Goal: Task Accomplishment & Management: Use online tool/utility

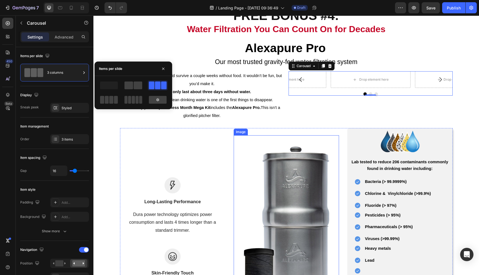
scroll to position [962, 0]
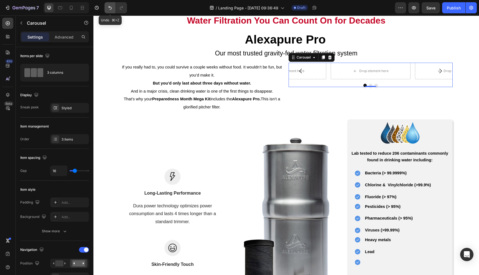
click at [109, 7] on icon "Undo/Redo" at bounding box center [109, 8] width 3 height 4
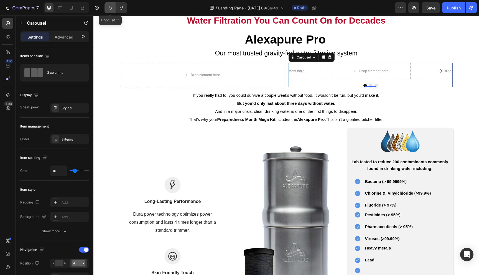
click at [109, 7] on icon "Undo/Redo" at bounding box center [109, 8] width 3 height 4
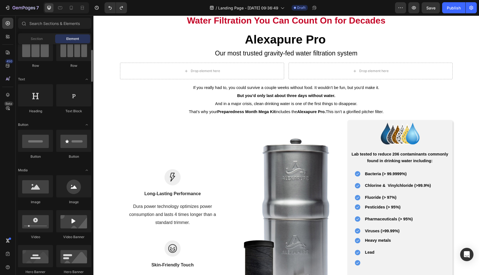
scroll to position [54, 0]
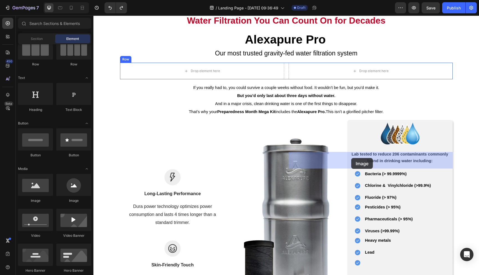
drag, startPoint x: 128, startPoint y: 202, endPoint x: 351, endPoint y: 158, distance: 228.0
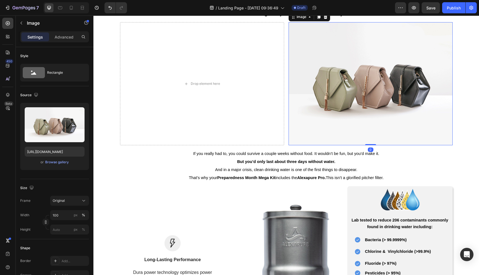
scroll to position [1009, 0]
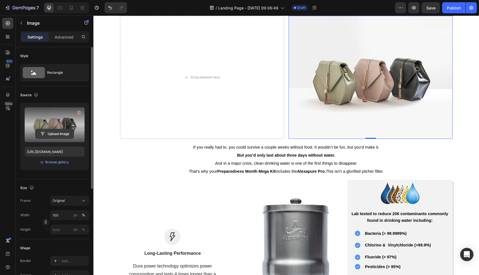
click at [50, 133] on input "file" at bounding box center [54, 133] width 38 height 9
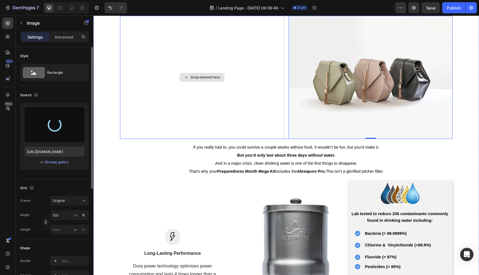
type input "https://cdn.shopify.com/s/files/1/2918/4630/files/gempages_564301893078090917-7…"
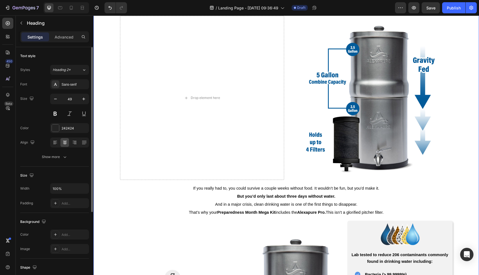
click at [465, 127] on div "FREE BONUS #4: Water Filtration You Can Count On for Decades Heading Row Alexap…" at bounding box center [286, 198] width 386 height 499
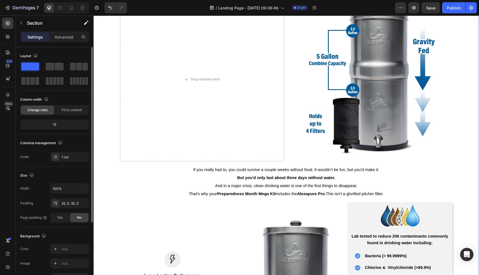
scroll to position [1120, 0]
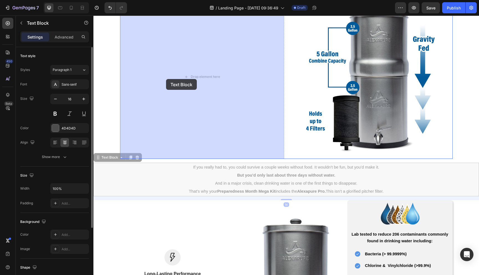
drag, startPoint x: 108, startPoint y: 159, endPoint x: 161, endPoint y: 90, distance: 87.3
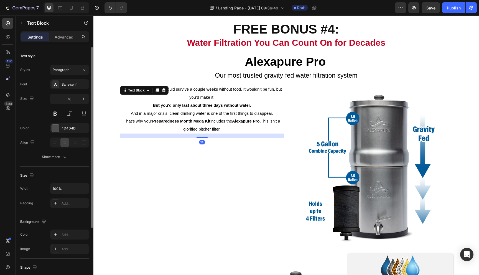
scroll to position [1029, 0]
click at [209, 105] on strong "But you’d only last about three days without water." at bounding box center [202, 105] width 98 height 4
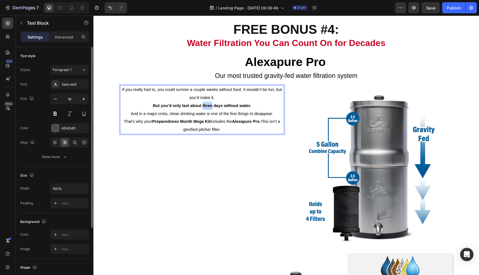
click at [209, 105] on strong "But you’d only last about three days without water." at bounding box center [202, 105] width 98 height 4
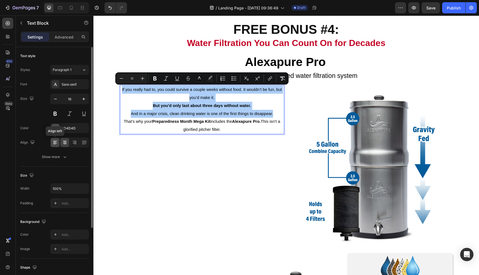
click at [55, 144] on icon at bounding box center [55, 143] width 6 height 6
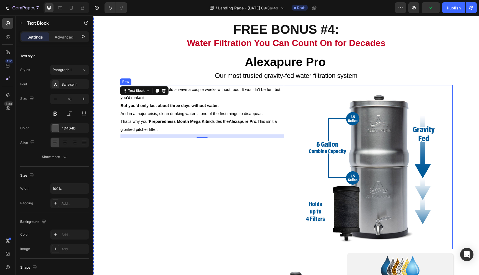
click at [194, 186] on div "If you really had to, you could survive a couple weeks without food. It wouldn’…" at bounding box center [202, 167] width 164 height 164
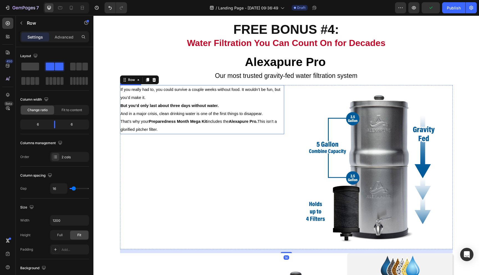
click at [125, 106] on strong "But you’d only last about three days without water." at bounding box center [170, 105] width 98 height 4
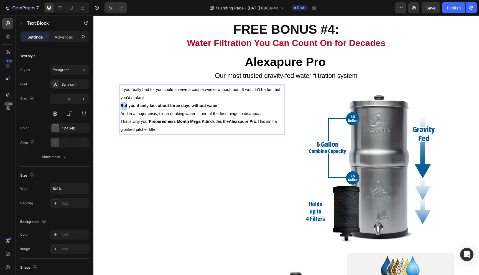
click at [121, 106] on strong "But you’d only last about three days without water." at bounding box center [170, 105] width 98 height 4
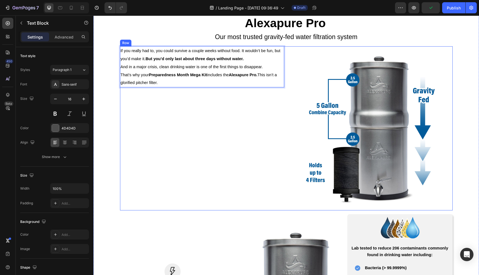
scroll to position [1067, 0]
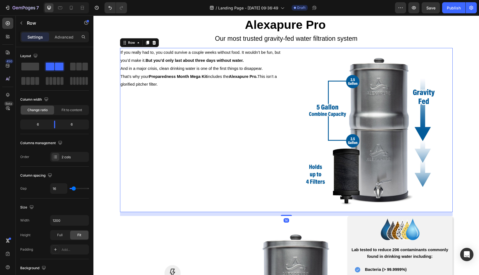
click at [261, 165] on div "If you really had to, you could survive a couple weeks without food. It wouldn’…" at bounding box center [202, 130] width 164 height 164
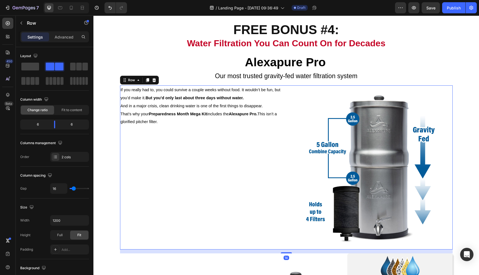
scroll to position [1027, 0]
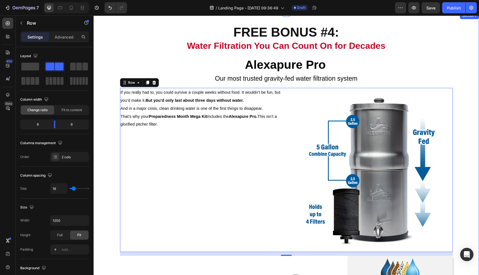
click at [108, 156] on div "FREE BONUS #4: Water Filtration You Can Count On for Decades Heading Row Alexap…" at bounding box center [286, 252] width 386 height 462
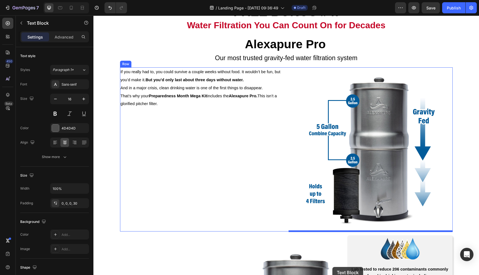
scroll to position [1081, 0]
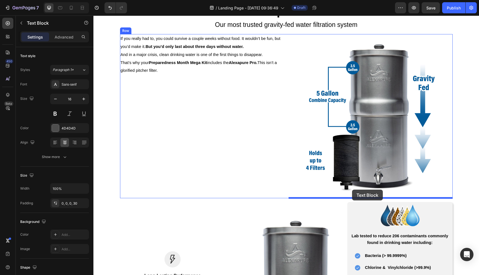
drag, startPoint x: 246, startPoint y: 222, endPoint x: 352, endPoint y: 190, distance: 111.4
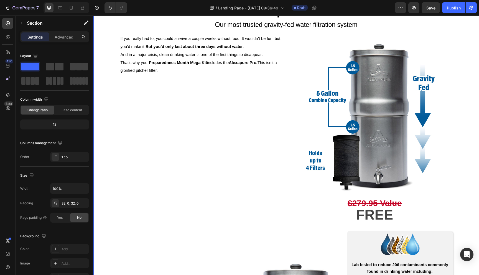
click at [458, 144] on div "FREE BONUS #4: Water Filtration You Can Count On for Decades Heading Row Alexap…" at bounding box center [286, 213] width 386 height 491
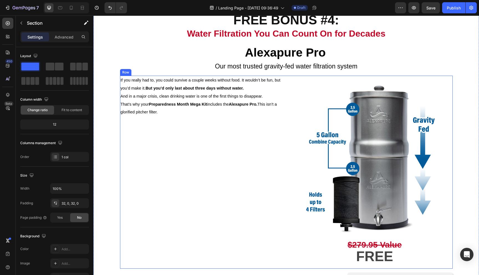
scroll to position [1042, 0]
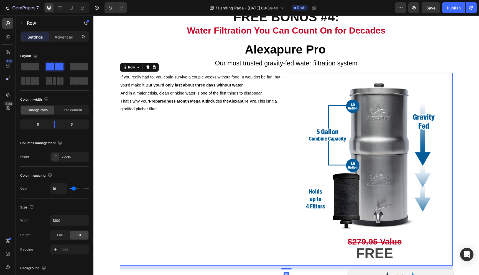
click at [250, 131] on div "If you really had to, you could survive a couple weeks without food. It wouldn’…" at bounding box center [202, 169] width 164 height 193
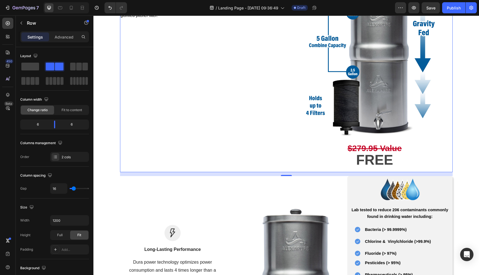
scroll to position [1137, 0]
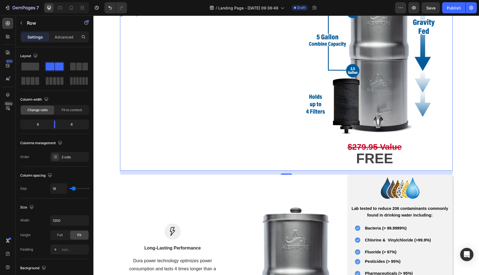
click at [284, 155] on div "If you really had to, you could survive a couple weeks without food. It wouldn’…" at bounding box center [286, 74] width 333 height 193
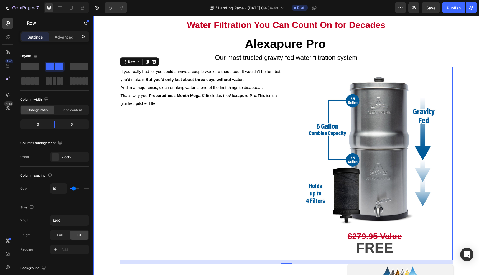
scroll to position [1047, 0]
click at [298, 69] on img at bounding box center [371, 149] width 164 height 164
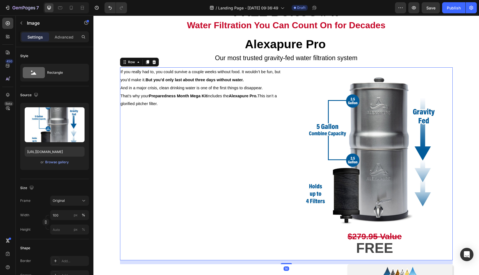
click at [286, 78] on div "If you really had to, you could survive a couple weeks without food. It wouldn’…" at bounding box center [286, 163] width 333 height 193
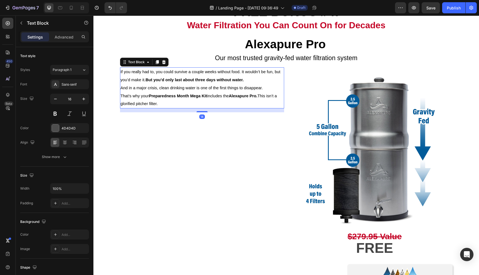
click at [123, 99] on p "That’s why your Preparedness Month Mega Kit includes the Alexapure Pro. This is…" at bounding box center [202, 100] width 163 height 16
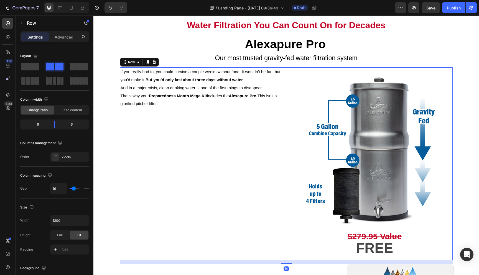
click at [130, 123] on div "If you really had to, you could survive a couple weeks without food. It wouldn’…" at bounding box center [202, 163] width 164 height 193
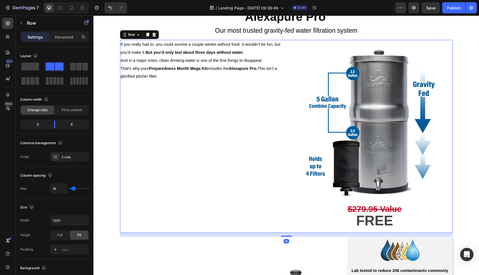
scroll to position [1078, 0]
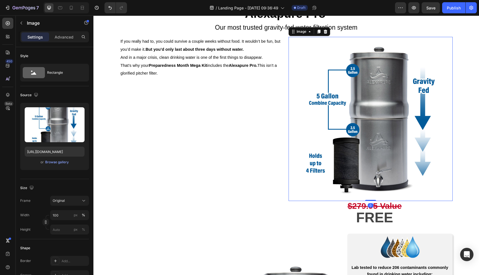
click at [289, 106] on img at bounding box center [371, 119] width 164 height 164
click at [305, 64] on img at bounding box center [371, 119] width 164 height 164
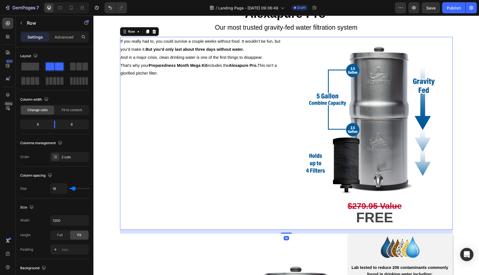
click at [285, 209] on div "If you really had to, you could survive a couple weeks without food. It wouldn’…" at bounding box center [286, 133] width 333 height 193
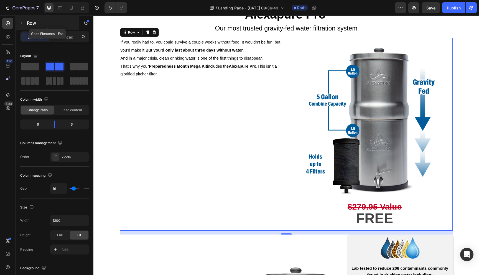
click at [21, 23] on icon "button" at bounding box center [21, 23] width 4 height 4
click at [181, 114] on div "If you really had to, you could survive a couple weeks without food. It wouldn’…" at bounding box center [202, 134] width 164 height 193
click at [21, 23] on icon "button" at bounding box center [22, 23] width 2 height 3
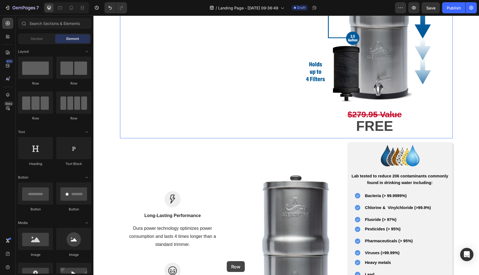
scroll to position [1241, 0]
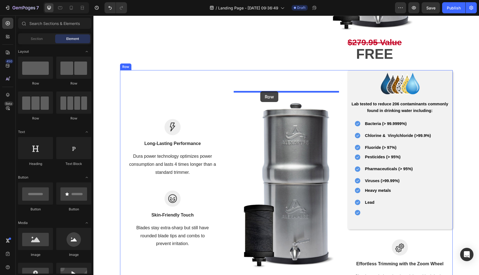
drag, startPoint x: 167, startPoint y: 92, endPoint x: 260, endPoint y: 91, distance: 93.7
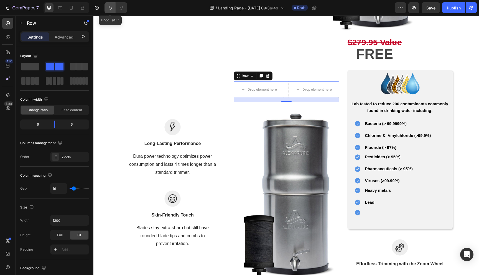
click at [111, 6] on icon "Undo/Redo" at bounding box center [110, 8] width 6 height 6
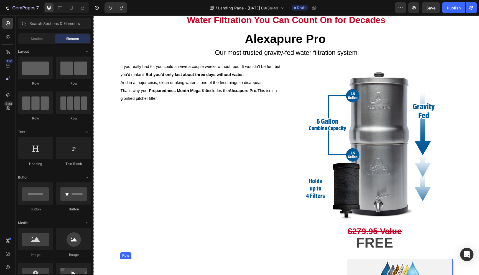
scroll to position [1052, 0]
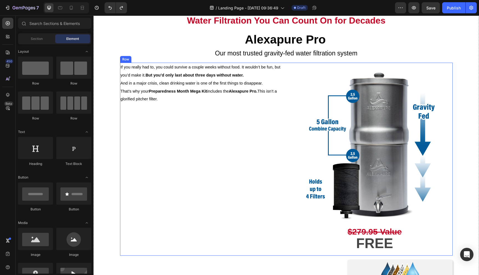
click at [284, 77] on div "If you really had to, you could survive a couple weeks without food. It wouldn’…" at bounding box center [286, 159] width 333 height 193
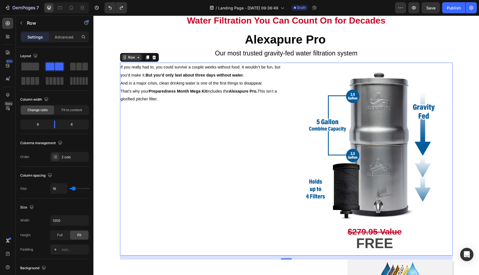
click at [123, 57] on icon at bounding box center [125, 57] width 4 height 4
drag, startPoint x: 58, startPoint y: 66, endPoint x: 68, endPoint y: 54, distance: 15.6
click at [68, 54] on div "Layout" at bounding box center [54, 69] width 69 height 34
click at [20, 21] on icon "button" at bounding box center [21, 23] width 4 height 4
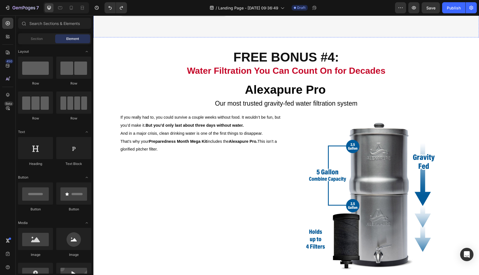
scroll to position [934, 0]
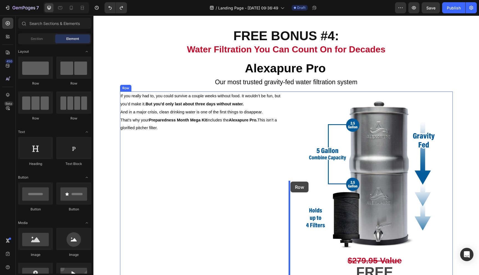
drag, startPoint x: 135, startPoint y: 83, endPoint x: 291, endPoint y: 182, distance: 183.7
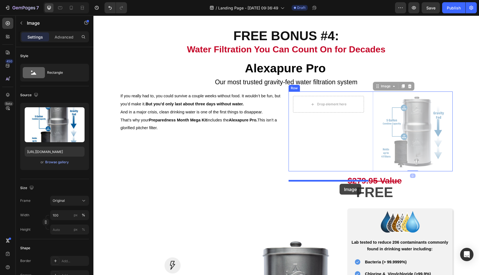
drag, startPoint x: 382, startPoint y: 177, endPoint x: 340, endPoint y: 184, distance: 42.9
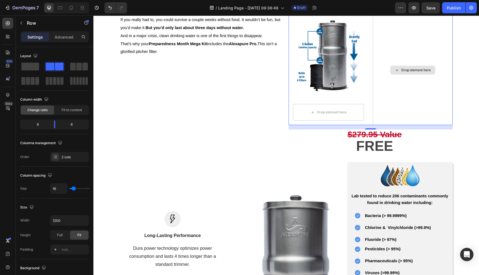
scroll to position [1028, 0]
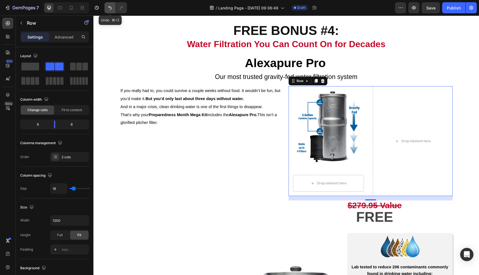
click at [107, 8] on icon "Undo/Redo" at bounding box center [110, 8] width 6 height 6
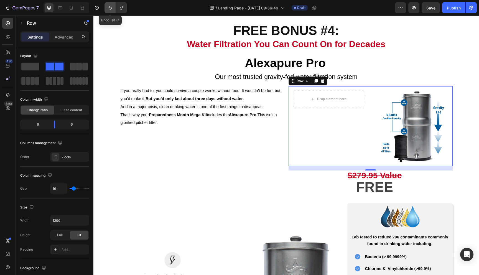
click at [107, 8] on icon "Undo/Redo" at bounding box center [110, 8] width 6 height 6
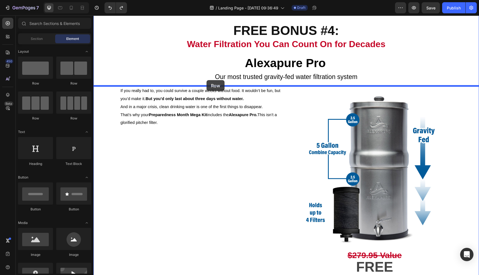
drag, startPoint x: 136, startPoint y: 83, endPoint x: 207, endPoint y: 80, distance: 70.2
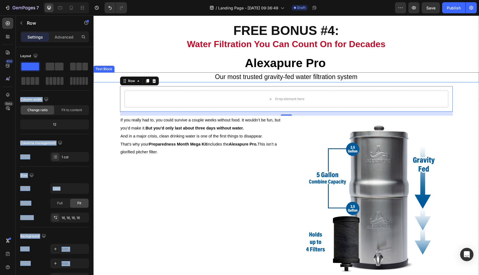
drag, startPoint x: 148, startPoint y: 80, endPoint x: 98, endPoint y: 66, distance: 51.1
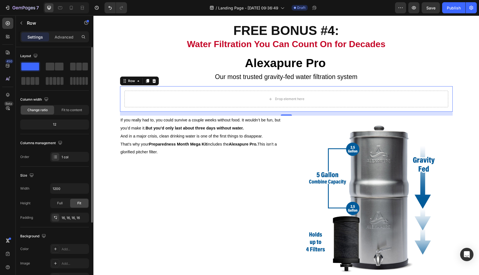
drag, startPoint x: 59, startPoint y: 65, endPoint x: 77, endPoint y: 60, distance: 18.7
click at [77, 60] on div "Layout" at bounding box center [54, 69] width 69 height 34
drag, startPoint x: 56, startPoint y: 65, endPoint x: 60, endPoint y: 65, distance: 4.2
click at [72, 65] on div at bounding box center [54, 74] width 69 height 24
click at [53, 66] on span at bounding box center [50, 67] width 9 height 8
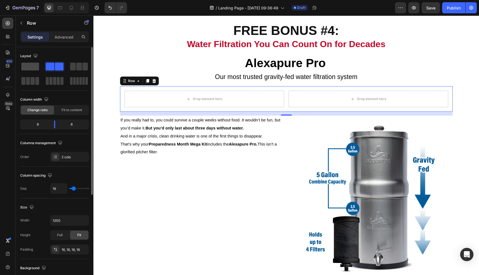
drag, startPoint x: 27, startPoint y: 67, endPoint x: 31, endPoint y: 65, distance: 3.2
click at [37, 65] on span at bounding box center [30, 67] width 18 height 8
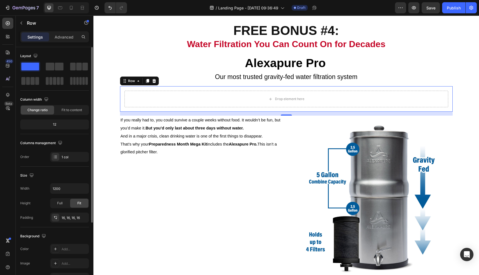
click at [29, 66] on span at bounding box center [30, 67] width 18 height 8
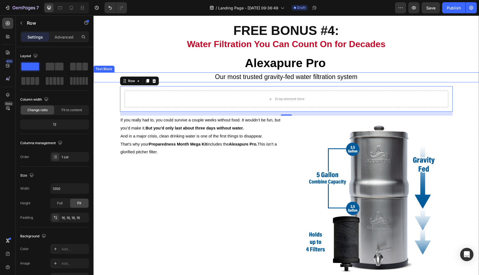
drag, startPoint x: 117, startPoint y: 80, endPoint x: 96, endPoint y: 75, distance: 21.7
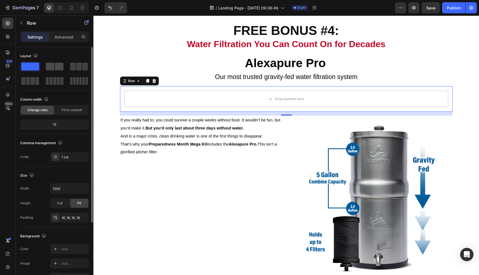
click at [52, 66] on span at bounding box center [50, 67] width 9 height 8
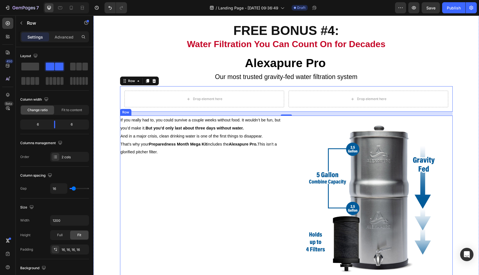
click at [171, 175] on div "If you really had to, you could survive a couple weeks without food. It wouldn’…" at bounding box center [202, 212] width 164 height 193
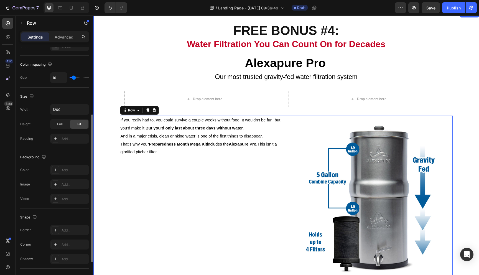
click at [100, 156] on div "FREE BONUS #4: Water Filtration You Can Count On for Decades Heading Row Alexap…" at bounding box center [286, 280] width 386 height 520
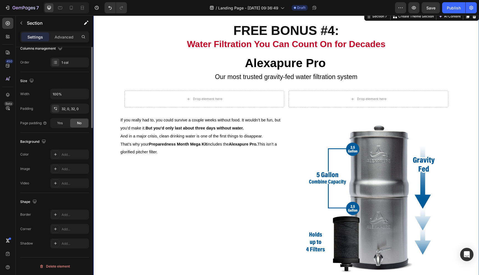
scroll to position [0, 0]
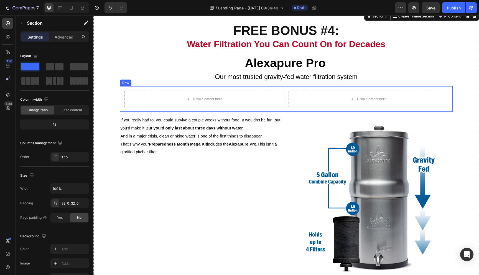
drag, startPoint x: 123, startPoint y: 81, endPoint x: 144, endPoint y: 86, distance: 21.7
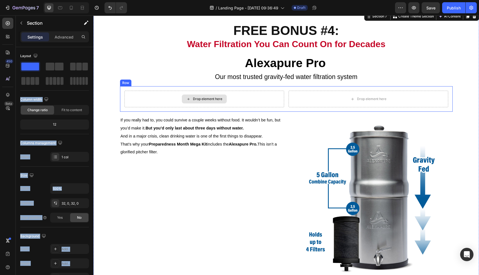
drag, startPoint x: 126, startPoint y: 80, endPoint x: 100, endPoint y: 92, distance: 29.2
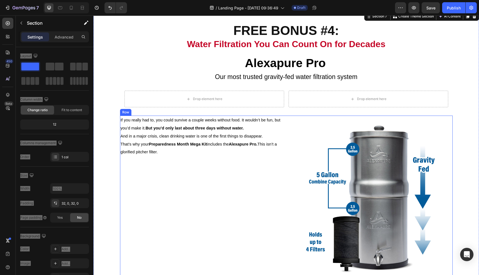
click at [177, 200] on div "If you really had to, you could survive a couple weeks without food. It wouldn’…" at bounding box center [202, 212] width 164 height 193
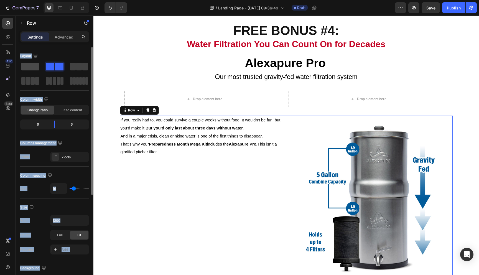
click at [34, 66] on span at bounding box center [30, 67] width 18 height 8
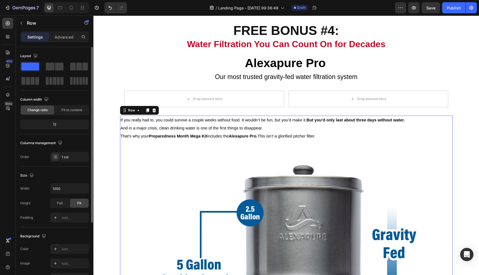
drag, startPoint x: 27, startPoint y: 63, endPoint x: 80, endPoint y: 102, distance: 66.2
click at [39, 83] on div at bounding box center [54, 74] width 69 height 24
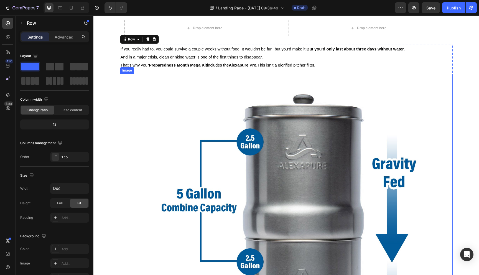
scroll to position [1096, 0]
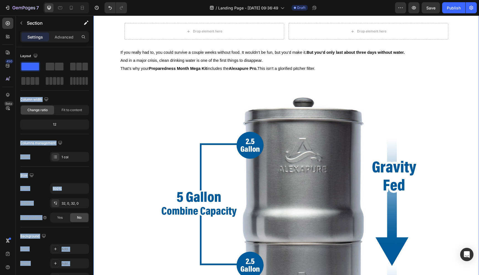
drag, startPoint x: 129, startPoint y: 81, endPoint x: 101, endPoint y: 44, distance: 46.5
click at [20, 24] on icon "button" at bounding box center [21, 23] width 4 height 4
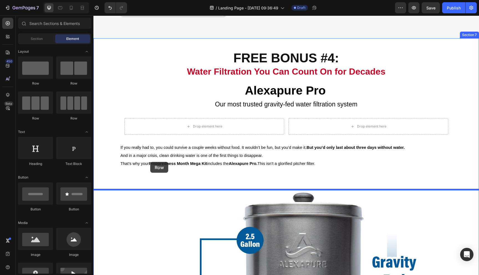
scroll to position [909, 0]
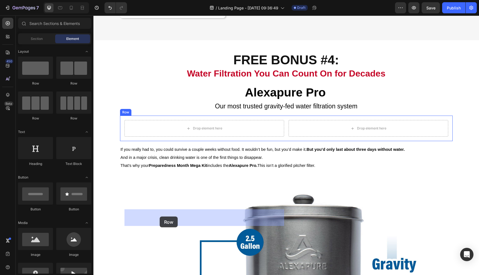
drag, startPoint x: 131, startPoint y: 87, endPoint x: 160, endPoint y: 217, distance: 132.8
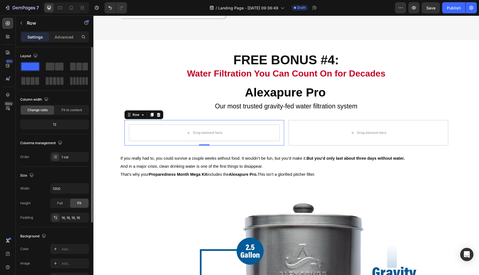
drag, startPoint x: 31, startPoint y: 66, endPoint x: 30, endPoint y: 57, distance: 8.9
click at [28, 87] on div "Layout" at bounding box center [54, 71] width 69 height 39
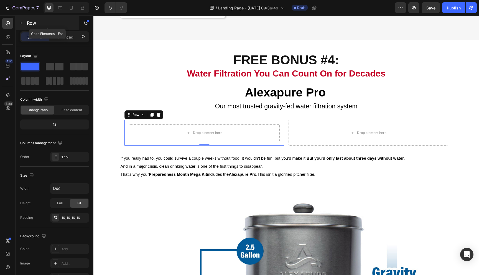
click at [22, 22] on icon "button" at bounding box center [21, 23] width 4 height 4
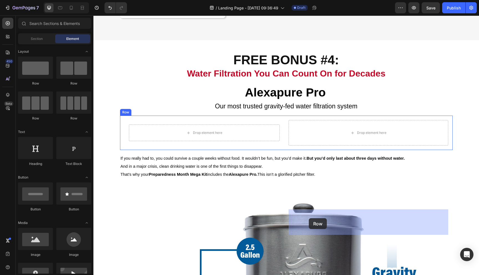
drag, startPoint x: 128, startPoint y: 81, endPoint x: 309, endPoint y: 218, distance: 226.6
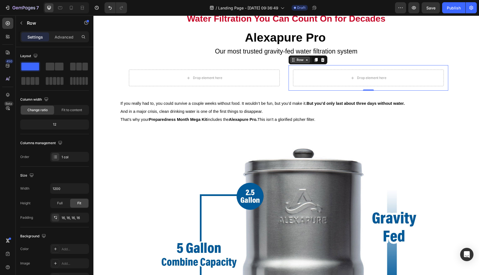
scroll to position [1053, 0]
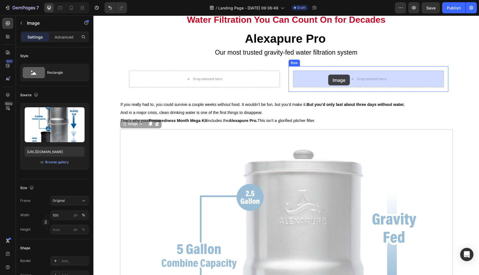
drag, startPoint x: 125, startPoint y: 127, endPoint x: 328, endPoint y: 75, distance: 210.2
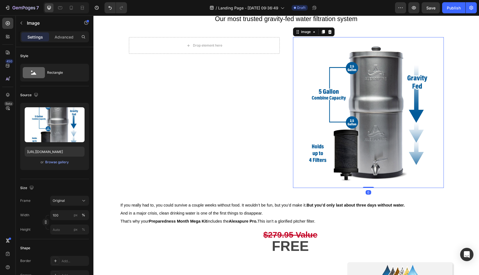
scroll to position [1086, 0]
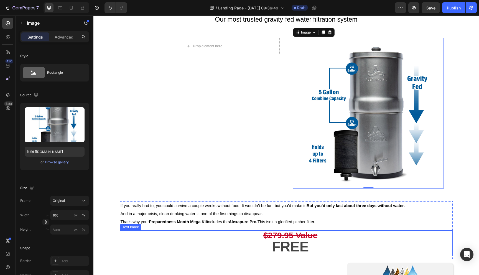
click at [225, 241] on p "$279.95 Value" at bounding box center [290, 235] width 324 height 11
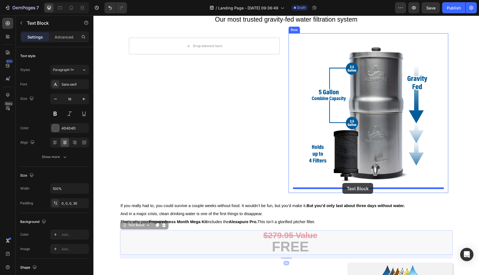
drag, startPoint x: 123, startPoint y: 225, endPoint x: 343, endPoint y: 183, distance: 223.0
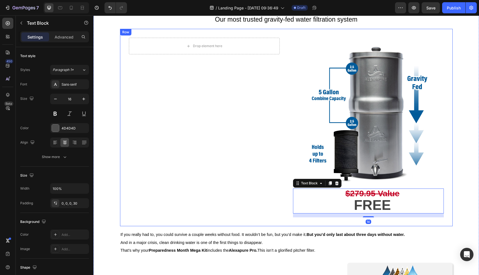
click at [270, 106] on div "Drop element here Row" at bounding box center [205, 127] width 160 height 189
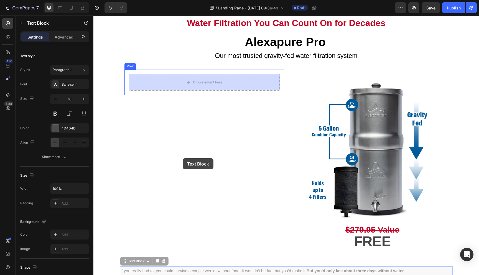
scroll to position [1047, 0]
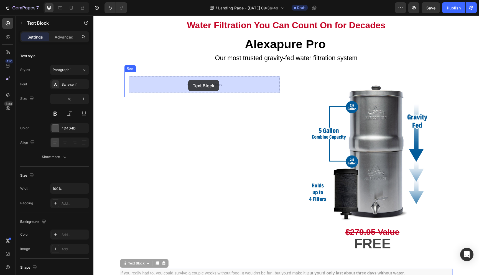
drag, startPoint x: 131, startPoint y: 213, endPoint x: 188, endPoint y: 80, distance: 144.4
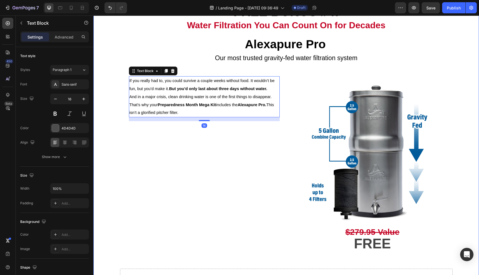
click at [110, 163] on div "FREE BONUS #4: Water Filtration You Can Count On for Decades Heading Row Alexap…" at bounding box center [286, 259] width 386 height 516
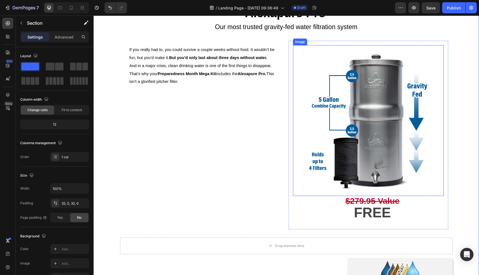
scroll to position [989, 0]
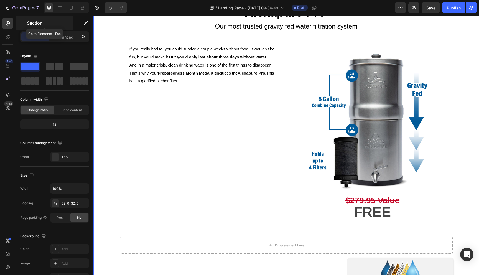
click at [22, 24] on icon "button" at bounding box center [21, 23] width 4 height 4
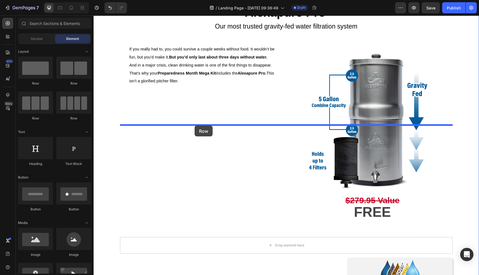
drag, startPoint x: 123, startPoint y: 79, endPoint x: 195, endPoint y: 126, distance: 85.9
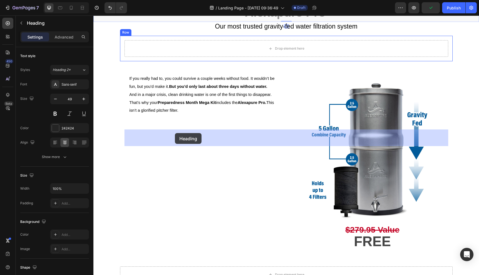
drag, startPoint x: 105, startPoint y: 91, endPoint x: 175, endPoint y: 133, distance: 81.4
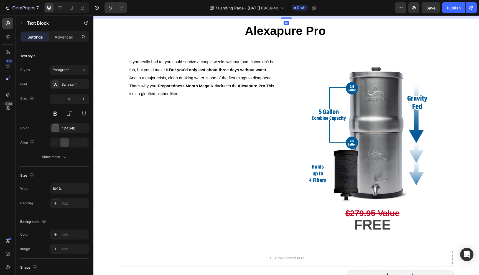
click at [216, 13] on span "Our most trusted gravity-fed water filtration system" at bounding box center [286, 9] width 143 height 7
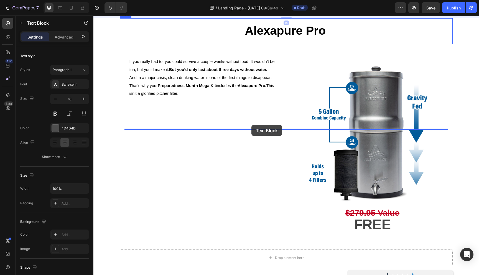
drag, startPoint x: 98, startPoint y: 90, endPoint x: 252, endPoint y: 125, distance: 157.4
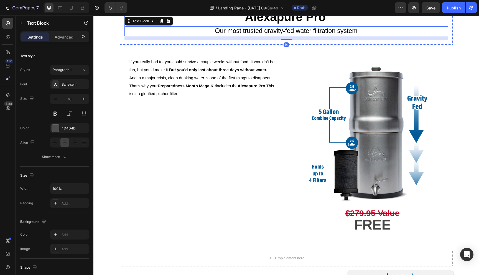
click at [191, 26] on h2 "Alexapure Pro" at bounding box center [286, 17] width 311 height 17
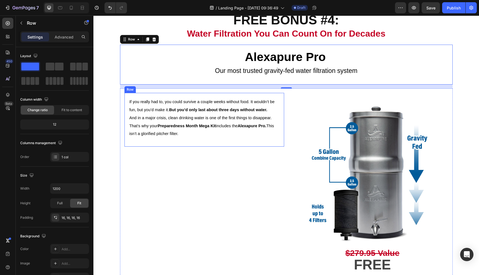
scroll to position [1041, 0]
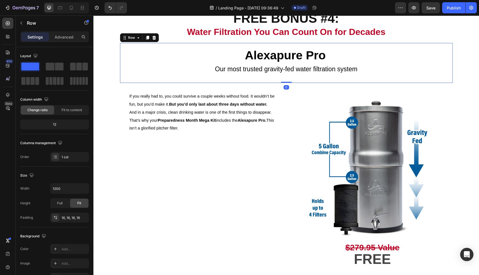
drag, startPoint x: 285, startPoint y: 86, endPoint x: 285, endPoint y: 80, distance: 6.1
click at [285, 80] on div "Alexapure Pro Heading Our most trusted gravity-fed water filtration system Text…" at bounding box center [286, 63] width 333 height 40
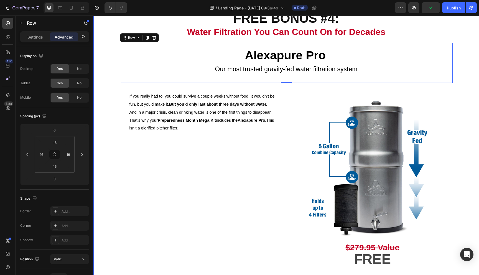
click at [98, 162] on div "FREE BONUS #4: Water Filtration You Can Count On for Decades Heading Row Alexap…" at bounding box center [286, 269] width 386 height 525
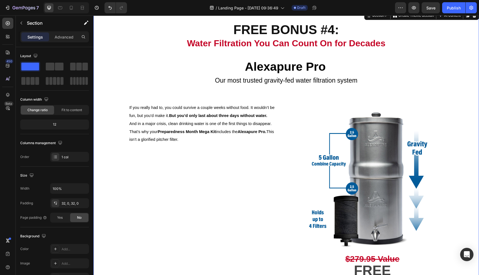
scroll to position [1036, 0]
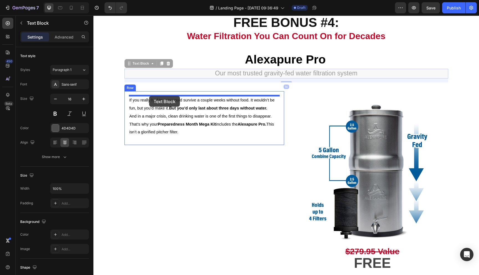
drag, startPoint x: 135, startPoint y: 66, endPoint x: 149, endPoint y: 96, distance: 32.9
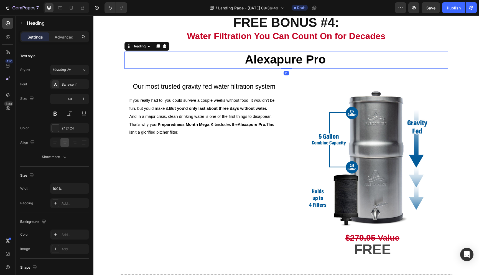
click at [251, 56] on strong "Alexapure Pro" at bounding box center [285, 59] width 81 height 13
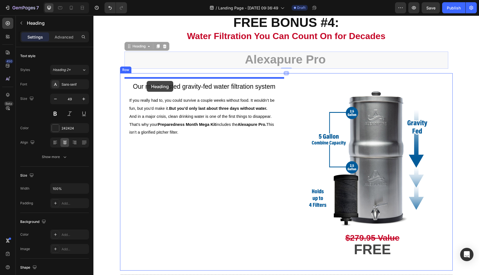
drag, startPoint x: 129, startPoint y: 47, endPoint x: 147, endPoint y: 81, distance: 38.3
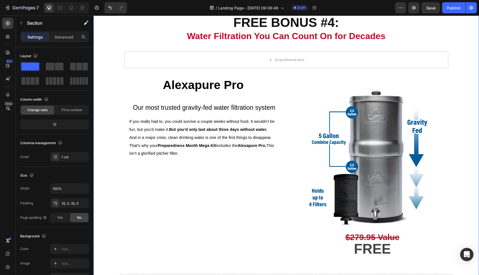
click at [119, 123] on div "FREE BONUS #4: Water Filtration You Can Count On for Decades Heading Row Drop e…" at bounding box center [286, 267] width 386 height 510
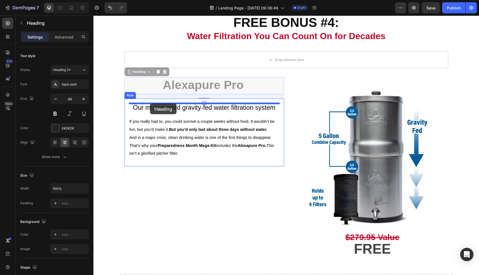
drag, startPoint x: 138, startPoint y: 73, endPoint x: 150, endPoint y: 103, distance: 32.3
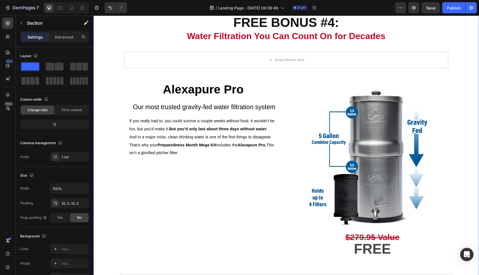
drag, startPoint x: 108, startPoint y: 111, endPoint x: 113, endPoint y: 110, distance: 4.6
click at [108, 111] on div "FREE BONUS #4: Water Filtration You Can Count On for Decades Heading Row Drop e…" at bounding box center [286, 267] width 386 height 510
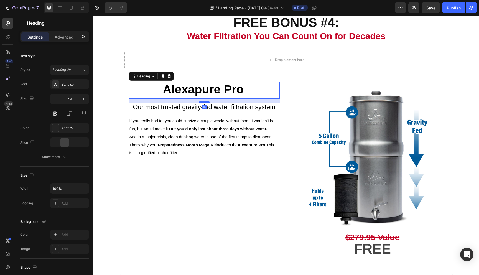
click at [223, 93] on strong "Alexapure Pro" at bounding box center [203, 89] width 81 height 13
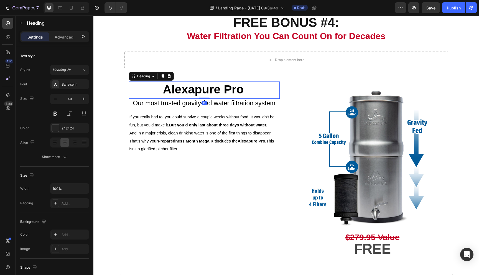
drag, startPoint x: 207, startPoint y: 102, endPoint x: 209, endPoint y: 97, distance: 5.4
click at [209, 97] on div "Alexapure Pro Heading 0" at bounding box center [204, 90] width 151 height 17
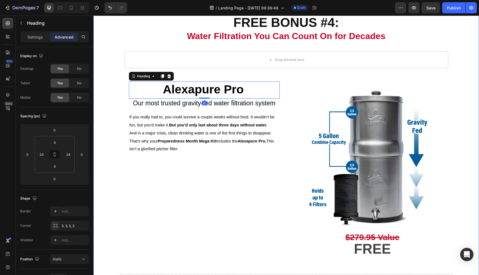
click at [112, 128] on div "FREE BONUS #4: Water Filtration You Can Count On for Decades Heading Row Drop e…" at bounding box center [286, 267] width 386 height 510
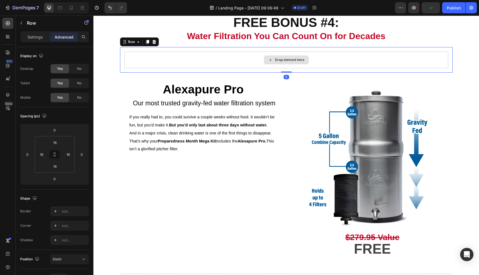
click at [191, 68] on div "Drop element here" at bounding box center [287, 60] width 324 height 17
click at [155, 42] on icon at bounding box center [154, 42] width 4 height 4
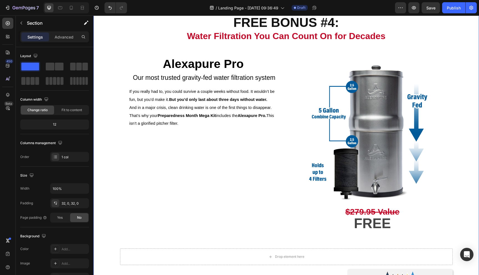
click at [117, 164] on div "FREE BONUS #4: Water Filtration You Can Count On for Decades Heading Row Alexap…" at bounding box center [286, 254] width 386 height 485
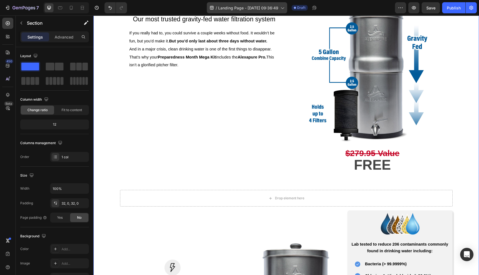
scroll to position [1100, 0]
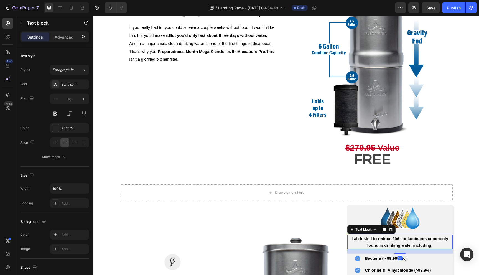
click at [353, 239] on strong "Lab tested to reduce 206 contaminants commonly found in drinking water includin…" at bounding box center [400, 242] width 97 height 11
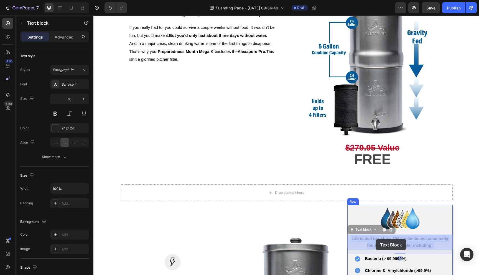
drag, startPoint x: 352, startPoint y: 239, endPoint x: 376, endPoint y: 239, distance: 23.9
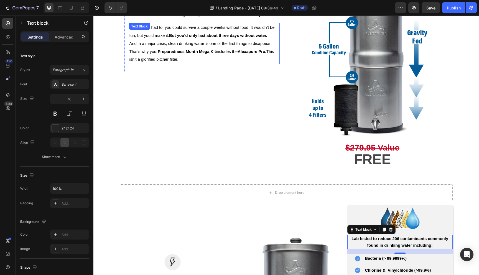
click at [158, 62] on span "That’s why your Preparedness Month Mega Kit includes the Alexapure Pro. This is…" at bounding box center [202, 55] width 145 height 12
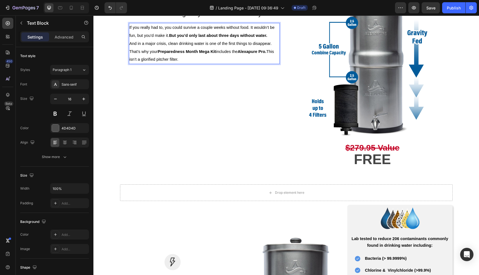
click at [186, 60] on p "That’s why your Preparedness Month Mega Kit includes the Alexapure Pro. This is…" at bounding box center [205, 56] width 150 height 16
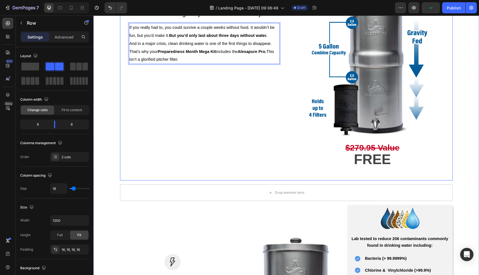
click at [130, 135] on div "Alexapure Pro Heading Our most trusted gravity-fed water filtration system Text…" at bounding box center [205, 82] width 160 height 189
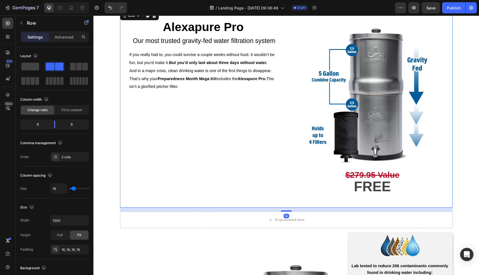
scroll to position [1066, 0]
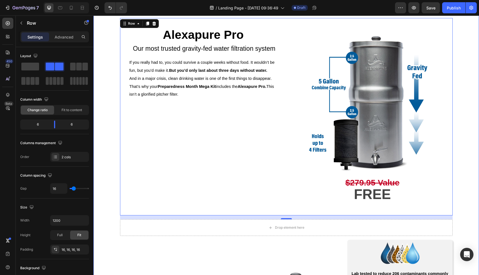
click at [465, 123] on div "FREE BONUS #4: Water Filtration You Can Count On for Decades Heading Row Alexap…" at bounding box center [286, 225] width 386 height 485
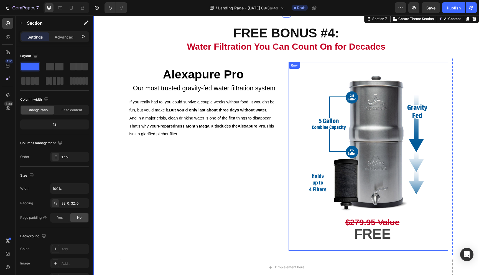
scroll to position [1026, 0]
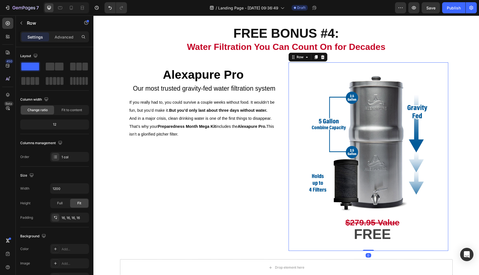
click at [290, 71] on div "Image $279.95 Value FREE Text Block Row 0" at bounding box center [369, 156] width 160 height 189
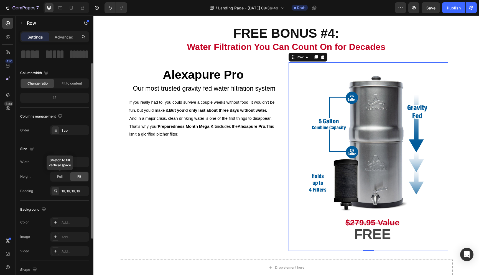
scroll to position [31, 0]
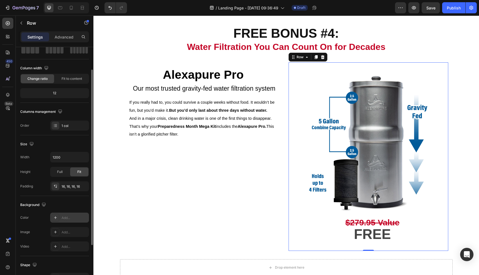
click at [55, 217] on icon at bounding box center [55, 217] width 3 height 3
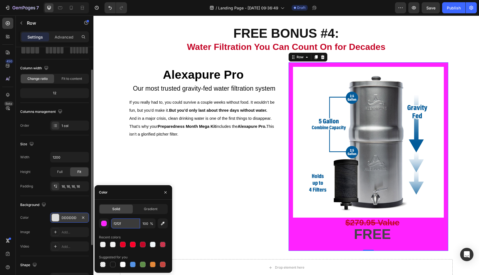
type input "f2f2f2"
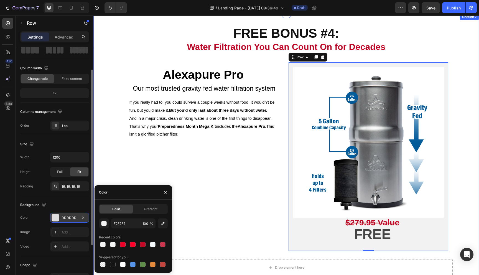
click at [118, 170] on div "FREE BONUS #4: Water Filtration You Can Count On for Decades Heading Row Alexap…" at bounding box center [286, 264] width 386 height 485
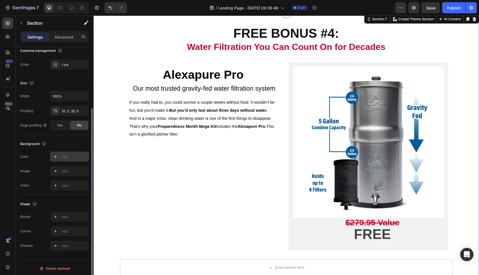
scroll to position [95, 0]
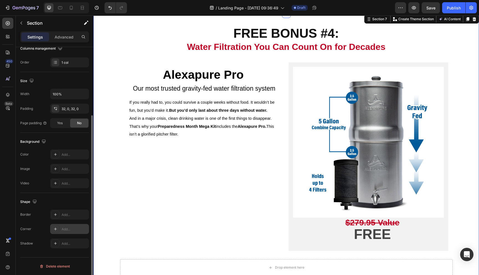
click at [64, 229] on div "Add..." at bounding box center [75, 229] width 26 height 5
click at [108, 204] on div "FREE BONUS #4: Water Filtration You Can Count On for Decades Heading Row Alexap…" at bounding box center [286, 264] width 386 height 485
click at [121, 216] on div "Alexapure Pro Heading Our most trusted gravity-fed water filtration system Text…" at bounding box center [286, 156] width 333 height 197
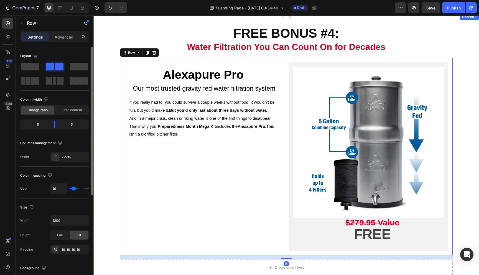
click at [470, 140] on div "FREE BONUS #4: Water Filtration You Can Count On for Decades Heading Row Alexap…" at bounding box center [286, 264] width 386 height 485
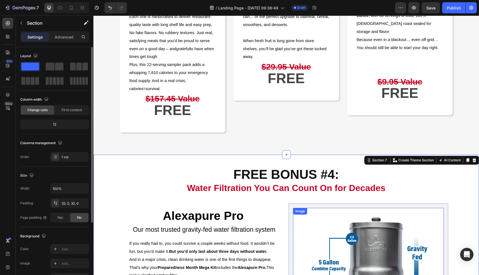
scroll to position [786, 0]
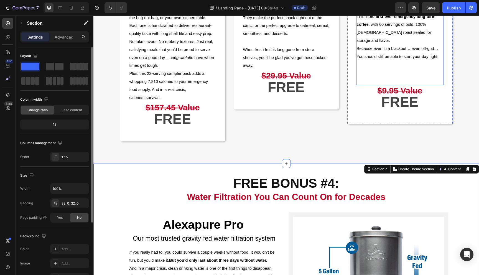
click at [438, 85] on p "Because even in a blackout… even off-grid… You should still be able to start yo…" at bounding box center [400, 65] width 87 height 40
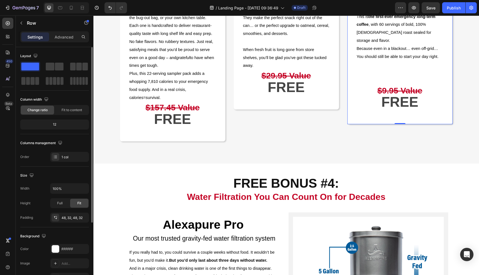
click at [433, 124] on div "Image Franklin’s Finest 100% Colombian Coffee Sample Pack Text block The One th…" at bounding box center [400, 28] width 105 height 192
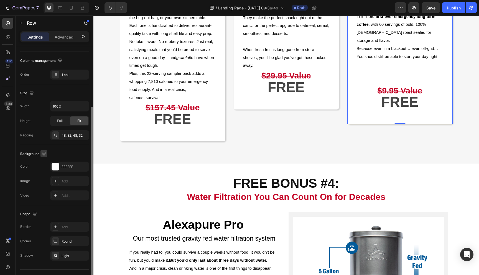
scroll to position [83, 0]
click at [75, 240] on div "Round" at bounding box center [70, 241] width 16 height 5
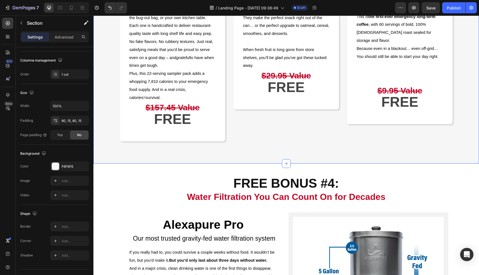
click at [230, 164] on div "FREE BONUSES #1–3: Gourmet Emergency Food Upgrades Heading Row Image Beyond Out…" at bounding box center [286, 17] width 386 height 294
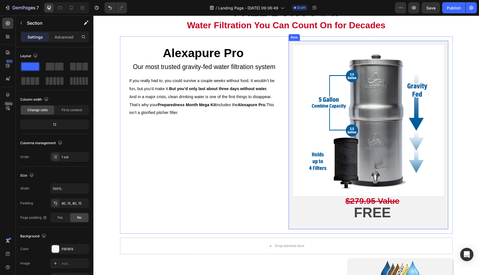
scroll to position [1054, 0]
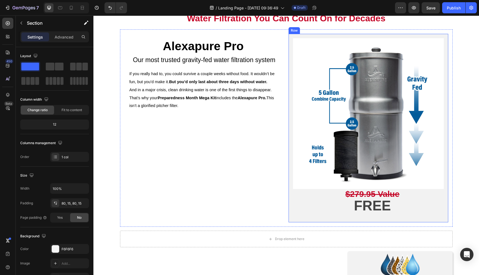
click at [426, 217] on div "Image $279.95 Value FREE Text Block" at bounding box center [368, 128] width 151 height 180
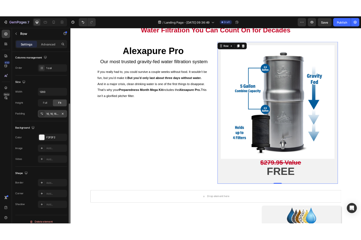
scroll to position [95, 0]
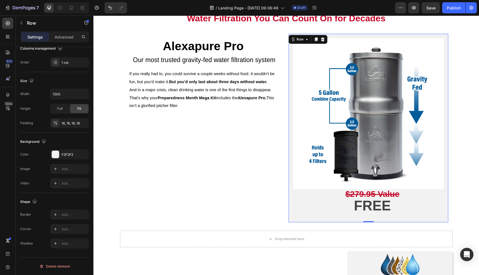
click at [295, 216] on div "Image $279.95 Value FREE Text Block" at bounding box center [368, 128] width 151 height 180
click at [69, 229] on div "Add..." at bounding box center [75, 229] width 26 height 5
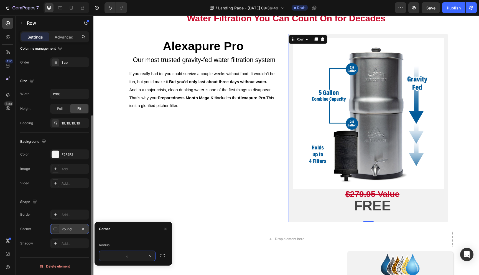
click at [138, 258] on input "8" at bounding box center [127, 256] width 56 height 10
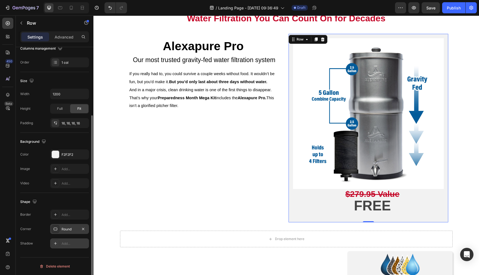
click at [73, 245] on div "Add..." at bounding box center [75, 243] width 26 height 5
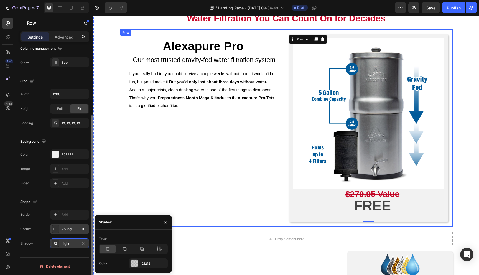
click at [165, 202] on div "Alexapure Pro Heading Our most trusted gravity-fed water filtration system Text…" at bounding box center [205, 128] width 160 height 189
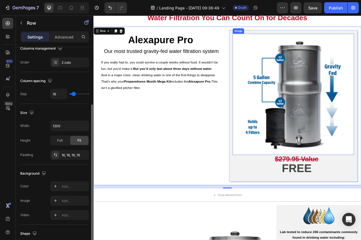
click at [371, 133] on img at bounding box center [342, 113] width 151 height 151
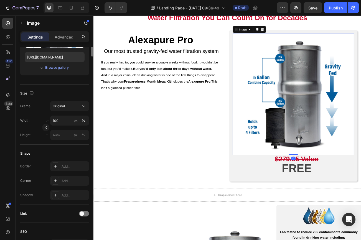
scroll to position [0, 0]
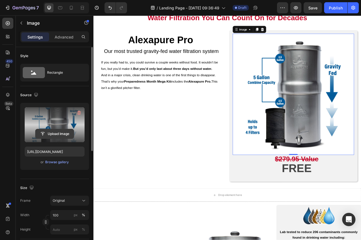
click at [68, 135] on input "file" at bounding box center [54, 133] width 38 height 9
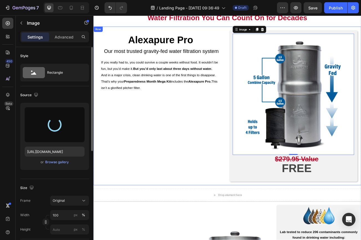
type input "https://cdn.shopify.com/s/files/1/2918/4630/files/gempages_564301893078090917-b…"
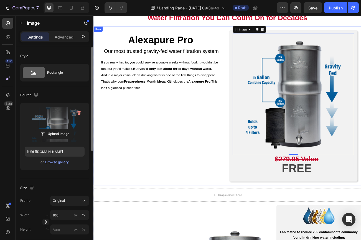
click at [171, 175] on div "Alexapure Pro Heading Our most trusted gravity-fed water filtration system Text…" at bounding box center [178, 128] width 160 height 189
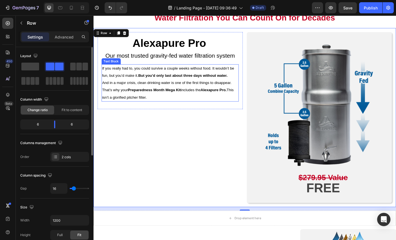
scroll to position [1061, 0]
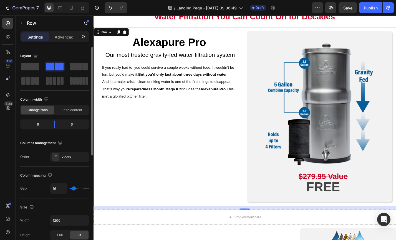
click at [161, 165] on div "Alexapure Pro Heading Our most trusted gravity-fed water filtration system Text…" at bounding box center [178, 127] width 160 height 189
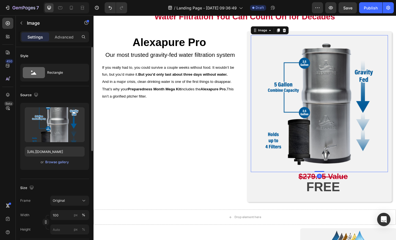
click at [349, 136] on img at bounding box center [342, 112] width 151 height 151
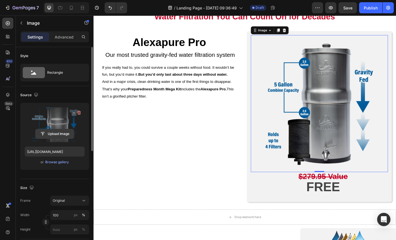
click at [55, 133] on input "file" at bounding box center [54, 133] width 38 height 9
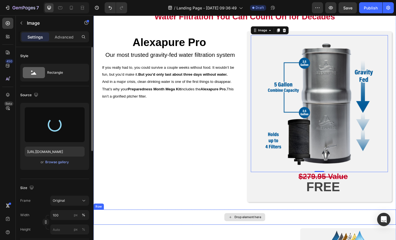
type input "https://cdn.shopify.com/s/files/1/2918/4630/files/gempages_564301893078090917-b…"
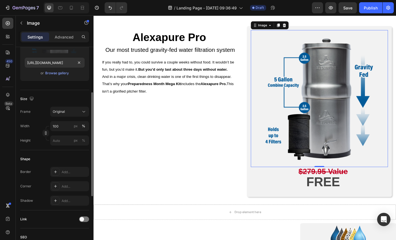
scroll to position [90, 0]
click at [21, 24] on icon "button" at bounding box center [22, 23] width 2 height 3
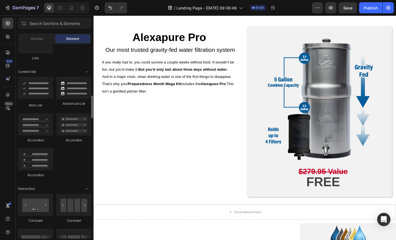
scroll to position [419, 0]
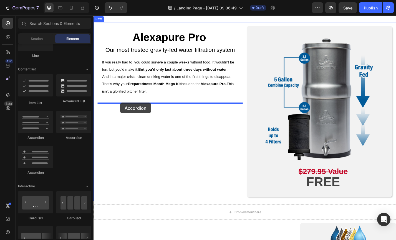
drag, startPoint x: 132, startPoint y: 138, endPoint x: 123, endPoint y: 111, distance: 27.8
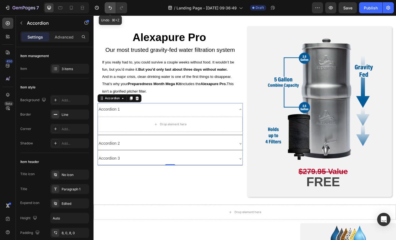
click at [108, 10] on icon "Undo/Redo" at bounding box center [110, 8] width 6 height 6
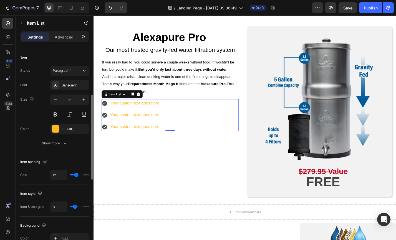
scroll to position [121, 0]
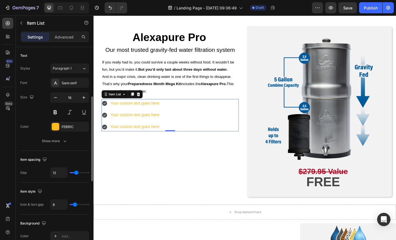
type input "13"
type input "12"
type input "11"
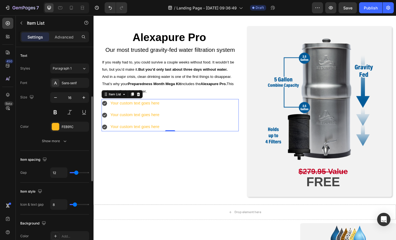
type input "11"
type input "10"
type input "9"
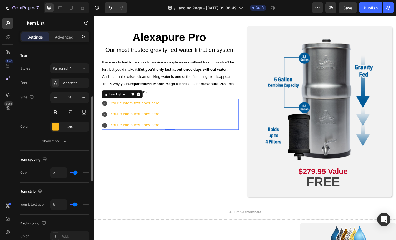
type input "8"
type input "7"
type input "6"
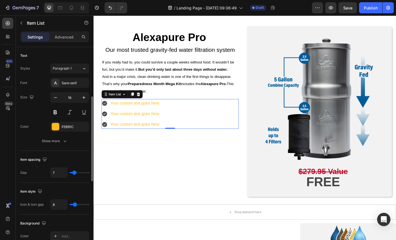
type input "6"
type input "5"
type input "4"
drag, startPoint x: 77, startPoint y: 172, endPoint x: 73, endPoint y: 171, distance: 3.7
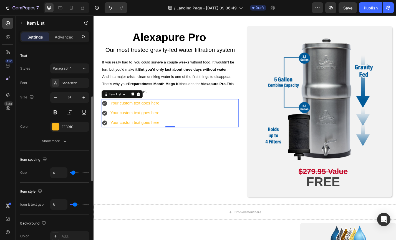
type input "4"
click at [73, 172] on input "range" at bounding box center [79, 172] width 19 height 1
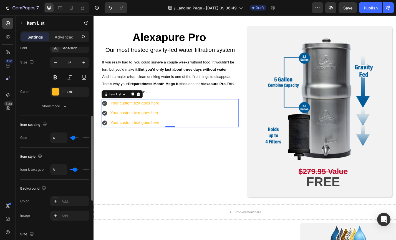
scroll to position [155, 0]
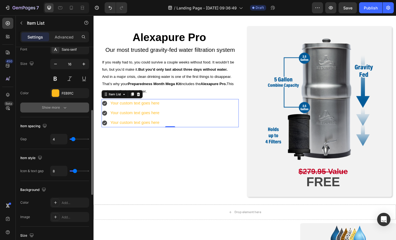
click at [66, 109] on icon "button" at bounding box center [65, 108] width 6 height 6
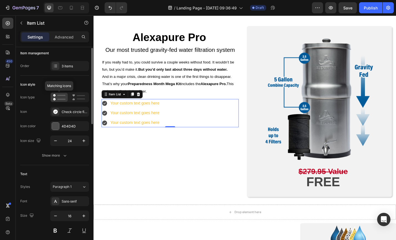
scroll to position [0, 0]
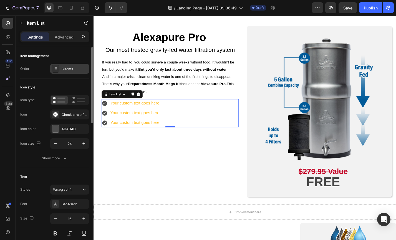
click at [71, 71] on div "3 items" at bounding box center [75, 69] width 26 height 5
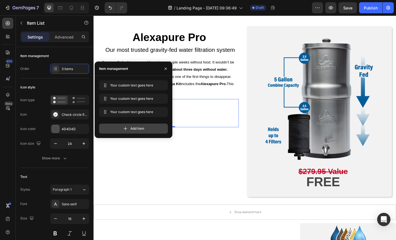
click at [116, 128] on div "Add item" at bounding box center [133, 129] width 69 height 10
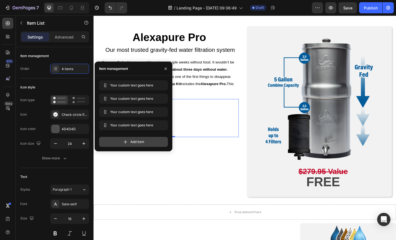
click at [118, 141] on div "Add item" at bounding box center [133, 142] width 69 height 10
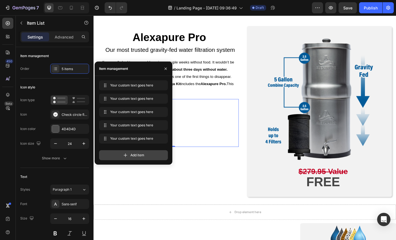
click at [119, 155] on div "Add item" at bounding box center [133, 155] width 69 height 10
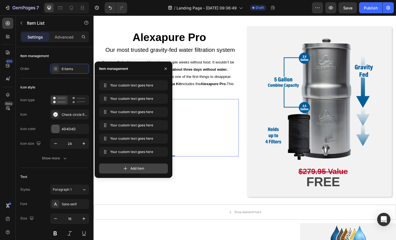
click at [119, 168] on div "Add item" at bounding box center [133, 169] width 69 height 10
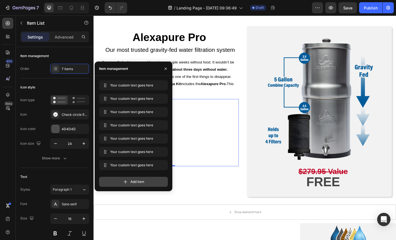
click at [119, 180] on div "Add item" at bounding box center [133, 182] width 69 height 10
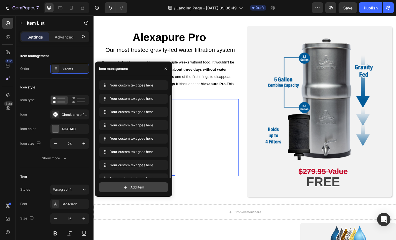
scroll to position [8, 0]
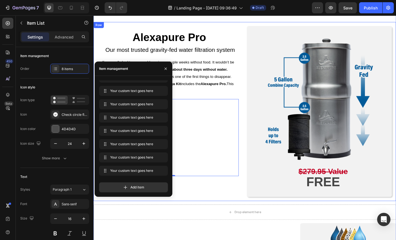
click at [201, 209] on div "Alexapure Pro Heading Our most trusted gravity-fed water filtration system Text…" at bounding box center [178, 121] width 160 height 189
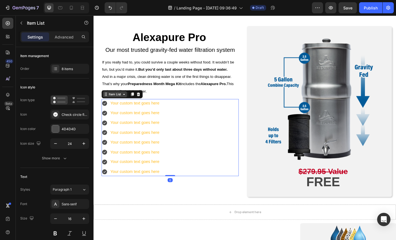
click at [108, 106] on div "Item List" at bounding box center [124, 102] width 45 height 9
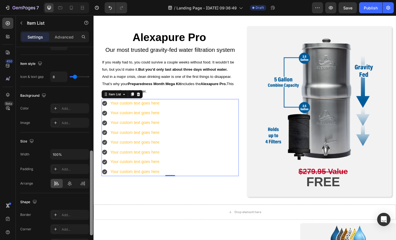
scroll to position [249, 0]
click at [106, 104] on icon at bounding box center [107, 102] width 4 height 4
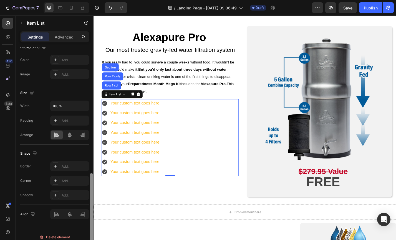
scroll to position [303, 0]
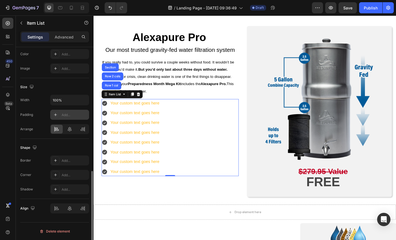
click at [65, 116] on div "Add..." at bounding box center [75, 115] width 26 height 5
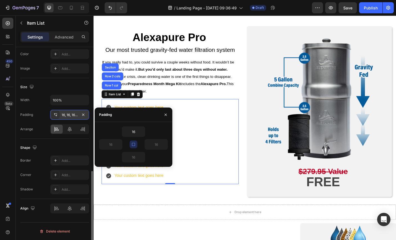
click at [133, 145] on icon "button" at bounding box center [133, 144] width 4 height 4
drag, startPoint x: 136, startPoint y: 133, endPoint x: 131, endPoint y: 133, distance: 4.4
click at [131, 133] on input "16" at bounding box center [133, 132] width 23 height 10
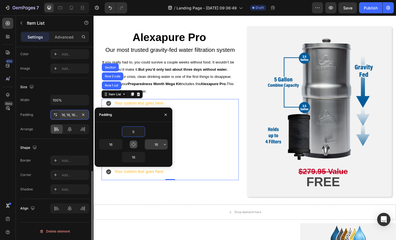
type input "0"
drag, startPoint x: 157, startPoint y: 146, endPoint x: 153, endPoint y: 146, distance: 3.9
click at [153, 146] on input "16" at bounding box center [156, 145] width 23 height 10
type input "0"
drag, startPoint x: 114, startPoint y: 145, endPoint x: 108, endPoint y: 144, distance: 5.8
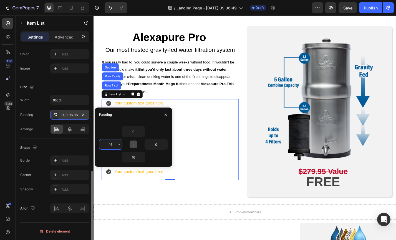
click at [108, 144] on input "16" at bounding box center [110, 145] width 23 height 10
drag, startPoint x: 108, startPoint y: 144, endPoint x: 112, endPoint y: 144, distance: 4.2
click at [112, 144] on input "16" at bounding box center [110, 145] width 23 height 10
type input "35"
drag, startPoint x: 136, startPoint y: 158, endPoint x: 131, endPoint y: 158, distance: 4.7
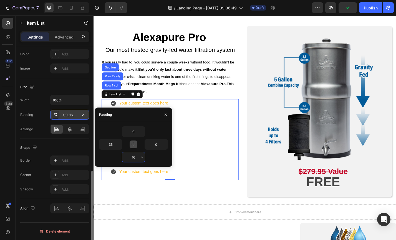
click at [131, 158] on input "16" at bounding box center [133, 157] width 23 height 10
drag, startPoint x: 131, startPoint y: 158, endPoint x: 135, endPoint y: 158, distance: 4.2
click at [135, 158] on input "16" at bounding box center [133, 157] width 23 height 10
type input "0"
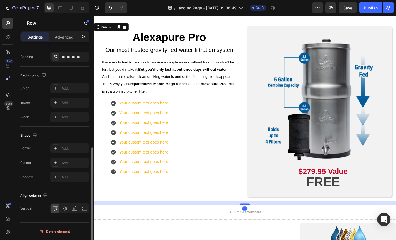
click at [145, 208] on div "Alexapure Pro Heading Our most trusted gravity-fed water filtration system Text…" at bounding box center [178, 121] width 160 height 189
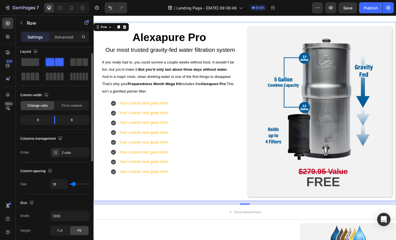
scroll to position [0, 0]
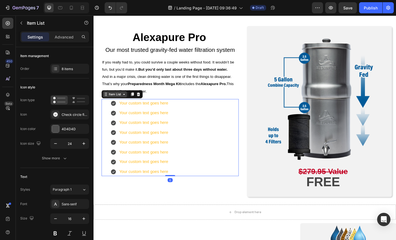
click at [112, 106] on div "Item List" at bounding box center [124, 102] width 45 height 9
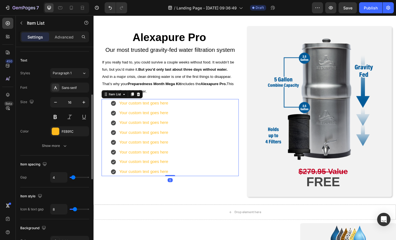
scroll to position [119, 0]
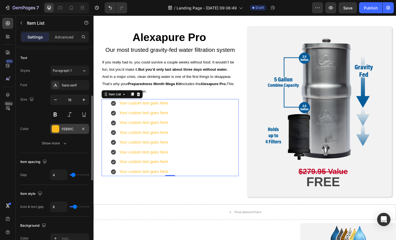
click at [56, 130] on div at bounding box center [55, 128] width 7 height 7
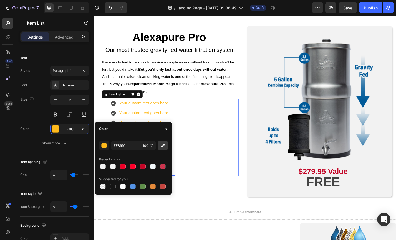
click at [162, 146] on icon "button" at bounding box center [163, 146] width 4 height 4
type input "015A99"
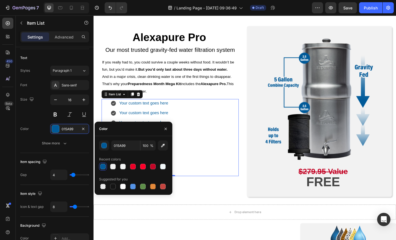
click at [171, 111] on div "Your custom text goes here" at bounding box center [148, 113] width 55 height 10
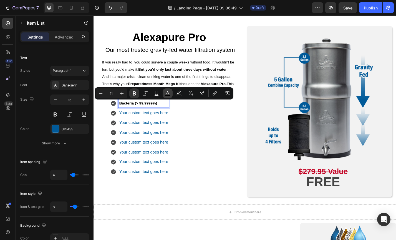
click at [166, 93] on icon "Editor contextual toolbar" at bounding box center [168, 94] width 6 height 6
type input "000000"
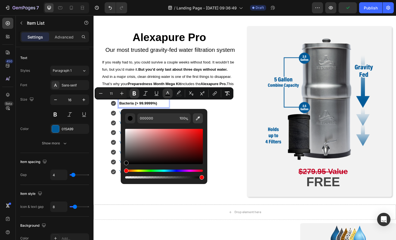
click at [199, 118] on icon "Editor contextual toolbar" at bounding box center [198, 119] width 6 height 6
type input "015A99"
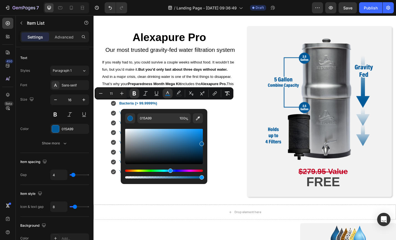
click at [234, 144] on div "Bacteria (> 99.9999%) Your custom text goes here Your custom text goes here You…" at bounding box center [177, 150] width 151 height 85
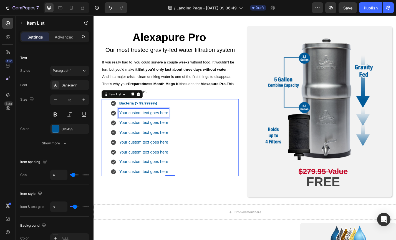
click at [129, 125] on p "Your custom text goes here" at bounding box center [149, 123] width 54 height 8
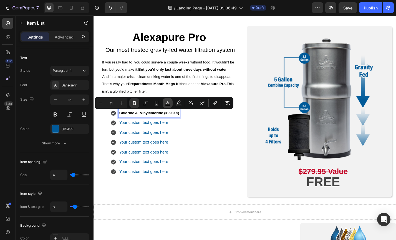
click at [165, 104] on icon "Editor contextual toolbar" at bounding box center [168, 103] width 6 height 6
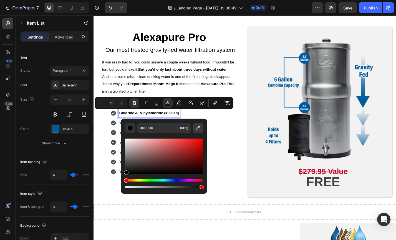
click at [201, 128] on button "Editor contextual toolbar" at bounding box center [198, 128] width 10 height 10
type input "015A99"
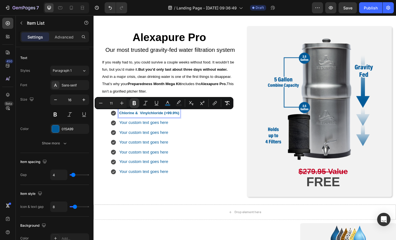
click at [135, 135] on p "Your custom text goes here" at bounding box center [155, 134] width 66 height 8
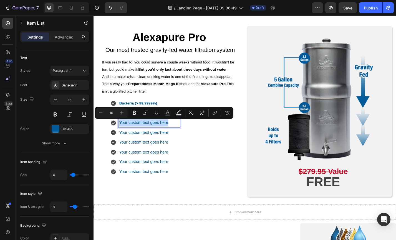
type input "11"
click at [169, 114] on icon "Editor contextual toolbar" at bounding box center [168, 113] width 6 height 6
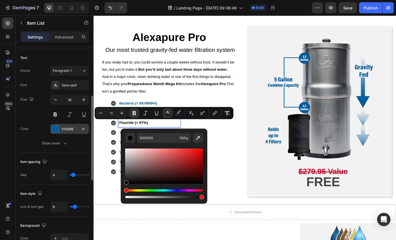
click at [57, 130] on div at bounding box center [55, 128] width 7 height 7
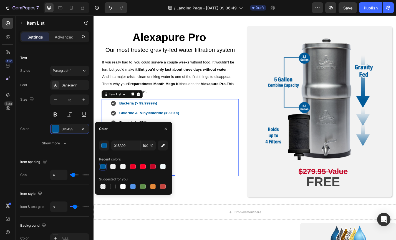
click at [199, 131] on div "Bacteria (> 99.9999%) Chlorine & Vinylchloride (>99.9%) Fluoride (> 97%) Your c…" at bounding box center [177, 150] width 151 height 85
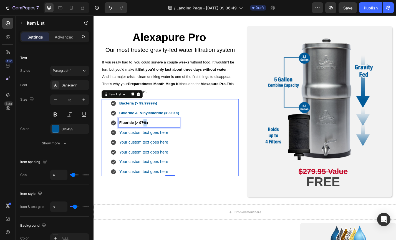
click at [149, 135] on strong "Fluoride (> 97%)" at bounding box center [138, 133] width 32 height 4
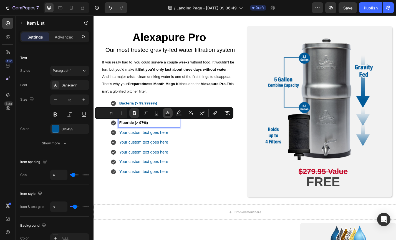
click at [168, 115] on rect "Editor contextual toolbar" at bounding box center [167, 115] width 5 height 1
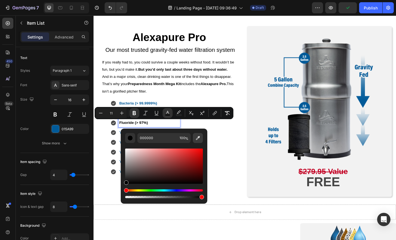
click at [196, 138] on icon "Editor contextual toolbar" at bounding box center [198, 138] width 4 height 4
type input "015A99"
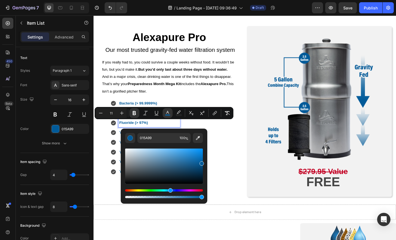
click at [228, 163] on div "Bacteria (> 99.9999%) Chlorine & Vinylchloride (>99.9%) Fluoride (> 97%) Your c…" at bounding box center [177, 150] width 151 height 85
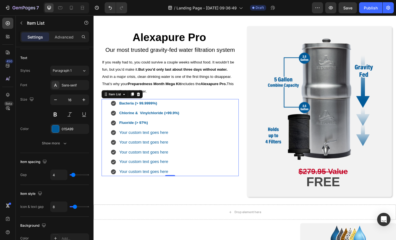
click at [156, 146] on p "Your custom text goes here" at bounding box center [155, 145] width 66 height 8
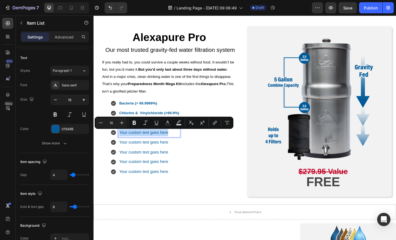
type input "11"
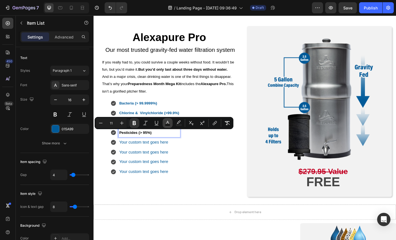
click at [170, 123] on icon "Editor contextual toolbar" at bounding box center [168, 123] width 6 height 6
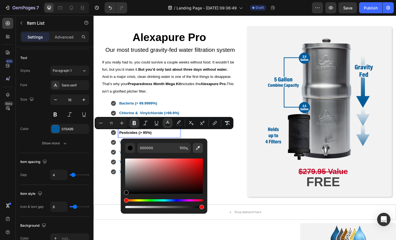
click at [199, 148] on icon "Editor contextual toolbar" at bounding box center [198, 148] width 6 height 6
type input "015A99"
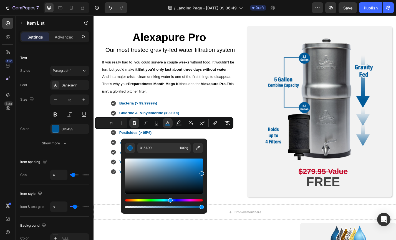
click at [244, 173] on div "Bacteria (> 99.9999%) Chlorine & Vinylchloride (>99.9%) Fluoride (> 97%) Pestic…" at bounding box center [177, 150] width 151 height 85
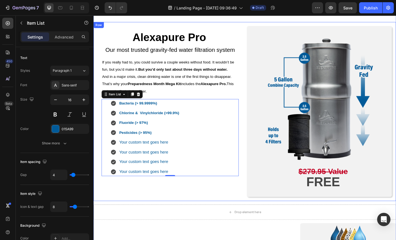
click at [116, 206] on div "Alexapure Pro Heading Our most trusted gravity-fed water filtration system Text…" at bounding box center [178, 121] width 160 height 189
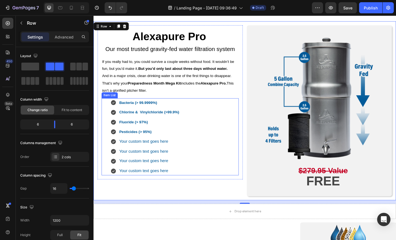
scroll to position [1067, 0]
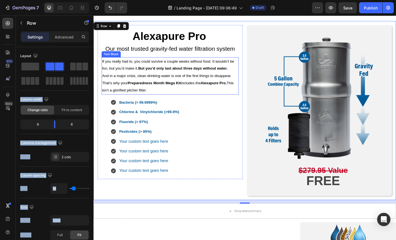
drag, startPoint x: 149, startPoint y: 84, endPoint x: 110, endPoint y: 97, distance: 40.3
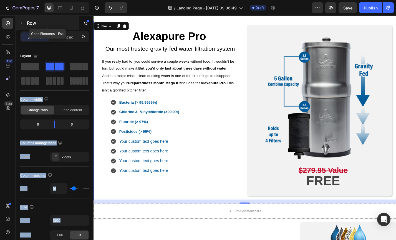
click at [22, 22] on icon "button" at bounding box center [21, 23] width 4 height 4
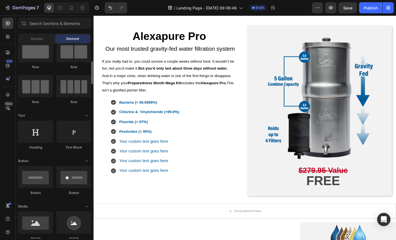
scroll to position [0, 0]
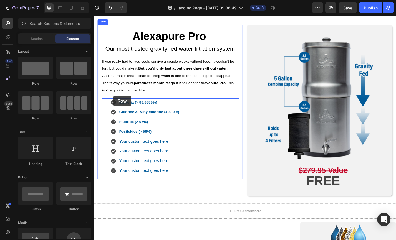
drag, startPoint x: 156, startPoint y: 89, endPoint x: 115, endPoint y: 104, distance: 43.5
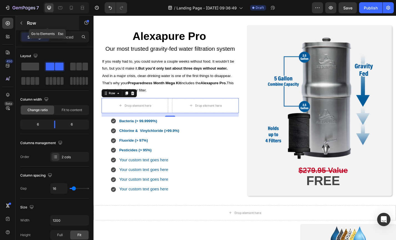
click at [20, 23] on icon "button" at bounding box center [21, 23] width 4 height 4
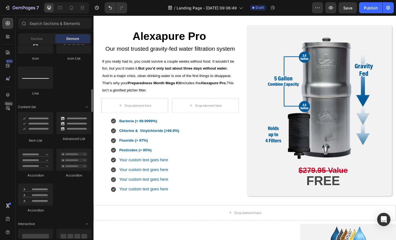
scroll to position [382, 0]
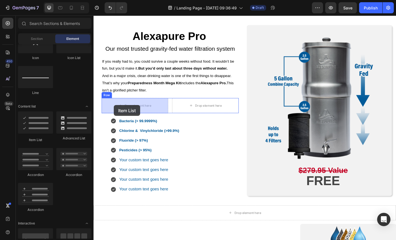
drag, startPoint x: 129, startPoint y: 140, endPoint x: 116, endPoint y: 114, distance: 28.4
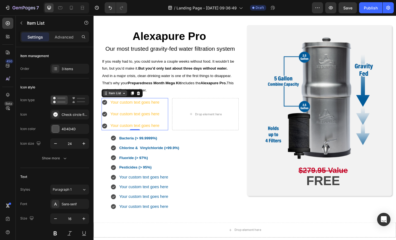
click at [118, 102] on div "Item List" at bounding box center [117, 101] width 16 height 5
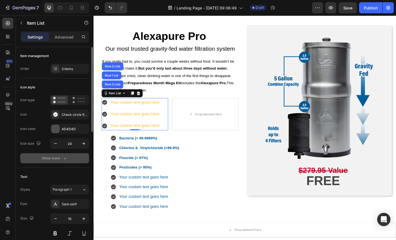
click at [64, 160] on icon "button" at bounding box center [65, 159] width 6 height 6
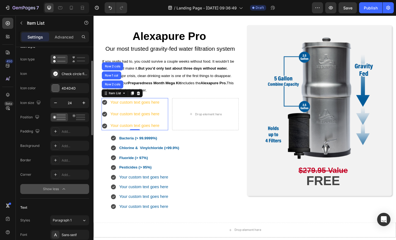
scroll to position [41, 0]
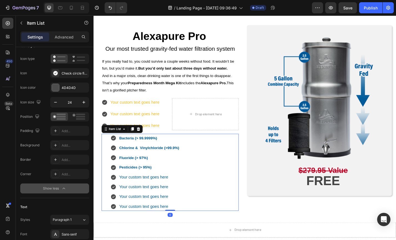
click at [153, 151] on strong "Bacteria (> 99.9999%)" at bounding box center [143, 150] width 42 height 4
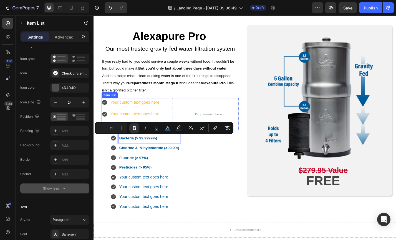
click at [143, 111] on div "Your custom text goes here" at bounding box center [138, 111] width 55 height 10
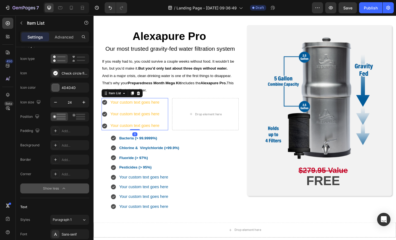
click at [143, 111] on div "Your custom text goes here" at bounding box center [138, 111] width 55 height 10
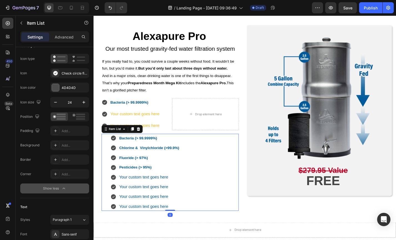
click at [164, 161] on strong "Chlorine & Vinylchloride (>99.9%)" at bounding box center [155, 161] width 66 height 4
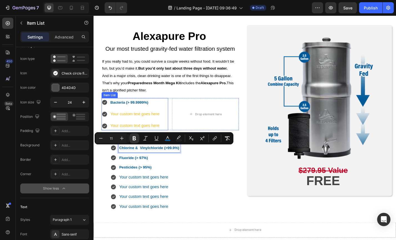
click at [149, 125] on p "Your custom text goes here" at bounding box center [139, 124] width 54 height 8
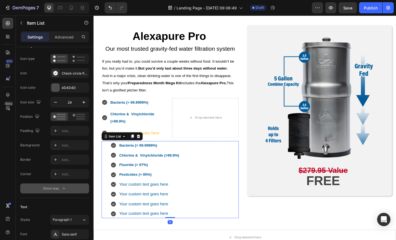
click at [237, 203] on div "Bacteria (> 99.9999%) Chlorine & Vinylchloride (>99.9%) Fluoride (> 97%) Pestic…" at bounding box center [177, 196] width 151 height 85
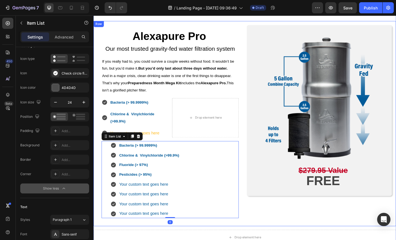
click at [270, 231] on div "Image $279.95 Value FREE Text Block Row" at bounding box center [342, 134] width 160 height 217
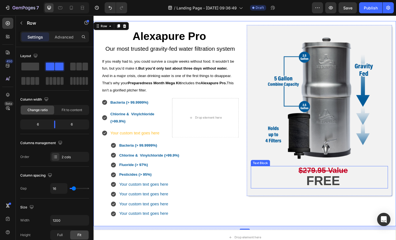
click at [277, 206] on p "FREE" at bounding box center [346, 199] width 143 height 13
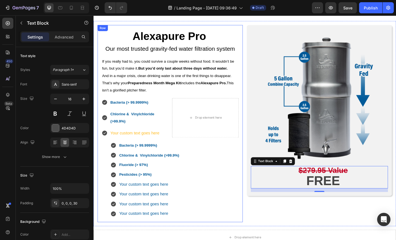
click at [253, 129] on div "Alexapure Pro Heading Our most trusted gravity-fed water filtration system Text…" at bounding box center [178, 134] width 160 height 217
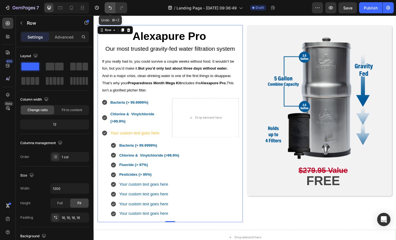
click at [111, 7] on icon "Undo/Redo" at bounding box center [109, 8] width 3 height 4
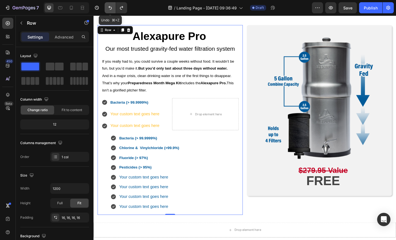
click at [111, 7] on icon "Undo/Redo" at bounding box center [109, 8] width 3 height 4
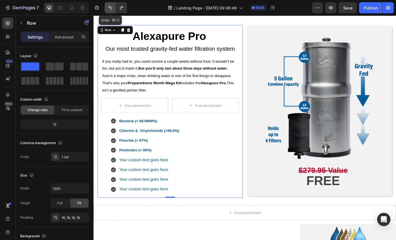
click at [111, 7] on icon "Undo/Redo" at bounding box center [109, 8] width 3 height 4
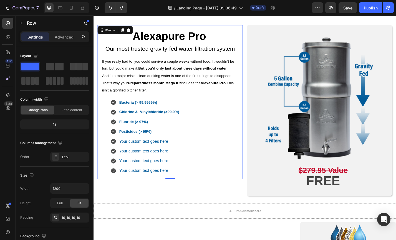
click at [135, 154] on p "Your custom text goes here" at bounding box center [155, 154] width 66 height 8
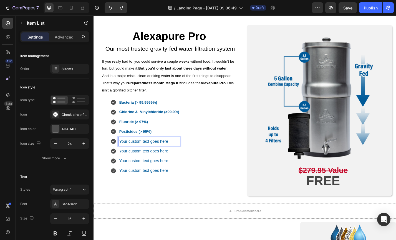
click at [135, 154] on p "Your custom text goes here" at bounding box center [155, 154] width 66 height 8
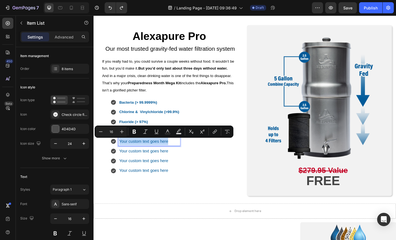
type input "11"
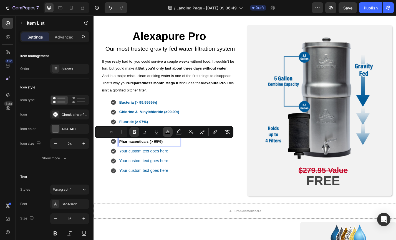
click at [166, 133] on rect "Editor contextual toolbar" at bounding box center [167, 133] width 5 height 1
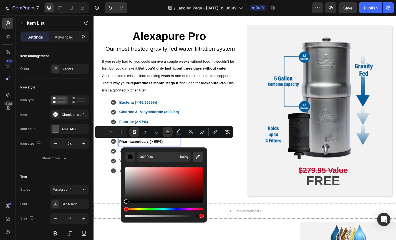
click at [197, 159] on icon "Editor contextual toolbar" at bounding box center [198, 157] width 6 height 6
type input "015A99"
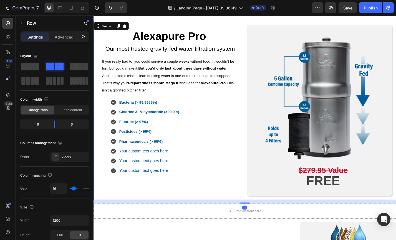
click at [241, 209] on div "Alexapure Pro Heading Our most trusted gravity-fed water filtration system Text…" at bounding box center [178, 120] width 160 height 189
click at [149, 166] on p "Your custom text goes here" at bounding box center [155, 165] width 66 height 8
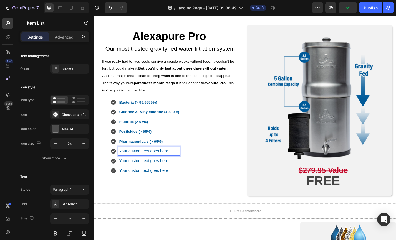
click at [149, 166] on p "Your custom text goes here" at bounding box center [155, 165] width 66 height 8
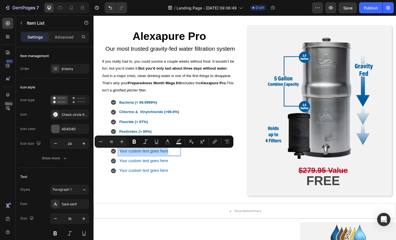
type input "11"
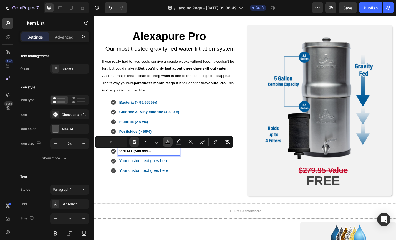
click at [169, 144] on rect "Editor contextual toolbar" at bounding box center [167, 143] width 5 height 1
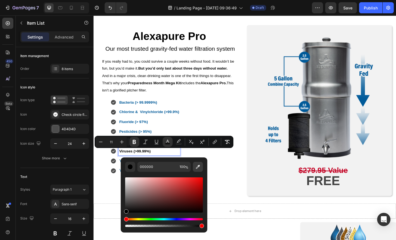
click at [198, 166] on icon "Editor contextual toolbar" at bounding box center [198, 167] width 4 height 4
type input "015A99"
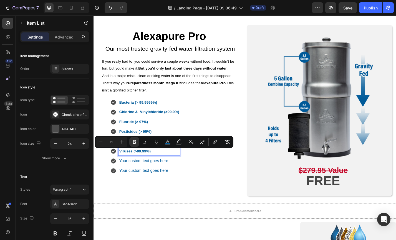
click at [133, 177] on p "Your custom text goes here" at bounding box center [155, 176] width 66 height 8
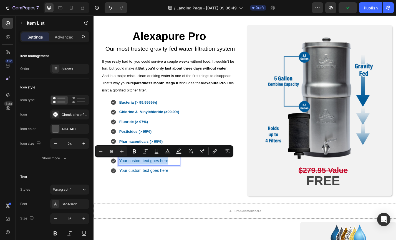
type input "11"
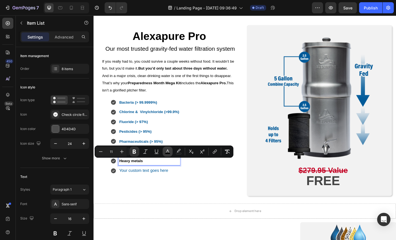
click at [168, 152] on icon "Editor contextual toolbar" at bounding box center [168, 152] width 6 height 6
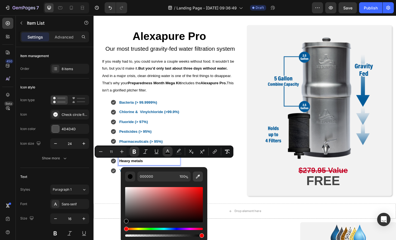
click at [197, 177] on icon "Editor contextual toolbar" at bounding box center [198, 177] width 6 height 6
type input "015A99"
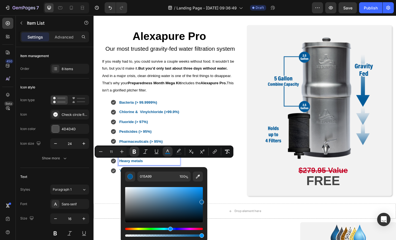
click at [220, 187] on div "Bacteria (> 99.9999%) Chlorine & Vinylchloride (>99.9%) Fluoride (> 97%) Pestic…" at bounding box center [177, 148] width 151 height 85
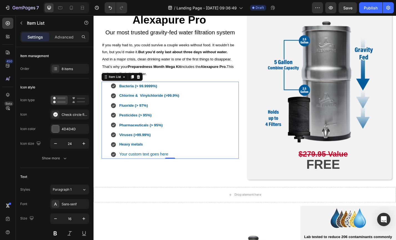
scroll to position [1086, 0]
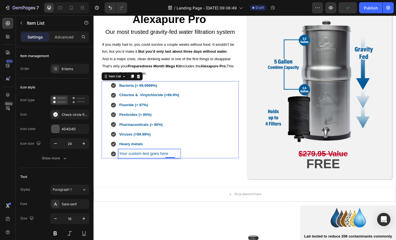
click at [158, 169] on p "Your custom text goes here" at bounding box center [155, 168] width 66 height 8
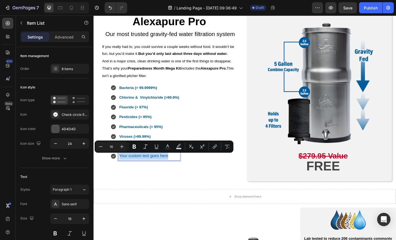
scroll to position [1083, 0]
type input "11"
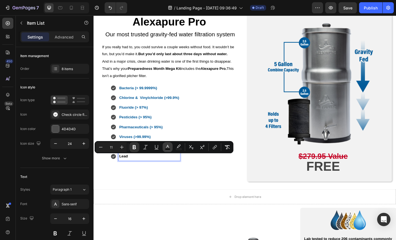
click at [170, 148] on icon "Editor contextual toolbar" at bounding box center [168, 147] width 6 height 6
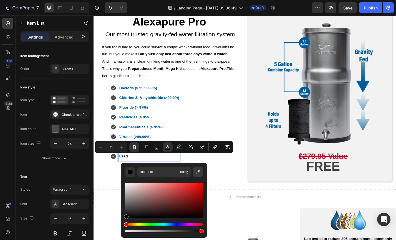
click at [197, 173] on icon "Editor contextual toolbar" at bounding box center [198, 172] width 6 height 6
type input "015A99"
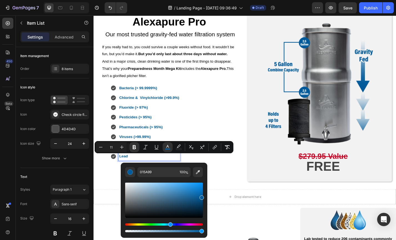
click at [215, 142] on div "Bacteria (> 99.9999%) Chlorine & Vinylchloride (>99.9%) Fluoride (> 97%) Pestic…" at bounding box center [177, 133] width 151 height 85
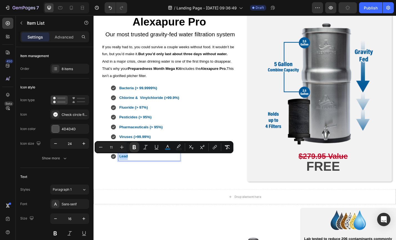
click at [209, 128] on div "Bacteria (> 99.9999%) Chlorine & Vinylchloride (>99.9%) Fluoride (> 97%) Pestic…" at bounding box center [177, 133] width 151 height 85
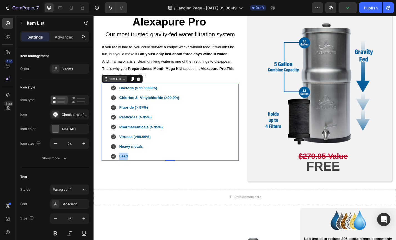
click at [115, 87] on div "Item List" at bounding box center [117, 85] width 16 height 5
click at [112, 85] on div "Item List" at bounding box center [117, 85] width 16 height 5
click at [108, 87] on icon at bounding box center [107, 85] width 4 height 4
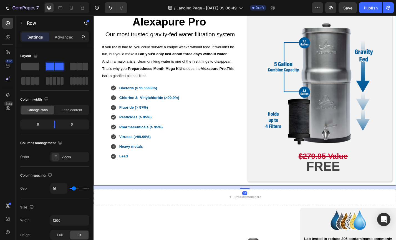
click at [145, 192] on div "Alexapure Pro Heading Our most trusted gravity-fed water filtration system Text…" at bounding box center [178, 104] width 160 height 189
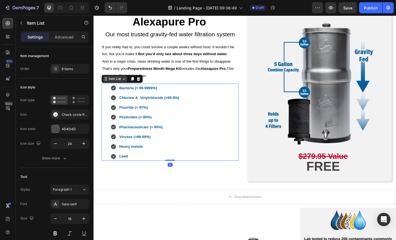
click at [111, 87] on div "Item List" at bounding box center [117, 85] width 16 height 5
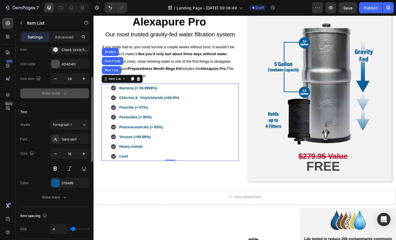
scroll to position [69, 0]
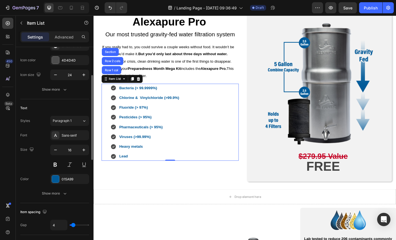
type input "5"
type input "4"
type input "3"
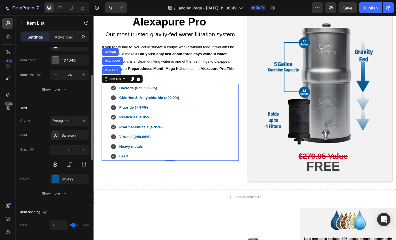
type input "3"
type input "2"
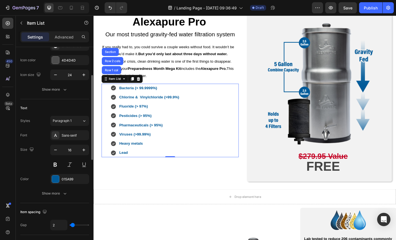
type input "1"
type input "0"
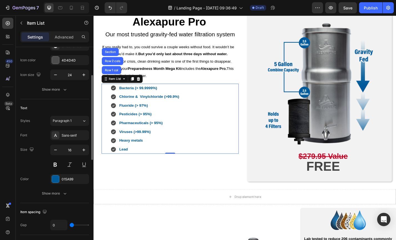
drag, startPoint x: 74, startPoint y: 224, endPoint x: 69, endPoint y: 224, distance: 4.7
type input "0"
click at [70, 225] on input "range" at bounding box center [79, 225] width 19 height 1
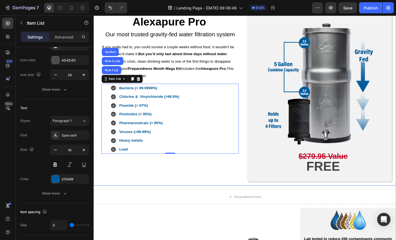
click at [131, 195] on div "Alexapure Pro Heading Our most trusted gravity-fed water filtration system Text…" at bounding box center [178, 104] width 160 height 189
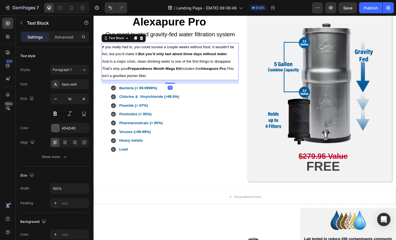
click at [152, 82] on span "That’s why your Preparedness Month Mega Kit includes the Alexapure Pro. This is…" at bounding box center [175, 78] width 145 height 12
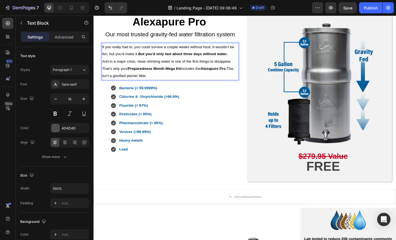
click at [150, 82] on span "That’s why your Preparedness Month Mega Kit includes the Alexapure Pro. This is…" at bounding box center [175, 78] width 145 height 12
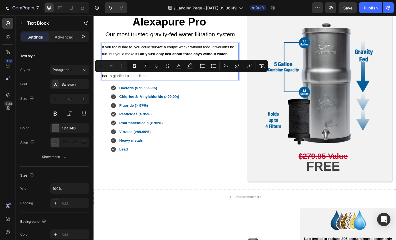
click at [184, 83] on p "That’s why your Preparedness Month Mega Kit includes the Alexapure Pro. This is…" at bounding box center [178, 78] width 150 height 16
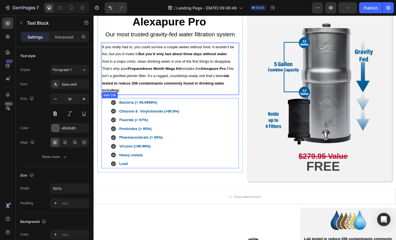
click at [189, 184] on div "Bacteria (> 99.9999%) Chlorine & Vinylchloride (>99.9%) Fluoride (> 97%) Pestic…" at bounding box center [177, 144] width 151 height 77
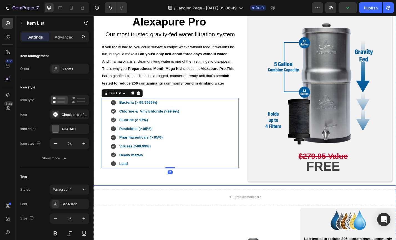
click at [202, 198] on div "Alexapure Pro Heading Our most trusted gravity-fed water filtration system Text…" at bounding box center [178, 104] width 160 height 189
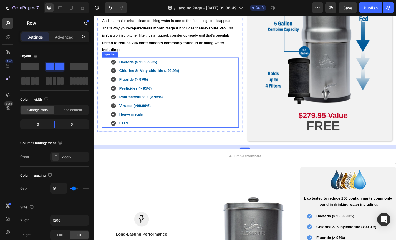
scroll to position [1127, 0]
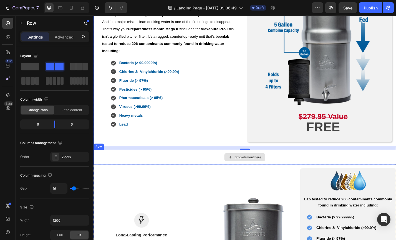
click at [213, 173] on div "Drop element here" at bounding box center [259, 171] width 333 height 17
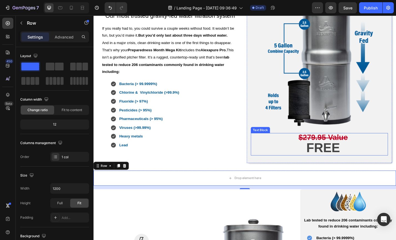
scroll to position [1018, 0]
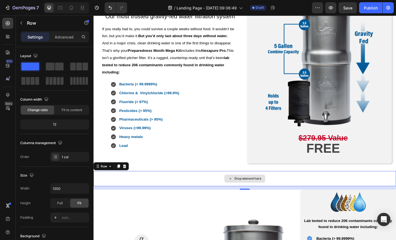
click at [205, 193] on div "Drop element here" at bounding box center [259, 195] width 333 height 17
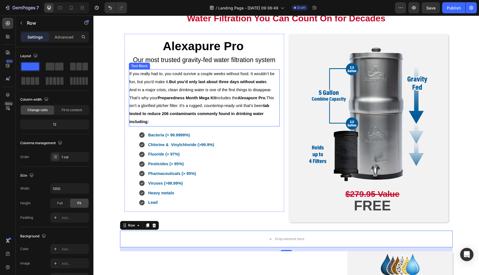
scroll to position [1056, 0]
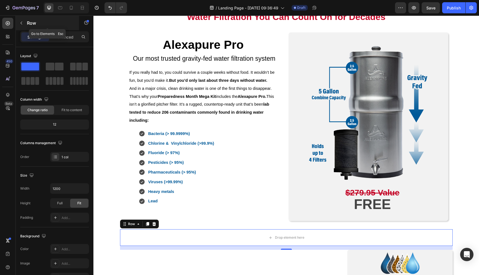
click at [21, 23] on icon "button" at bounding box center [22, 23] width 2 height 3
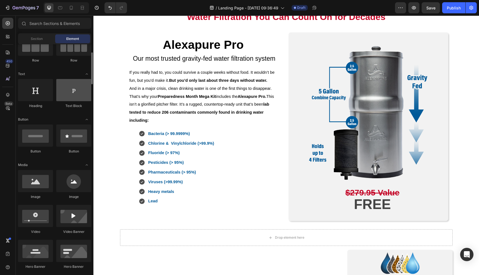
scroll to position [59, 0]
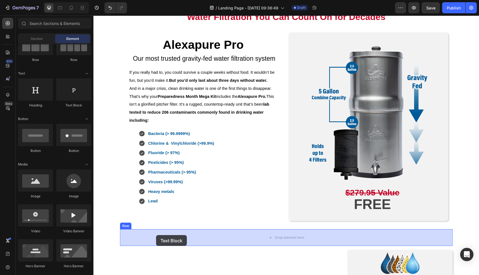
drag, startPoint x: 157, startPoint y: 109, endPoint x: 156, endPoint y: 235, distance: 126.2
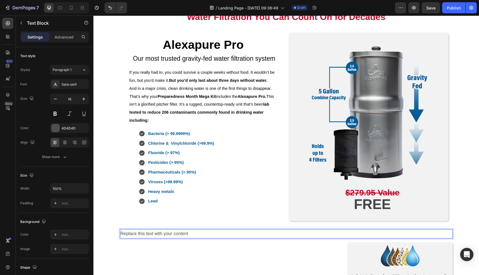
click at [178, 234] on div "Replace this text with your content" at bounding box center [286, 233] width 333 height 9
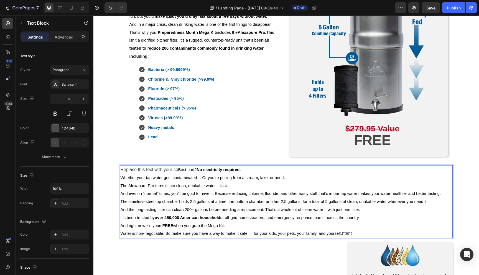
scroll to position [1122, 0]
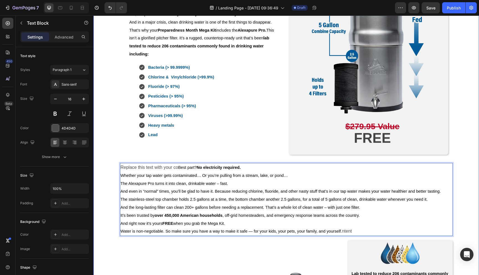
click at [111, 158] on div "FREE BONUS #4: Water Filtration You Can Count On for Decades Heading Row Alexap…" at bounding box center [286, 196] width 386 height 541
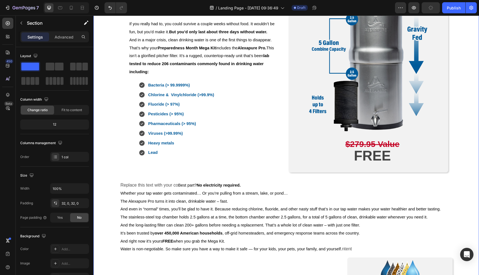
scroll to position [1105, 0]
click at [108, 157] on div "FREE BONUS #4: Water Filtration You Can Count On for Decades Heading Row Alexap…" at bounding box center [286, 213] width 386 height 541
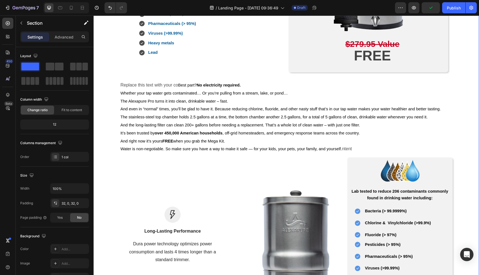
scroll to position [1206, 0]
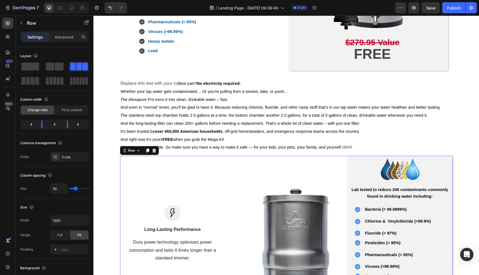
click at [161, 171] on div "Image Long-Lasting Performance Text block Dura power technology optimizes power…" at bounding box center [172, 269] width 105 height 227
click at [154, 152] on icon at bounding box center [154, 151] width 4 height 4
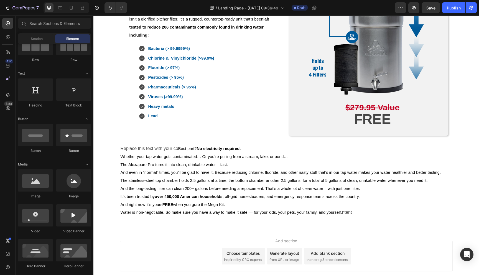
scroll to position [1055, 0]
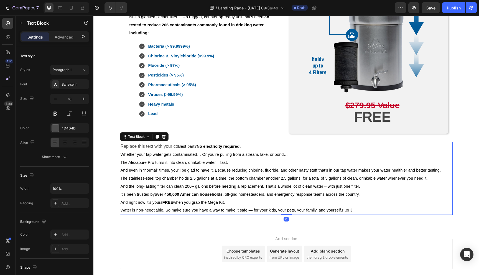
click at [156, 179] on span "The stainless-steel top chamber holds 2.5 gallons at a time, the bottom chamber…" at bounding box center [274, 178] width 307 height 4
click at [67, 144] on icon at bounding box center [65, 143] width 6 height 6
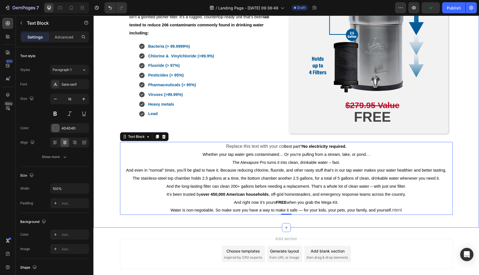
click at [153, 225] on div "FREE BONUS #4: Water Filtration You Can Count On for Decades Heading Row Alexap…" at bounding box center [286, 61] width 386 height 331
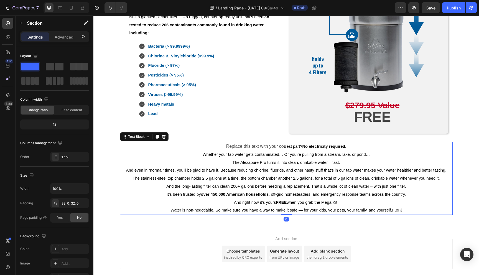
click at [194, 192] on span "It’s been trusted by over 450,000 American households , off-grid homesteaders, …" at bounding box center [286, 194] width 239 height 4
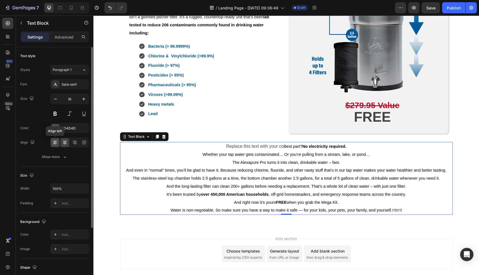
click at [55, 144] on icon at bounding box center [54, 144] width 3 height 1
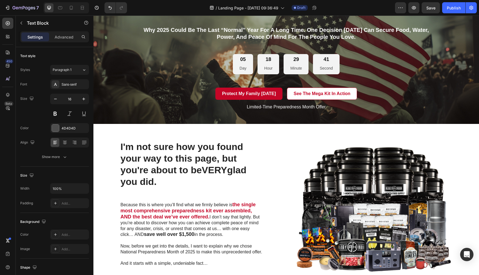
scroll to position [342, 0]
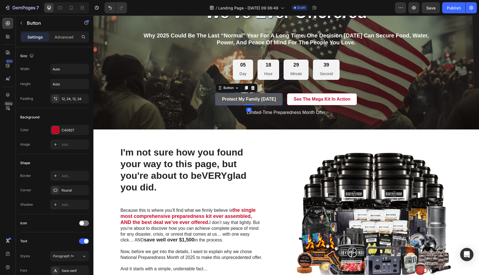
click at [224, 95] on button "Protect My Family [DATE]" at bounding box center [248, 99] width 67 height 12
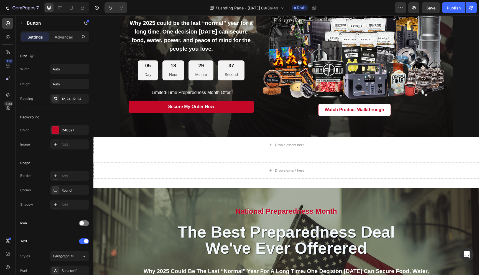
scroll to position [103, 0]
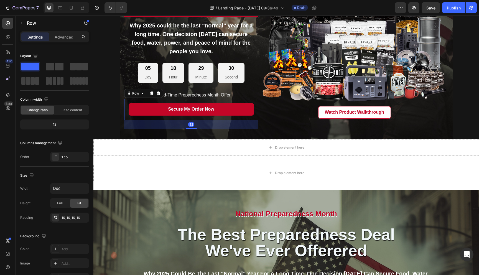
click at [127, 102] on div "Secure My Order Now Button Row 32" at bounding box center [191, 109] width 134 height 21
click at [151, 95] on icon at bounding box center [151, 93] width 4 height 4
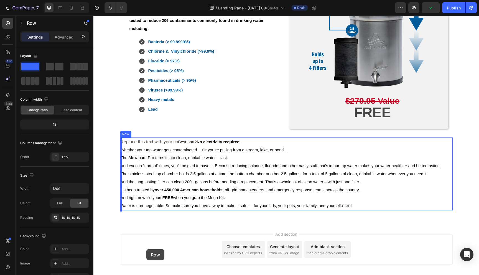
scroll to position [1193, 0]
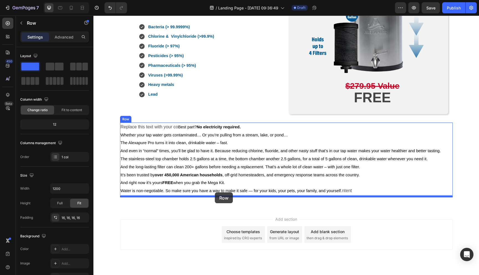
drag, startPoint x: 128, startPoint y: 125, endPoint x: 215, endPoint y: 192, distance: 110.0
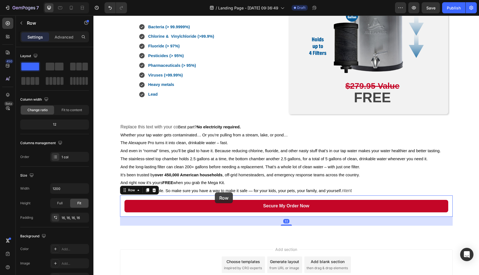
scroll to position [1198, 0]
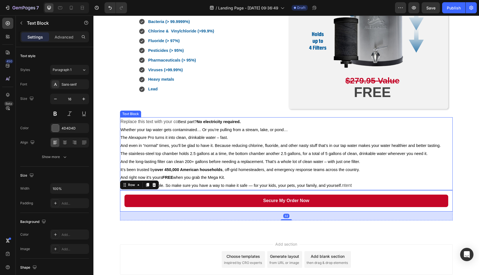
click at [203, 185] on span "Water is non-negotiable. So make sure you have a way to make it safe — for your…" at bounding box center [232, 185] width 222 height 4
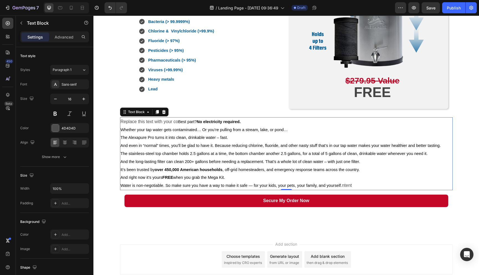
click at [177, 178] on span "And right now it’s yours FREE when you grab the Mega Kit." at bounding box center [173, 177] width 105 height 4
click at [158, 179] on span "And right now it’s yours FREE when you grab the Mega Kit." at bounding box center [173, 177] width 105 height 4
click at [122, 178] on span "And right now it’s yours FREE when you grab the Mega Kit." at bounding box center [173, 177] width 105 height 4
click at [121, 179] on span "And right now it’s yours FREE when you grab the Mega Kit." at bounding box center [173, 177] width 105 height 4
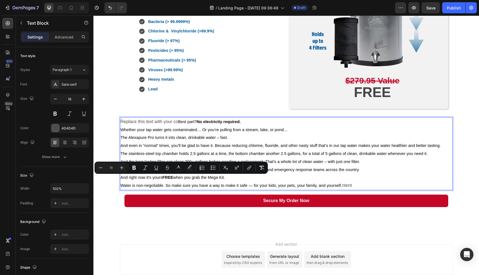
drag, startPoint x: 121, startPoint y: 179, endPoint x: 227, endPoint y: 181, distance: 106.5
click at [225, 180] on span "And right now it’s yours FREE when you grab the Mega Kit." at bounding box center [173, 177] width 105 height 4
copy span "And right now it’s yours FREE when you grab the Mega Kit."
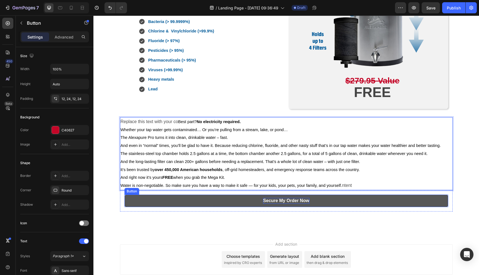
click at [273, 202] on p "Secure My Order Now" at bounding box center [286, 201] width 46 height 6
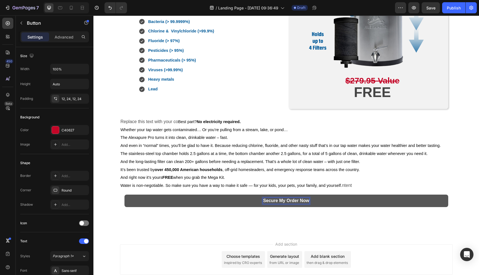
click at [273, 202] on p "Secure My Order Now" at bounding box center [286, 201] width 46 height 6
click at [125, 195] on button "Get" at bounding box center [287, 201] width 324 height 12
click at [125, 195] on button "Get yours" at bounding box center [287, 201] width 324 height 12
click at [125, 195] on button "Get yours FREE" at bounding box center [287, 201] width 324 height 12
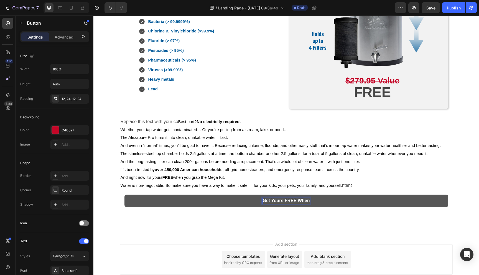
click at [125, 195] on button "Get yours FREE When" at bounding box center [287, 201] width 324 height 12
click at [125, 195] on button "Get yours FREE When you" at bounding box center [287, 201] width 324 height 12
click at [125, 195] on button "Get yours FREE When you grab" at bounding box center [287, 201] width 324 height 12
click at [125, 195] on button "Get yours FREE When you grab your" at bounding box center [287, 201] width 324 height 12
click at [125, 195] on button "Get yours FREE When you grab your Mega" at bounding box center [287, 201] width 324 height 12
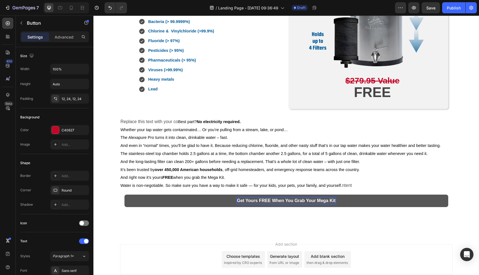
click at [125, 195] on button "Get yours FREE When you grab your Mega Kit" at bounding box center [287, 201] width 324 height 12
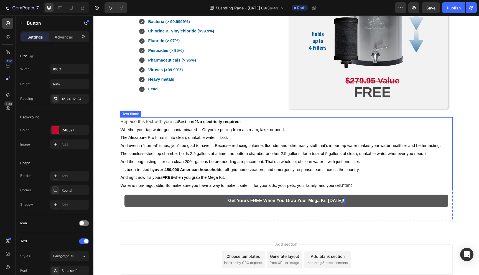
click at [330, 186] on span "Water is non-negotiable. So make sure you have a way to make it safe — for your…" at bounding box center [232, 185] width 222 height 4
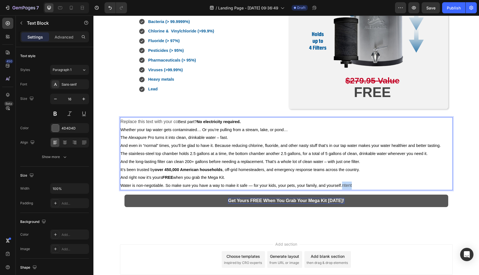
click at [351, 187] on p "Water is non-negotiable. So make sure you have a way to make it safe — for your…" at bounding box center [287, 186] width 332 height 8
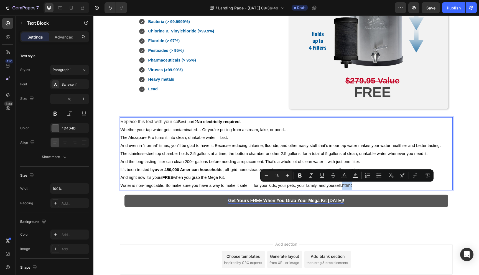
click at [357, 186] on p "Water is non-negotiable. So make sure you have a way to make it safe — for your…" at bounding box center [287, 186] width 332 height 8
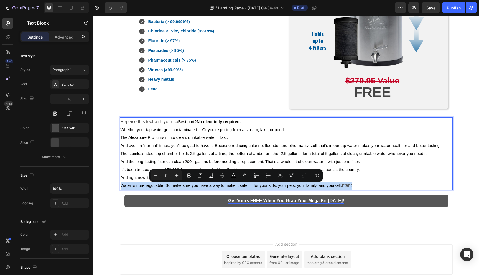
drag, startPoint x: 354, startPoint y: 186, endPoint x: 121, endPoint y: 186, distance: 233.0
click at [121, 186] on p "Water is non-negotiable. So make sure you have a way to make it safe — for your…" at bounding box center [287, 186] width 332 height 8
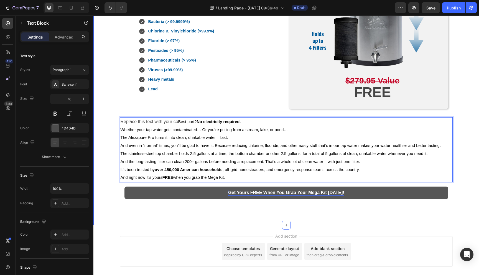
click at [100, 160] on div "FREE BONUS #4: Water Filtration You Can Count On for Decades Heading Row Alexap…" at bounding box center [286, 48] width 386 height 336
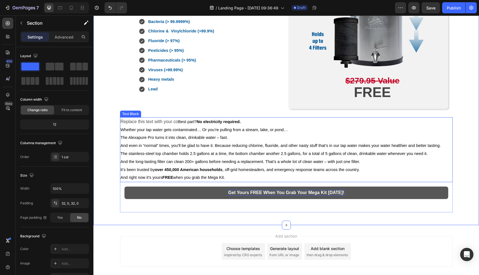
click at [198, 180] on span "And right now it’s yours FREE when you grab the Mega Kit." at bounding box center [173, 177] width 105 height 4
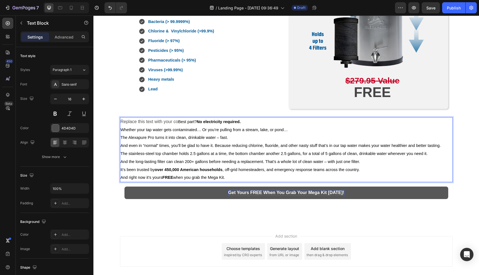
click at [225, 179] on span "And right now it’s yours FREE when you grab the Mega Kit." at bounding box center [173, 177] width 105 height 4
drag, startPoint x: 229, startPoint y: 179, endPoint x: 138, endPoint y: 177, distance: 91.0
click at [138, 177] on p "And right now it’s yours FREE when you grab the Mega Kit." at bounding box center [287, 178] width 332 height 8
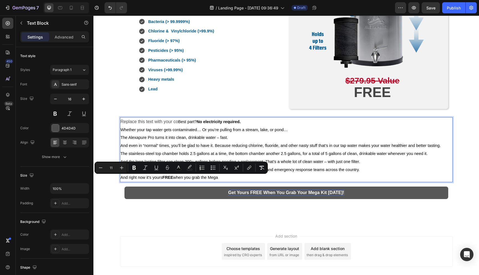
drag, startPoint x: 226, startPoint y: 178, endPoint x: 121, endPoint y: 177, distance: 104.8
click at [121, 177] on p "And right now it’s yours FREE when you grab the Mega" at bounding box center [287, 178] width 332 height 8
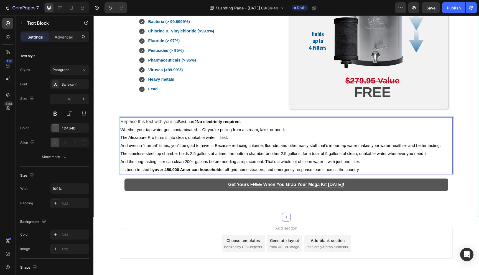
click at [118, 205] on div "FREE BONUS #4: Water Filtration You Can Count On for Decades Heading Row Alexap…" at bounding box center [286, 44] width 386 height 328
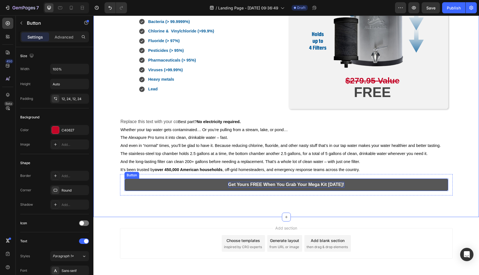
click at [144, 183] on button "Get yours FREE When you grab your Mega Kit [DATE]!" at bounding box center [287, 185] width 324 height 12
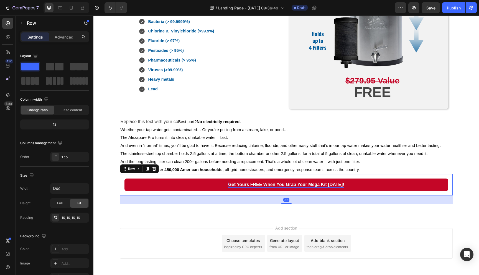
click at [123, 184] on div "Get yours FREE When you grab your Mega Kit Today! Button Row 32" at bounding box center [286, 184] width 333 height 21
click at [54, 219] on icon at bounding box center [55, 217] width 4 height 4
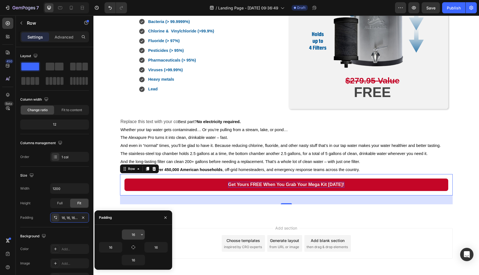
click at [133, 237] on input "16" at bounding box center [133, 235] width 23 height 10
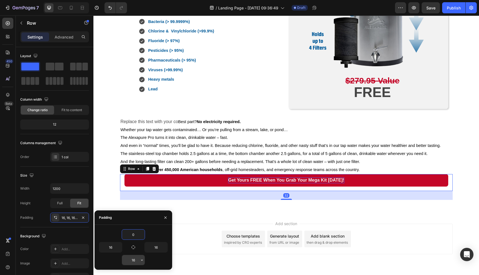
type input "0"
click at [136, 260] on input "16" at bounding box center [133, 260] width 23 height 10
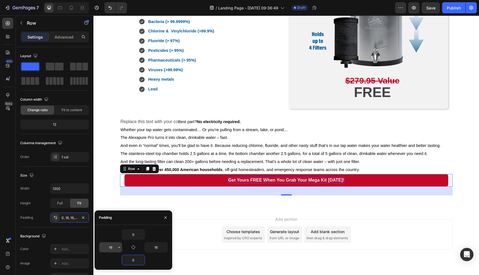
type input "0"
click at [112, 248] on input "16" at bounding box center [110, 247] width 23 height 10
type input "0"
click at [157, 248] on input "16" at bounding box center [156, 247] width 23 height 10
type input "0"
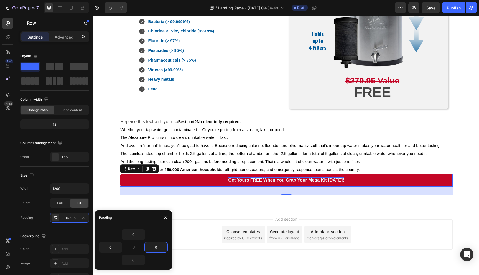
click at [191, 239] on div "Add section Choose templates inspired by CRO experts Generate layout from URL o…" at bounding box center [286, 234] width 333 height 31
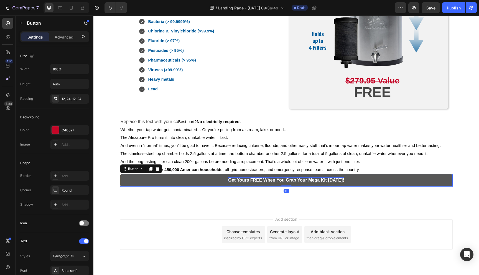
click at [137, 184] on button "Get yours FREE When you grab your Mega Kit [DATE]!" at bounding box center [286, 180] width 333 height 12
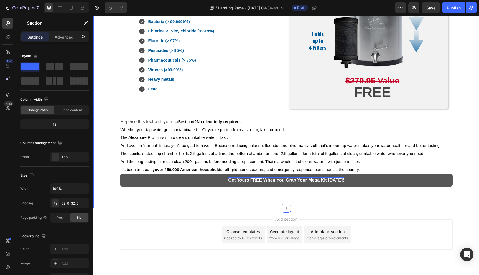
drag, startPoint x: 116, startPoint y: 195, endPoint x: 122, endPoint y: 187, distance: 10.1
click at [116, 195] on div "FREE BONUS #4: Water Filtration You Can Count On for Decades Heading Row Alexap…" at bounding box center [286, 39] width 386 height 319
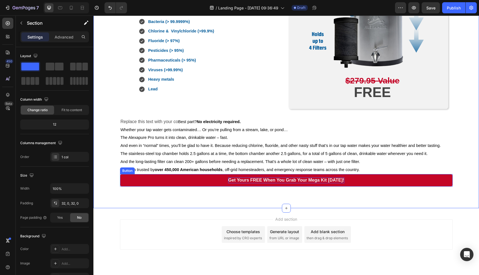
click at [123, 174] on div "Button" at bounding box center [127, 171] width 15 height 7
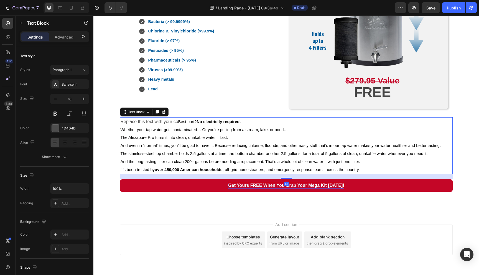
drag, startPoint x: 283, startPoint y: 174, endPoint x: 283, endPoint y: 179, distance: 5.3
click at [283, 179] on div at bounding box center [286, 179] width 11 height 2
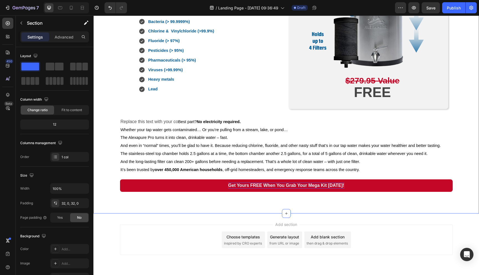
click at [162, 203] on div "FREE BONUS #4: Water Filtration You Can Count On for Decades Heading Row Alexap…" at bounding box center [286, 42] width 386 height 324
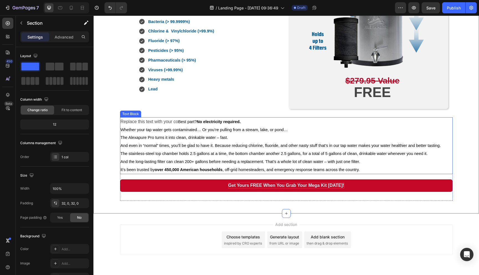
click at [362, 170] on p "It’s been trusted by over 450,000 American households , off-grid homesteaders, …" at bounding box center [287, 170] width 332 height 8
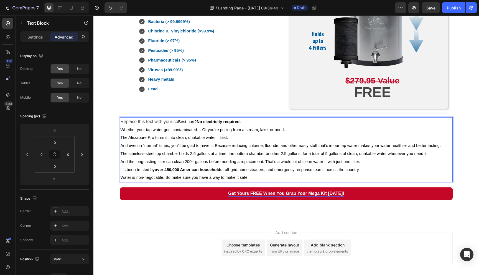
click at [250, 177] on p "Water is non-negotiable. So make sure you have a way to make it safe–" at bounding box center [287, 178] width 332 height 8
drag, startPoint x: 251, startPoint y: 177, endPoint x: 122, endPoint y: 176, distance: 129.5
click at [122, 176] on p "Water is non-negotiable. So make sure you have a way to make it safe–" at bounding box center [287, 178] width 332 height 8
click at [346, 179] on p "Water is non-negotiable. So make sure you have a way to make it safe — for your…" at bounding box center [287, 178] width 332 height 8
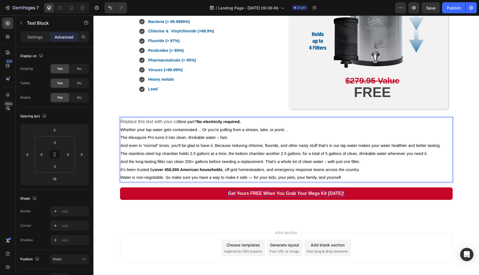
click at [371, 179] on p "Water is non-negotiable. So make sure you have a way to make it safe — for your…" at bounding box center [287, 178] width 332 height 8
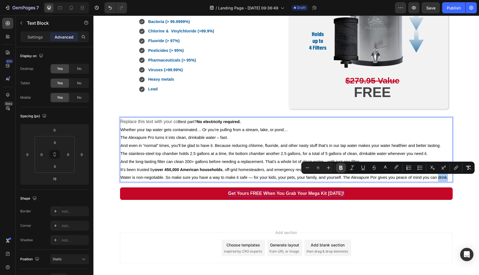
click at [341, 168] on icon "Editor contextual toolbar" at bounding box center [341, 168] width 6 height 6
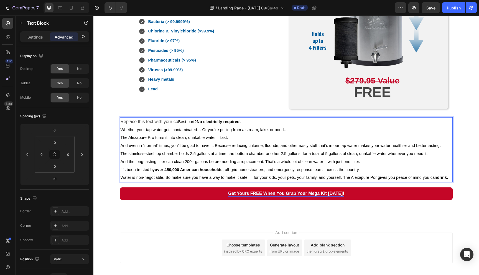
click at [341, 141] on p "The Alexapure Pro turns it into clean, drinkable water – fast." at bounding box center [287, 138] width 332 height 8
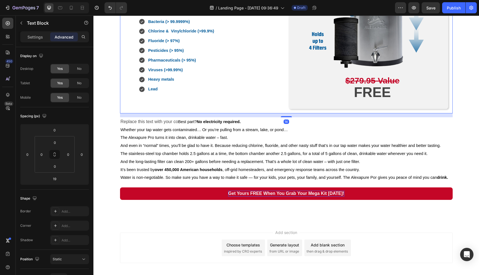
click at [186, 105] on div "Alexapure Pro Heading Our most trusted gravity-fed water filtration system Text…" at bounding box center [205, 14] width 160 height 189
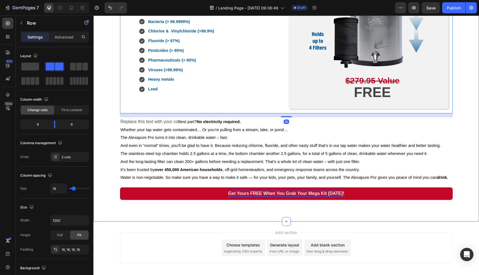
click at [113, 130] on div "FREE BONUS #4: Water Filtration You Can Count On for Decades Heading Row Alexap…" at bounding box center [286, 46] width 386 height 332
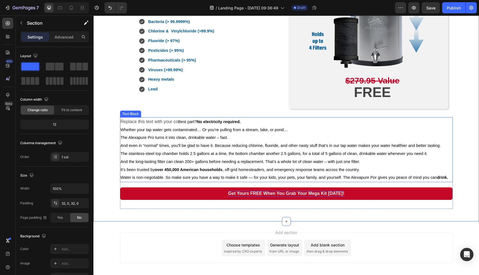
click at [178, 122] on p "Replace this text with your co Best part? No electricity required." at bounding box center [287, 122] width 332 height 8
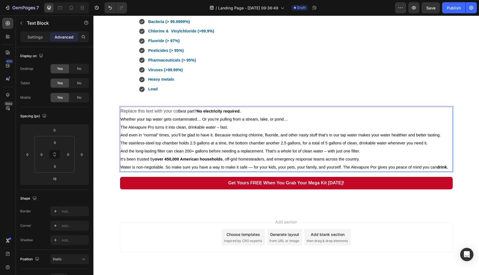
click at [177, 115] on p "Replace this text with your co Best part? No electricity required." at bounding box center [287, 111] width 332 height 8
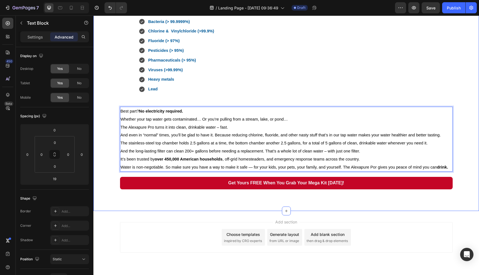
click at [104, 149] on div "FREE BONUS #4: Water Filtration You Can Count On for Decades Heading Row Alexap…" at bounding box center [286, 41] width 386 height 322
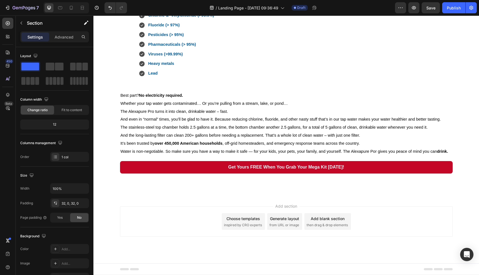
scroll to position [1225, 0]
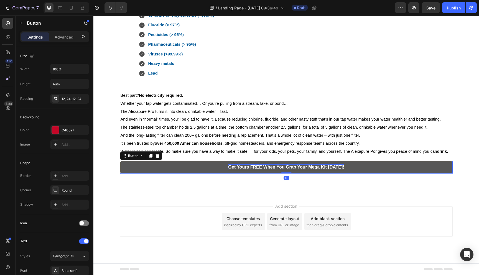
click at [267, 167] on p "Get yours FREE When you grab your Mega Kit [DATE]!" at bounding box center [286, 167] width 116 height 6
click at [232, 168] on p "Get yours FREE When you grab your Mega Kit [DATE]!" at bounding box center [286, 167] width 116 height 6
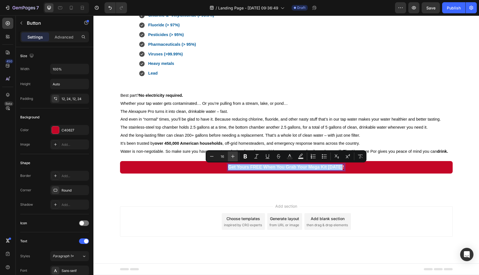
click at [234, 155] on icon "Editor contextual toolbar" at bounding box center [233, 157] width 6 height 6
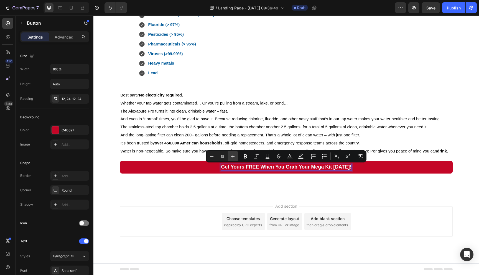
click at [234, 155] on icon "Editor contextual toolbar" at bounding box center [233, 157] width 6 height 6
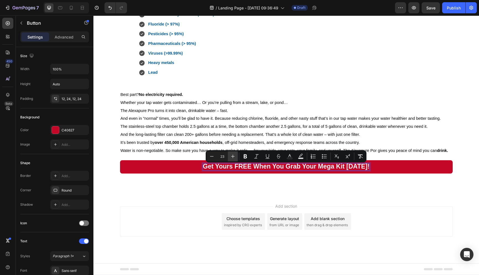
click at [234, 155] on icon "Editor contextual toolbar" at bounding box center [233, 157] width 6 height 6
type input "25"
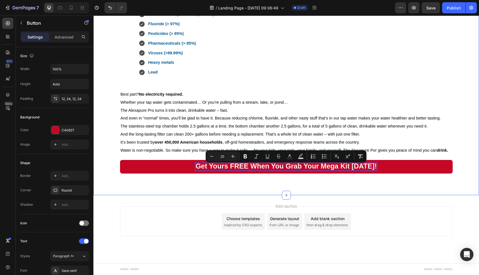
click at [188, 189] on div "FREE BONUS #4: Water Filtration You Can Count On for Decades Heading Row Alexap…" at bounding box center [286, 25] width 386 height 341
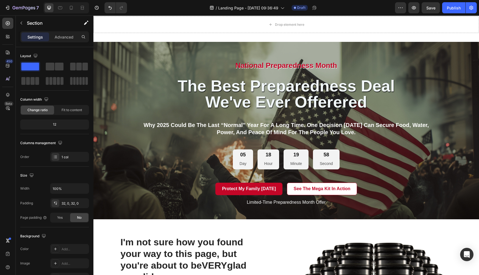
scroll to position [281, 0]
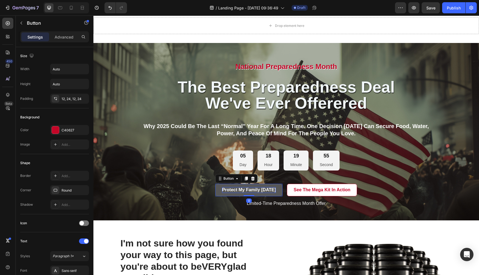
click at [226, 190] on p "Protect My Family [DATE]" at bounding box center [249, 190] width 54 height 6
click at [227, 189] on p "Protect My Family [DATE]" at bounding box center [249, 190] width 54 height 6
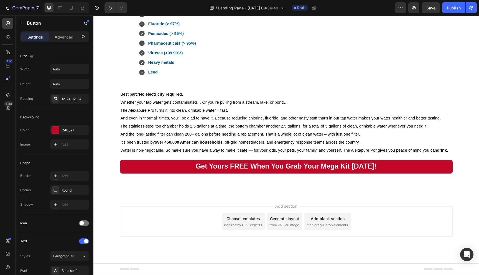
scroll to position [1226, 0]
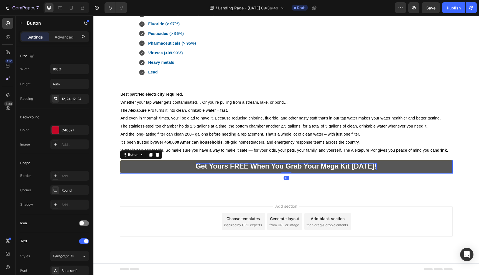
click at [211, 165] on span "Get yours FREE When you grab your Mega Kit [DATE]!" at bounding box center [286, 166] width 181 height 8
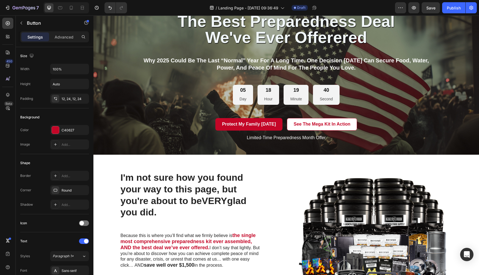
scroll to position [344, 0]
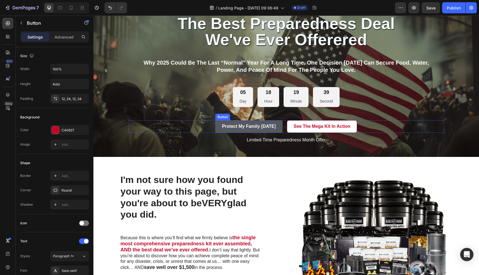
click at [227, 127] on p "Protect My Family [DATE]" at bounding box center [249, 127] width 54 height 6
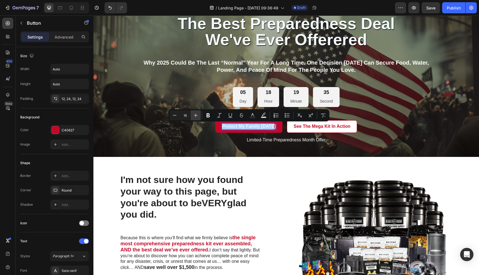
click at [195, 115] on icon "Editor contextual toolbar" at bounding box center [196, 116] width 6 height 6
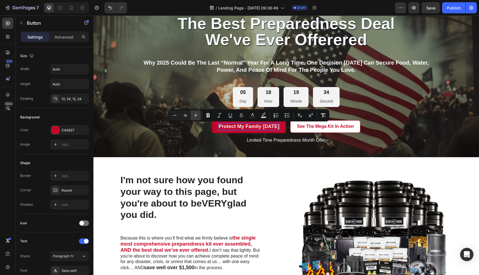
click at [195, 115] on icon "Editor contextual toolbar" at bounding box center [196, 116] width 6 height 6
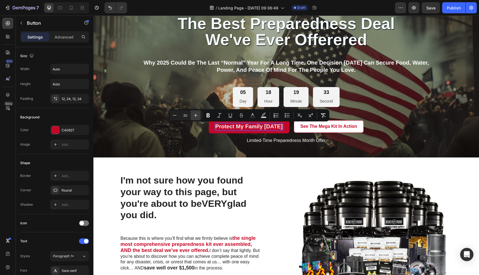
click at [195, 115] on icon "Editor contextual toolbar" at bounding box center [196, 116] width 6 height 6
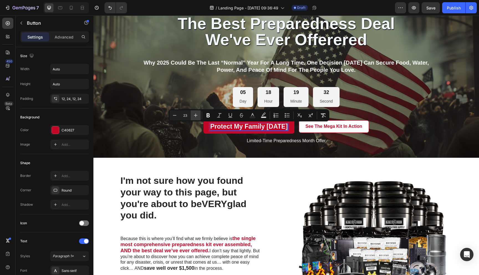
click at [195, 115] on icon "Editor contextual toolbar" at bounding box center [196, 116] width 6 height 6
type input "25"
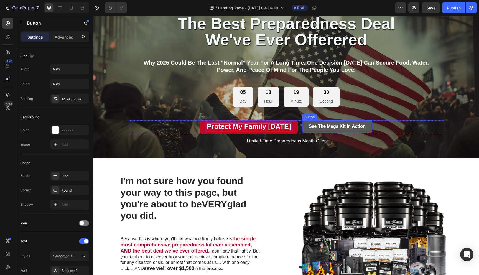
click at [341, 125] on strong "See the Mega Kit in Action" at bounding box center [337, 126] width 57 height 5
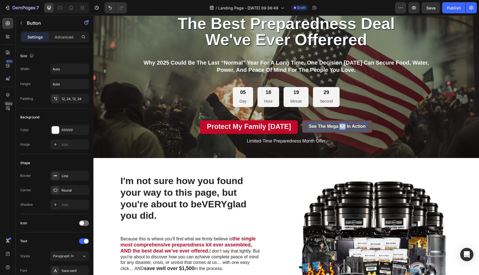
click at [341, 125] on strong "See the Mega Kit in Action" at bounding box center [337, 126] width 57 height 5
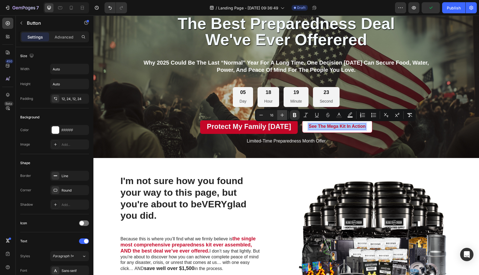
click at [282, 115] on icon "Editor contextual toolbar" at bounding box center [283, 115] width 6 height 6
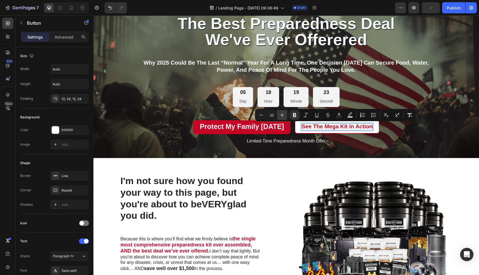
click at [282, 115] on icon "Editor contextual toolbar" at bounding box center [283, 115] width 6 height 6
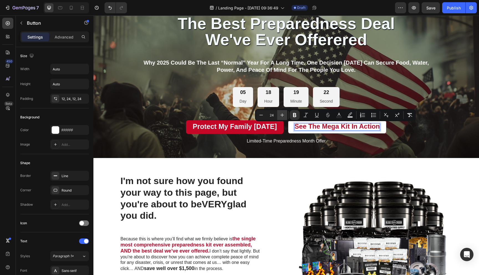
type input "25"
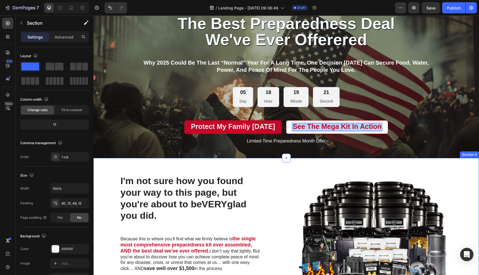
click at [297, 172] on div "I'm not sure how you found your way to this page, but you're about to be VERY g…" at bounding box center [286, 250] width 386 height 185
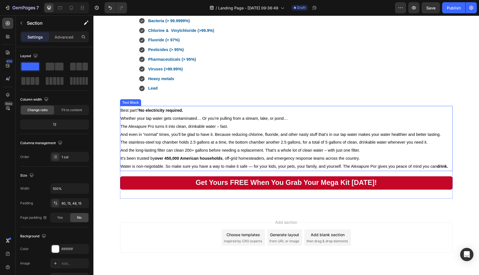
scroll to position [1196, 0]
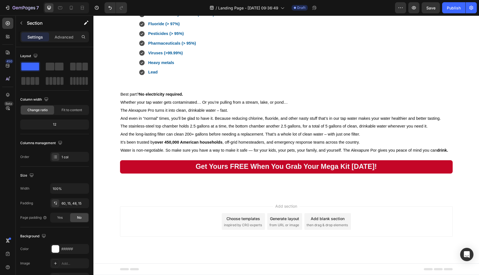
click at [327, 224] on span "then drag & drop elements" at bounding box center [327, 225] width 41 height 5
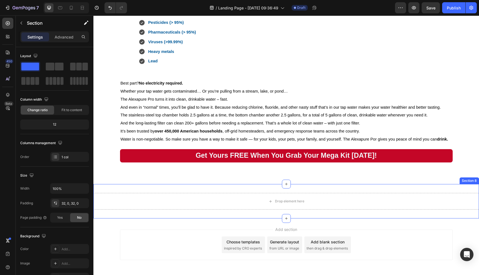
click at [331, 202] on div "Drop element here Section 8" at bounding box center [286, 201] width 386 height 34
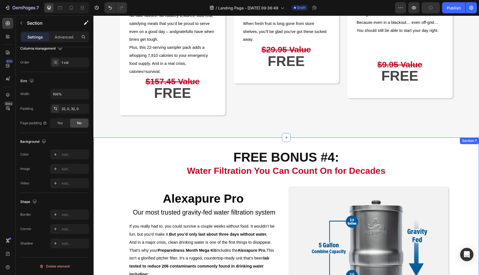
scroll to position [811, 0]
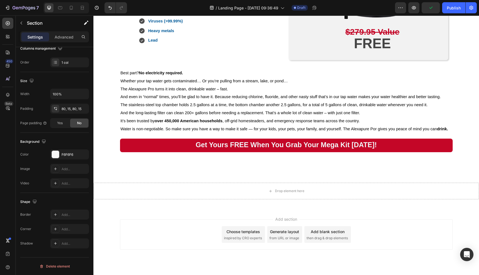
scroll to position [1231, 0]
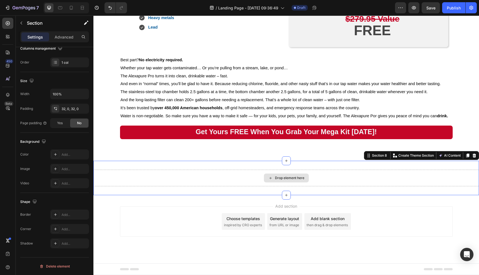
click at [111, 176] on div "Drop element here" at bounding box center [286, 178] width 386 height 17
click at [77, 156] on div "Add..." at bounding box center [75, 154] width 26 height 5
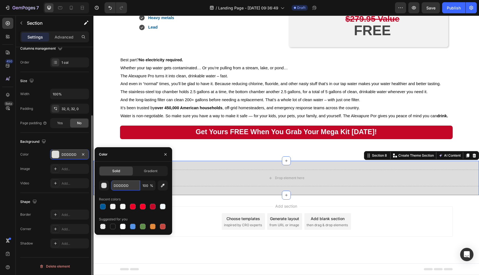
click at [130, 186] on input "DDDDDD" at bounding box center [125, 186] width 29 height 10
drag, startPoint x: 130, startPoint y: 186, endPoint x: 111, endPoint y: 185, distance: 18.6
click at [111, 185] on input "DDDDDD" at bounding box center [125, 186] width 29 height 10
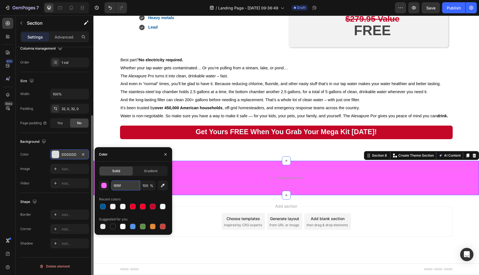
type input "f6f6f6"
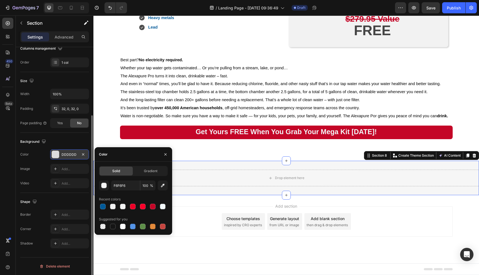
click at [187, 187] on div "Drop element here Section 8 Create Theme Section AI Content Write with GemAI Wh…" at bounding box center [286, 178] width 386 height 34
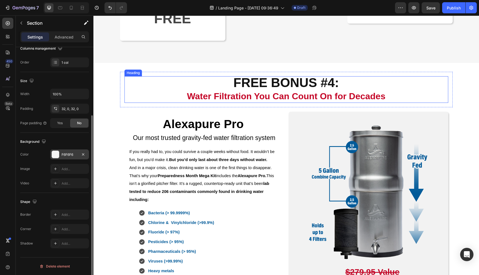
scroll to position [887, 0]
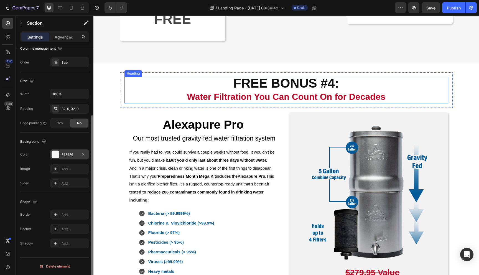
click at [230, 103] on h2 "FREE BONUS #4: Water Filtration You Can Count On for Decades" at bounding box center [287, 90] width 324 height 27
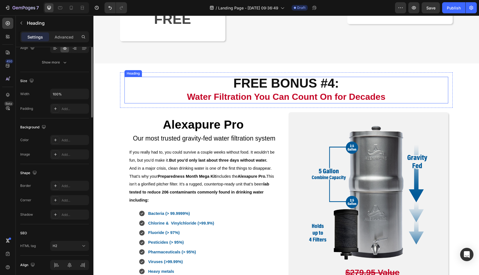
scroll to position [0, 0]
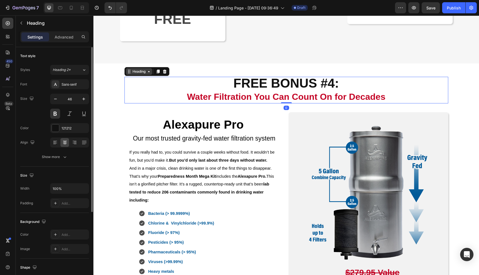
click at [126, 75] on div "Heading" at bounding box center [139, 71] width 26 height 7
click at [159, 73] on icon at bounding box center [157, 72] width 3 height 4
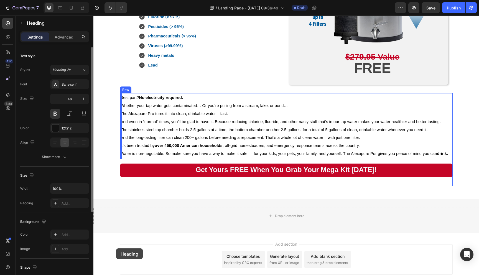
scroll to position [1219, 0]
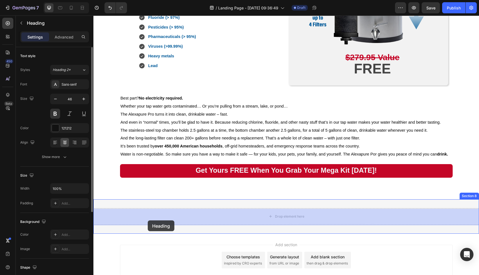
drag, startPoint x: 129, startPoint y: 187, endPoint x: 148, endPoint y: 220, distance: 38.4
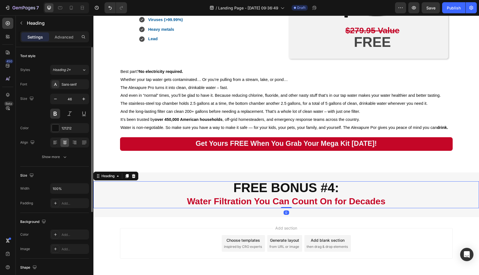
scroll to position [1192, 0]
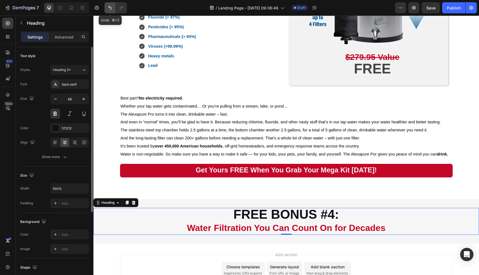
click at [110, 8] on icon "Undo/Redo" at bounding box center [110, 8] width 6 height 6
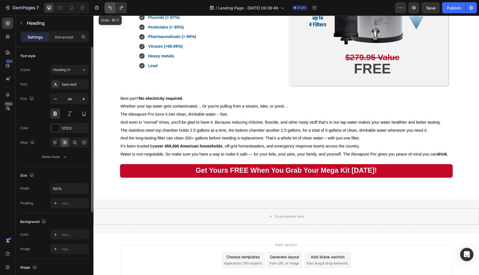
click at [110, 8] on icon "Undo/Redo" at bounding box center [110, 8] width 6 height 6
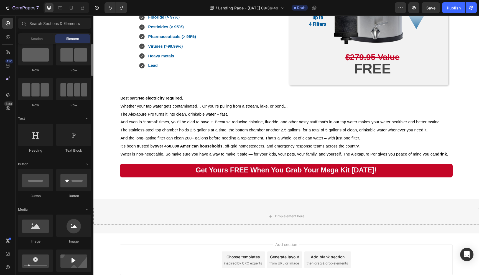
scroll to position [0, 0]
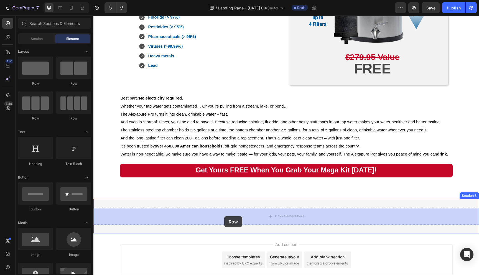
drag, startPoint x: 128, startPoint y: 84, endPoint x: 223, endPoint y: 218, distance: 164.0
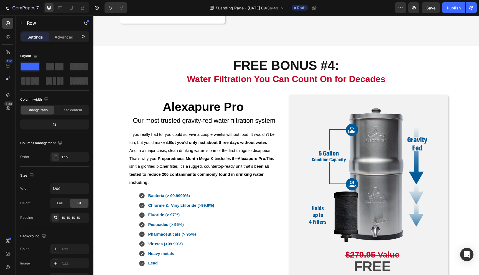
scroll to position [844, 0]
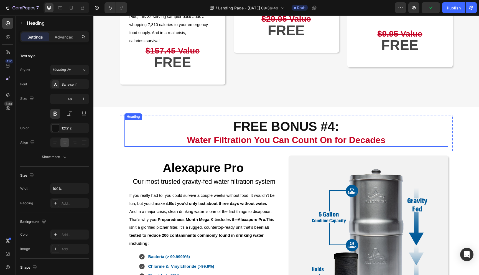
click at [178, 147] on h2 "FREE BONUS #4: Water Filtration You Can Count On for Decades" at bounding box center [287, 133] width 324 height 27
click at [159, 117] on icon at bounding box center [157, 115] width 3 height 4
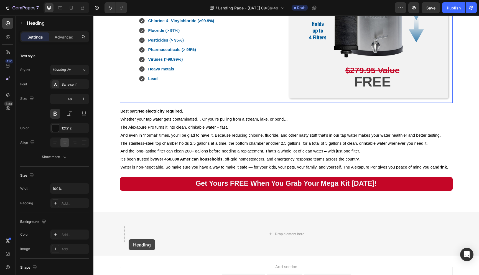
scroll to position [1209, 0]
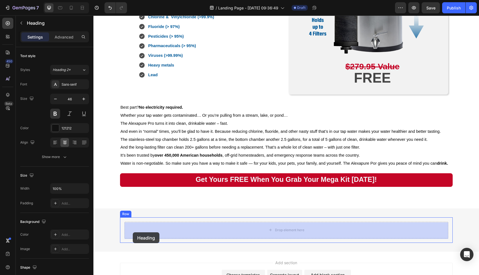
drag, startPoint x: 130, startPoint y: 196, endPoint x: 133, endPoint y: 232, distance: 36.8
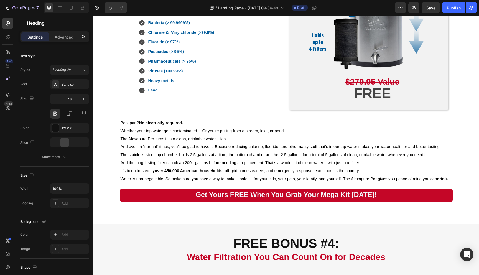
scroll to position [1216, 0]
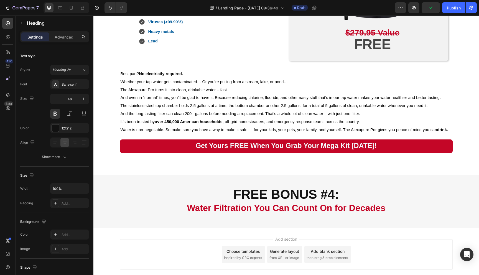
click at [331, 197] on h2 "FREE BONUS #4: Water Filtration You Can Count On for Decades" at bounding box center [287, 201] width 324 height 27
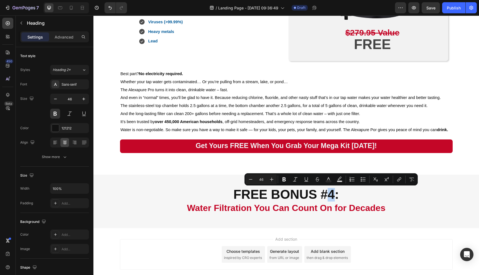
drag, startPoint x: 329, startPoint y: 197, endPoint x: 332, endPoint y: 197, distance: 3.1
click at [332, 197] on p "FREE BONUS #4: Water Filtration You Can Count On for Decades" at bounding box center [286, 202] width 323 height 26
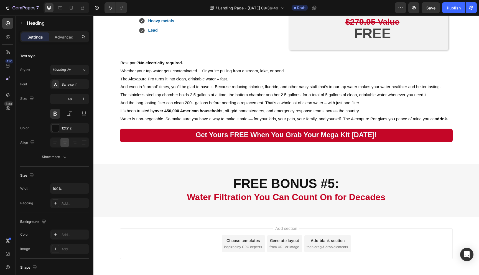
scroll to position [1228, 0]
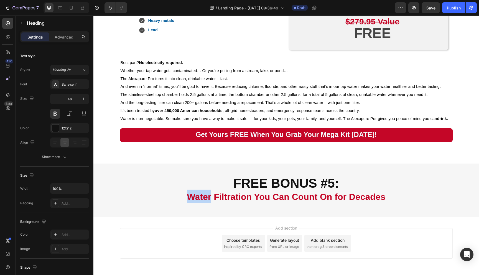
click at [206, 199] on strong "Water Filtration You Can Count On for Decades" at bounding box center [286, 197] width 199 height 10
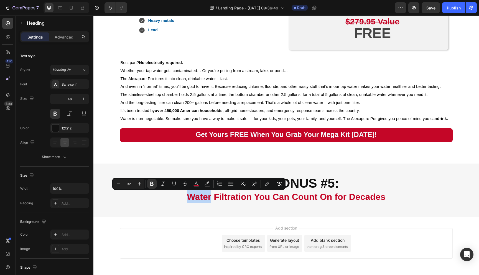
click at [196, 199] on strong "Water Filtration You Can Count On for Decades" at bounding box center [286, 197] width 199 height 10
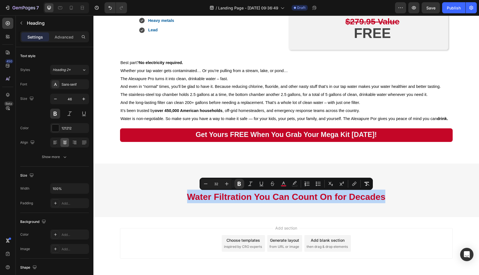
drag, startPoint x: 189, startPoint y: 199, endPoint x: 384, endPoint y: 202, distance: 195.0
type input "17"
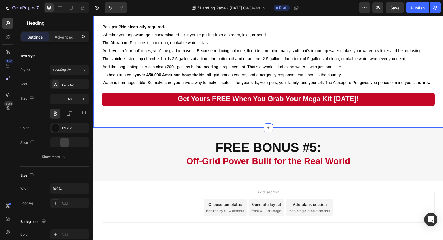
scroll to position [1267, 0]
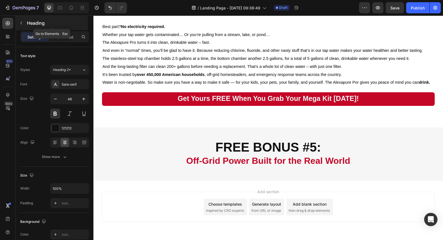
click at [22, 22] on icon "button" at bounding box center [21, 23] width 4 height 4
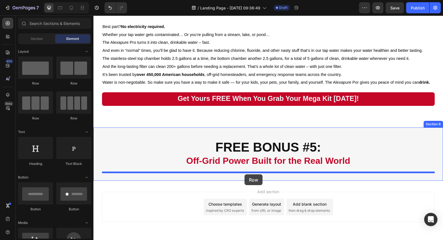
drag, startPoint x: 134, startPoint y: 85, endPoint x: 245, endPoint y: 174, distance: 142.2
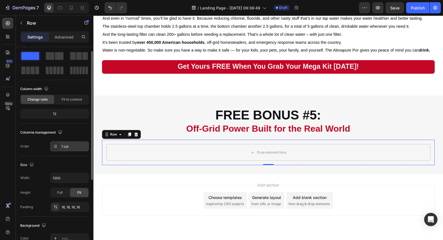
scroll to position [0, 0]
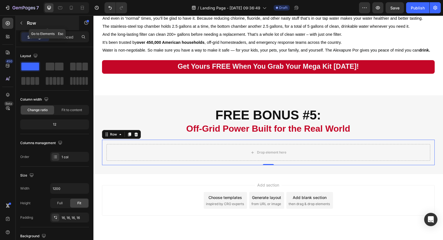
click at [31, 24] on p "Row" at bounding box center [50, 23] width 47 height 7
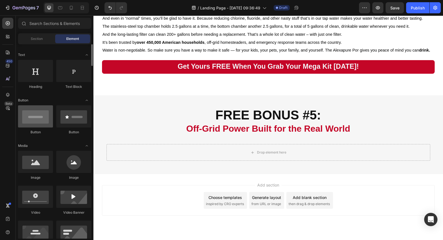
scroll to position [80, 0]
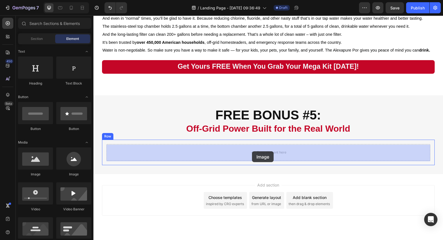
drag, startPoint x: 128, startPoint y: 177, endPoint x: 252, endPoint y: 151, distance: 126.7
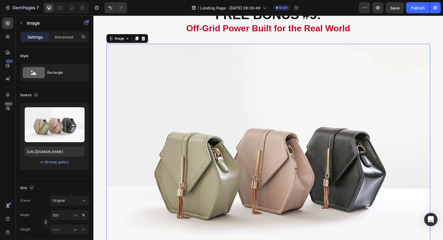
scroll to position [1404, 0]
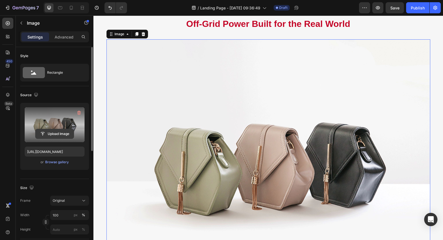
click at [61, 133] on input "file" at bounding box center [54, 133] width 38 height 9
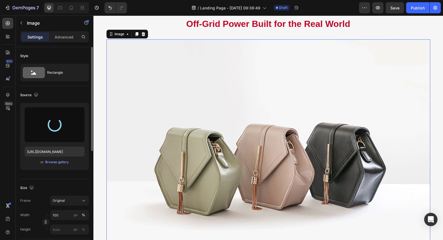
type input "[URL][DOMAIN_NAME]"
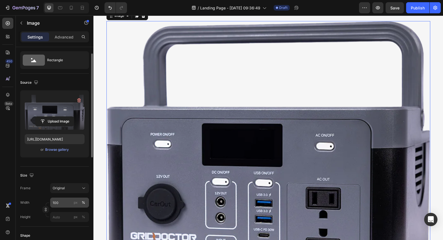
scroll to position [13, 0]
drag, startPoint x: 65, startPoint y: 202, endPoint x: 44, endPoint y: 201, distance: 21.1
click at [44, 201] on div "Width 100 px %" at bounding box center [54, 202] width 69 height 10
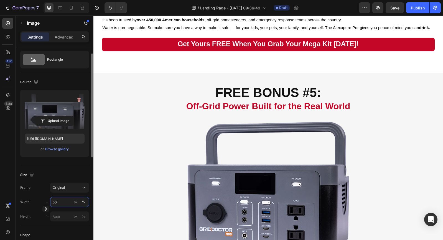
scroll to position [1322, 0]
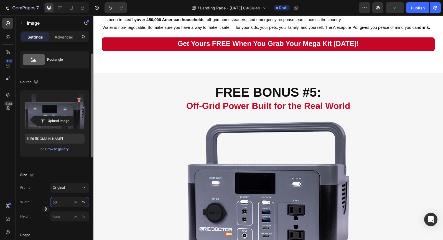
drag, startPoint x: 54, startPoint y: 201, endPoint x: 51, endPoint y: 201, distance: 2.8
click at [51, 201] on input "50" at bounding box center [69, 202] width 39 height 10
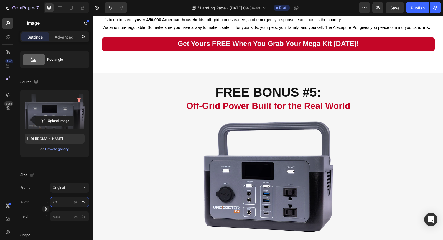
type input "40"
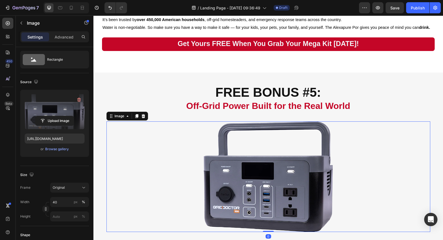
click at [371, 156] on div at bounding box center [268, 176] width 324 height 111
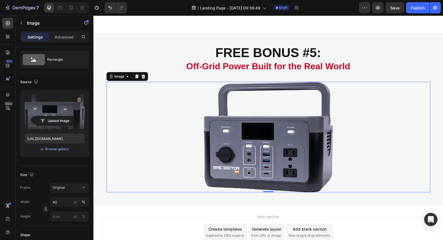
scroll to position [1361, 0]
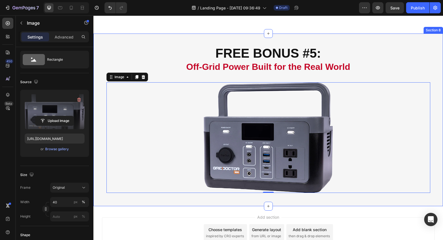
click at [415, 200] on div "FREE BONUS #5: Off-Grid Power Built for the Real World Heading Row Image 0 Row …" at bounding box center [268, 120] width 350 height 173
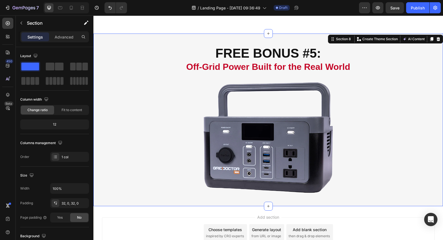
click at [386, 212] on div "Add section Choose templates inspired by CRO experts Generate layout from URL o…" at bounding box center [268, 240] width 350 height 68
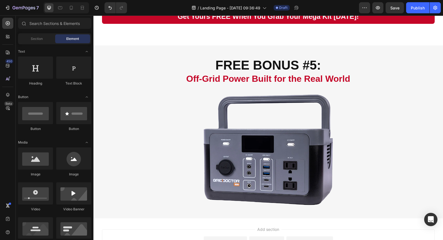
scroll to position [1358, 0]
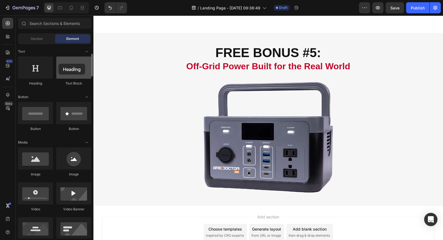
drag, startPoint x: 45, startPoint y: 73, endPoint x: 59, endPoint y: 64, distance: 16.2
click at [59, 148] on div "Heading Text Block" at bounding box center [54, 235] width 73 height 174
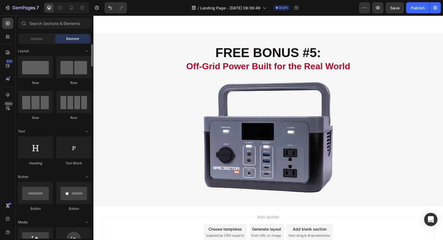
scroll to position [0, 0]
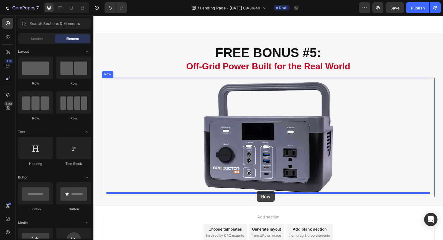
drag, startPoint x: 156, startPoint y: 106, endPoint x: 257, endPoint y: 191, distance: 131.5
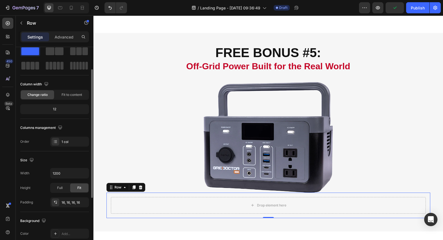
scroll to position [12, 0]
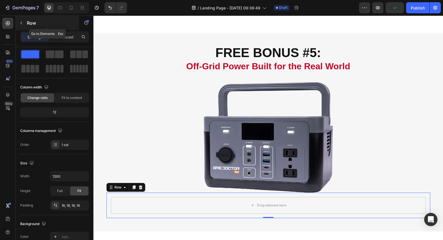
click at [20, 22] on icon "button" at bounding box center [21, 23] width 4 height 4
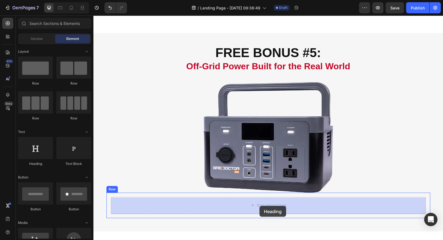
drag, startPoint x: 136, startPoint y: 165, endPoint x: 260, endPoint y: 206, distance: 130.1
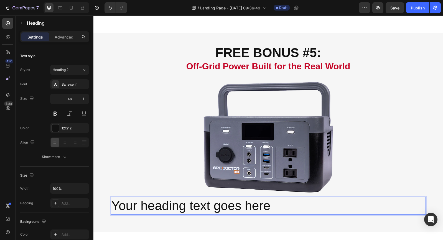
click at [258, 206] on h2 "Your heading text goes here" at bounding box center [268, 206] width 315 height 18
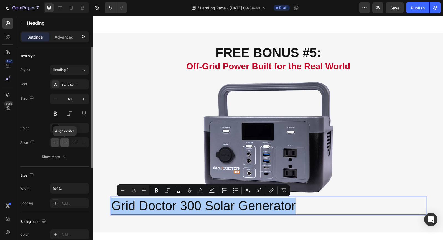
click at [66, 143] on icon at bounding box center [65, 143] width 6 height 6
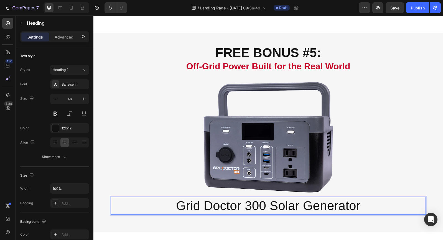
click at [192, 207] on p "Grid Doctor 300 Solar Generator" at bounding box center [268, 206] width 314 height 17
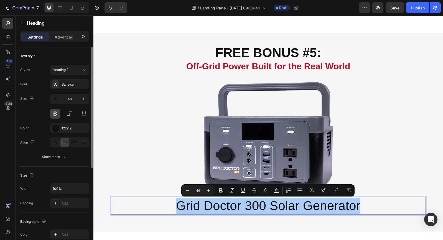
click at [56, 113] on button at bounding box center [55, 114] width 10 height 10
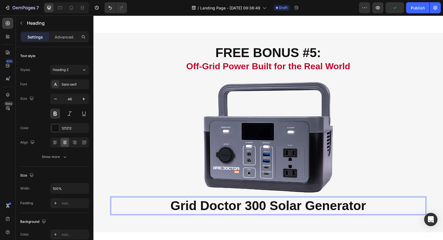
click at [205, 207] on p "Grid Doctor 300 Solar Generator" at bounding box center [268, 206] width 314 height 17
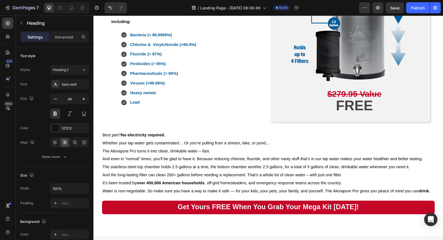
type input "16"
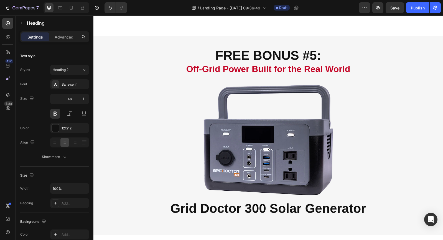
scroll to position [1381, 0]
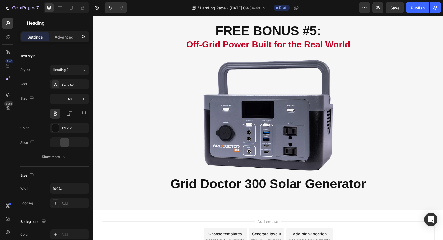
click at [298, 184] on h2 "Grid Doctor 300 Solar Generator" at bounding box center [268, 184] width 315 height 18
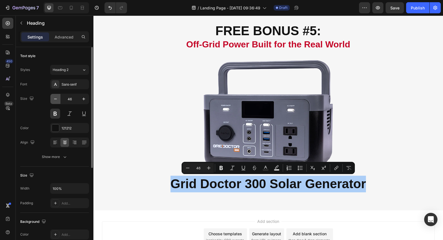
click at [55, 100] on icon "button" at bounding box center [56, 99] width 6 height 6
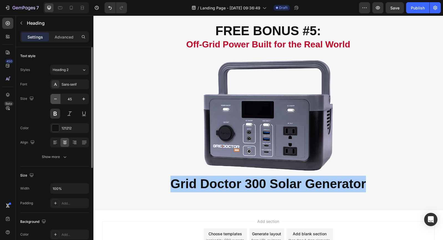
click at [55, 100] on icon "button" at bounding box center [56, 99] width 6 height 6
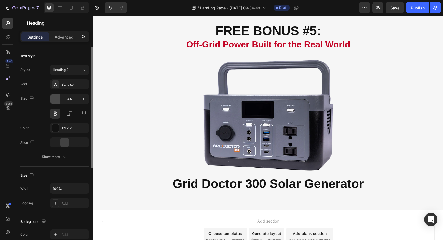
click at [55, 100] on icon "button" at bounding box center [56, 99] width 6 height 6
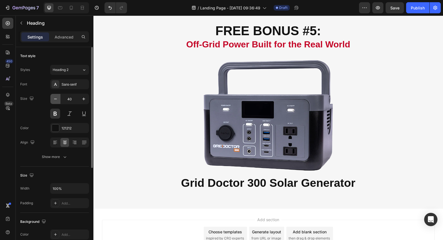
click at [55, 100] on icon "button" at bounding box center [56, 99] width 6 height 6
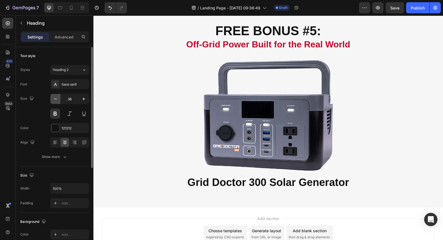
click at [55, 100] on icon "button" at bounding box center [56, 99] width 6 height 6
type input "34"
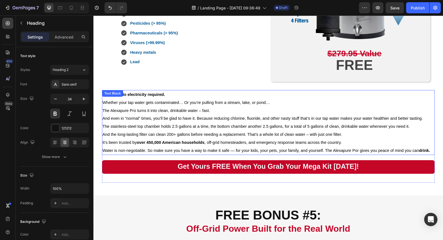
scroll to position [1189, 0]
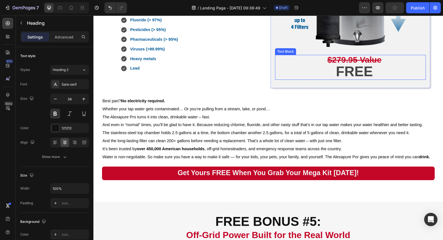
click at [290, 56] on p "$279.95 Value" at bounding box center [354, 60] width 143 height 11
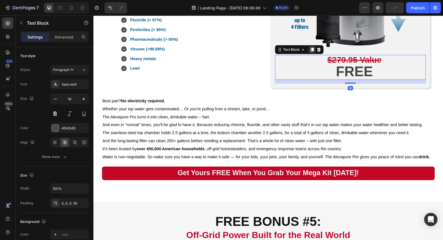
click at [312, 50] on icon at bounding box center [312, 50] width 3 height 4
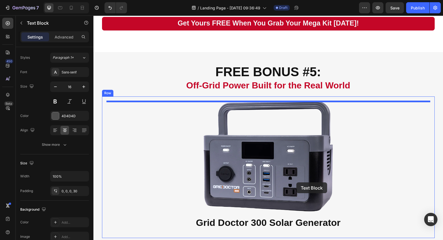
scroll to position [1380, 0]
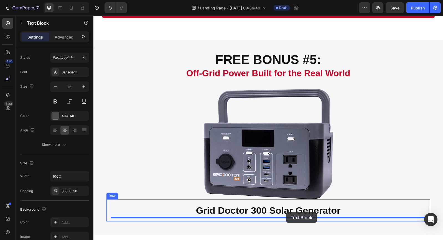
drag, startPoint x: 280, startPoint y: 77, endPoint x: 286, endPoint y: 212, distance: 134.9
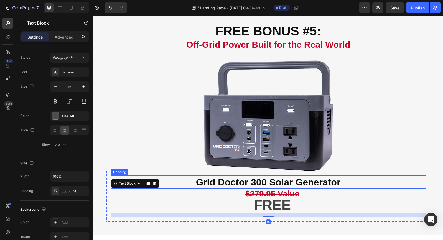
scroll to position [1351, 0]
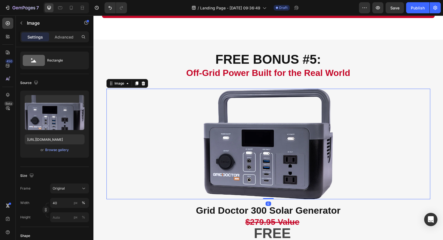
click at [400, 170] on div at bounding box center [268, 144] width 324 height 111
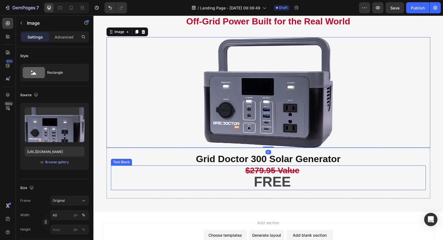
scroll to position [1404, 0]
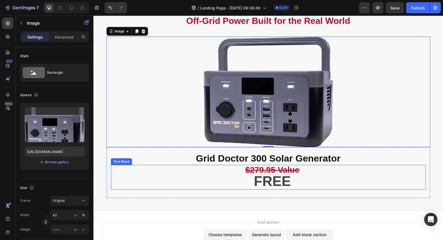
click at [126, 163] on div "Text Block" at bounding box center [121, 161] width 19 height 5
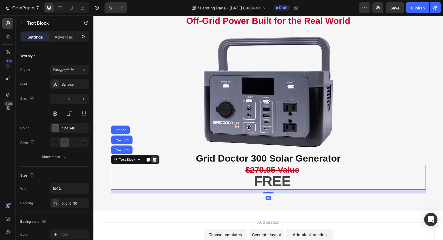
click at [154, 159] on icon at bounding box center [155, 160] width 4 height 4
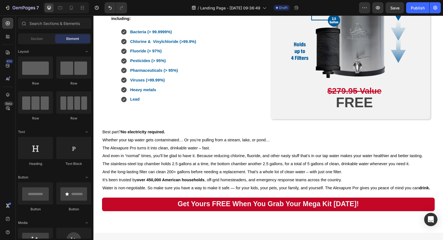
scroll to position [1147, 0]
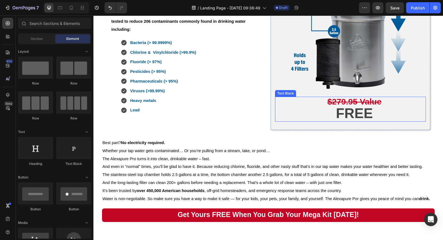
click at [375, 101] on strong "$279.95 Value" at bounding box center [355, 101] width 54 height 9
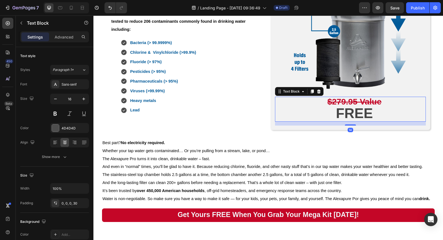
click at [375, 101] on strong "$279.95 Value" at bounding box center [355, 101] width 54 height 9
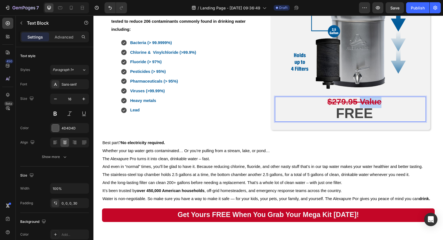
click at [375, 101] on strong "$279.95 Value" at bounding box center [355, 101] width 54 height 9
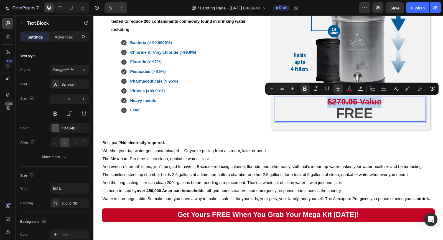
copy s "$279.95 Value"
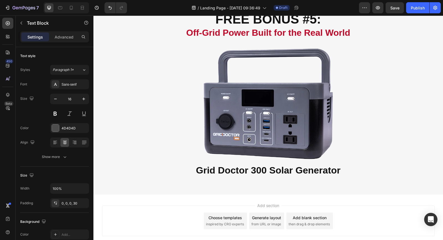
scroll to position [1414, 0]
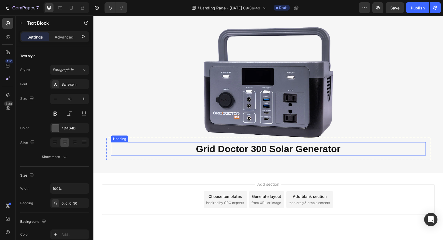
click at [343, 149] on h2 "Grid Doctor 300 Solar Generator" at bounding box center [268, 148] width 315 height 13
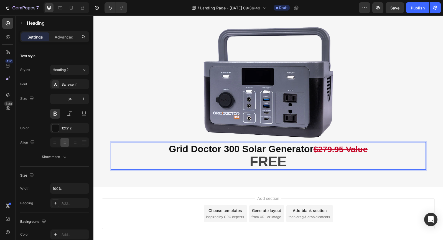
click at [249, 161] on p "FREE" at bounding box center [268, 163] width 314 height 14
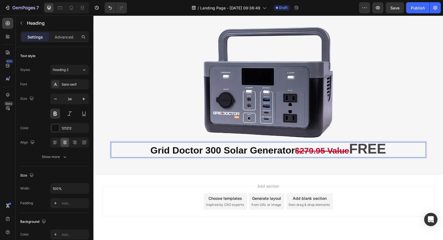
click at [295, 152] on strong "$279.95 Value" at bounding box center [322, 150] width 54 height 9
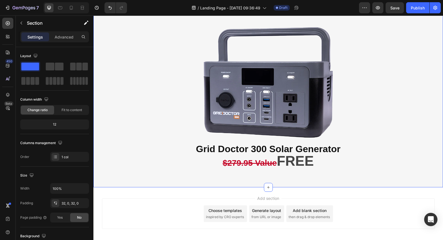
click at [366, 184] on div "FREE BONUS #5: Off-Grid Power Built for the Real World Heading Row Image Grid D…" at bounding box center [268, 82] width 350 height 209
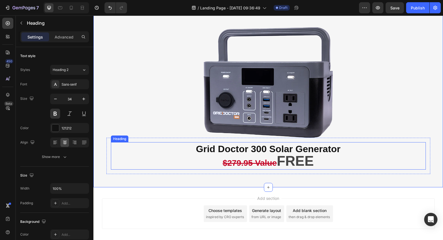
click at [272, 164] on strong "$279.95 Value" at bounding box center [250, 162] width 54 height 9
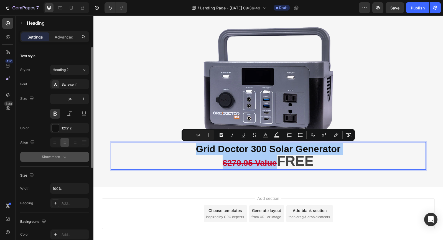
click at [67, 156] on icon "button" at bounding box center [65, 157] width 6 height 6
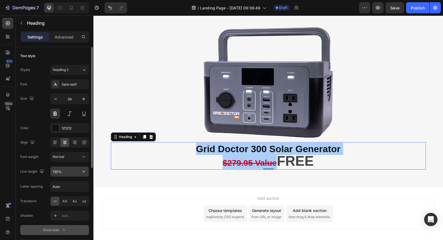
click at [70, 170] on input "130%" at bounding box center [69, 172] width 38 height 10
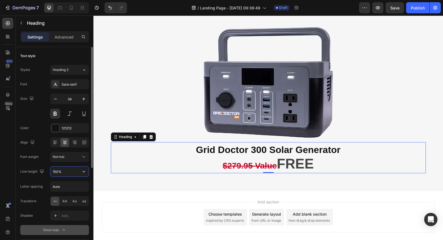
type input "151%"
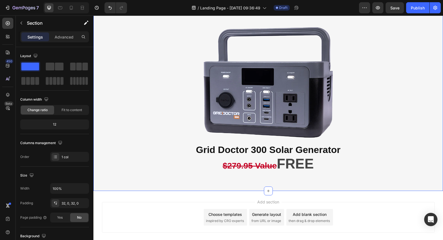
click at [115, 184] on div "FREE BONUS #5: Off-Grid Power Built for the Real World Heading Row Image Grid D…" at bounding box center [268, 84] width 350 height 213
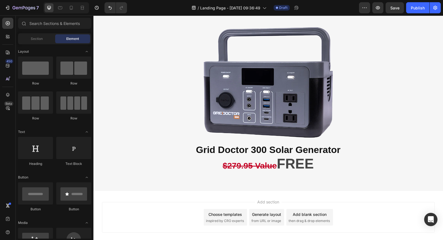
click at [349, 202] on div "Add section Choose templates inspired by CRO experts Generate layout from URL o…" at bounding box center [268, 225] width 350 height 68
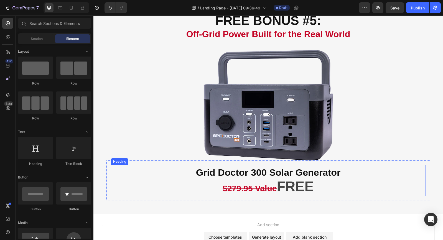
scroll to position [1395, 0]
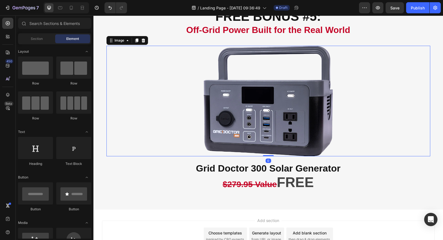
click at [380, 145] on div at bounding box center [268, 101] width 324 height 111
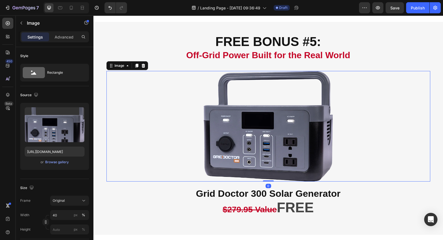
scroll to position [1373, 0]
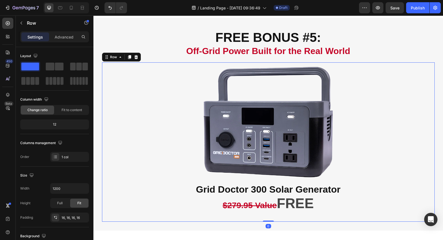
click at [383, 222] on div "Image Grid Doctor 300 Solar Generator $279.95 Value FREE Heading Row Row 0" at bounding box center [268, 142] width 333 height 160
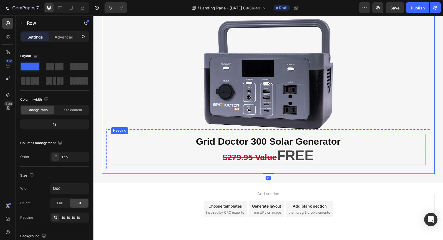
scroll to position [1422, 0]
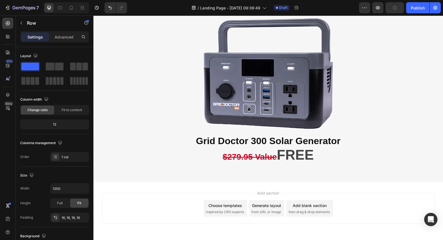
click at [399, 202] on div "Add section Choose templates inspired by CRO experts Generate layout from URL o…" at bounding box center [268, 208] width 333 height 31
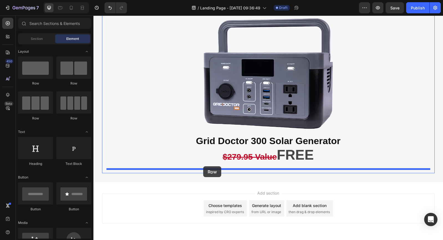
drag, startPoint x: 132, startPoint y: 84, endPoint x: 203, endPoint y: 166, distance: 108.5
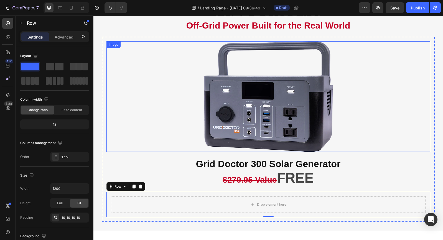
scroll to position [1399, 0]
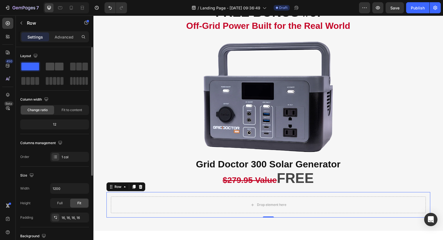
drag, startPoint x: 57, startPoint y: 67, endPoint x: 48, endPoint y: 66, distance: 8.9
click at [48, 66] on div at bounding box center [55, 67] width 18 height 8
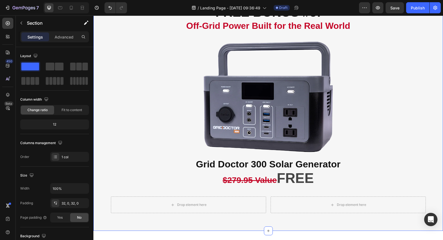
click at [102, 100] on div "FREE BONUS #5: Off-Grid Power Built for the Real World Heading Row Image Grid D…" at bounding box center [268, 111] width 350 height 221
click at [23, 22] on icon "button" at bounding box center [21, 23] width 4 height 4
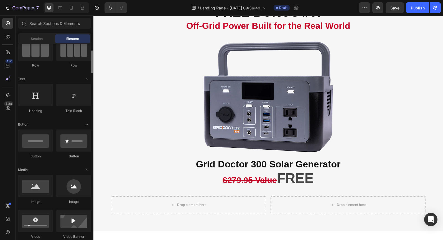
scroll to position [54, 0]
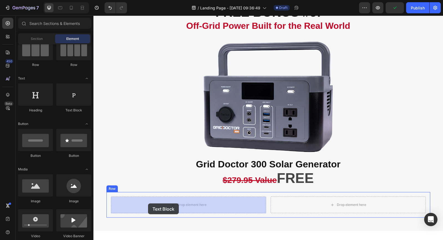
drag, startPoint x: 173, startPoint y: 120, endPoint x: 148, endPoint y: 203, distance: 86.4
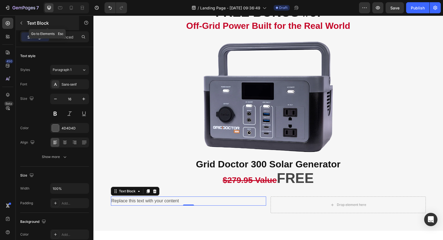
click at [22, 23] on icon "button" at bounding box center [21, 23] width 4 height 4
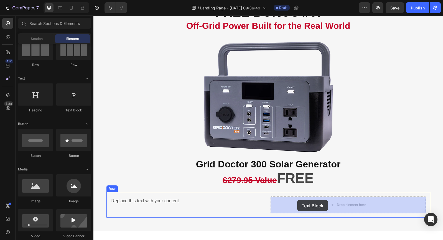
drag, startPoint x: 165, startPoint y: 115, endPoint x: 297, endPoint y: 200, distance: 157.6
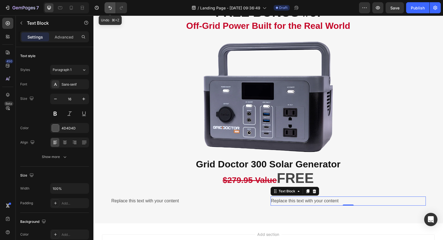
click at [111, 9] on icon "Undo/Redo" at bounding box center [110, 8] width 6 height 6
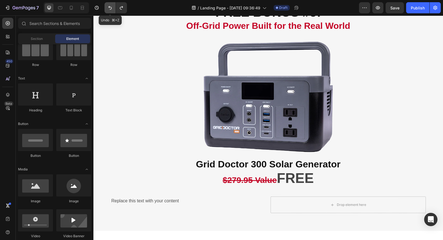
click at [111, 9] on icon "Undo/Redo" at bounding box center [110, 8] width 6 height 6
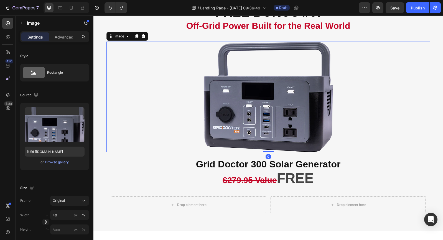
click at [117, 81] on div at bounding box center [268, 97] width 324 height 111
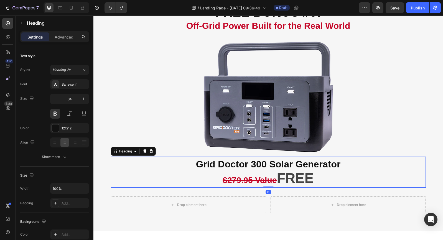
click at [120, 166] on p "Grid Doctor 300 Solar Generator $279.95 Value FREE" at bounding box center [268, 172] width 314 height 30
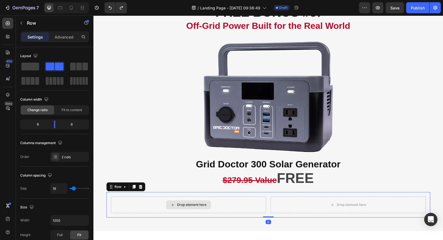
click at [133, 205] on div "Drop element here" at bounding box center [188, 205] width 155 height 17
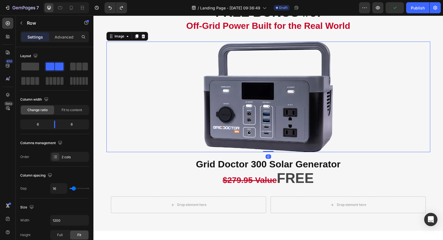
click at [113, 63] on div at bounding box center [268, 97] width 324 height 111
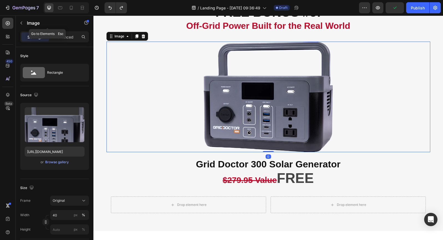
drag, startPoint x: 23, startPoint y: 23, endPoint x: 29, endPoint y: 36, distance: 14.5
click at [23, 23] on icon "button" at bounding box center [21, 23] width 4 height 4
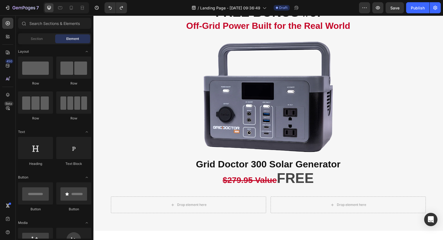
scroll to position [1470, 0]
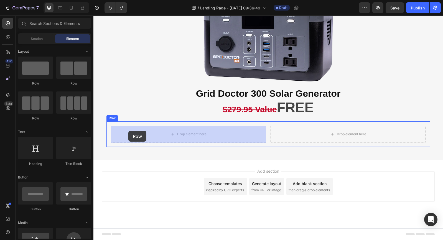
drag, startPoint x: 123, startPoint y: 84, endPoint x: 128, endPoint y: 131, distance: 47.4
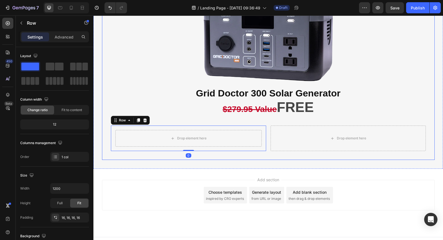
drag, startPoint x: 102, startPoint y: 60, endPoint x: 95, endPoint y: 59, distance: 7.0
click at [102, 60] on div "Image Grid Doctor 300 Solar Generator $279.95 Value FREE Heading Row Drop eleme…" at bounding box center [268, 63] width 333 height 194
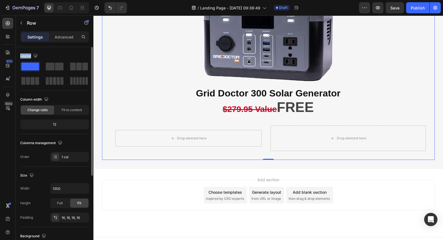
drag, startPoint x: 26, startPoint y: 67, endPoint x: 69, endPoint y: 53, distance: 45.3
click at [69, 52] on div "Layout" at bounding box center [54, 69] width 69 height 34
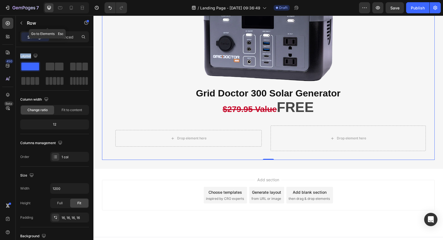
drag, startPoint x: 23, startPoint y: 22, endPoint x: 33, endPoint y: 34, distance: 15.2
click at [23, 22] on icon "button" at bounding box center [21, 23] width 4 height 4
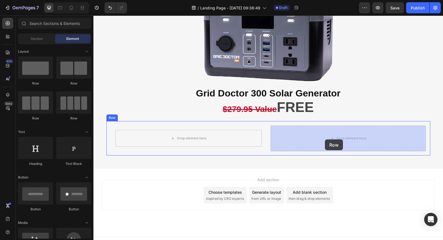
drag, startPoint x: 125, startPoint y: 83, endPoint x: 324, endPoint y: 140, distance: 207.6
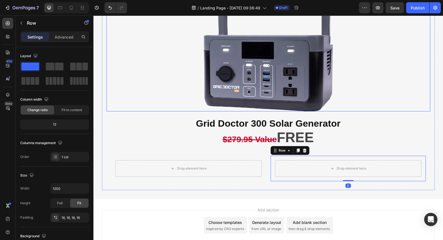
scroll to position [1441, 0]
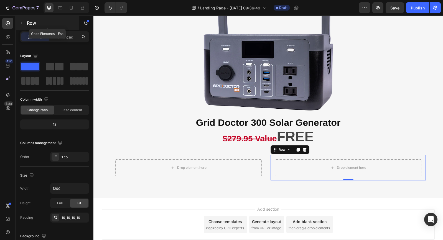
click at [20, 22] on icon "button" at bounding box center [21, 23] width 4 height 4
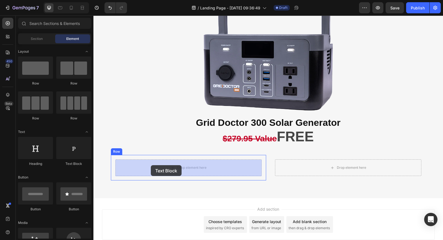
drag, startPoint x: 168, startPoint y: 165, endPoint x: 151, endPoint y: 165, distance: 17.5
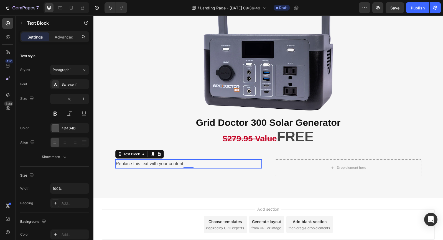
click at [184, 164] on div "Replace this text with your content" at bounding box center [188, 163] width 146 height 9
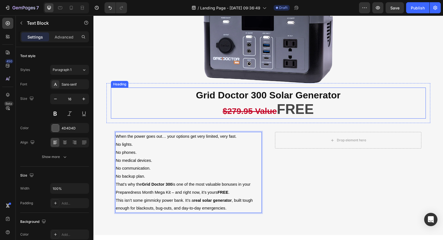
scroll to position [1470, 0]
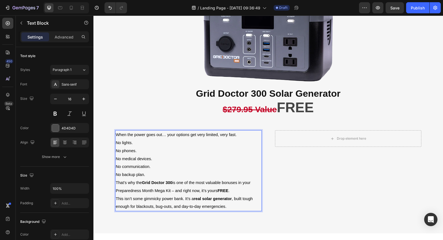
click at [180, 149] on p "No lights. No phones. No medical devices. No communication. No backup plan." at bounding box center [188, 159] width 145 height 40
click at [21, 23] on icon "button" at bounding box center [22, 23] width 2 height 3
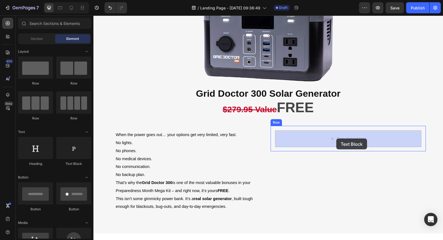
drag, startPoint x: 167, startPoint y: 164, endPoint x: 336, endPoint y: 139, distance: 171.6
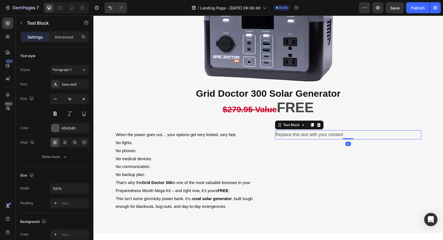
click at [328, 134] on div "Replace this text with your content" at bounding box center [348, 134] width 146 height 9
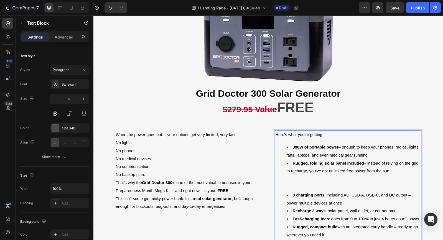
scroll to position [1475, 0]
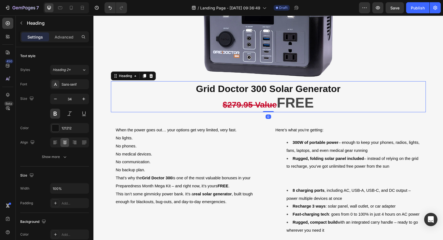
click at [360, 111] on p "Grid Doctor 300 Solar Generator $279.95 Value FREE" at bounding box center [268, 97] width 314 height 30
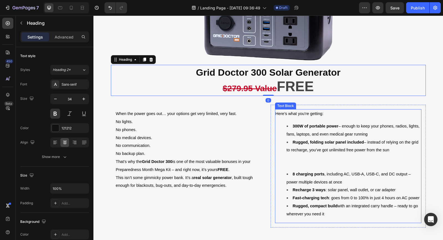
scroll to position [1494, 0]
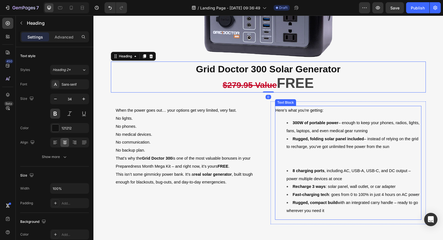
click at [315, 160] on li "Rugged, folding solar panel included – instead of relying on the grid to rechar…" at bounding box center [354, 151] width 134 height 32
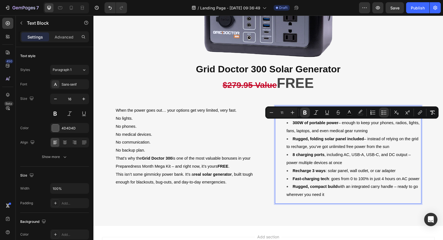
drag, startPoint x: 327, startPoint y: 197, endPoint x: 281, endPoint y: 125, distance: 84.9
click at [281, 125] on ul "300W of portable power – enough to keep your phones, radios, lights, fans, lapt…" at bounding box center [348, 159] width 145 height 80
click at [384, 112] on icon "Editor contextual toolbar" at bounding box center [384, 113] width 6 height 6
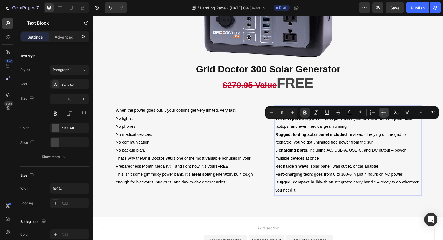
click at [384, 112] on icon "Editor contextual toolbar" at bounding box center [384, 113] width 6 height 6
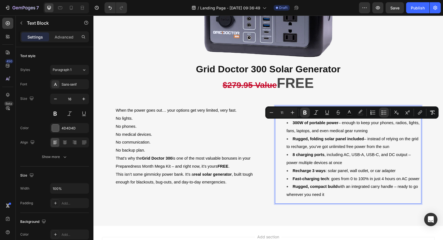
click at [344, 198] on li "Rugged, compact build with an integrated carry handle – ready to go wherever yo…" at bounding box center [354, 191] width 134 height 16
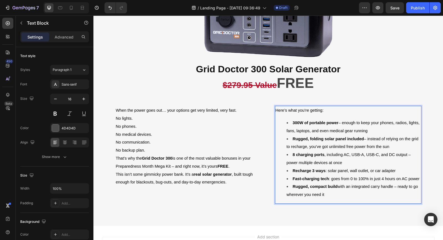
drag, startPoint x: 292, startPoint y: 123, endPoint x: 286, endPoint y: 125, distance: 6.1
click at [286, 123] on ul "300W of portable power – enough to keep your phones, radios, lights, fans, lapt…" at bounding box center [348, 159] width 145 height 80
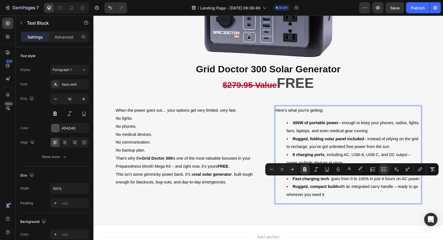
drag, startPoint x: 322, startPoint y: 196, endPoint x: 333, endPoint y: 149, distance: 48.6
click at [304, 177] on ul "300W of portable power – enough to keep your phones, radios, lights, fans, lapt…" at bounding box center [348, 159] width 145 height 80
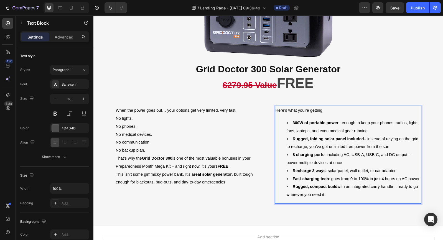
click at [369, 131] on li "300W of portable power – enough to keep your phones, radios, lights, fans, lapt…" at bounding box center [354, 127] width 134 height 16
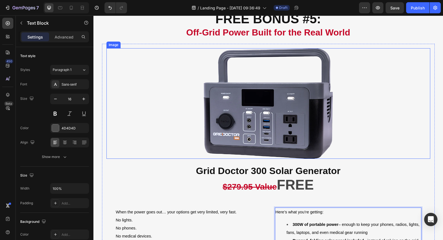
scroll to position [1389, 0]
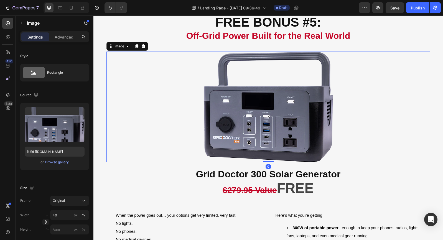
click at [371, 90] on div at bounding box center [268, 107] width 324 height 111
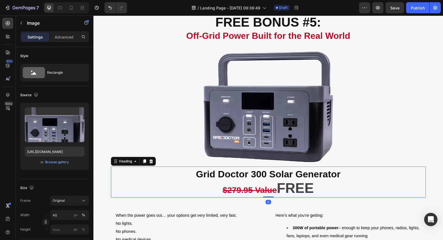
click at [392, 177] on p "Grid Doctor 300 Solar Generator $279.95 Value FREE" at bounding box center [268, 182] width 314 height 30
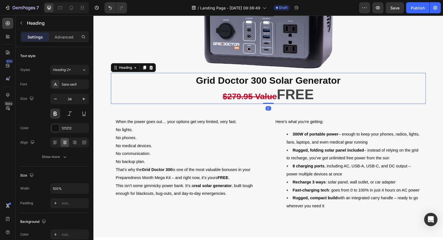
scroll to position [1492, 0]
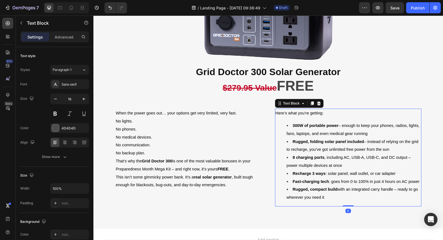
click at [344, 176] on span "Recharge 3 ways : solar panel, wall outlet, or car adapter" at bounding box center [344, 173] width 103 height 4
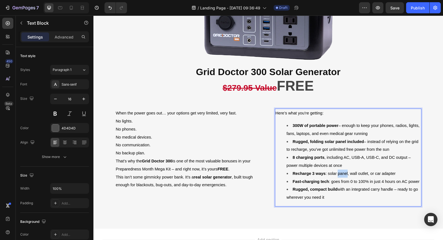
click at [344, 176] on span "Recharge 3 ways : solar panel, wall outlet, or car adapter" at bounding box center [344, 173] width 103 height 4
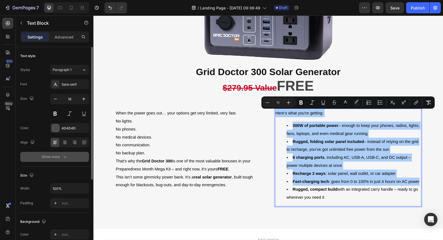
click at [80, 159] on button "Show more" at bounding box center [54, 157] width 69 height 10
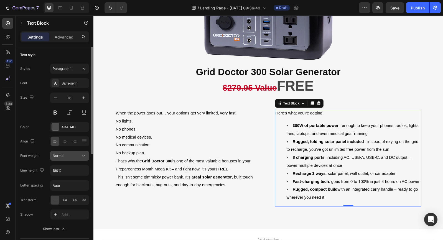
scroll to position [0, 0]
click at [85, 71] on icon at bounding box center [84, 70] width 5 height 6
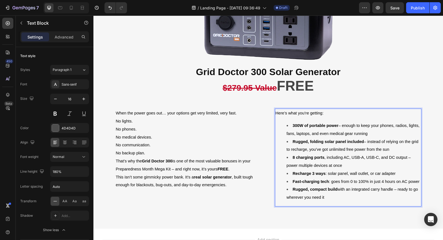
click at [286, 135] on ul "300W of portable power – enough to keep your phones, radios, lights, fans, lapt…" at bounding box center [348, 162] width 145 height 80
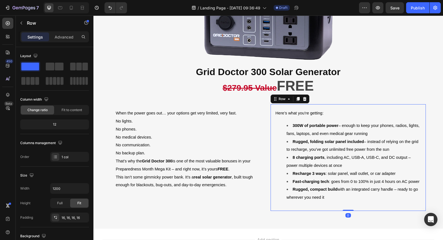
click at [354, 107] on div "Here’s what you’re getting: 300W of portable power – enough to keep your phones…" at bounding box center [348, 157] width 155 height 107
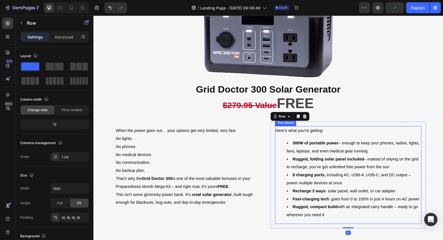
scroll to position [1477, 0]
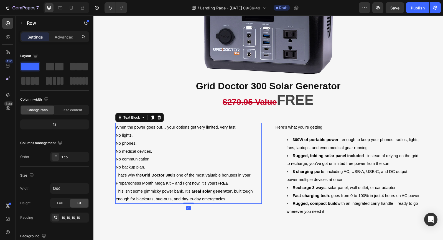
click at [178, 134] on p "No lights. No phones. No medical devices. No communication. No backup plan." at bounding box center [188, 151] width 145 height 40
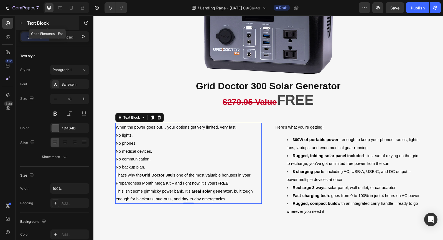
click at [20, 23] on icon "button" at bounding box center [21, 23] width 4 height 4
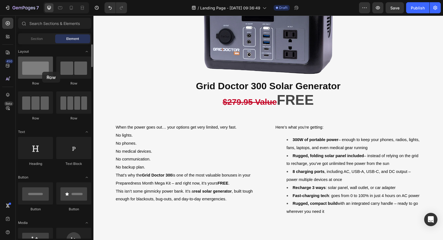
click at [42, 72] on div at bounding box center [35, 68] width 35 height 22
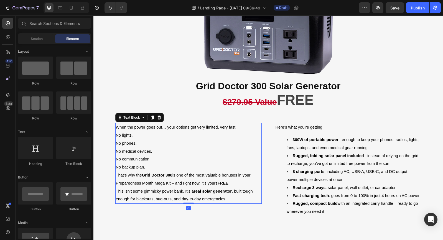
click at [124, 143] on span "No phones." at bounding box center [126, 143] width 21 height 4
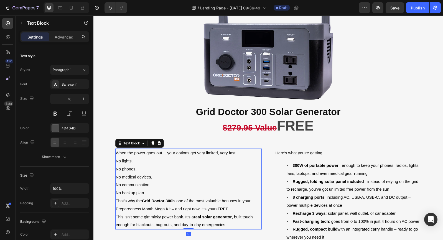
scroll to position [1450, 0]
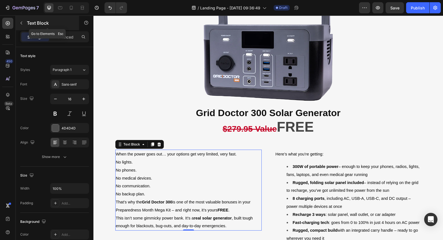
click at [21, 24] on icon "button" at bounding box center [21, 23] width 4 height 4
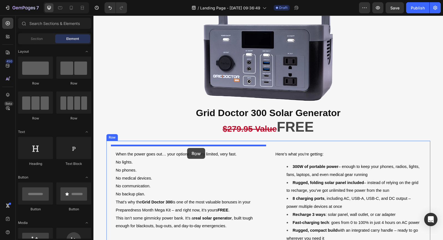
drag, startPoint x: 126, startPoint y: 82, endPoint x: 187, endPoint y: 148, distance: 90.1
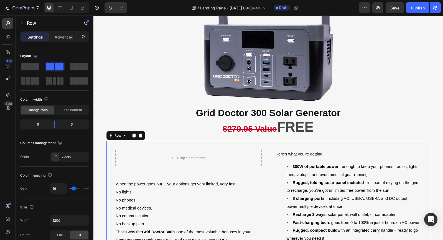
drag, startPoint x: 123, startPoint y: 83, endPoint x: 182, endPoint y: 110, distance: 64.4
click at [34, 67] on span at bounding box center [30, 67] width 18 height 8
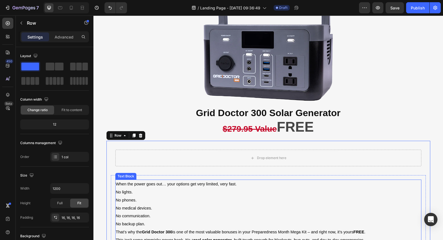
click at [126, 176] on div "Text Block" at bounding box center [125, 176] width 19 height 5
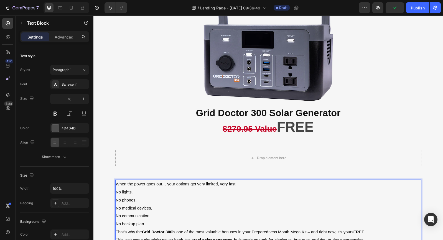
click at [121, 184] on span "When the power goes out… your options get very limited, very fast." at bounding box center [176, 184] width 121 height 4
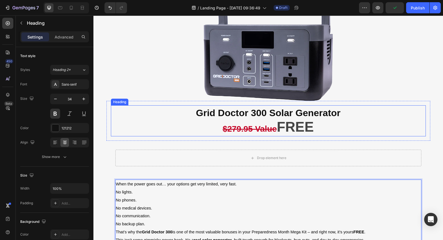
click at [139, 126] on p "Grid Doctor 300 Solar Generator $279.95 Value FREE" at bounding box center [268, 121] width 314 height 30
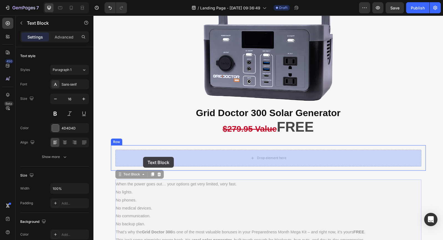
drag, startPoint x: 131, startPoint y: 174, endPoint x: 143, endPoint y: 157, distance: 21.5
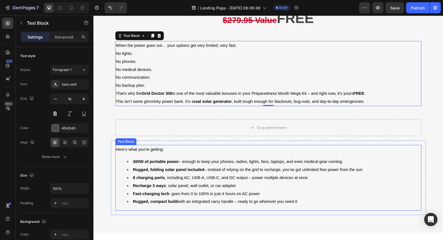
scroll to position [1565, 0]
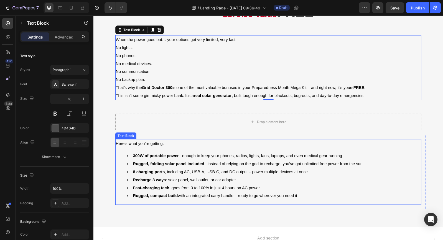
click at [176, 174] on span "8 charging ports , including AC, USB-A, USB-C, and DC output – power multiple d…" at bounding box center [220, 172] width 175 height 4
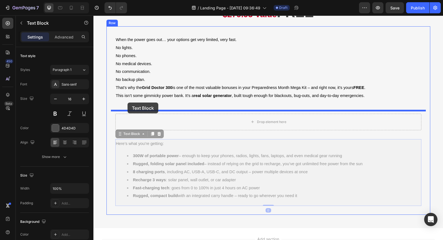
drag, startPoint x: 117, startPoint y: 136, endPoint x: 128, endPoint y: 103, distance: 34.8
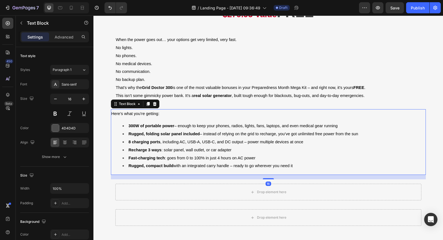
click at [160, 160] on strong "Fast-charging tech" at bounding box center [147, 158] width 36 height 4
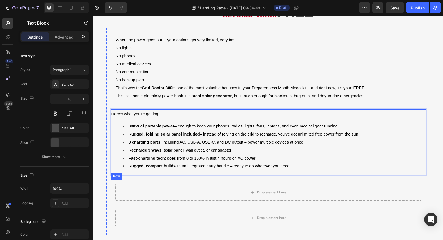
click at [111, 202] on div "Drop element here Row" at bounding box center [268, 193] width 315 height 26
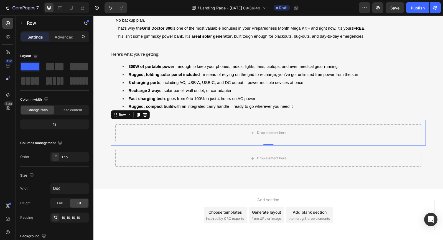
scroll to position [1625, 0]
click at [145, 116] on icon at bounding box center [145, 114] width 4 height 4
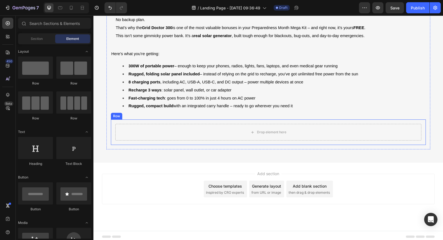
click at [119, 120] on div "Row" at bounding box center [116, 116] width 11 height 7
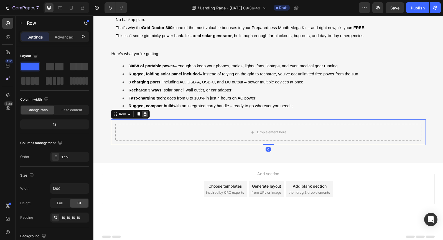
click at [146, 116] on icon at bounding box center [145, 114] width 4 height 4
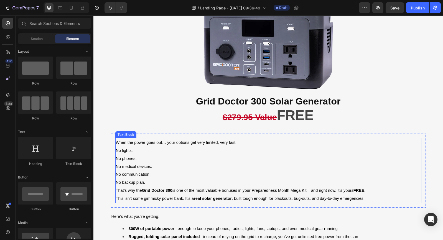
scroll to position [1462, 0]
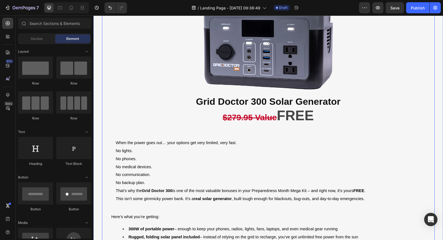
click at [102, 76] on div "Image Grid Doctor 300 Solar Generator $279.95 Value FREE Heading Row When the p…" at bounding box center [268, 130] width 333 height 313
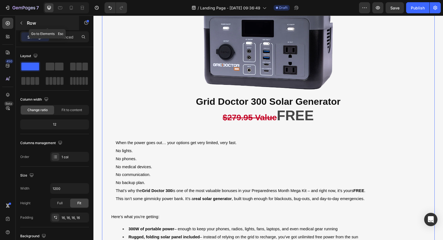
click at [21, 22] on icon "button" at bounding box center [21, 23] width 4 height 4
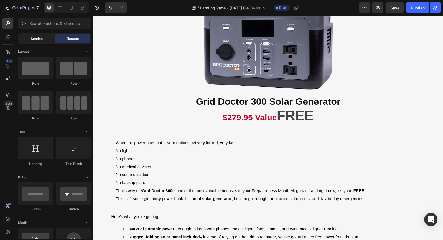
click at [30, 40] on div "Section" at bounding box center [36, 38] width 35 height 9
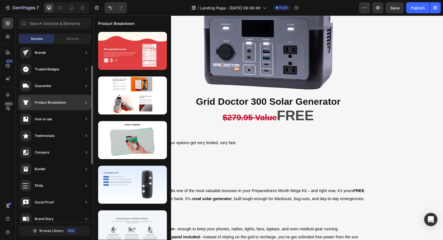
scroll to position [37, 0]
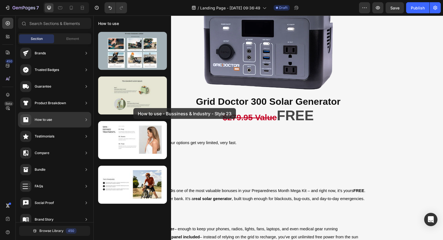
drag, startPoint x: 120, startPoint y: 103, endPoint x: 133, endPoint y: 108, distance: 14.5
click at [133, 108] on div at bounding box center [132, 96] width 69 height 38
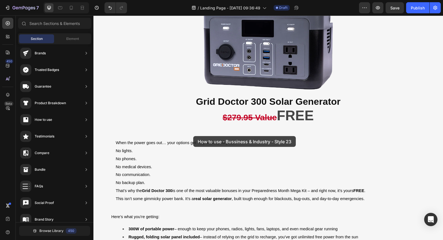
drag, startPoint x: 224, startPoint y: 122, endPoint x: 193, endPoint y: 136, distance: 33.8
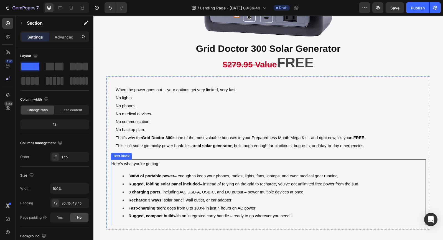
scroll to position [1522, 0]
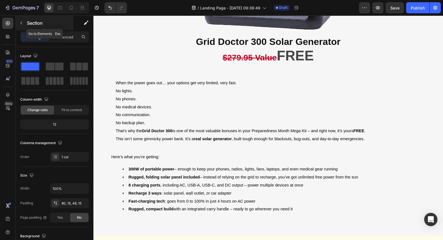
click at [22, 25] on icon "button" at bounding box center [21, 23] width 4 height 4
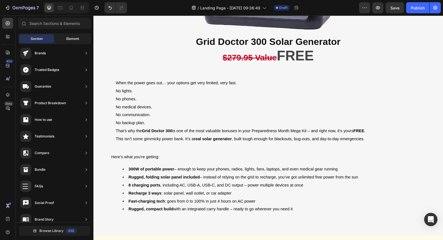
click at [72, 40] on span "Element" at bounding box center [72, 38] width 13 height 5
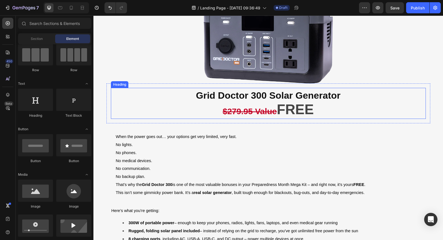
scroll to position [1467, 0]
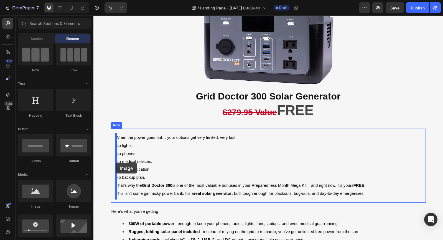
drag, startPoint x: 127, startPoint y: 209, endPoint x: 116, endPoint y: 163, distance: 47.2
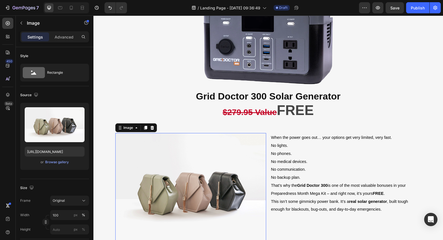
click at [245, 179] on img at bounding box center [190, 189] width 151 height 113
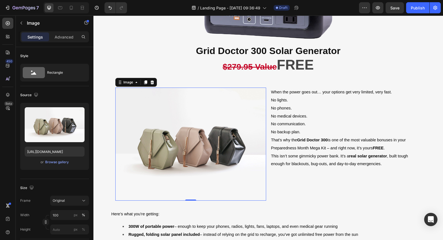
scroll to position [1515, 0]
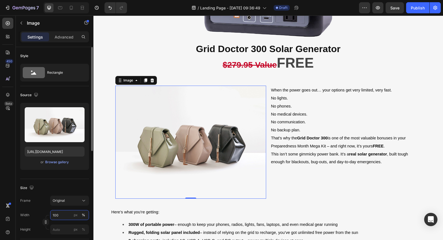
drag, startPoint x: 63, startPoint y: 214, endPoint x: 50, endPoint y: 214, distance: 12.8
click at [50, 214] on input "100" at bounding box center [69, 215] width 39 height 10
drag, startPoint x: 62, startPoint y: 214, endPoint x: 55, endPoint y: 214, distance: 6.9
click at [55, 214] on input "100" at bounding box center [69, 215] width 39 height 10
drag, startPoint x: 58, startPoint y: 215, endPoint x: 53, endPoint y: 215, distance: 5.0
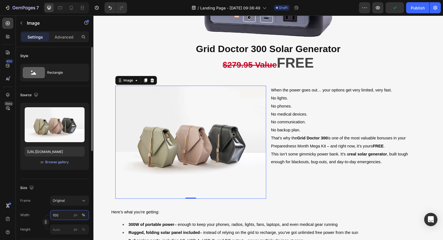
click at [53, 215] on input "100" at bounding box center [69, 215] width 39 height 10
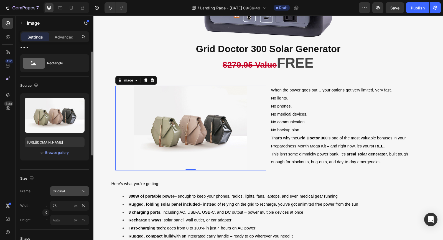
click at [84, 191] on icon at bounding box center [84, 192] width 6 height 6
drag, startPoint x: 57, startPoint y: 206, endPoint x: 43, endPoint y: 205, distance: 13.6
click at [43, 205] on div "Width 75 px %" at bounding box center [54, 206] width 69 height 10
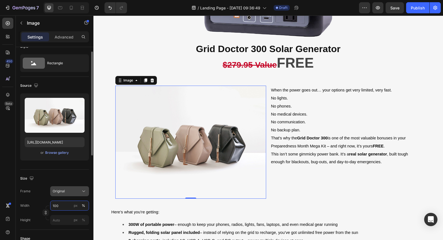
type input "100"
click at [85, 191] on icon at bounding box center [84, 192] width 6 height 6
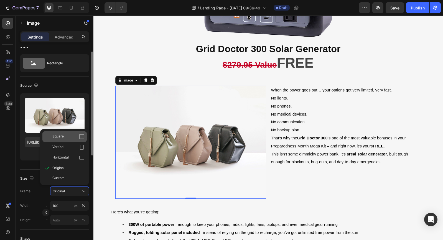
click at [81, 136] on icon at bounding box center [82, 137] width 6 height 6
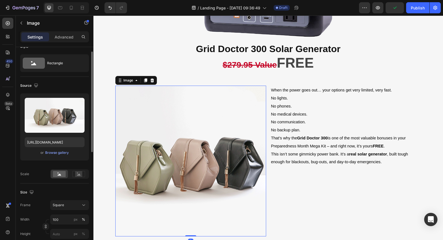
drag, startPoint x: 189, startPoint y: 236, endPoint x: 189, endPoint y: 224, distance: 11.4
click at [189, 224] on div "Image 0" at bounding box center [190, 161] width 151 height 151
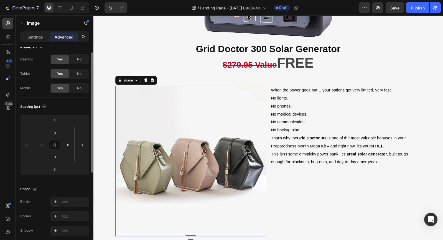
click at [237, 141] on img at bounding box center [190, 161] width 151 height 151
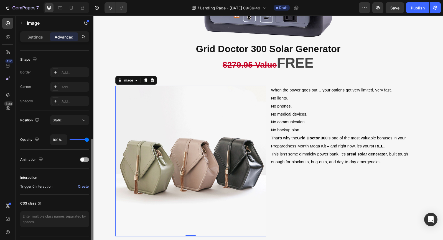
scroll to position [153, 0]
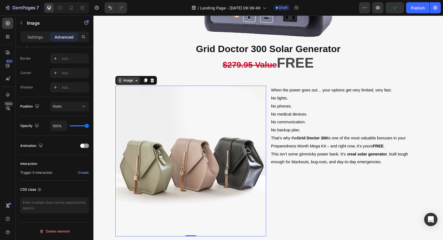
click at [124, 81] on div "Image" at bounding box center [128, 80] width 12 height 5
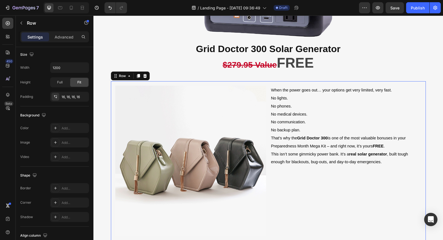
click at [317, 193] on div "When the power goes out… your options get very limited, very fast. No lights. N…" at bounding box center [346, 161] width 151 height 151
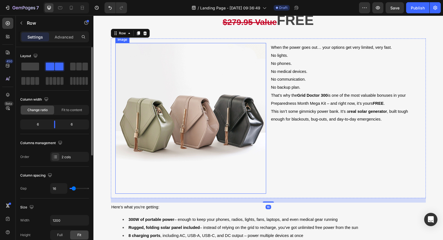
scroll to position [1559, 0]
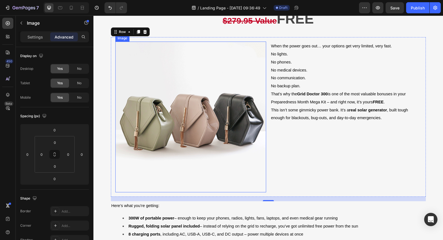
click at [231, 167] on img at bounding box center [190, 117] width 151 height 151
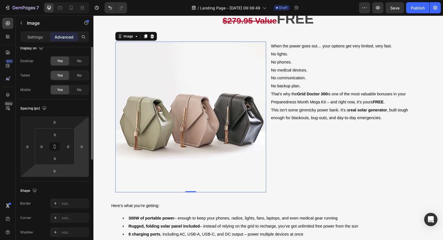
scroll to position [0, 0]
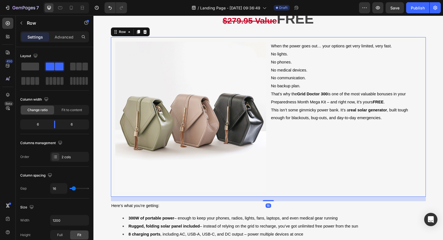
click at [285, 196] on div "Image When the power goes out… your options get very limited, very fast. No lig…" at bounding box center [268, 117] width 315 height 160
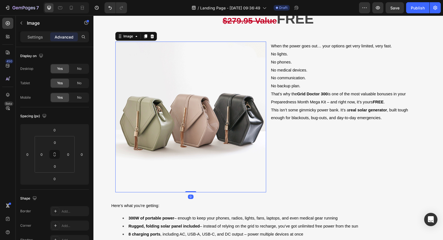
click at [210, 144] on img at bounding box center [190, 117] width 151 height 151
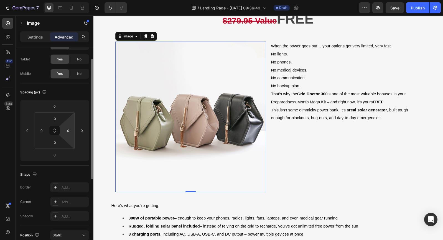
scroll to position [24, 0]
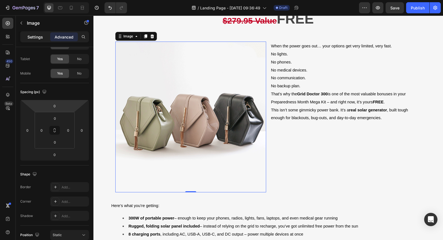
click at [39, 38] on p "Settings" at bounding box center [35, 37] width 16 height 6
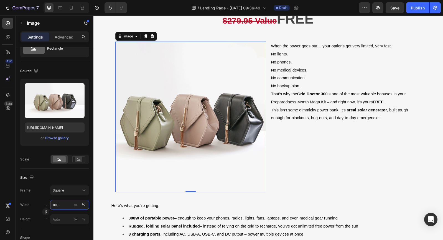
click at [67, 206] on input "100" at bounding box center [69, 205] width 39 height 10
click at [45, 218] on icon at bounding box center [47, 218] width 6 height 6
click at [63, 205] on input "100" at bounding box center [69, 205] width 39 height 10
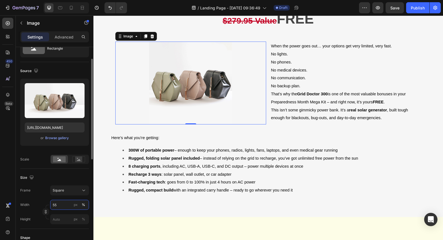
type input "54"
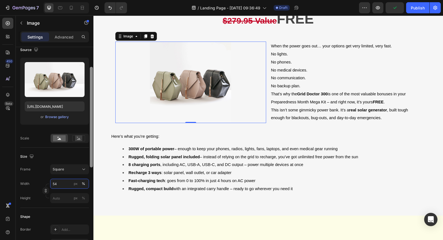
scroll to position [48, 0]
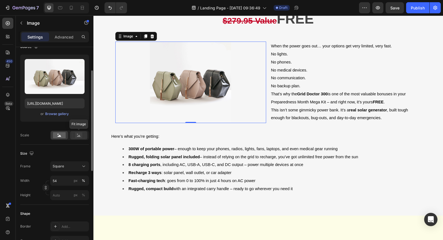
click at [78, 136] on icon at bounding box center [79, 136] width 4 height 2
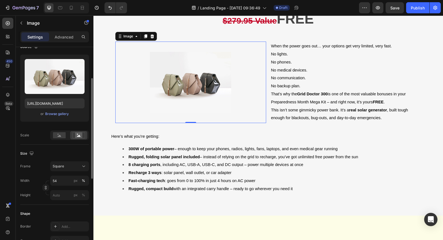
scroll to position [56, 0]
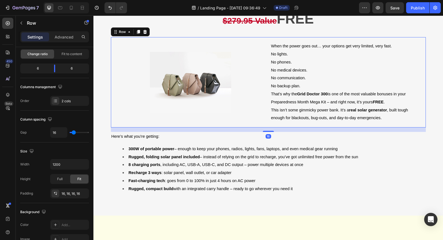
click at [270, 82] on div "Image When the power goes out… your options get very limited, very fast. No lig…" at bounding box center [268, 82] width 315 height 90
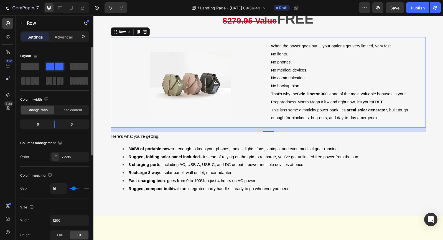
type input "2"
type input "1"
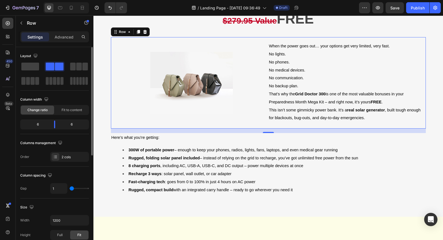
type input "2"
type input "3"
type input "4"
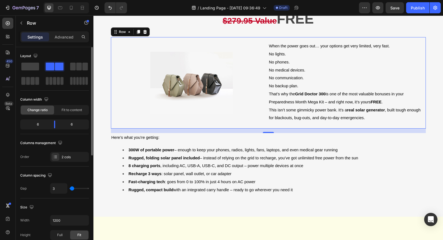
type input "4"
type input "3"
type input "1"
click at [72, 189] on input "range" at bounding box center [79, 188] width 19 height 1
type input "0"
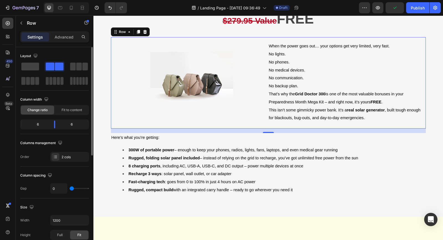
type input "0"
click at [69, 189] on div "0" at bounding box center [69, 188] width 39 height 11
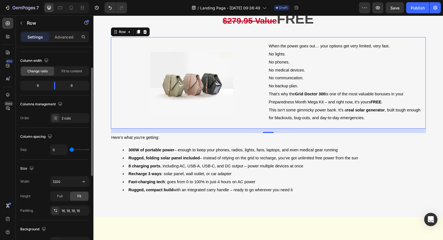
scroll to position [39, 0]
click at [84, 182] on icon "button" at bounding box center [84, 182] width 6 height 6
click at [73, 181] on input "1200" at bounding box center [69, 181] width 38 height 10
drag, startPoint x: 68, startPoint y: 181, endPoint x: 55, endPoint y: 180, distance: 13.3
click at [55, 180] on input "1184" at bounding box center [69, 181] width 38 height 10
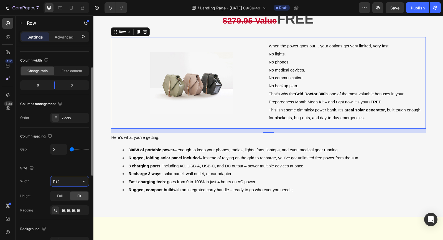
drag, startPoint x: 57, startPoint y: 181, endPoint x: 48, endPoint y: 181, distance: 9.4
click at [48, 181] on div "Width 1184" at bounding box center [54, 181] width 69 height 11
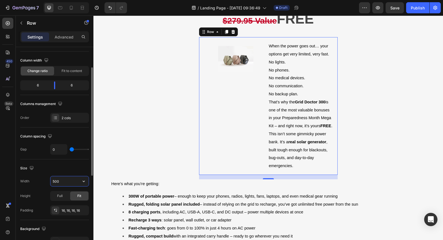
drag, startPoint x: 63, startPoint y: 181, endPoint x: 47, endPoint y: 181, distance: 16.6
click at [47, 181] on div "Width 500" at bounding box center [54, 181] width 69 height 11
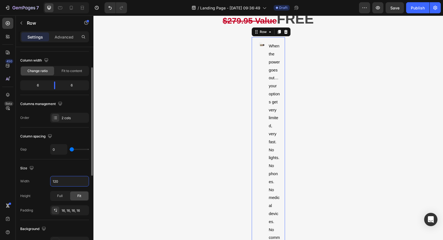
type input "1200"
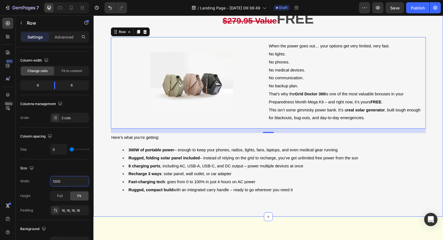
click at [99, 174] on div "FREE BONUS #5: Off-Grid Power Built for the Real World Heading Row Image Grid D…" at bounding box center [268, 25] width 350 height 366
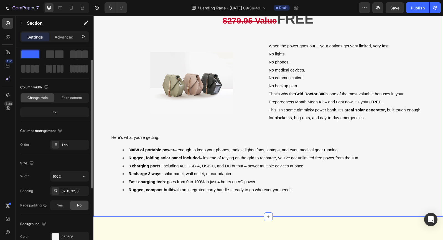
scroll to position [0, 0]
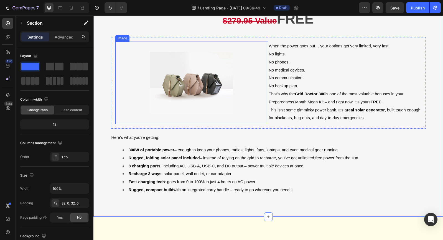
click at [205, 97] on img at bounding box center [191, 83] width 83 height 83
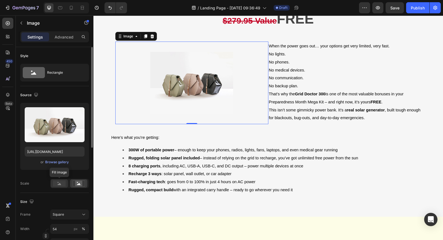
click at [60, 183] on rect at bounding box center [59, 184] width 13 height 6
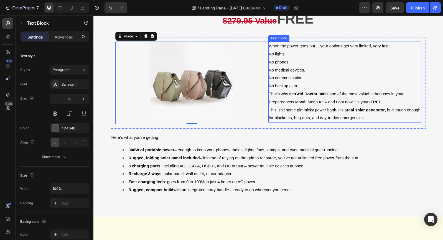
click at [269, 90] on p "No lights. No phones. No medical devices. No communication. No backup plan." at bounding box center [345, 70] width 152 height 40
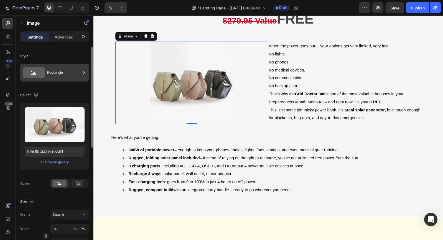
click at [55, 72] on div "Rectangle" at bounding box center [64, 72] width 34 height 13
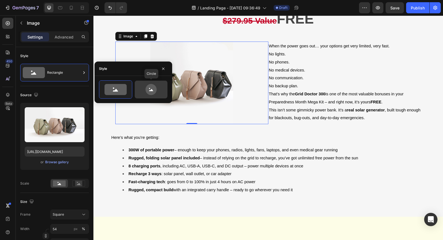
click at [152, 91] on icon at bounding box center [151, 90] width 4 height 2
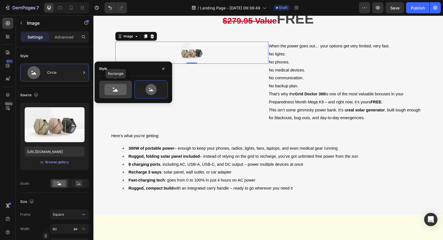
click at [114, 88] on icon at bounding box center [116, 89] width 22 height 11
type input "100"
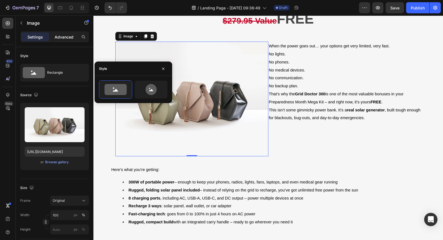
click at [71, 36] on p "Advanced" at bounding box center [64, 37] width 19 height 6
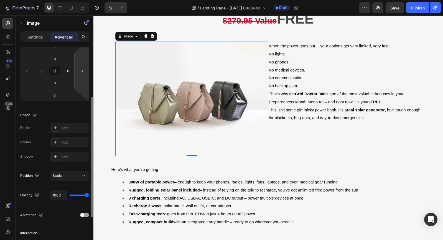
scroll to position [85, 0]
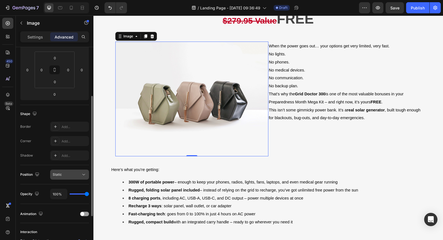
click at [83, 176] on icon at bounding box center [84, 175] width 6 height 6
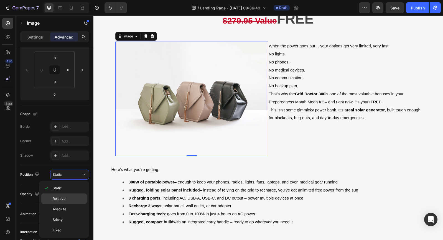
click at [76, 197] on p "Relative" at bounding box center [69, 198] width 32 height 5
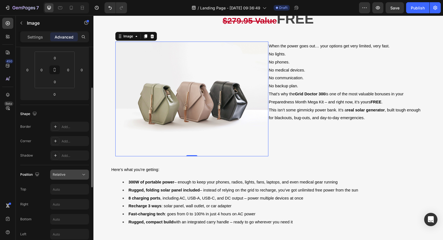
click at [84, 175] on icon at bounding box center [84, 175] width 6 height 6
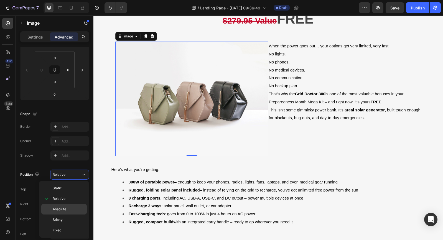
click at [75, 215] on div "Absolute" at bounding box center [63, 220] width 45 height 11
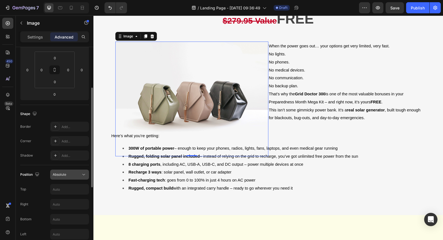
click at [84, 178] on button "Absolute" at bounding box center [69, 175] width 39 height 10
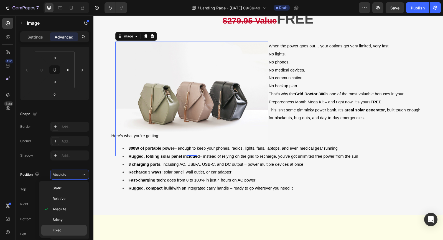
click at [69, 227] on div "Fixed" at bounding box center [63, 230] width 45 height 11
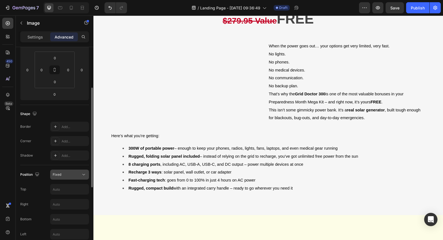
click at [84, 173] on icon at bounding box center [84, 175] width 6 height 6
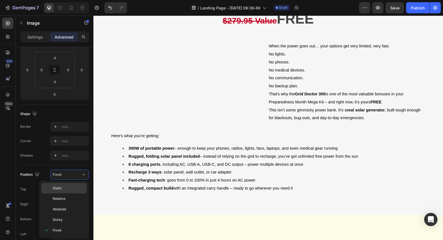
click at [77, 188] on p "Static" at bounding box center [69, 188] width 32 height 5
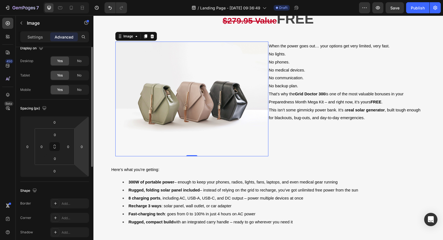
scroll to position [0, 0]
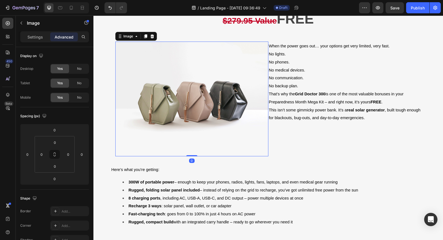
drag, startPoint x: 191, startPoint y: 156, endPoint x: 192, endPoint y: 151, distance: 5.6
click at [192, 151] on div "Image 0" at bounding box center [191, 99] width 153 height 115
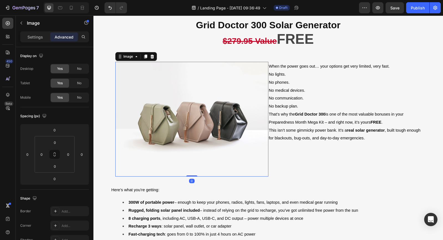
scroll to position [1535, 0]
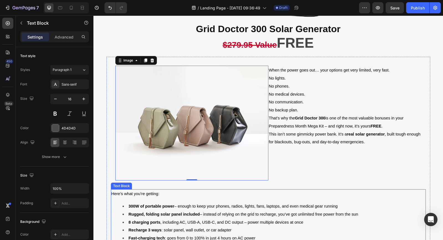
click at [375, 190] on p "Here’s what you’re getting:" at bounding box center [268, 194] width 314 height 8
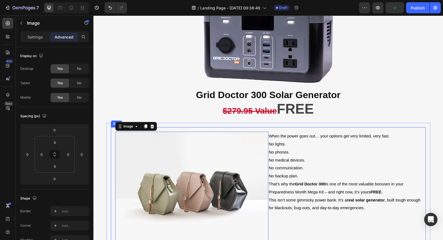
scroll to position [1470, 0]
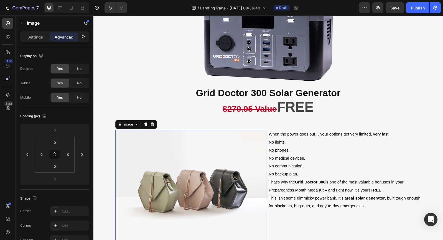
click at [151, 125] on icon at bounding box center [152, 125] width 4 height 4
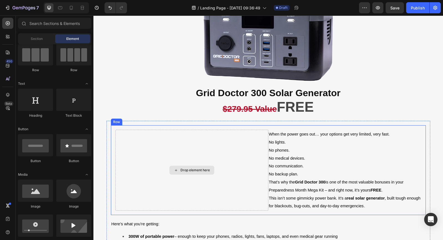
click at [260, 167] on div "Drop element here" at bounding box center [191, 170] width 153 height 81
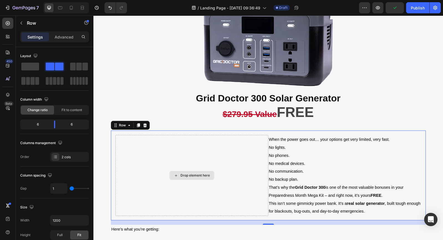
scroll to position [1466, 0]
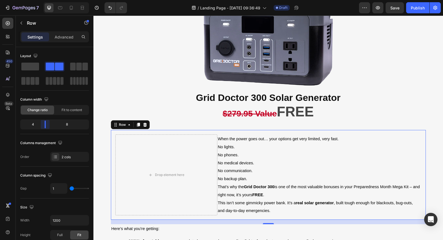
drag, startPoint x: 53, startPoint y: 125, endPoint x: 41, endPoint y: 125, distance: 11.9
click at [41, 0] on body "7 Version history / Landing Page - [DATE] 09:36:49 Draft Preview Save Publish 4…" at bounding box center [221, 0] width 443 height 0
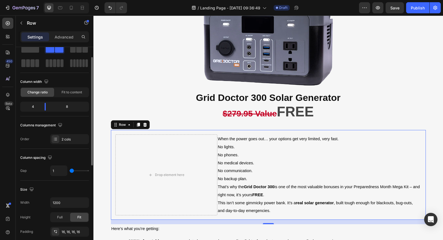
scroll to position [18, 0]
type input "0"
type input "1"
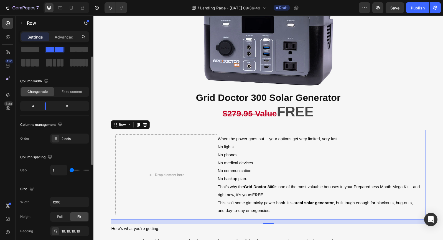
type input "2"
type input "3"
type input "4"
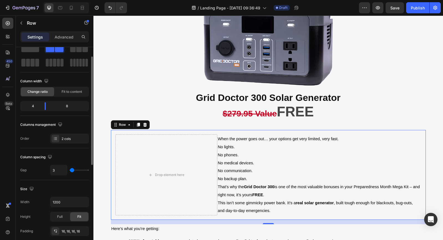
type input "4"
type input "5"
type input "6"
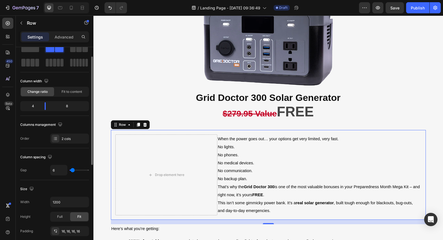
type input "7"
type input "8"
type input "9"
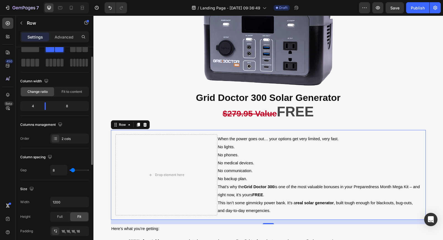
type input "9"
type input "10"
type input "11"
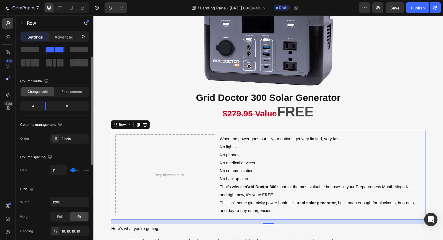
type input "12"
type input "13"
type input "14"
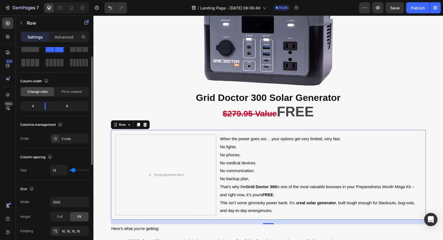
type input "14"
type input "15"
type input "17"
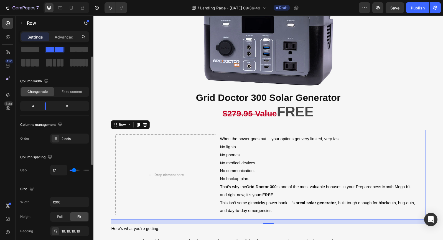
type input "18"
type input "19"
type input "20"
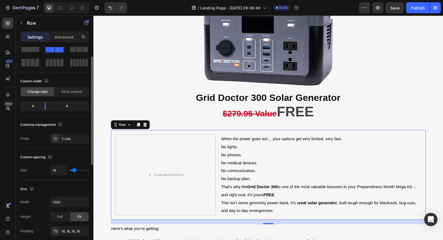
type input "20"
type input "21"
type input "22"
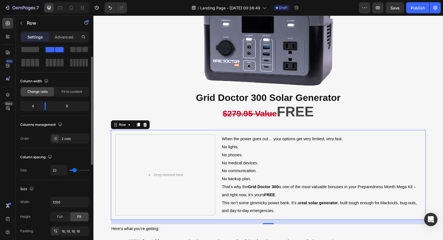
type input "21"
type input "20"
type input "19"
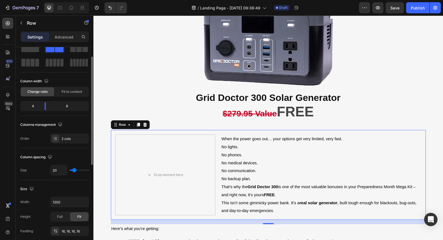
type input "19"
type input "20"
click at [74, 170] on input "range" at bounding box center [79, 170] width 19 height 1
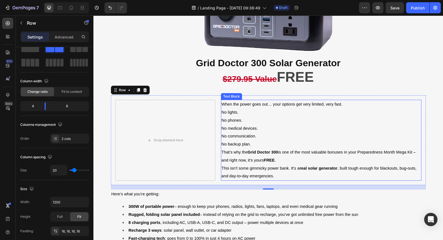
scroll to position [1505, 0]
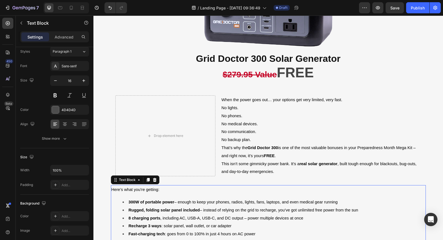
click at [330, 212] on span "Rugged, folding solar panel included – instead of relying on the grid to rechar…" at bounding box center [244, 210] width 230 height 4
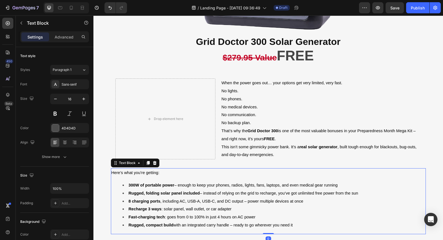
scroll to position [1521, 0]
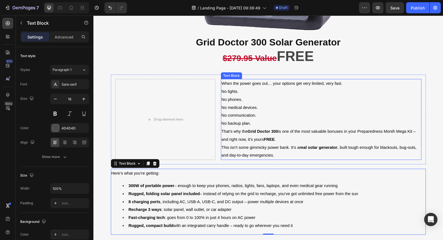
click at [227, 150] on span "This isn’t some gimmicky power bank. It’s a real solar generator , built tough …" at bounding box center [319, 151] width 195 height 12
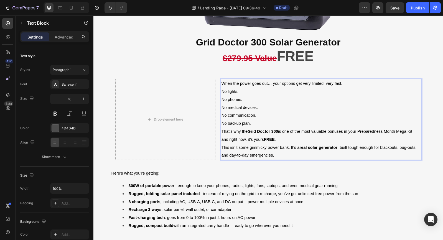
click at [223, 149] on span "This isn’t some gimmicky power bank. It’s a real solar generator , built tough …" at bounding box center [319, 151] width 195 height 12
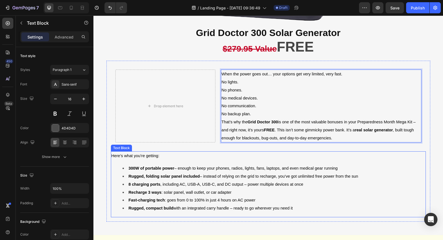
scroll to position [1532, 0]
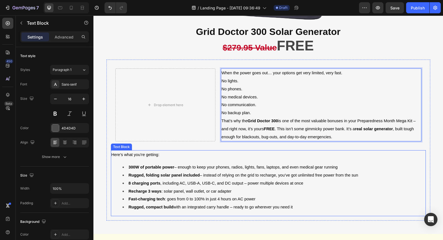
click at [379, 168] on li "300W of portable power – enough to keep your phones, radios, lights, fans, lapt…" at bounding box center [274, 167] width 303 height 8
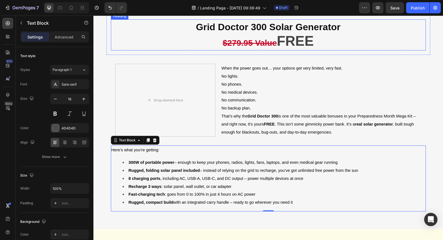
scroll to position [1537, 0]
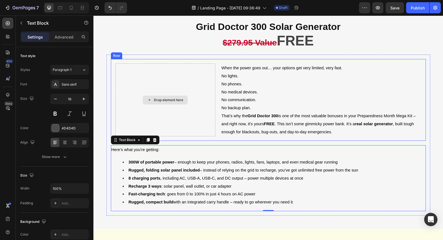
click at [192, 105] on div "Drop element here" at bounding box center [165, 100] width 100 height 73
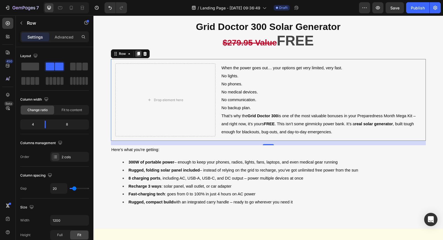
click at [138, 54] on icon at bounding box center [138, 54] width 3 height 4
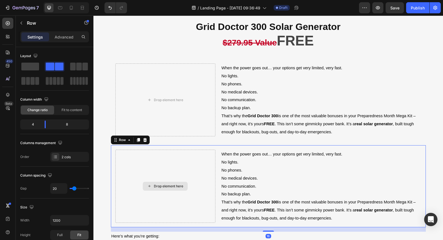
click at [157, 152] on div "Drop element here" at bounding box center [165, 186] width 100 height 73
click at [117, 167] on div "Drop element here" at bounding box center [165, 186] width 100 height 73
drag, startPoint x: 196, startPoint y: 152, endPoint x: 200, endPoint y: 152, distance: 4.2
click at [196, 152] on div "Drop element here" at bounding box center [165, 186] width 100 height 73
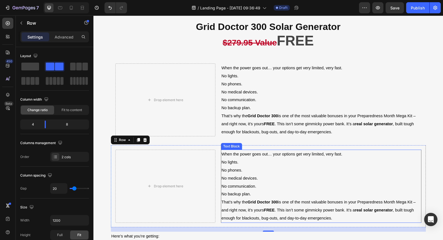
click at [237, 154] on span "When the power goes out… your options get very limited, very fast." at bounding box center [282, 154] width 121 height 4
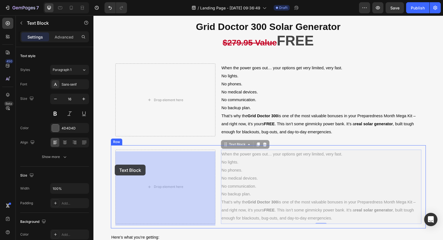
drag, startPoint x: 224, startPoint y: 148, endPoint x: 115, endPoint y: 165, distance: 110.5
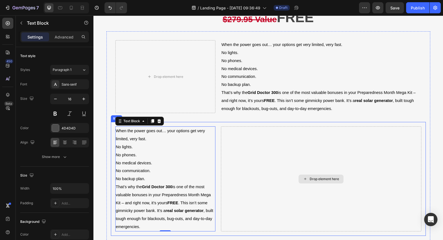
scroll to position [1561, 0]
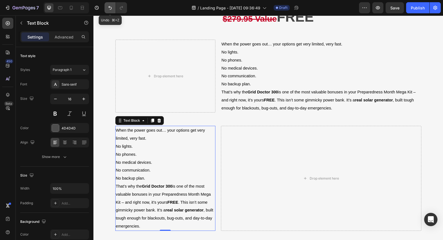
click at [110, 7] on icon "Undo/Redo" at bounding box center [109, 8] width 3 height 4
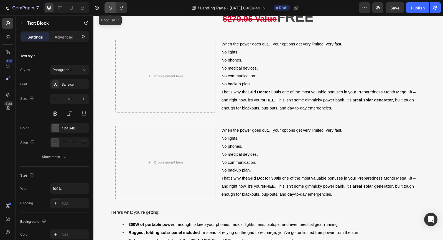
click at [110, 7] on icon "Undo/Redo" at bounding box center [109, 8] width 3 height 4
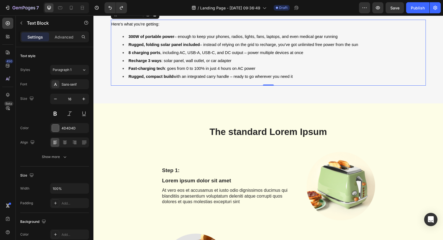
scroll to position [1664, 0]
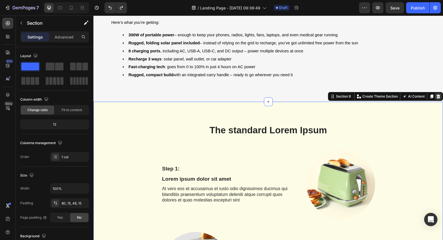
click at [439, 98] on icon at bounding box center [439, 97] width 4 height 4
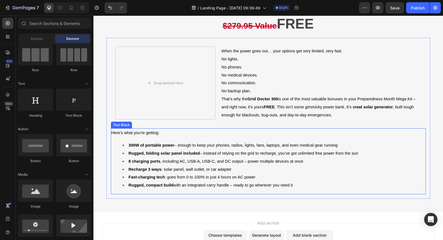
scroll to position [1555, 0]
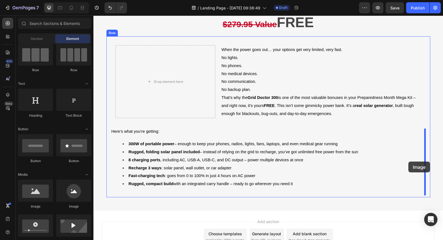
drag, startPoint x: 130, startPoint y: 208, endPoint x: 409, endPoint y: 162, distance: 282.0
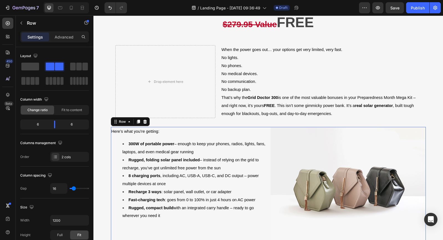
click at [269, 143] on div "Here’s what you’re getting: 300W of portable power – enough to keep your phones…" at bounding box center [268, 185] width 315 height 116
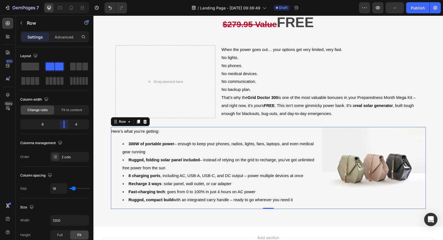
drag, startPoint x: 54, startPoint y: 124, endPoint x: 69, endPoint y: 124, distance: 14.7
click at [69, 0] on body "7 Version history / Landing Page - [DATE] 09:36:49 Draft Preview Publish 450 Be…" at bounding box center [221, 0] width 443 height 0
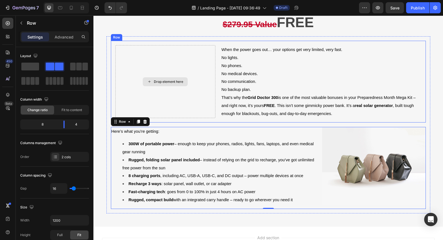
click at [214, 102] on div "Drop element here" at bounding box center [165, 81] width 100 height 73
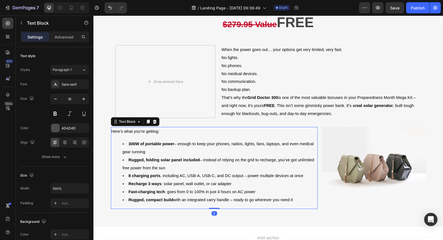
click at [298, 160] on span "Rugged, folding solar panel included – instead of relying on the grid to rechar…" at bounding box center [219, 164] width 192 height 12
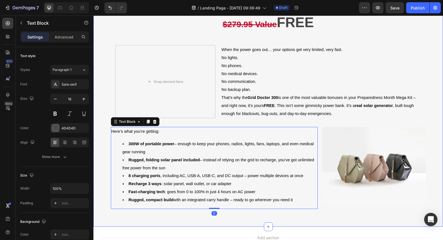
click at [98, 163] on div "FREE BONUS #5: Off-Grid Power Built for the Real World Heading Row Image Grid D…" at bounding box center [268, 32] width 350 height 372
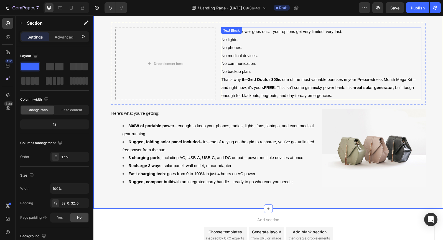
scroll to position [1574, 0]
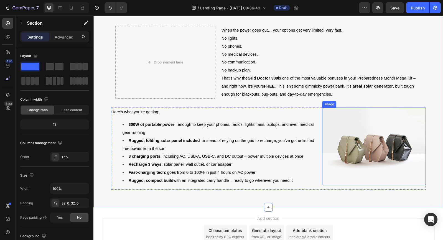
click at [338, 158] on img at bounding box center [373, 147] width 103 height 78
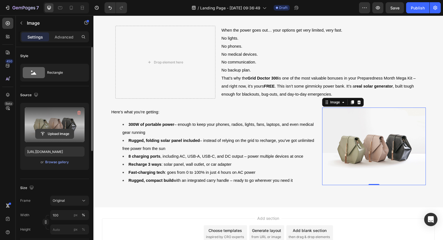
click at [64, 134] on input "file" at bounding box center [54, 133] width 38 height 9
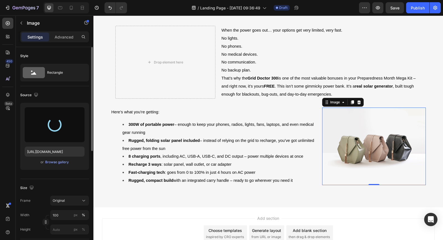
type input "[URL][DOMAIN_NAME]"
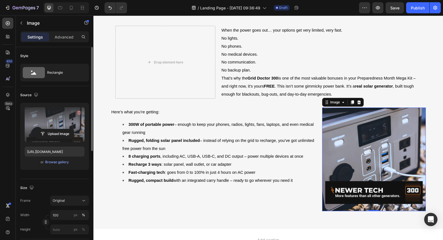
click at [365, 167] on img at bounding box center [373, 159] width 103 height 103
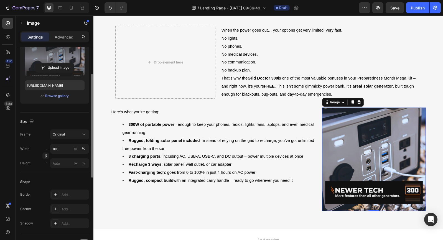
scroll to position [67, 0]
click at [68, 207] on div "Add..." at bounding box center [75, 208] width 26 height 5
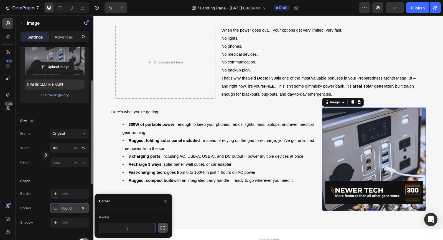
click at [163, 229] on icon "button" at bounding box center [163, 228] width 6 height 6
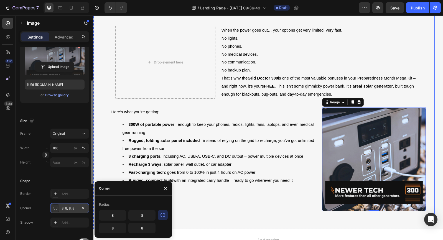
click at [187, 219] on div "Image Grid Doctor 300 Solar Generator $279.95 Value FREE Heading Row Drop eleme…" at bounding box center [268, 41] width 333 height 358
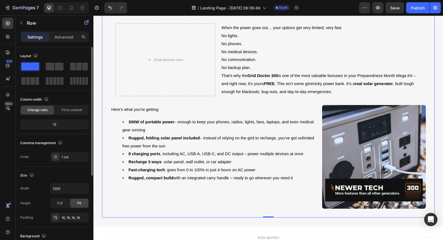
scroll to position [1590, 0]
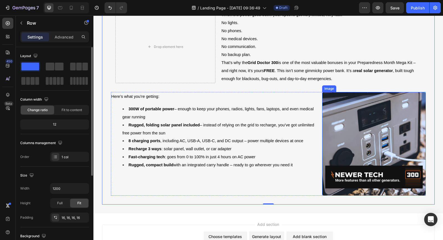
click at [381, 141] on img at bounding box center [373, 143] width 103 height 103
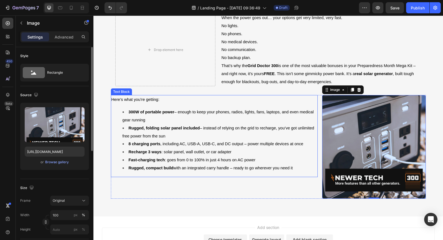
scroll to position [1587, 0]
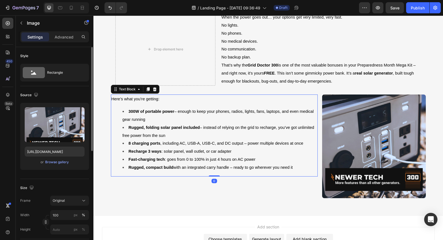
click at [295, 171] on li "Rugged, compact build with an integrated carry handle – ready to go wherever yo…" at bounding box center [220, 168] width 195 height 8
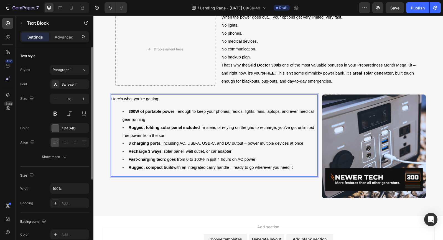
click at [295, 171] on li "Rugged, compact build with an integrated carry handle – ready to go wherever yo…" at bounding box center [220, 168] width 195 height 8
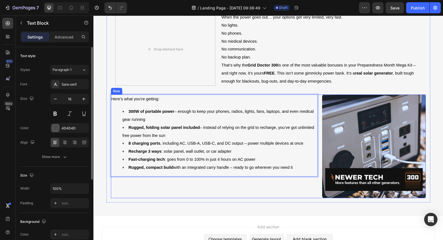
click at [211, 198] on div "Here’s what you’re getting: 300W of portable power – enough to keep your phones…" at bounding box center [214, 146] width 207 height 103
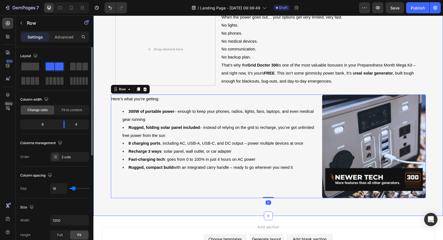
click at [167, 211] on div "FREE BONUS #5: Off-Grid Power Built for the Real World Heading Row Image Grid D…" at bounding box center [268, 10] width 350 height 412
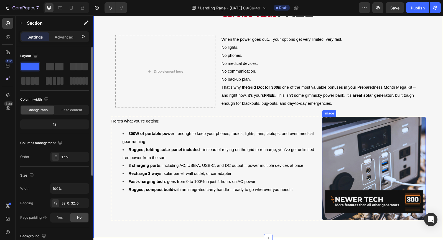
scroll to position [1567, 0]
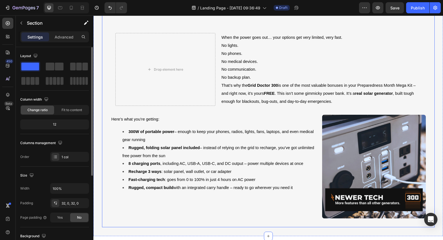
click at [102, 202] on div "Image Grid Doctor 300 Solar Generator $279.95 Value FREE Heading Row Drop eleme…" at bounding box center [268, 48] width 333 height 358
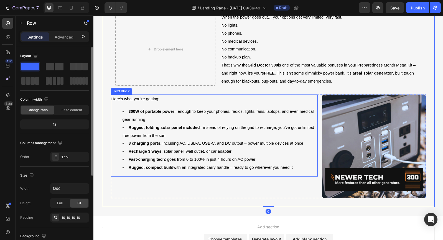
scroll to position [1597, 0]
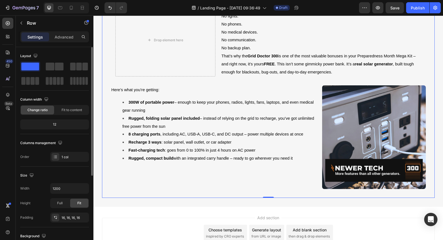
click at [295, 160] on li "Rugged, compact build with an integrated carry handle – ready to go wherever yo…" at bounding box center [220, 158] width 195 height 8
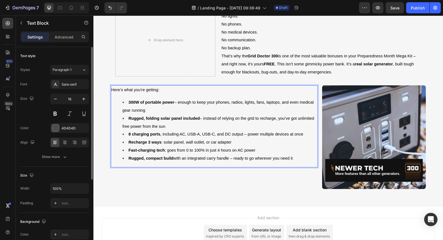
click at [295, 161] on li "Rugged, compact build with an integrated carry handle – ready to go wherever yo…" at bounding box center [220, 158] width 195 height 8
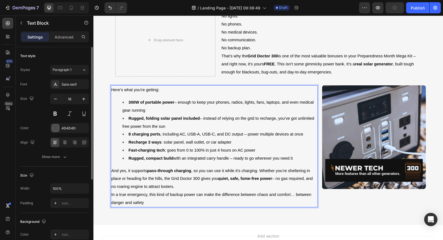
click at [111, 198] on div "Here’s what you’re getting: 300W of portable power – enough to keep your phones…" at bounding box center [214, 146] width 207 height 122
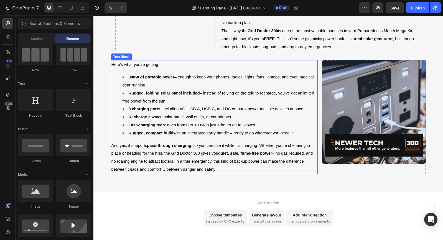
scroll to position [1622, 0]
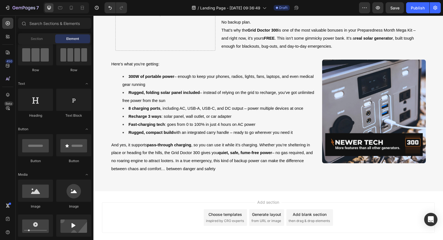
click at [342, 204] on div "Add section Choose templates inspired by CRO experts Generate layout from URL o…" at bounding box center [268, 225] width 350 height 68
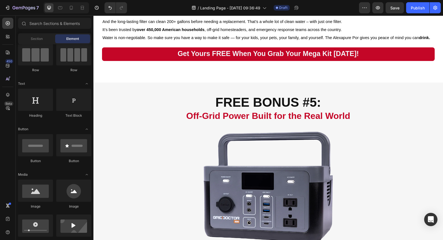
scroll to position [1278, 0]
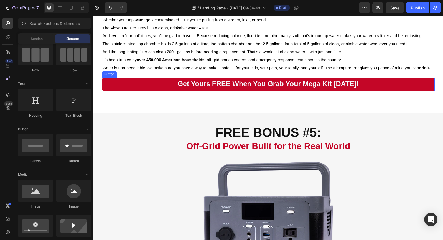
click at [113, 77] on div "Button" at bounding box center [109, 74] width 15 height 7
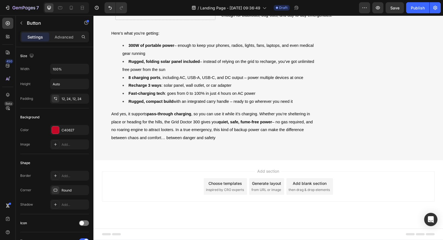
scroll to position [1657, 0]
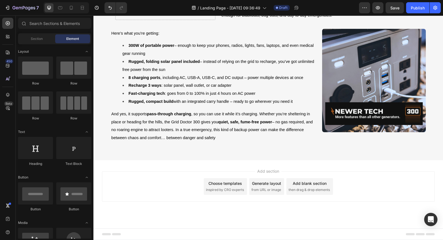
click at [152, 168] on div "Add section Choose templates inspired by CRO experts Generate layout from URL o…" at bounding box center [268, 194] width 350 height 68
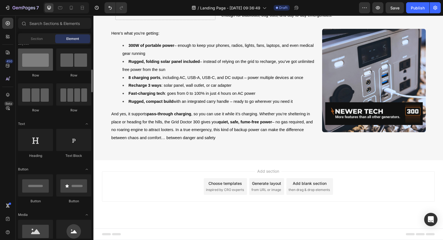
scroll to position [0, 0]
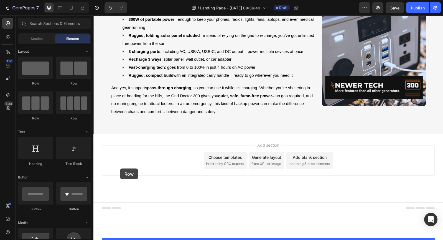
drag, startPoint x: 130, startPoint y: 81, endPoint x: 120, endPoint y: 169, distance: 87.9
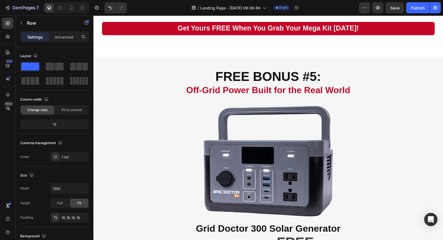
scroll to position [1320, 0]
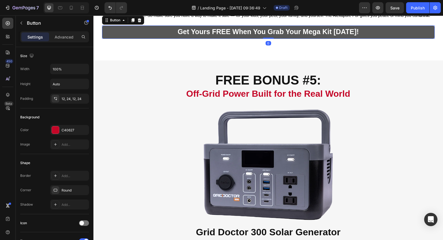
click at [125, 39] on button "Get yours FREE When you grab your Mega Kit [DATE]!" at bounding box center [268, 33] width 333 height 14
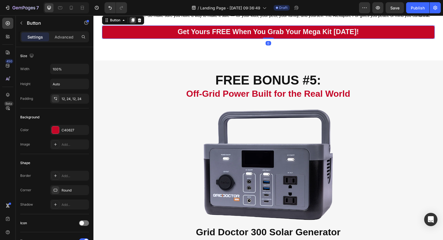
click at [132, 22] on icon at bounding box center [132, 20] width 3 height 4
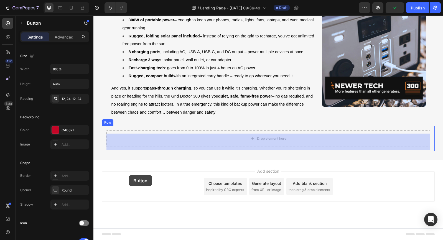
scroll to position [1695, 0]
drag, startPoint x: 106, startPoint y: 45, endPoint x: 135, endPoint y: 136, distance: 95.2
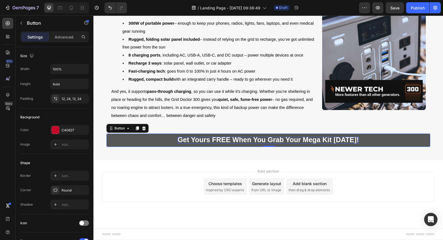
click at [240, 141] on span "Get yours FREE When you grab your Mega Kit [DATE]!" at bounding box center [268, 140] width 181 height 8
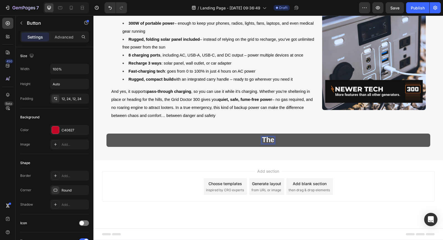
click at [106, 134] on button "The" at bounding box center [268, 141] width 324 height 14
click at [106, 134] on button "The Grid" at bounding box center [268, 141] width 324 height 14
click at [106, 134] on button "The Grid Doctor" at bounding box center [268, 141] width 324 height 14
click at [106, 134] on button "The Grid Doctor Sells f" at bounding box center [268, 141] width 324 height 14
click at [106, 134] on button "The Grid Doctor Sells for" at bounding box center [268, 141] width 324 height 14
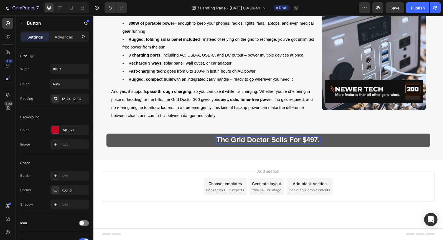
click at [106, 134] on button "The Grid Doctor Sells for $497," at bounding box center [268, 141] width 324 height 14
click at [106, 134] on button "The Grid Doctor Sells for $497, but" at bounding box center [268, 141] width 324 height 14
click at [106, 134] on button "The Grid Doctor Sells for $497, but with" at bounding box center [268, 141] width 324 height 14
click at [106, 134] on button "The Grid Doctor Sells for $497, but with this" at bounding box center [268, 141] width 324 height 14
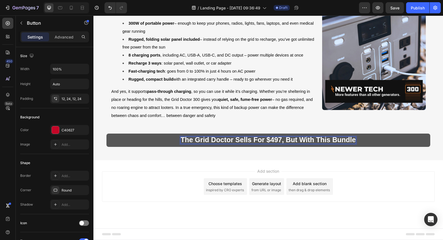
click at [106, 134] on button "The Grid Doctor Sells for $497, but with this bundle" at bounding box center [268, 141] width 324 height 14
click at [106, 134] on button "The Grid Doctor Sells for $497, but with this bundle you're" at bounding box center [268, 141] width 324 height 14
click at [106, 134] on button "The Grid Doctor Sells for $497, but with this bundle you're getting" at bounding box center [268, 141] width 324 height 14
click at [106, 134] on button "The Grid Doctor Sells for $497, but with this bundle you're getting it" at bounding box center [268, 141] width 324 height 14
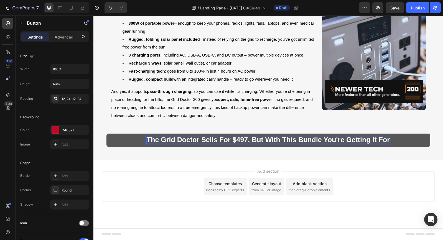
click at [106, 134] on button "The Grid Doctor Sells for $497, but with this bundle you're getting it for" at bounding box center [268, 141] width 324 height 14
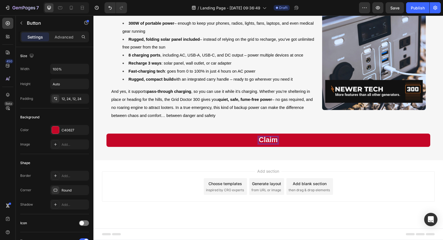
click at [106, 134] on button "Claim" at bounding box center [268, 141] width 324 height 14
click at [106, 134] on button "Unlcok" at bounding box center [268, 141] width 324 height 14
click at [106, 134] on button "Unlcok My" at bounding box center [268, 141] width 324 height 14
click at [106, 134] on button "Claim" at bounding box center [268, 141] width 324 height 14
click at [106, 134] on button "Claim my" at bounding box center [268, 141] width 324 height 14
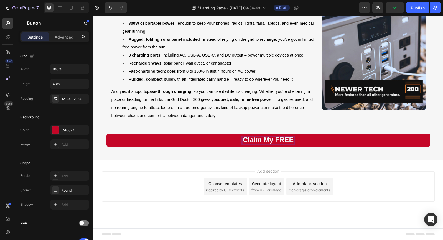
click at [106, 134] on button "Claim my FREE" at bounding box center [268, 141] width 324 height 14
click at [106, 134] on button "Claim my FREE Generator" at bounding box center [268, 141] width 324 height 14
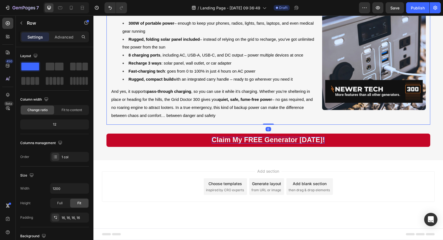
click at [252, 123] on div "Drop element here When the power goes out… your options get very limited, very …" at bounding box center [268, 20] width 324 height 209
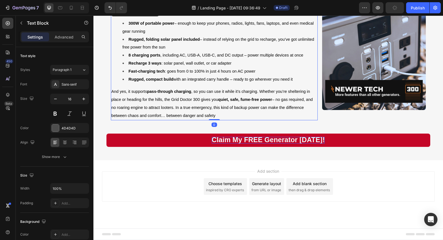
click at [231, 115] on p "And yes, it supports pass-through charging , so you can use it while it’s charg…" at bounding box center [214, 104] width 206 height 32
click at [230, 115] on p "And yes, it supports pass-through charging , so you can use it while it’s charg…" at bounding box center [214, 104] width 206 height 32
click at [218, 115] on p "And yes, it supports pass-through charging , so you can use it while it’s charg…" at bounding box center [214, 104] width 206 height 32
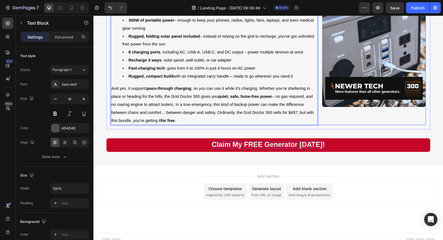
click at [363, 125] on div "Image" at bounding box center [373, 64] width 103 height 122
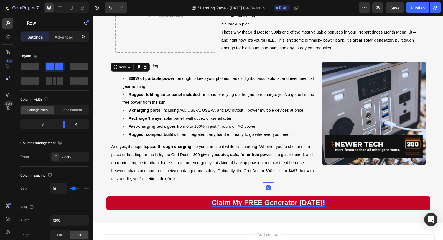
scroll to position [1633, 0]
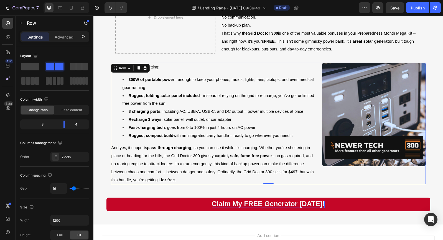
click at [363, 127] on img at bounding box center [373, 114] width 103 height 103
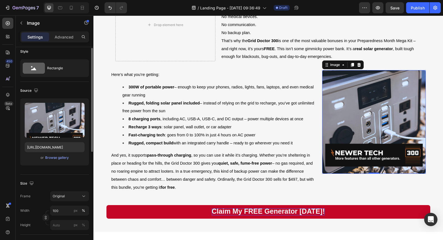
scroll to position [0, 0]
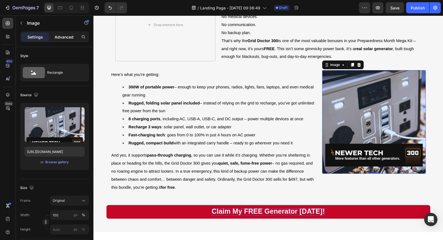
click at [67, 38] on p "Advanced" at bounding box center [64, 37] width 19 height 6
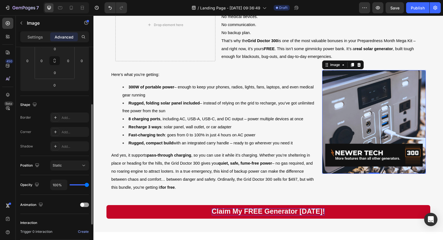
scroll to position [96, 0]
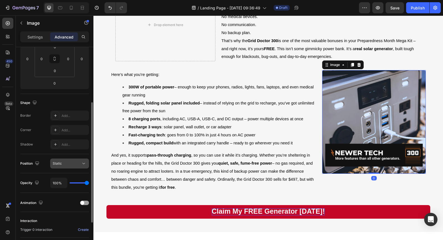
click at [81, 164] on div "Static" at bounding box center [67, 163] width 28 height 5
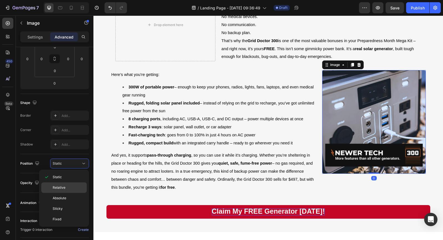
click at [74, 193] on div "Relative" at bounding box center [63, 198] width 45 height 11
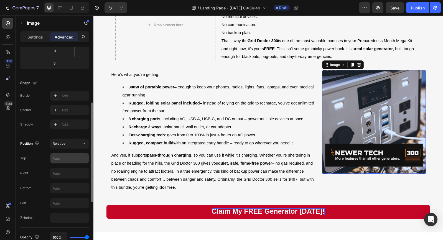
scroll to position [116, 0]
click at [85, 157] on input "text" at bounding box center [69, 158] width 38 height 10
click at [86, 144] on icon at bounding box center [84, 144] width 6 height 6
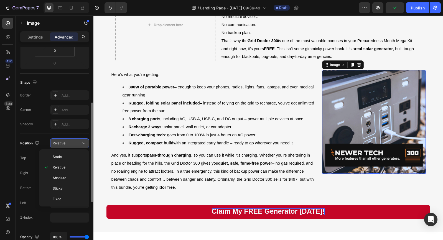
scroll to position [114, 0]
click at [87, 144] on button "Relative" at bounding box center [69, 145] width 39 height 10
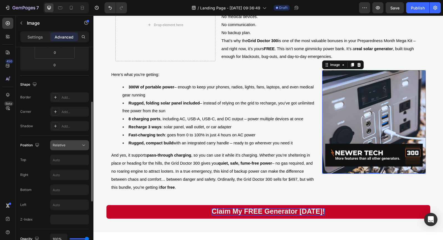
click at [82, 146] on icon at bounding box center [84, 146] width 6 height 6
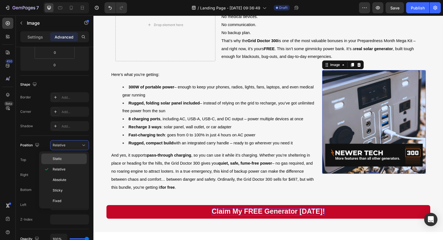
scroll to position [114, 0]
click at [75, 157] on p "Static" at bounding box center [69, 158] width 32 height 5
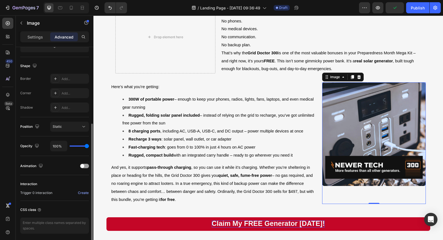
scroll to position [1609, 0]
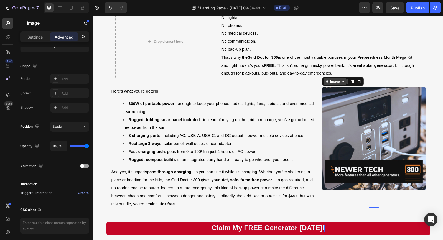
click at [336, 84] on div "Image" at bounding box center [335, 81] width 12 height 5
click at [331, 84] on div "Image" at bounding box center [335, 81] width 12 height 5
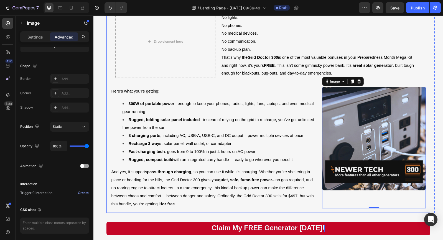
click at [397, 84] on div "Drop element here When the power goes out… your options get very limited, very …" at bounding box center [268, 105] width 315 height 208
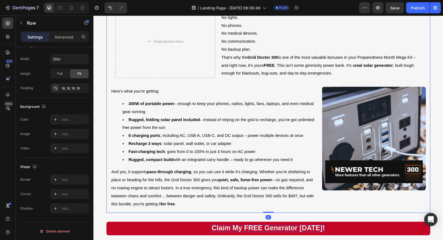
scroll to position [0, 0]
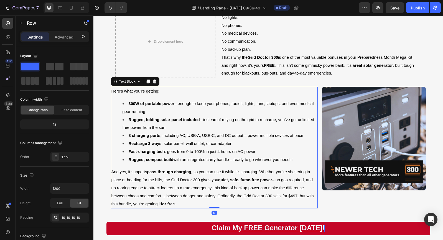
click at [235, 100] on div "Here’s what you’re getting: 300W of portable power – enough to keep your phones…" at bounding box center [214, 148] width 207 height 122
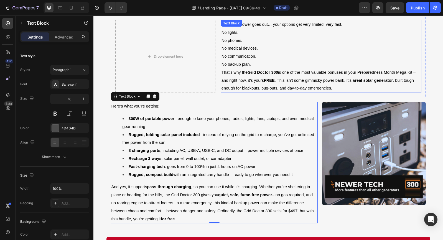
scroll to position [1599, 0]
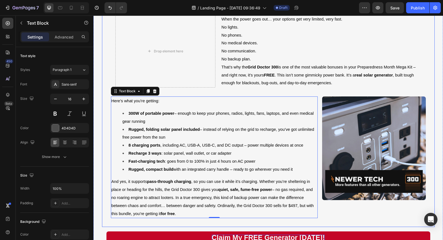
click at [354, 227] on div "Image Grid Doctor 300 Solar Generator $279.95 Value FREE Heading Row Drop eleme…" at bounding box center [268, 39] width 333 height 377
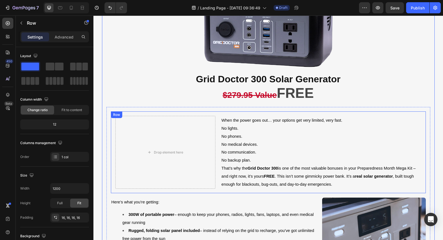
scroll to position [1485, 0]
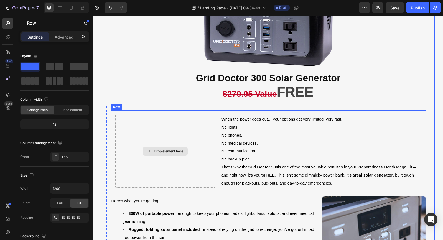
click at [190, 136] on div "Drop element here" at bounding box center [165, 151] width 100 height 73
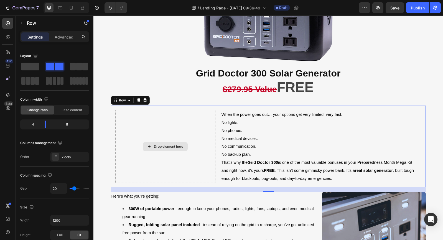
scroll to position [1491, 0]
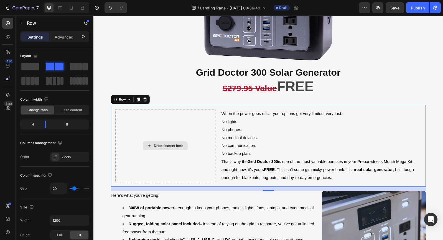
click at [157, 149] on div "Drop element here" at bounding box center [165, 145] width 45 height 9
click at [201, 112] on div "Drop element here" at bounding box center [165, 145] width 100 height 73
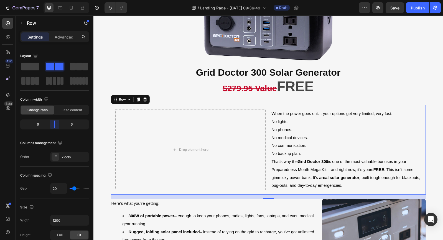
drag, startPoint x: 46, startPoint y: 124, endPoint x: 58, endPoint y: 124, distance: 11.9
click at [58, 0] on body "7 Version history / Landing Page - [DATE] 09:36:49 Draft Preview Save Publish 4…" at bounding box center [221, 0] width 443 height 0
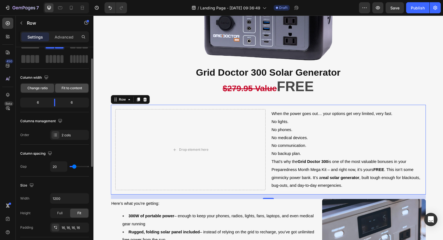
scroll to position [28, 0]
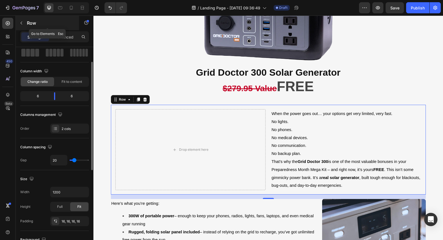
click at [20, 22] on icon "button" at bounding box center [21, 23] width 4 height 4
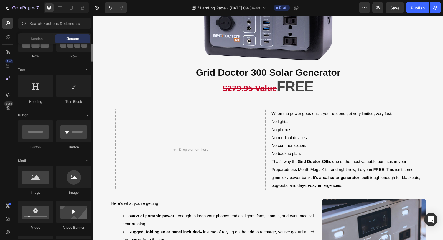
scroll to position [63, 0]
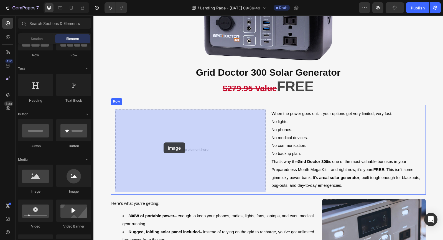
drag, startPoint x: 137, startPoint y: 193, endPoint x: 160, endPoint y: 143, distance: 55.0
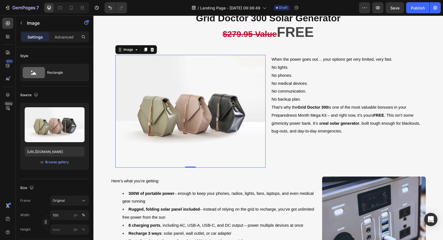
scroll to position [1546, 0]
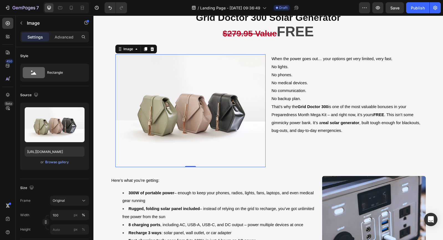
click at [188, 118] on img at bounding box center [190, 110] width 150 height 113
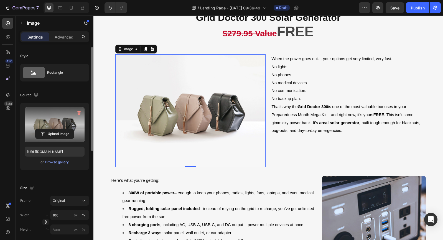
click at [71, 127] on label at bounding box center [55, 124] width 60 height 35
click at [71, 129] on input "file" at bounding box center [54, 133] width 38 height 9
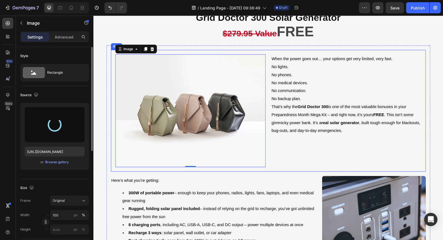
type input "[URL][DOMAIN_NAME]"
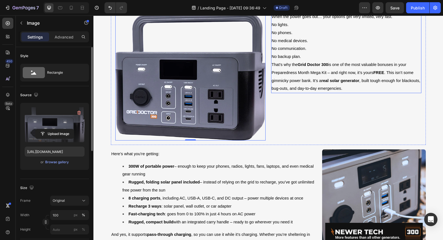
scroll to position [1589, 0]
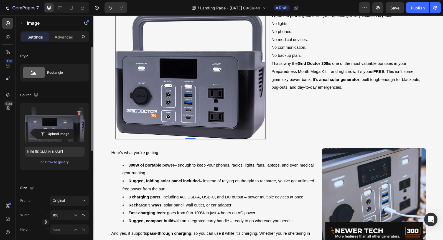
click at [260, 118] on img at bounding box center [190, 75] width 150 height 128
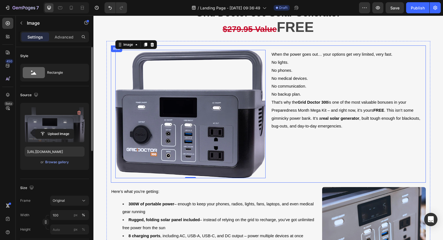
scroll to position [1548, 0]
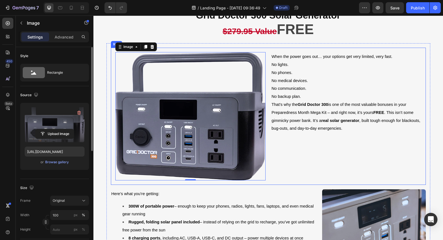
click at [268, 54] on div "Image 0 When the power goes out… your options get very limited, very fast. No l…" at bounding box center [268, 116] width 315 height 137
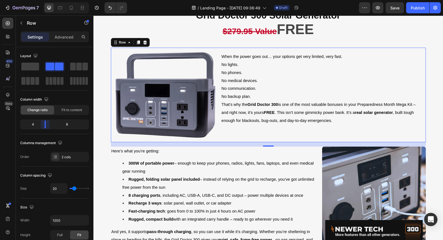
drag, startPoint x: 54, startPoint y: 123, endPoint x: 45, endPoint y: 123, distance: 8.9
click at [45, 0] on body "7 Version history / Landing Page - [DATE] 09:36:49 Draft Preview Save Publish 4…" at bounding box center [221, 0] width 443 height 0
click at [112, 7] on icon "Undo/Redo" at bounding box center [110, 8] width 6 height 6
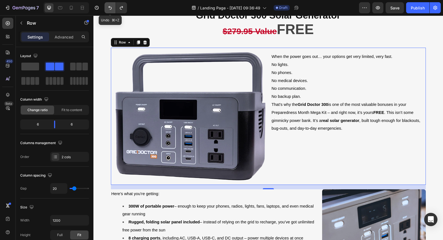
click at [112, 7] on icon "Undo/Redo" at bounding box center [110, 8] width 6 height 6
click at [110, 8] on icon "Undo/Redo" at bounding box center [109, 8] width 3 height 4
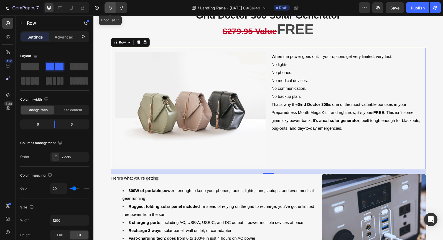
click at [110, 8] on icon "Undo/Redo" at bounding box center [109, 8] width 3 height 4
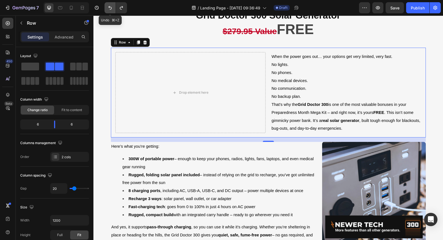
click at [110, 8] on icon "Undo/Redo" at bounding box center [109, 8] width 3 height 4
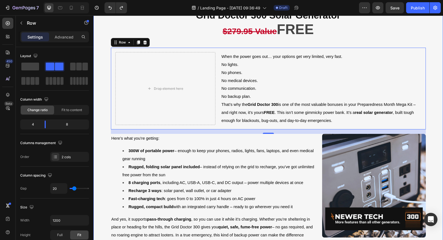
click at [97, 49] on div "FREE BONUS #5: Off-Grid Power Built for the Real World Heading Row Image Grid D…" at bounding box center [268, 69] width 350 height 435
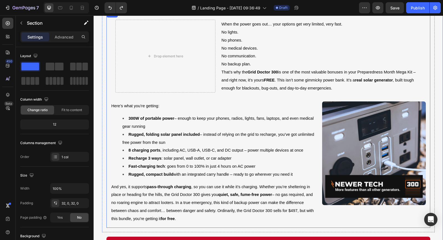
scroll to position [1575, 0]
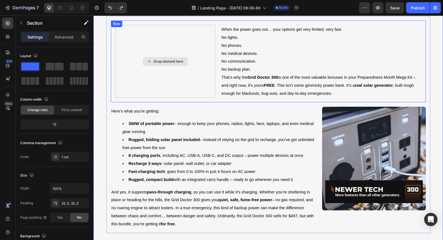
click at [166, 70] on div "Drop element here" at bounding box center [165, 61] width 100 height 73
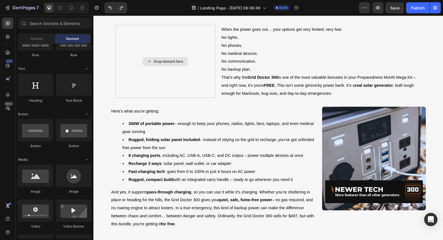
click at [166, 63] on div "Drop element here" at bounding box center [168, 61] width 29 height 4
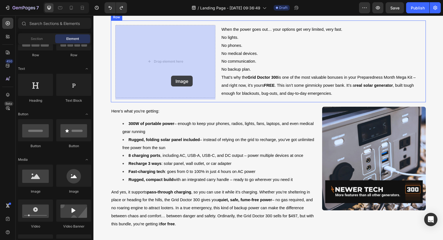
drag, startPoint x: 166, startPoint y: 153, endPoint x: 172, endPoint y: 77, distance: 76.2
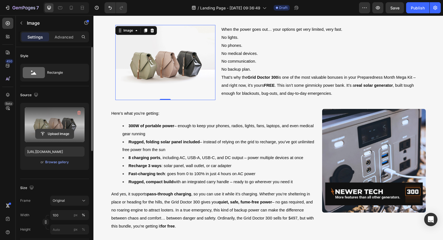
click at [62, 133] on input "file" at bounding box center [54, 133] width 38 height 9
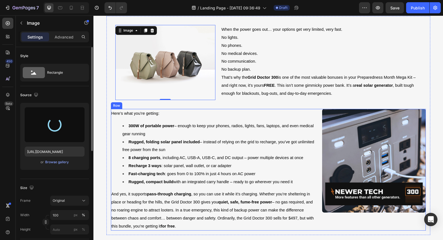
type input "https://cdn.shopify.com/s/files/1/2918/4630/files/gempages_564301893078090917-6…"
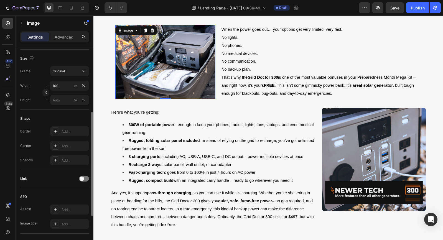
scroll to position [132, 0]
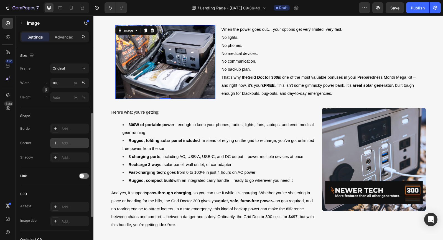
click at [66, 144] on div "Add..." at bounding box center [75, 143] width 26 height 5
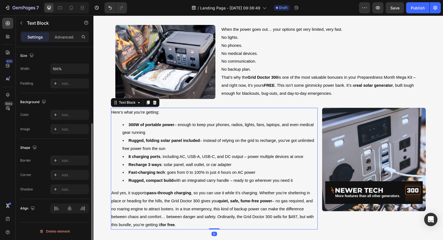
scroll to position [0, 0]
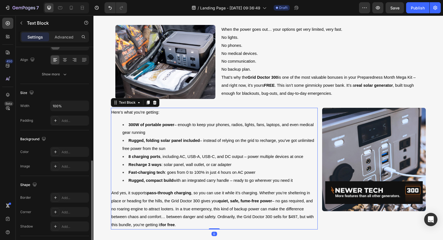
click at [220, 116] on p "Here’s what you’re getting:" at bounding box center [214, 112] width 206 height 8
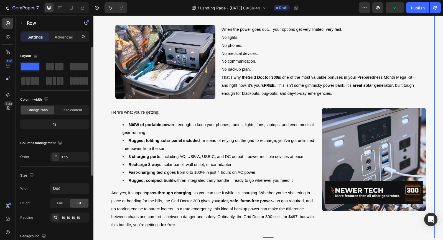
click at [102, 183] on div "Image Grid Doctor 300 Solar Generator $279.95 Value FREE Heading Row Image When…" at bounding box center [268, 49] width 333 height 377
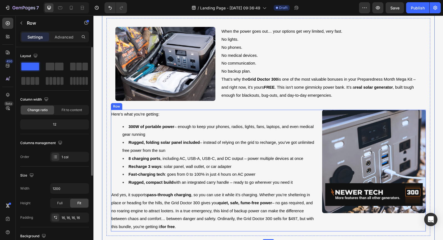
scroll to position [1564, 0]
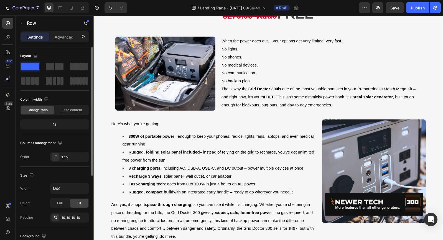
click at [97, 154] on div "FREE BONUS #5: Off-Grid Power Built for the Real World Heading Row Image Grid D…" at bounding box center [268, 55] width 350 height 436
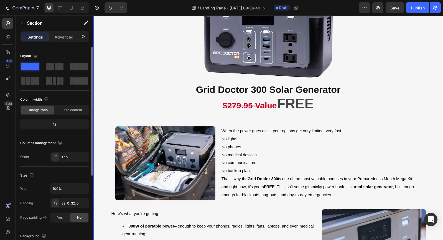
scroll to position [1476, 0]
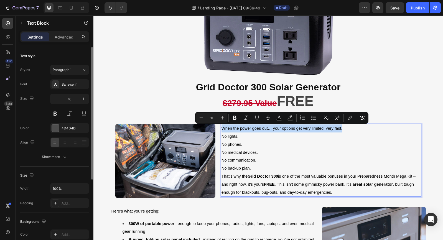
drag, startPoint x: 343, startPoint y: 129, endPoint x: 223, endPoint y: 131, distance: 120.1
click at [223, 131] on p "When the power goes out… your options get very limited, very fast." at bounding box center [321, 129] width 199 height 8
click at [236, 116] on icon "Editor contextual toolbar" at bounding box center [235, 118] width 6 height 6
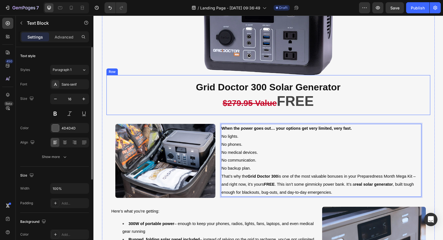
click at [430, 100] on div "Grid Doctor 300 Solar Generator $279.95 Value FREE Heading Row" at bounding box center [268, 95] width 324 height 40
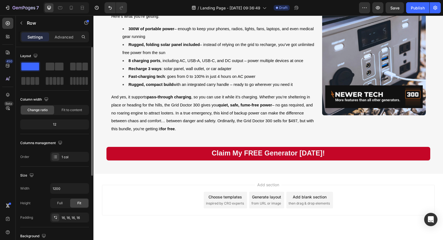
scroll to position [1687, 0]
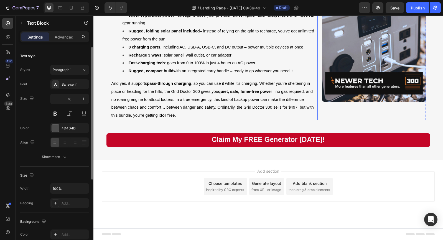
click at [179, 117] on p "And yes, it supports pass-through charging , so you can use it while it’s charg…" at bounding box center [214, 100] width 206 height 40
click at [177, 117] on p "And yes, it supports pass-through charging , so you can use it while it’s charg…" at bounding box center [214, 100] width 206 height 40
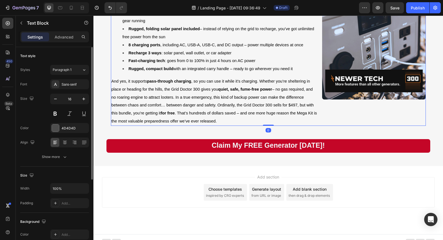
click at [334, 121] on div "Image" at bounding box center [373, 61] width 103 height 130
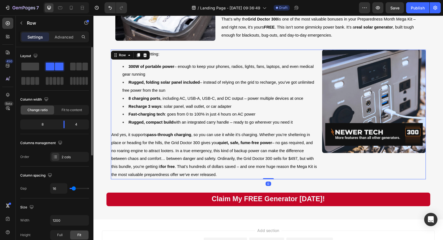
scroll to position [1634, 0]
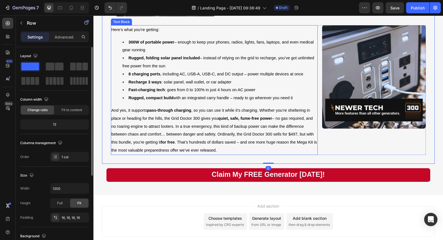
scroll to position [1695, 0]
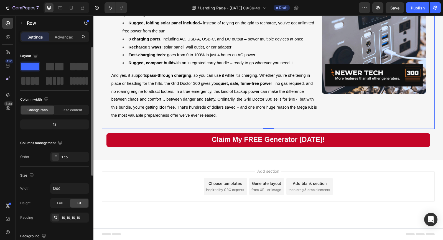
click at [295, 190] on span "then drag & drop elements" at bounding box center [309, 189] width 41 height 5
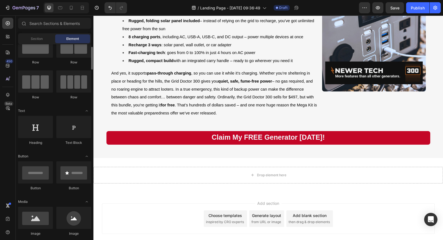
scroll to position [0, 0]
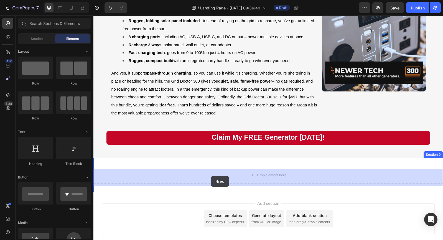
drag, startPoint x: 130, startPoint y: 88, endPoint x: 211, endPoint y: 176, distance: 120.3
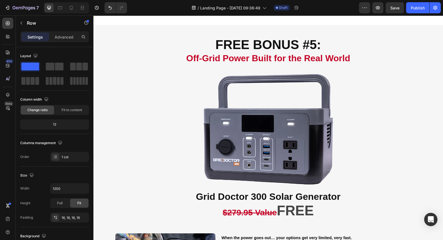
scroll to position [1353, 0]
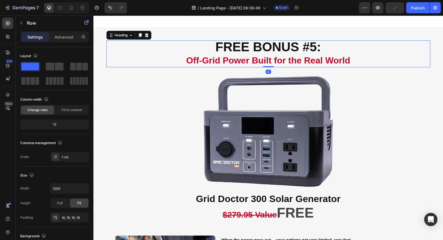
click at [232, 65] on strong "Off-Grid Power Built for the Real World" at bounding box center [268, 60] width 164 height 10
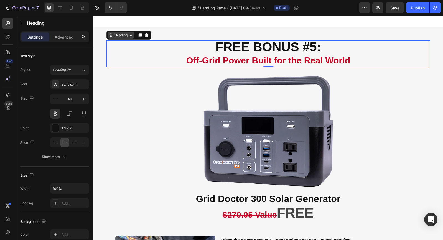
click at [110, 37] on icon at bounding box center [111, 35] width 4 height 4
click at [141, 37] on icon at bounding box center [139, 36] width 3 height 4
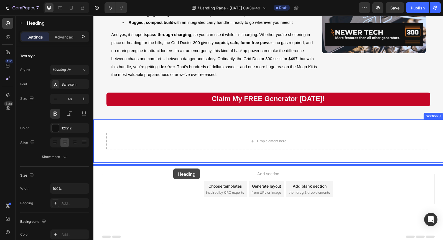
scroll to position [1765, 0]
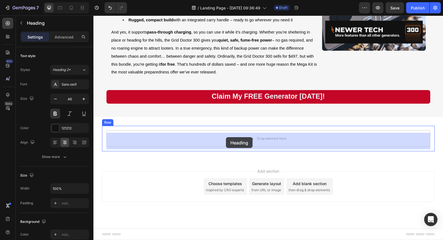
drag, startPoint x: 111, startPoint y: 74, endPoint x: 226, endPoint y: 137, distance: 131.2
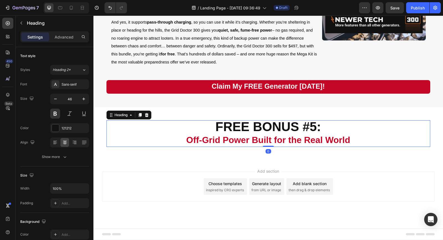
scroll to position [1738, 0]
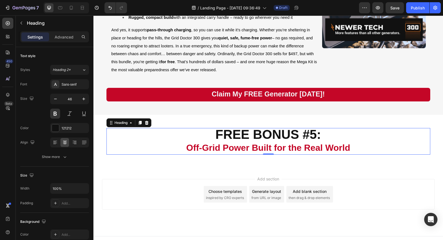
click at [298, 137] on h2 "FREE BONUS #5: Off-Grid Power Built for the Real World" at bounding box center [268, 141] width 324 height 27
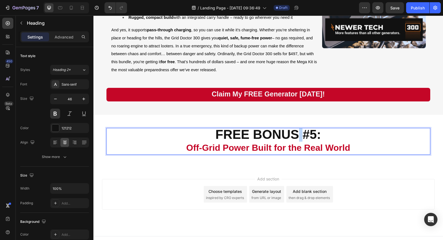
click at [298, 137] on p "FREE BONUS #5: Off-Grid Power Built for the Real World" at bounding box center [268, 142] width 323 height 26
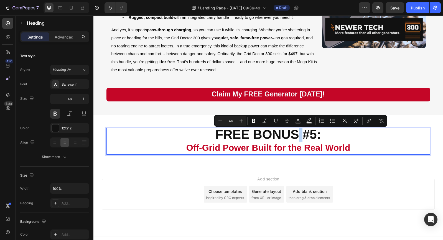
click at [298, 138] on p "FREE BONUS #5: Off-Grid Power Built for the Real World" at bounding box center [268, 142] width 323 height 26
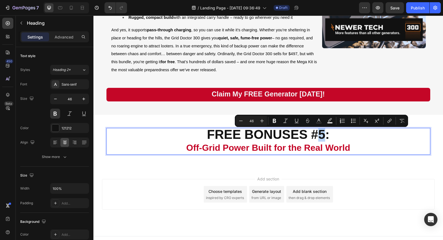
click at [323, 140] on p "FREE BONUSES #5: Off-Grid Power Built for the Real World" at bounding box center [268, 142] width 323 height 26
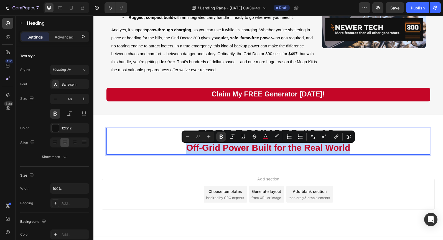
drag, startPoint x: 187, startPoint y: 150, endPoint x: 351, endPoint y: 153, distance: 163.1
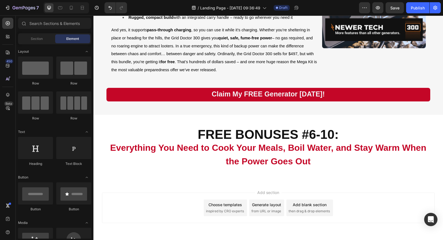
click at [377, 191] on div "Add section Choose templates inspired by CRO experts Generate layout from URL o…" at bounding box center [268, 216] width 350 height 68
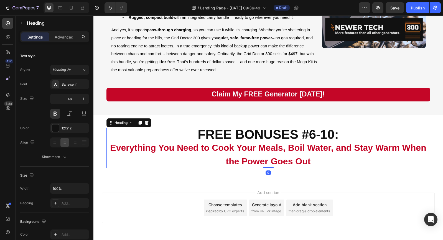
click at [377, 151] on strong "Everything You Need to Cook Your Meals, Boil Water, and Stay Warm When the Powe…" at bounding box center [268, 155] width 316 height 24
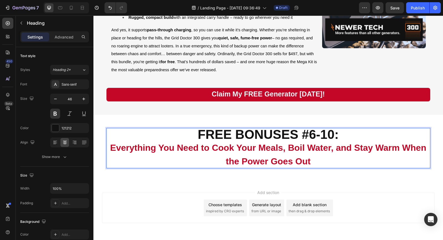
click at [377, 152] on strong "Everything You Need to Cook Your Meals, Boil Water, and Stay Warm When the Powe…" at bounding box center [268, 155] width 316 height 24
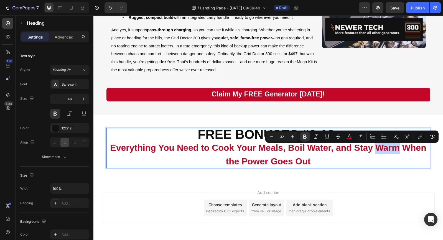
click at [376, 152] on strong "Everything You Need to Cook Your Meals, Boil Water, and Stay Warm When the Powe…" at bounding box center [268, 155] width 316 height 24
click at [372, 152] on strong "Everything You Need to Cook Your Meals, Boil Water, and Stay Warm When the Powe…" at bounding box center [268, 155] width 316 height 24
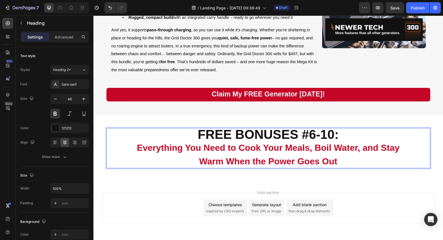
click at [366, 184] on div "Add section Choose templates inspired by CRO experts Generate layout from URL o…" at bounding box center [268, 216] width 350 height 68
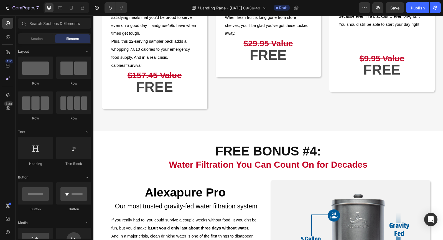
scroll to position [820, 0]
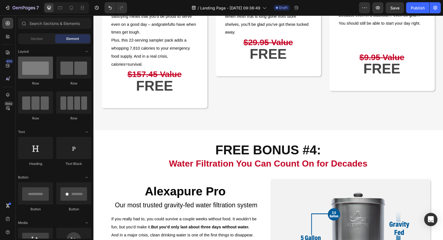
click at [47, 71] on div at bounding box center [35, 68] width 35 height 22
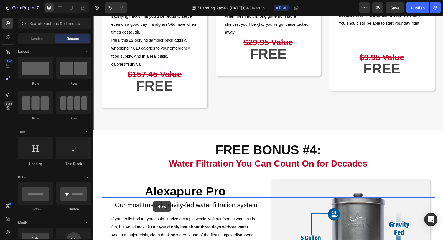
drag, startPoint x: 126, startPoint y: 81, endPoint x: 153, endPoint y: 201, distance: 122.9
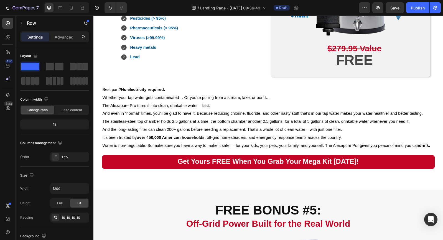
scroll to position [1229, 0]
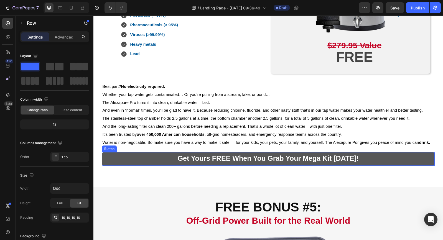
click at [166, 159] on button "Get yours FREE When you grab your Mega Kit [DATE]!" at bounding box center [268, 159] width 333 height 14
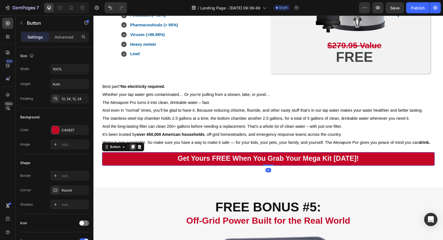
click at [134, 147] on icon at bounding box center [132, 147] width 3 height 4
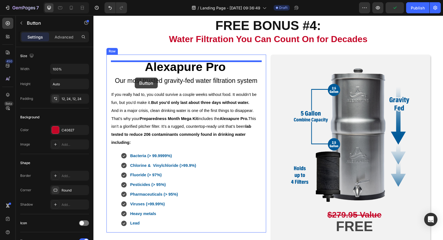
scroll to position [932, 0]
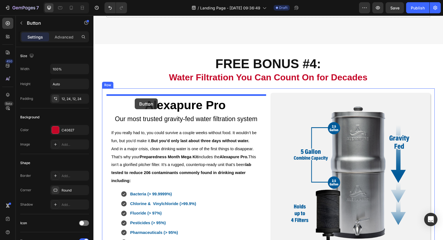
drag, startPoint x: 106, startPoint y: 162, endPoint x: 135, endPoint y: 98, distance: 69.9
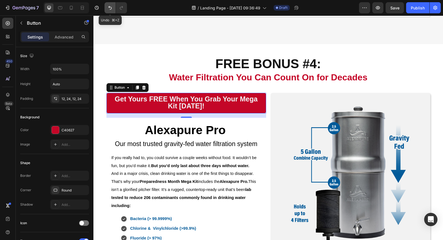
click at [109, 7] on icon "Undo/Redo" at bounding box center [109, 8] width 3 height 4
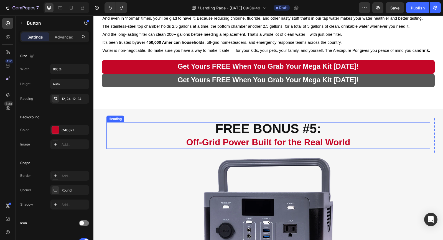
scroll to position [1322, 0]
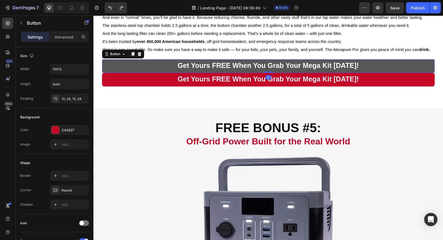
click at [110, 67] on button "Get yours FREE When you grab your Mega Kit [DATE]!" at bounding box center [268, 66] width 333 height 14
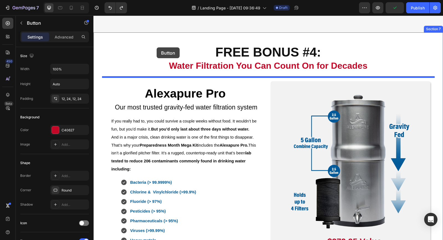
scroll to position [946, 0]
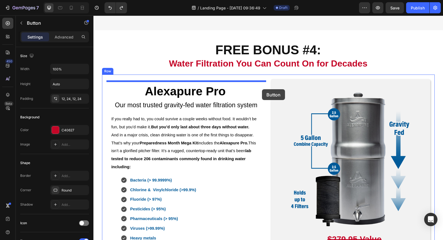
drag, startPoint x: 106, startPoint y: 55, endPoint x: 262, endPoint y: 89, distance: 159.4
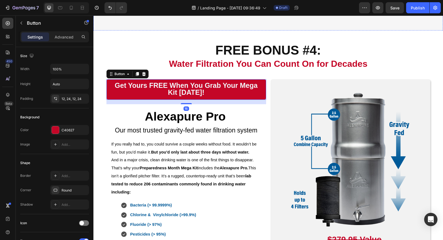
scroll to position [945, 0]
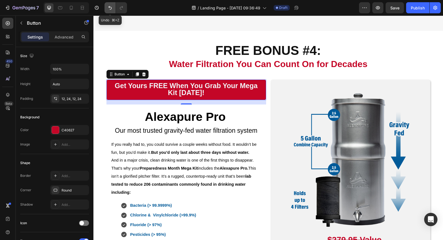
click at [111, 7] on icon "Undo/Redo" at bounding box center [109, 8] width 3 height 4
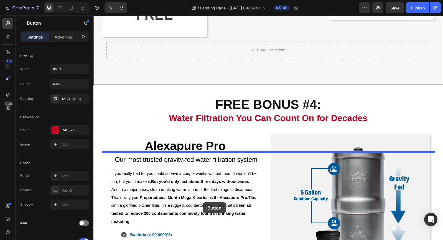
scroll to position [921, 0]
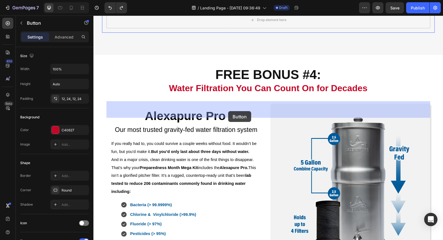
drag, startPoint x: 110, startPoint y: 82, endPoint x: 228, endPoint y: 111, distance: 122.0
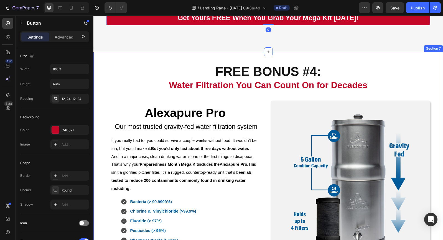
click at [219, 143] on div "FREE BONUS #4: Water Filtration You Can Count On for Decades Heading Row Alexap…" at bounding box center [268, 227] width 350 height 351
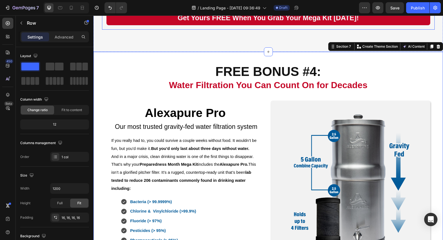
click at [228, 30] on div "Get yours FREE When you grab your Mega Kit Today! Button Row" at bounding box center [268, 18] width 333 height 22
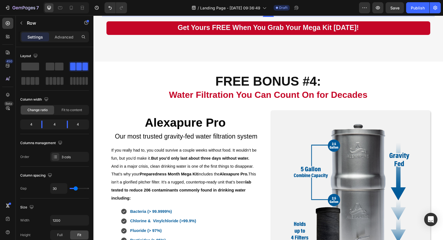
drag, startPoint x: 266, startPoint y: 98, endPoint x: 265, endPoint y: 108, distance: 10.3
click at [266, 17] on div at bounding box center [268, 16] width 11 height 1
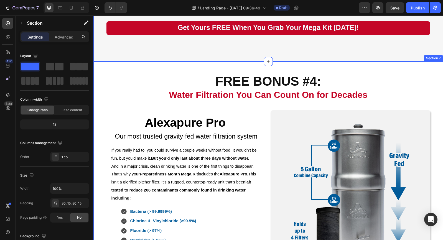
click at [245, 151] on div "FREE BONUS #4: Water Filtration You Can Count On for Decades Heading Row Alexap…" at bounding box center [268, 237] width 350 height 351
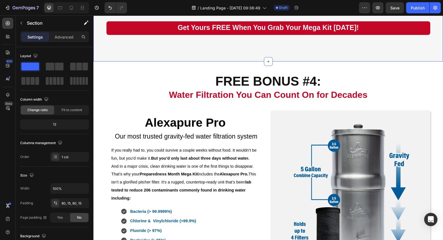
click at [71, 201] on div "80, 15, 80, 15" at bounding box center [70, 203] width 16 height 5
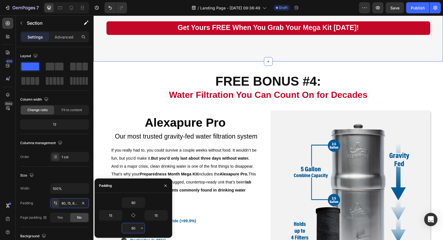
drag, startPoint x: 133, startPoint y: 229, endPoint x: 130, endPoint y: 229, distance: 3.1
click at [130, 229] on input "80" at bounding box center [133, 228] width 23 height 10
click at [133, 229] on input "80" at bounding box center [133, 228] width 23 height 10
type input "40"
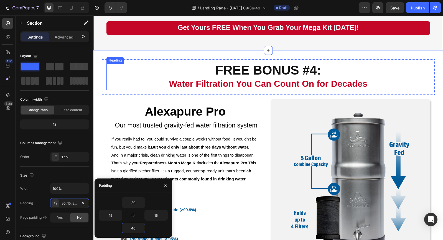
click at [141, 90] on h2 "FREE BONUS #4: Water Filtration You Can Count On for Decades" at bounding box center [268, 77] width 324 height 27
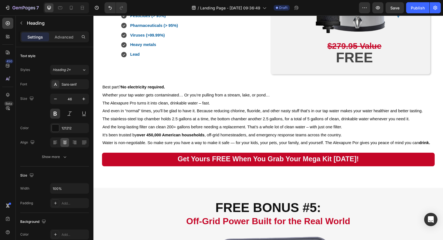
scroll to position [1228, 0]
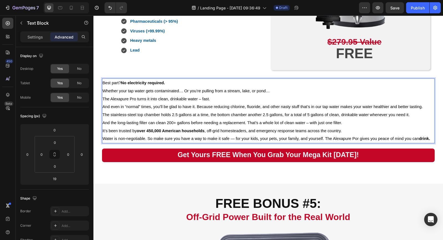
click at [356, 140] on span "Water is non-negotiable. So make sure you have a way to make it safe — for your…" at bounding box center [267, 138] width 328 height 4
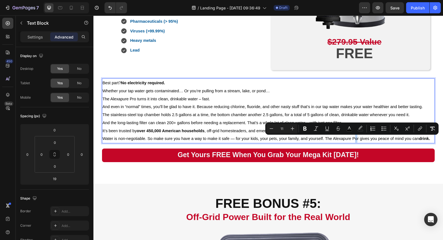
click at [356, 139] on span "Water is non-negotiable. So make sure you have a way to make it safe — for your…" at bounding box center [267, 138] width 328 height 4
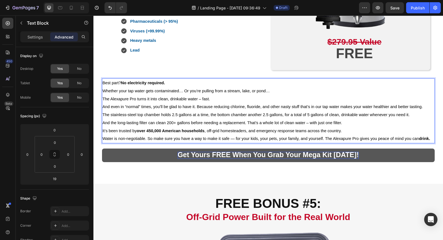
click at [324, 154] on span "Get yours FREE When you grab your Mega Kit [DATE]!" at bounding box center [268, 155] width 181 height 8
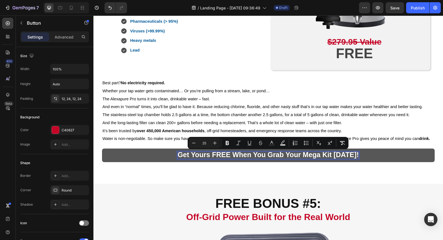
type input "16"
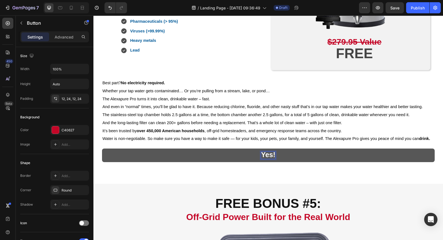
click at [102, 149] on button "Yes!" at bounding box center [268, 156] width 333 height 14
click at [102, 149] on button "Yes! Protect" at bounding box center [268, 156] width 333 height 14
click at [102, 149] on button "Yes! Protect My" at bounding box center [268, 156] width 333 height 14
click at [102, 149] on button "Yes! Protect My Water" at bounding box center [268, 156] width 333 height 14
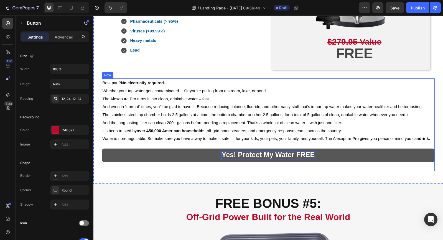
click at [361, 145] on div "Best part? No electricity required. Whether your tap water gets contaminated… O…" at bounding box center [268, 124] width 333 height 93
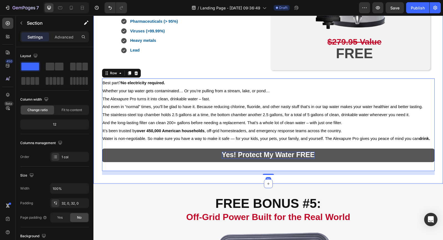
click at [393, 181] on div "FREE BONUS #4: Water Filtration You Can Count On for Decades Heading Row Alexap…" at bounding box center [268, 8] width 350 height 351
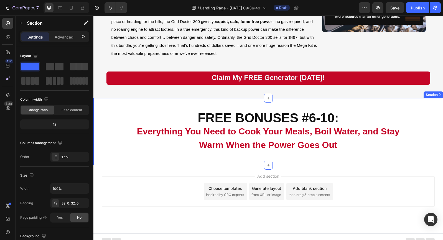
scroll to position [1783, 0]
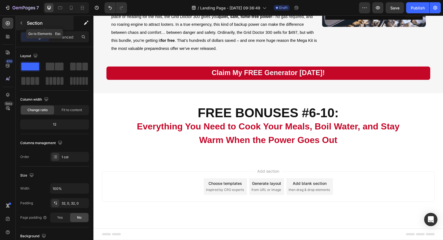
click at [21, 22] on icon "button" at bounding box center [21, 23] width 4 height 4
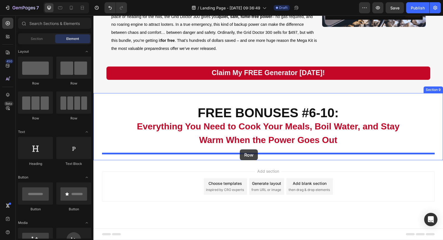
drag, startPoint x: 137, startPoint y: 92, endPoint x: 240, endPoint y: 149, distance: 118.3
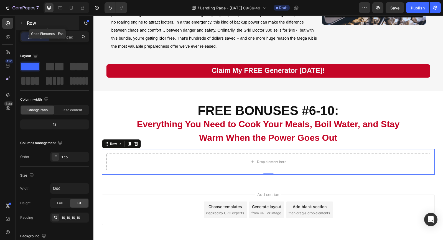
click at [22, 23] on icon "button" at bounding box center [21, 23] width 4 height 4
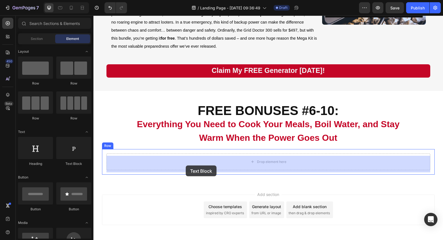
drag, startPoint x: 162, startPoint y: 167, endPoint x: 186, endPoint y: 166, distance: 23.6
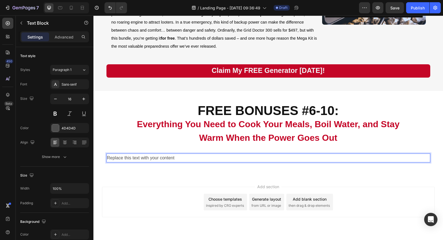
click at [202, 160] on div "Replace this text with your content" at bounding box center [268, 158] width 324 height 9
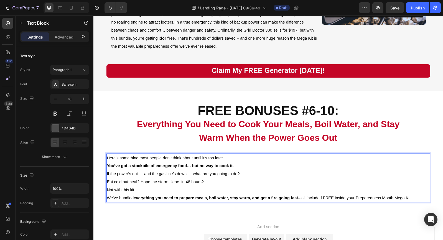
click at [110, 168] on strong "You’ve got a stockpile of emergency food… but no way to cook it." at bounding box center [170, 166] width 127 height 4
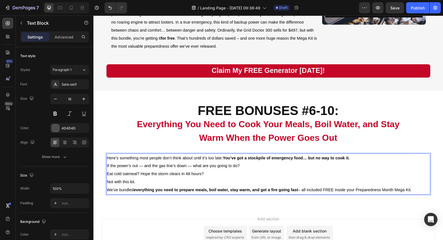
drag, startPoint x: 107, startPoint y: 169, endPoint x: 110, endPoint y: 172, distance: 4.3
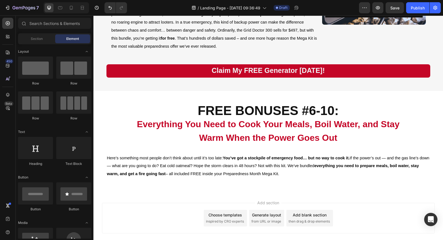
click at [119, 196] on div "Add section Choose templates inspired by CRO experts Generate layout from URL o…" at bounding box center [268, 226] width 350 height 68
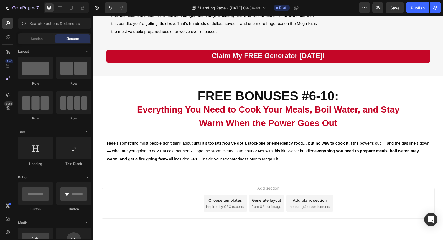
scroll to position [1801, 0]
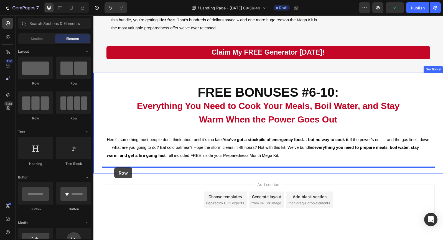
drag, startPoint x: 124, startPoint y: 84, endPoint x: 114, endPoint y: 168, distance: 84.3
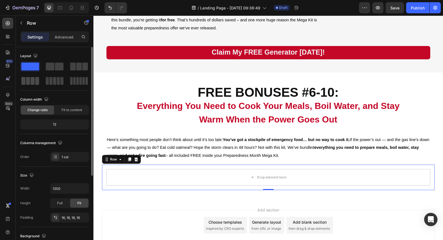
click at [29, 80] on span at bounding box center [28, 81] width 4 height 8
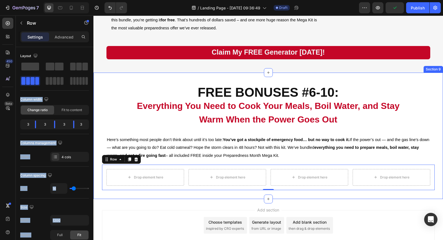
drag, startPoint x: 120, startPoint y: 81, endPoint x: 97, endPoint y: 105, distance: 32.9
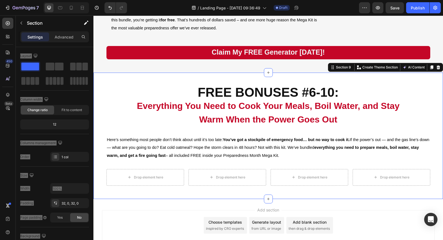
click at [100, 93] on div "FREE BONUSES #6-10: Everything You Need to Cook Your Meals, Boil Water, and Sta…" at bounding box center [268, 136] width 350 height 109
click at [21, 22] on icon "button" at bounding box center [22, 23] width 2 height 3
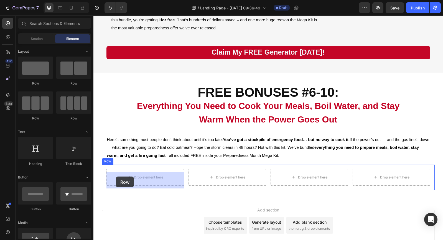
drag, startPoint x: 132, startPoint y: 88, endPoint x: 115, endPoint y: 175, distance: 88.8
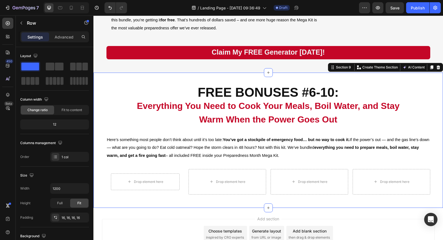
drag, startPoint x: 99, startPoint y: 138, endPoint x: 182, endPoint y: 143, distance: 83.6
click at [99, 138] on div "FREE BONUSES #6-10: Everything You Need to Cook Your Meals, Boil Water, and Sta…" at bounding box center [268, 141] width 350 height 118
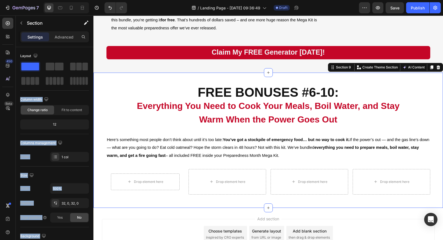
drag, startPoint x: 119, startPoint y: 78, endPoint x: 96, endPoint y: 117, distance: 45.1
click at [98, 116] on div "FREE BONUSES #6-10: Everything You Need to Cook Your Meals, Boil Water, and Sta…" at bounding box center [268, 141] width 350 height 118
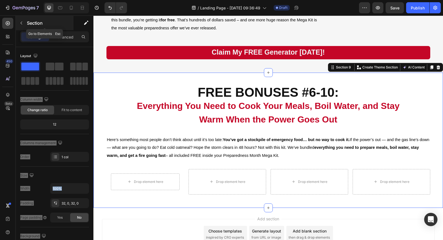
click at [22, 22] on icon "button" at bounding box center [21, 23] width 4 height 4
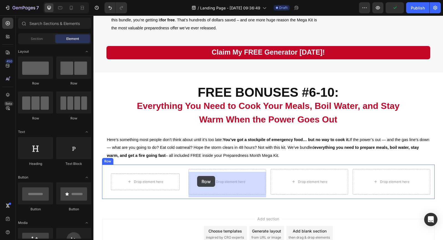
drag, startPoint x: 123, startPoint y: 84, endPoint x: 197, endPoint y: 176, distance: 118.0
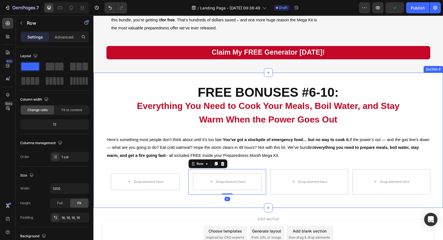
click at [98, 175] on div "FREE BONUSES #6-10: Everything You Need to Cook Your Meals, Boil Water, and Sta…" at bounding box center [268, 141] width 350 height 118
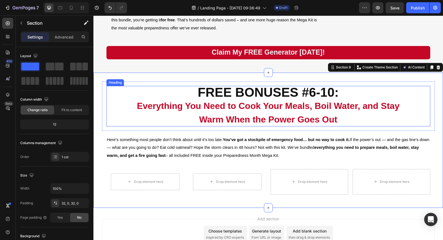
drag, startPoint x: 120, startPoint y: 80, endPoint x: 104, endPoint y: 92, distance: 20.3
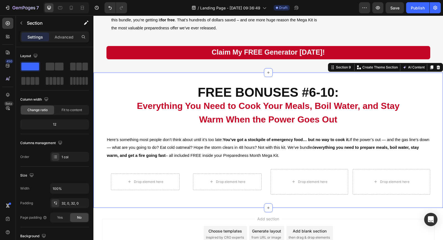
drag, startPoint x: 99, startPoint y: 92, endPoint x: 94, endPoint y: 88, distance: 6.0
click at [98, 92] on div "FREE BONUSES #6-10: Everything You Need to Cook Your Meals, Boil Water, and Sta…" at bounding box center [268, 141] width 350 height 118
click at [21, 21] on button "button" at bounding box center [21, 23] width 9 height 9
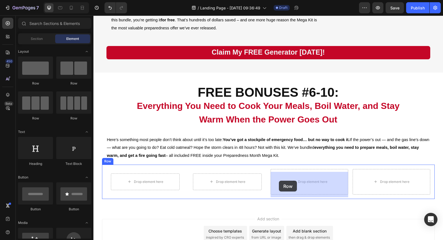
drag, startPoint x: 126, startPoint y: 83, endPoint x: 279, endPoint y: 181, distance: 181.3
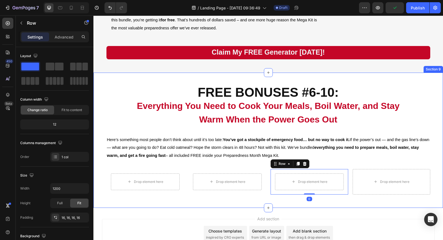
click at [97, 135] on div "FREE BONUSES #6-10: Everything You Need to Cook Your Meals, Boil Water, and Sta…" at bounding box center [268, 141] width 350 height 118
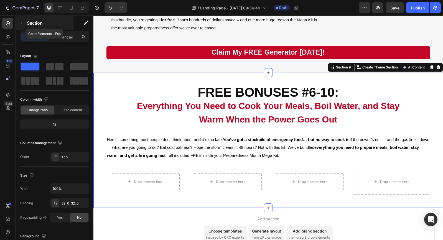
click at [21, 22] on icon "button" at bounding box center [22, 23] width 2 height 3
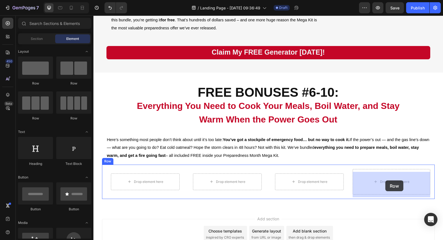
drag, startPoint x: 124, startPoint y: 89, endPoint x: 386, endPoint y: 181, distance: 277.2
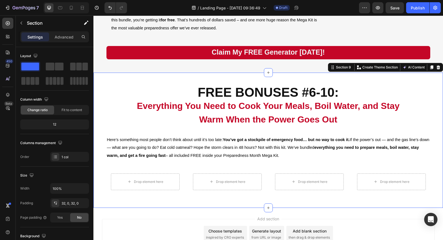
click at [97, 125] on div "FREE BONUSES #6-10: Everything You Need to Cook Your Meals, Boil Water, and Sta…" at bounding box center [268, 141] width 350 height 118
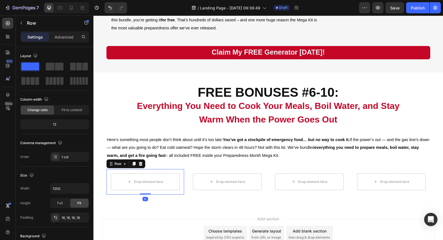
click at [119, 173] on div "Drop element here Row 0" at bounding box center [145, 182] width 78 height 26
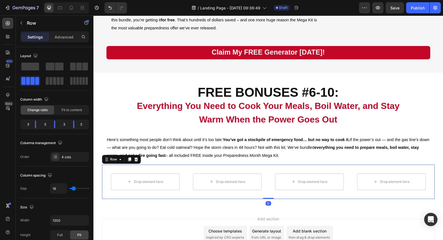
click at [103, 175] on div "Drop element here Row Drop element here Row Drop element here Row Drop element …" at bounding box center [268, 182] width 333 height 34
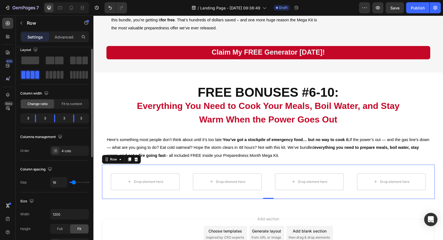
scroll to position [5, 0]
type input "7"
type input "6"
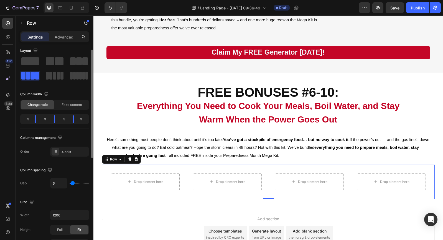
type input "5"
type input "4"
type input "3"
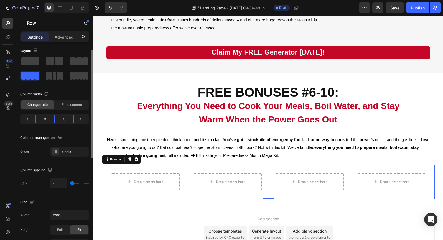
type input "3"
type input "2"
type input "1"
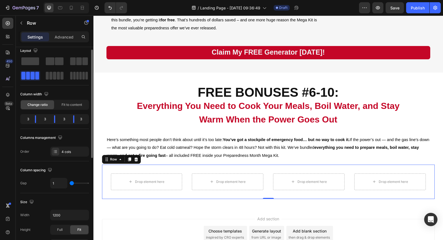
type input "0"
drag, startPoint x: 73, startPoint y: 183, endPoint x: 68, endPoint y: 182, distance: 4.5
type input "0"
click at [70, 183] on input "range" at bounding box center [79, 183] width 19 height 1
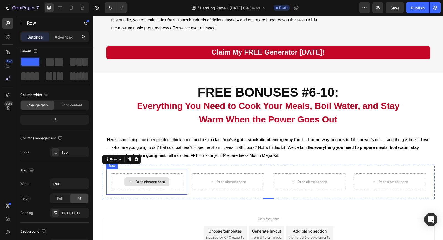
click at [181, 177] on div "Drop element here" at bounding box center [147, 182] width 72 height 17
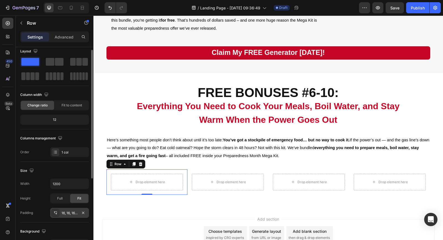
click at [55, 213] on icon at bounding box center [55, 213] width 4 height 4
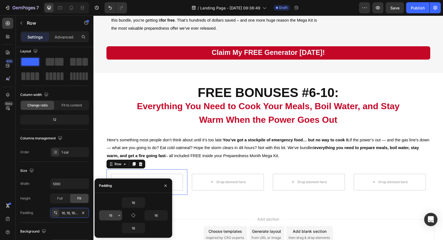
click at [115, 216] on input "16" at bounding box center [110, 216] width 23 height 10
type input "10"
click at [155, 215] on input "16" at bounding box center [156, 216] width 23 height 10
type input "10"
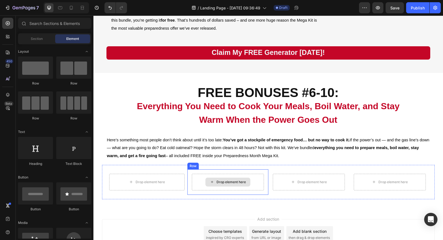
click at [225, 184] on div "Drop element here" at bounding box center [231, 182] width 29 height 4
click at [201, 187] on div "Drop element here" at bounding box center [228, 182] width 72 height 17
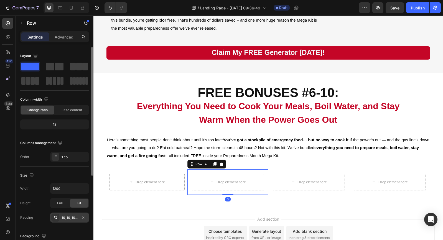
click at [71, 218] on div "16, 16, 16, 16" at bounding box center [70, 217] width 16 height 5
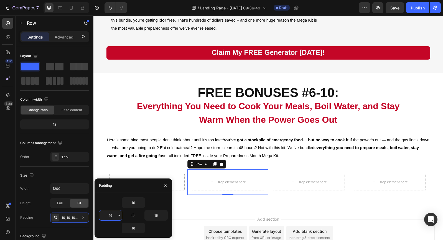
drag, startPoint x: 110, startPoint y: 215, endPoint x: 105, endPoint y: 215, distance: 4.2
click at [105, 215] on input "16" at bounding box center [110, 216] width 23 height 10
drag, startPoint x: 108, startPoint y: 215, endPoint x: 112, endPoint y: 215, distance: 4.7
click at [112, 215] on input "16" at bounding box center [110, 216] width 23 height 10
type input "10"
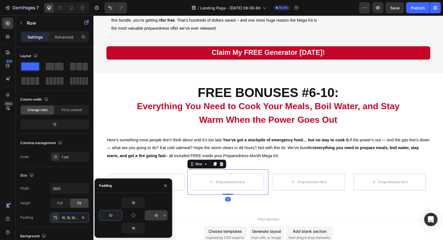
click at [156, 216] on input "16" at bounding box center [156, 216] width 23 height 10
type input "10"
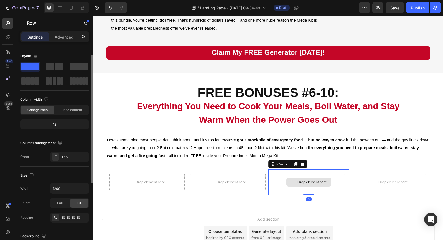
scroll to position [5, 0]
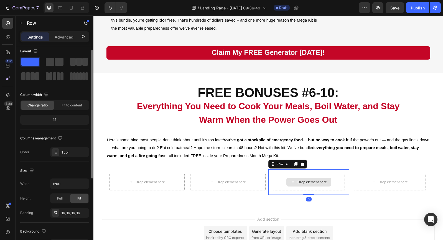
click at [286, 188] on div "Drop element here" at bounding box center [309, 182] width 72 height 17
click at [71, 213] on div "16, 16, 16, 16" at bounding box center [70, 213] width 16 height 5
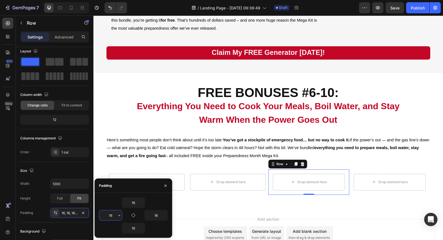
click at [112, 215] on input "16" at bounding box center [110, 216] width 23 height 10
type input "10"
click at [155, 215] on input "16" at bounding box center [156, 216] width 23 height 10
drag, startPoint x: 155, startPoint y: 215, endPoint x: 158, endPoint y: 215, distance: 3.6
click at [158, 215] on input "16" at bounding box center [156, 216] width 23 height 10
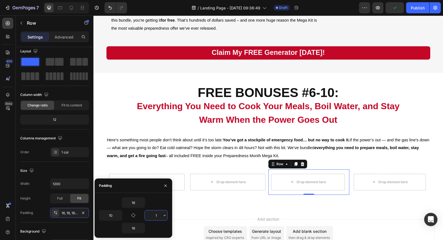
type input "10"
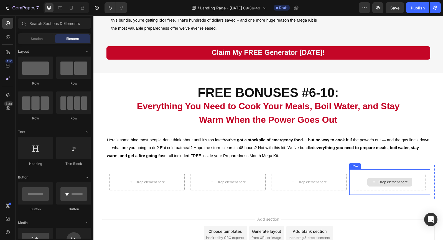
click at [370, 183] on div "Drop element here" at bounding box center [389, 182] width 45 height 9
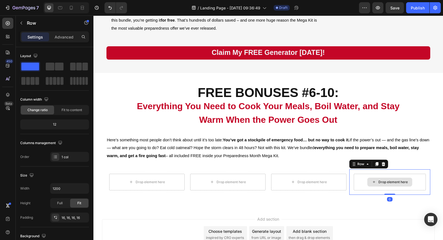
click at [361, 184] on div "Drop element here" at bounding box center [390, 182] width 72 height 17
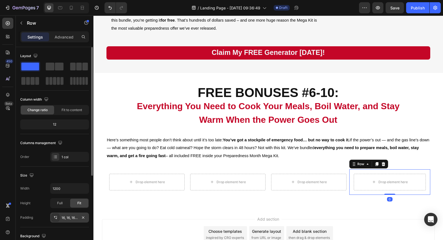
click at [64, 217] on div "16, 16, 16, 16" at bounding box center [70, 217] width 16 height 5
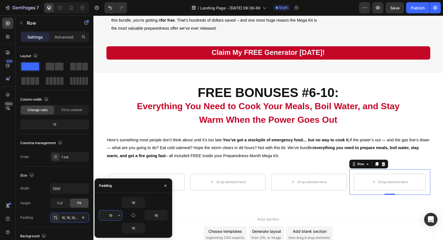
click at [111, 215] on input "16" at bounding box center [110, 216] width 23 height 10
type input "10"
click at [157, 216] on input "16" at bounding box center [156, 216] width 23 height 10
type input "10"
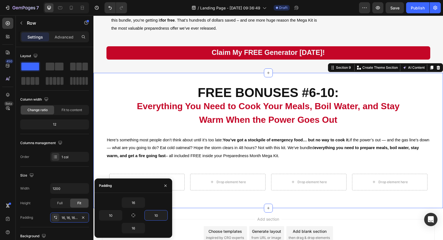
click at [291, 203] on div "FREE BONUSES #6-10: Everything You Need to Cook Your Meals, Boil Water, and Sta…" at bounding box center [268, 140] width 350 height 135
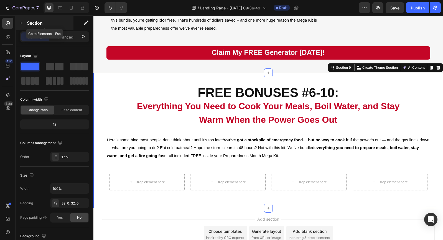
click at [20, 23] on icon "button" at bounding box center [21, 23] width 4 height 4
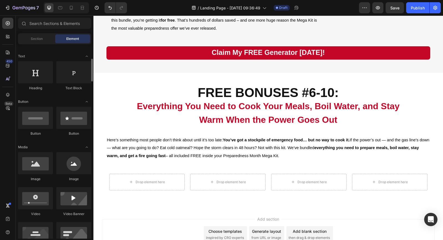
scroll to position [82, 0]
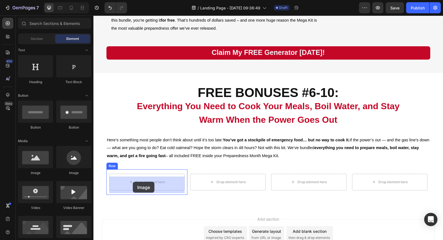
drag, startPoint x: 127, startPoint y: 177, endPoint x: 133, endPoint y: 182, distance: 7.5
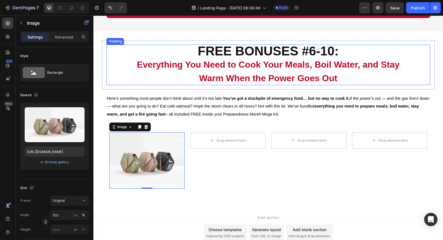
scroll to position [1847, 0]
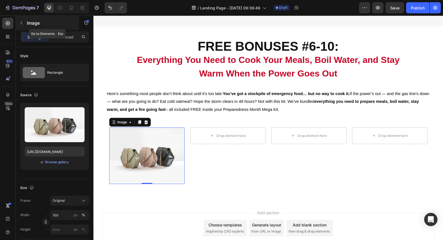
click at [23, 24] on icon "button" at bounding box center [21, 23] width 4 height 4
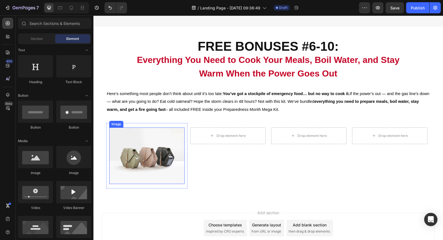
click at [133, 153] on img at bounding box center [146, 156] width 75 height 57
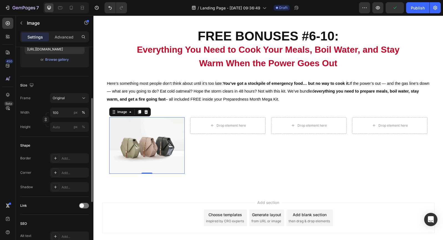
scroll to position [103, 0]
click at [66, 171] on div "Add..." at bounding box center [75, 172] width 26 height 5
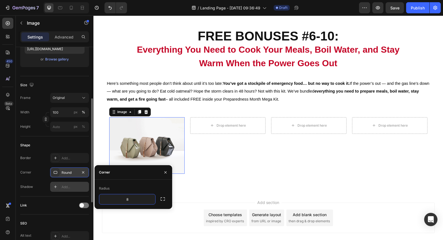
click at [68, 189] on div "Add..." at bounding box center [75, 187] width 26 height 5
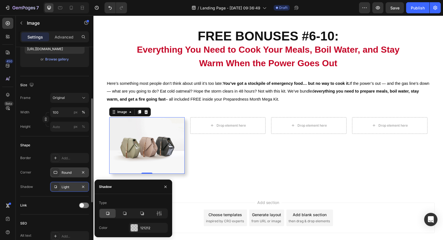
click at [68, 189] on div "Light" at bounding box center [70, 187] width 16 height 5
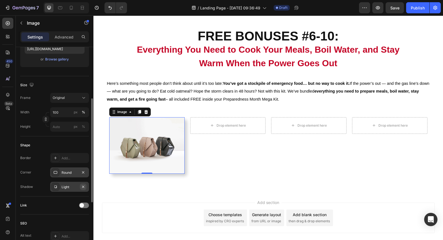
click at [85, 187] on icon "button" at bounding box center [83, 187] width 4 height 4
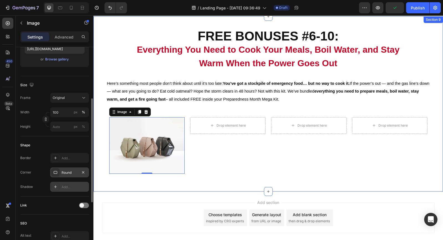
click at [104, 190] on div "FREE BONUSES #6-10: Everything You Need to Cook Your Meals, Boil Water, and Sta…" at bounding box center [268, 103] width 350 height 175
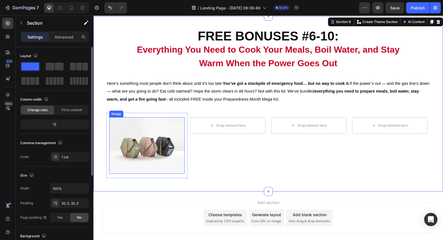
click at [126, 173] on img at bounding box center [146, 145] width 75 height 57
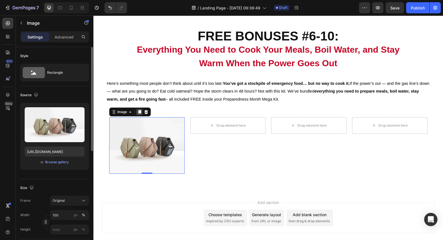
click at [139, 114] on icon at bounding box center [139, 112] width 3 height 4
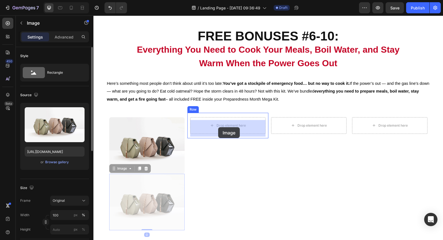
drag, startPoint x: 113, startPoint y: 173, endPoint x: 218, endPoint y: 127, distance: 114.4
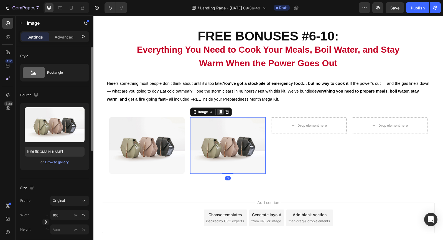
click at [220, 114] on icon at bounding box center [220, 112] width 3 height 4
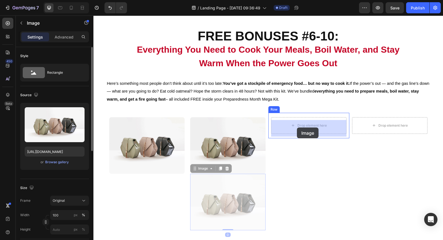
drag, startPoint x: 195, startPoint y: 174, endPoint x: 297, endPoint y: 128, distance: 112.1
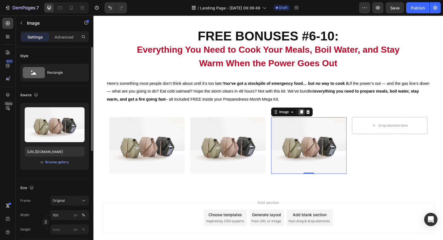
click at [302, 114] on icon at bounding box center [301, 112] width 3 height 4
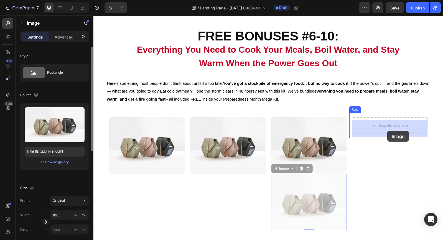
drag, startPoint x: 276, startPoint y: 173, endPoint x: 387, endPoint y: 131, distance: 119.6
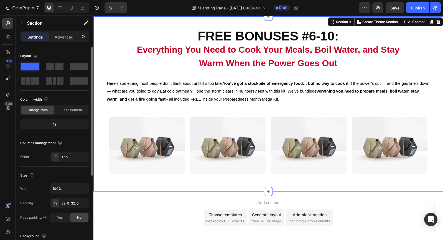
click at [166, 192] on div "FREE BONUSES #6-10: Everything You Need to Cook Your Meals, Boil Water, and Sta…" at bounding box center [268, 103] width 350 height 175
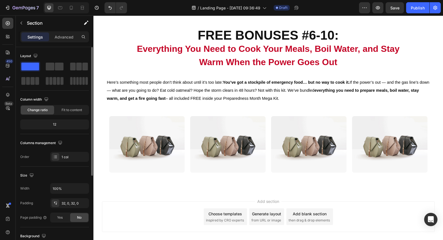
scroll to position [1861, 0]
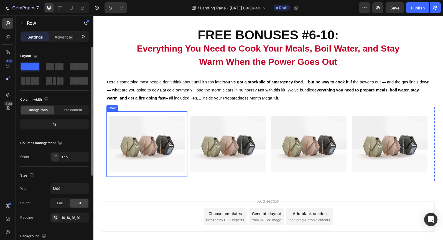
click at [139, 115] on div "Image Row" at bounding box center [146, 143] width 81 height 65
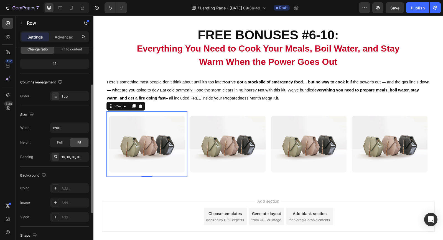
scroll to position [61, 0]
click at [62, 189] on div "Add..." at bounding box center [75, 188] width 26 height 5
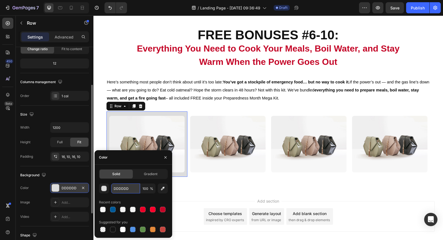
click at [131, 189] on input "DDDDDD" at bounding box center [125, 189] width 29 height 10
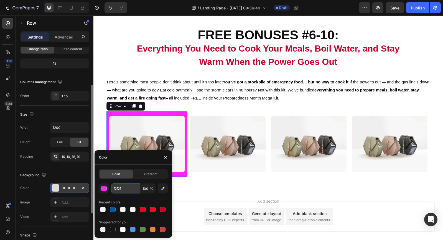
type input "f2f2f2"
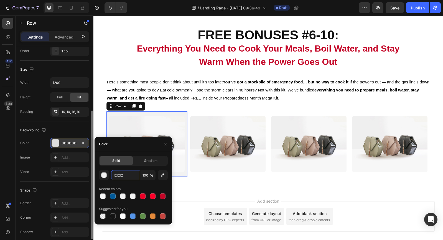
scroll to position [108, 0]
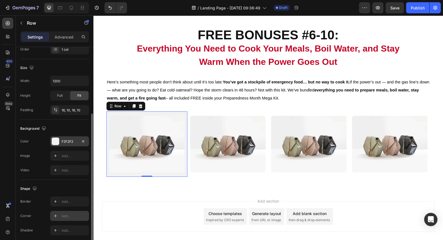
click at [65, 216] on div "Add..." at bounding box center [75, 216] width 26 height 5
click at [73, 231] on div "Add..." at bounding box center [75, 230] width 26 height 5
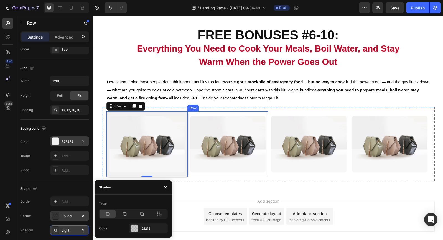
click at [224, 113] on div "Image Row" at bounding box center [227, 143] width 81 height 65
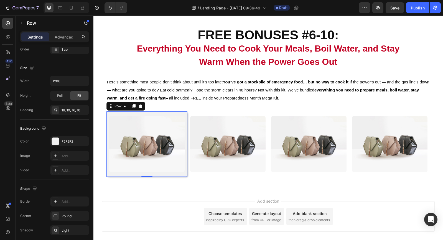
click at [181, 114] on div "Image Row 0" at bounding box center [146, 143] width 81 height 65
click at [82, 110] on icon "button" at bounding box center [83, 110] width 4 height 4
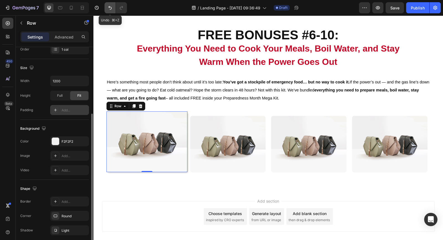
click at [110, 7] on icon "Undo/Redo" at bounding box center [109, 8] width 3 height 4
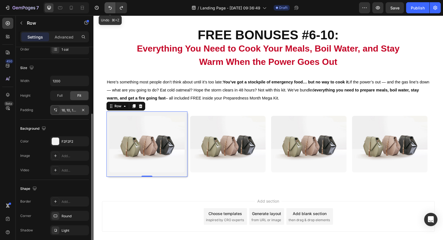
click at [109, 7] on icon "Undo/Redo" at bounding box center [109, 8] width 3 height 4
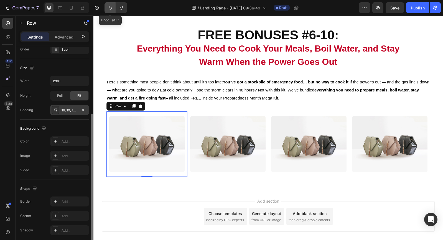
click at [109, 7] on icon "Undo/Redo" at bounding box center [109, 8] width 3 height 4
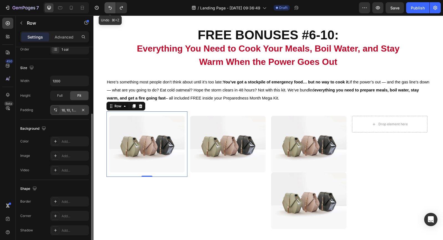
click at [109, 7] on icon "Undo/Redo" at bounding box center [109, 8] width 3 height 4
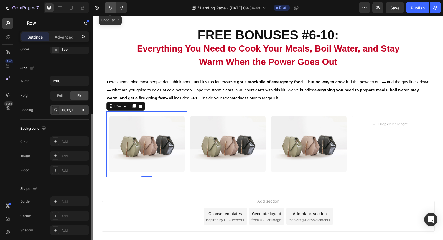
click at [109, 7] on icon "Undo/Redo" at bounding box center [109, 8] width 3 height 4
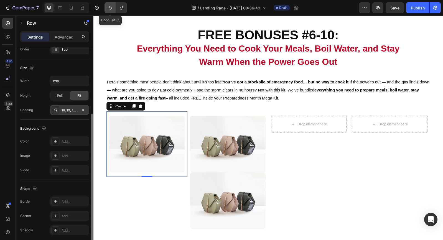
click at [109, 7] on icon "Undo/Redo" at bounding box center [109, 8] width 3 height 4
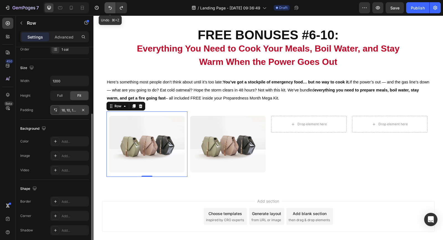
click at [109, 7] on icon "Undo/Redo" at bounding box center [109, 8] width 3 height 4
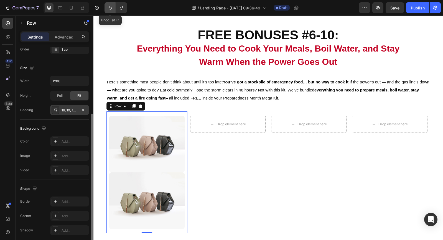
click at [109, 7] on icon "Undo/Redo" at bounding box center [109, 8] width 3 height 4
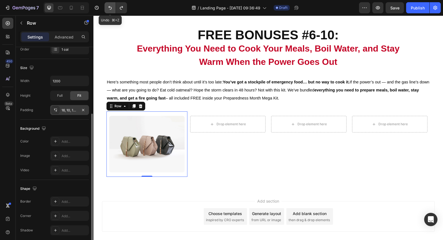
click at [109, 7] on icon "Undo/Redo" at bounding box center [109, 8] width 3 height 4
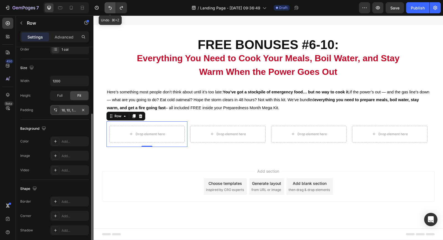
scroll to position [1852, 0]
click at [109, 7] on icon "Undo/Redo" at bounding box center [109, 8] width 3 height 4
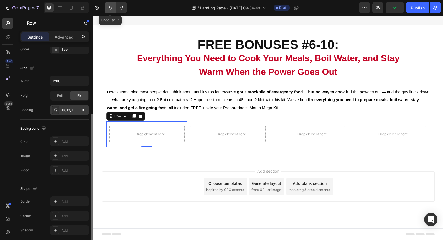
click at [109, 7] on icon "Undo/Redo" at bounding box center [109, 8] width 3 height 4
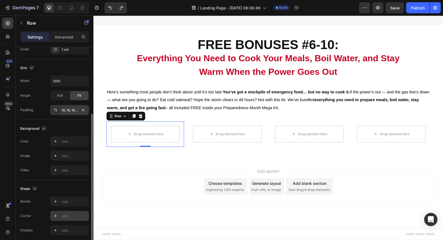
click at [72, 215] on div "Add..." at bounding box center [75, 216] width 26 height 5
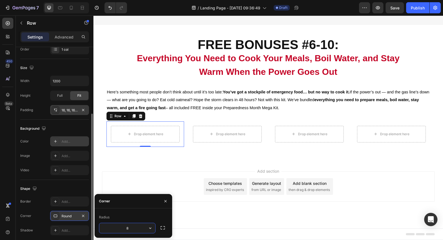
click at [72, 142] on div "Add..." at bounding box center [75, 141] width 26 height 5
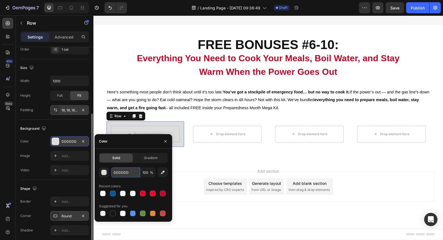
click at [126, 173] on input "DDDDDD" at bounding box center [125, 173] width 29 height 10
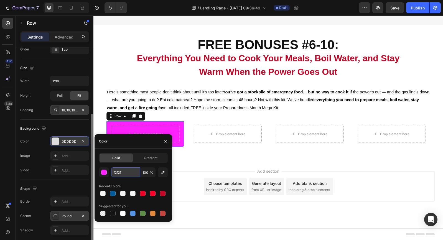
type input "f2f2f2"
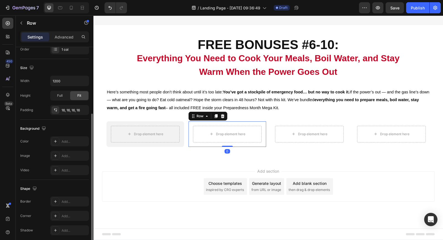
click at [192, 129] on div "Drop element here Row 0" at bounding box center [228, 134] width 78 height 26
click at [69, 216] on div "Add..." at bounding box center [75, 216] width 26 height 5
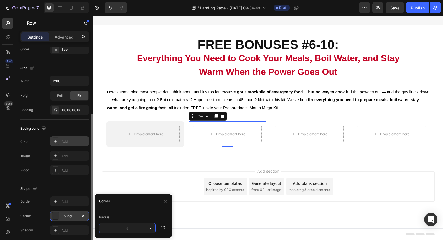
click at [71, 141] on div "Add..." at bounding box center [75, 141] width 26 height 5
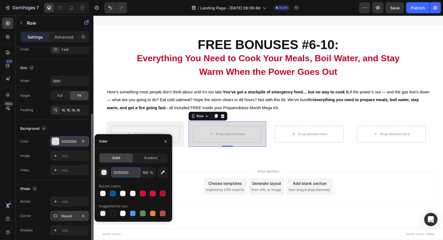
click at [124, 173] on input "DDDDDD" at bounding box center [125, 173] width 29 height 10
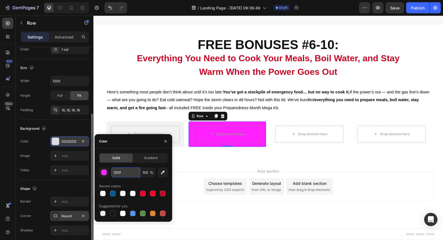
type input "f2f2f2"
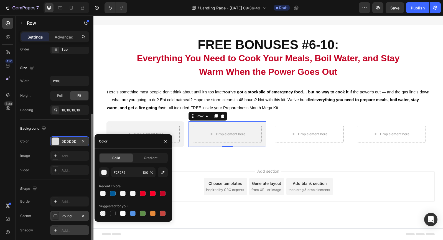
click at [73, 230] on div "Add..." at bounding box center [75, 230] width 26 height 5
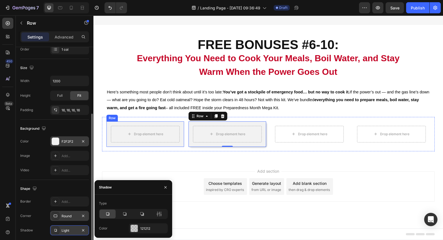
click at [179, 144] on div "Drop element here Row" at bounding box center [145, 134] width 78 height 26
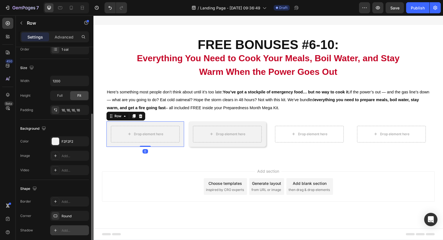
click at [75, 230] on div "Add..." at bounding box center [75, 230] width 26 height 5
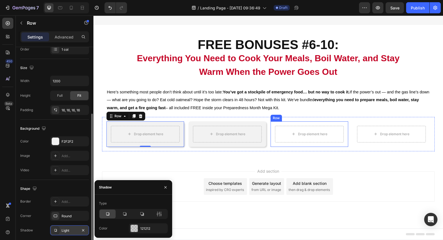
click at [274, 139] on div "Drop element here Row" at bounding box center [310, 134] width 78 height 26
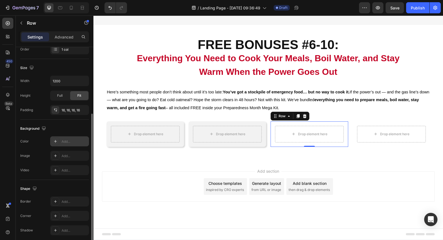
click at [70, 144] on div "Add..." at bounding box center [69, 141] width 39 height 10
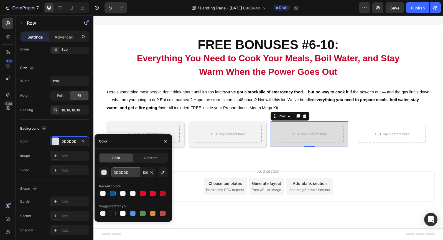
click at [134, 172] on input "DDDDDD" at bounding box center [125, 173] width 29 height 10
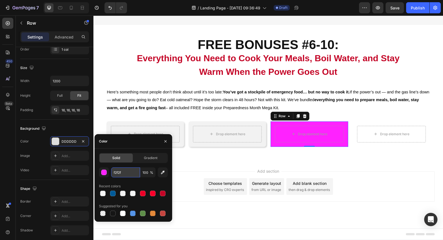
type input "f2f2f2"
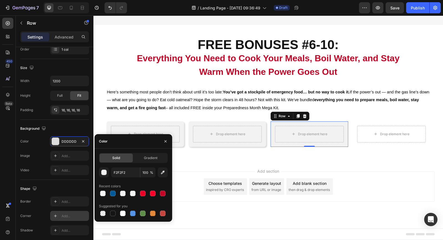
click at [74, 216] on div "Add..." at bounding box center [75, 216] width 26 height 5
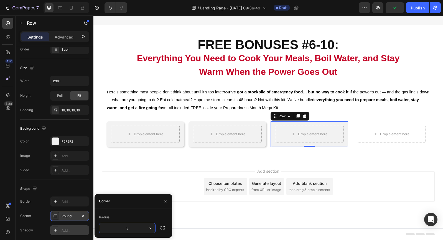
click at [72, 230] on div "Add..." at bounding box center [75, 230] width 26 height 5
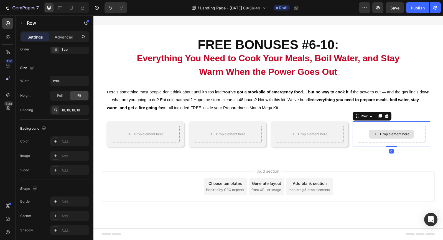
click at [358, 138] on div "Drop element here" at bounding box center [391, 134] width 69 height 17
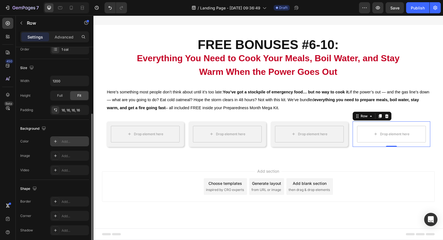
click at [68, 142] on div "Add..." at bounding box center [75, 141] width 26 height 5
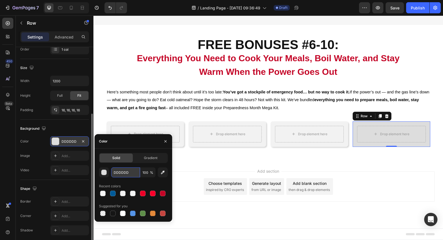
click at [123, 174] on input "DDDDDD" at bounding box center [125, 173] width 29 height 10
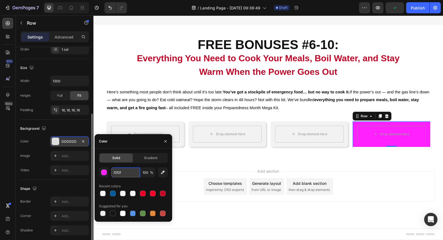
type input "f2f2f2"
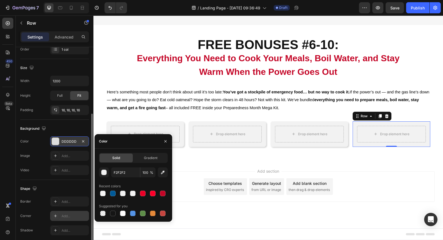
click at [74, 217] on div "Add..." at bounding box center [75, 216] width 26 height 5
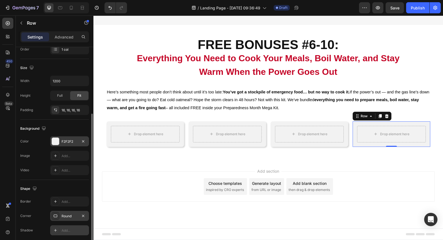
click at [71, 230] on div "Add..." at bounding box center [75, 230] width 26 height 5
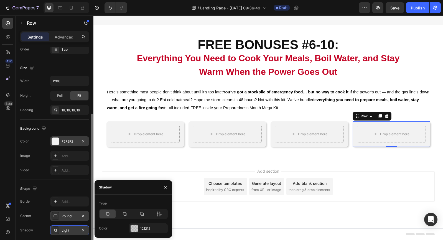
click at [309, 163] on div "Add section Choose templates inspired by CRO experts Generate layout from URL o…" at bounding box center [268, 194] width 350 height 68
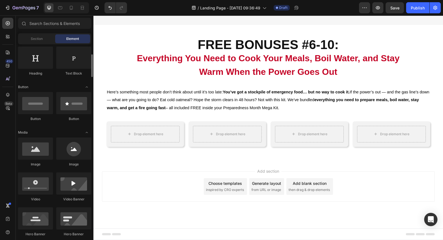
scroll to position [95, 0]
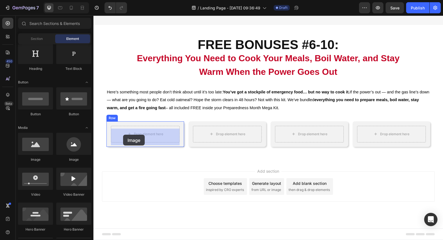
drag, startPoint x: 132, startPoint y: 163, endPoint x: 123, endPoint y: 135, distance: 29.8
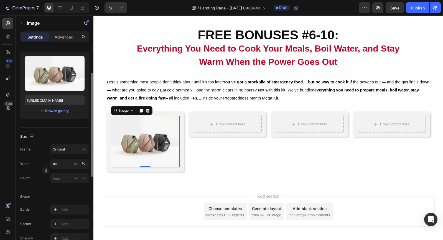
scroll to position [53, 0]
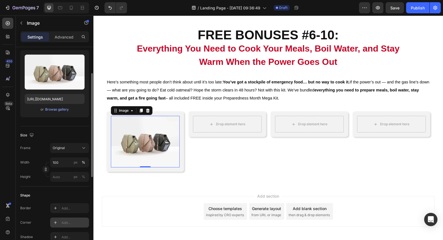
click at [63, 223] on div "Add..." at bounding box center [75, 222] width 26 height 5
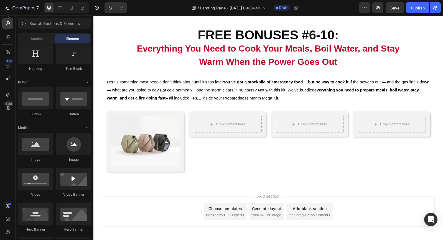
click at [117, 187] on div "Add section Choose templates inspired by CRO experts Generate layout from URL o…" at bounding box center [268, 219] width 350 height 68
click at [134, 162] on img at bounding box center [145, 142] width 69 height 52
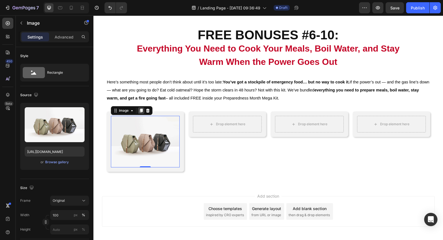
click at [141, 111] on icon at bounding box center [141, 111] width 3 height 4
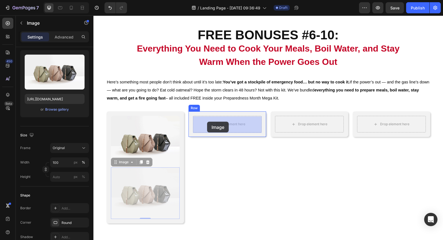
drag, startPoint x: 115, startPoint y: 164, endPoint x: 207, endPoint y: 122, distance: 101.5
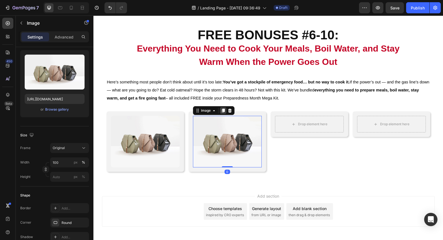
click at [224, 111] on icon at bounding box center [223, 111] width 3 height 4
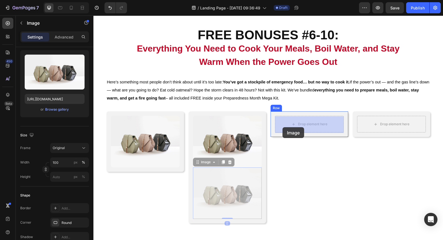
drag, startPoint x: 198, startPoint y: 163, endPoint x: 283, endPoint y: 127, distance: 91.9
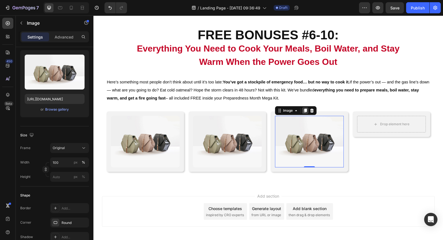
click at [304, 111] on icon at bounding box center [305, 111] width 3 height 4
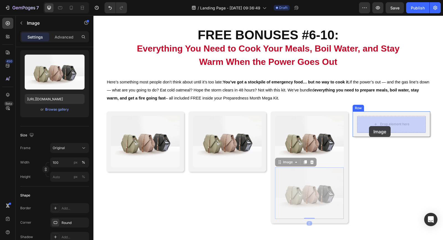
drag, startPoint x: 278, startPoint y: 163, endPoint x: 369, endPoint y: 126, distance: 97.8
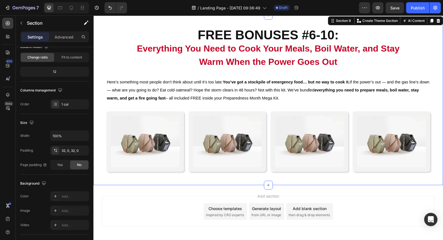
click at [242, 185] on div "FREE BONUSES #6-10: Everything You Need to Cook Your Meals, Boil Water, and Sta…" at bounding box center [268, 100] width 350 height 170
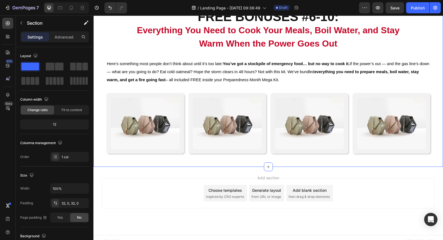
scroll to position [1880, 0]
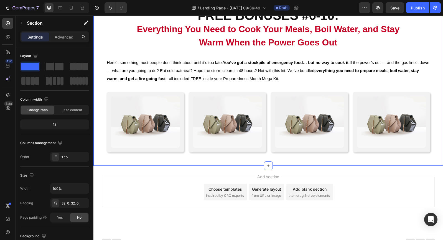
click at [98, 107] on div "FREE BONUSES #6-10: Everything You Need to Cook Your Meals, Boil Water, and Sta…" at bounding box center [268, 81] width 350 height 153
click at [20, 23] on icon "button" at bounding box center [21, 23] width 4 height 4
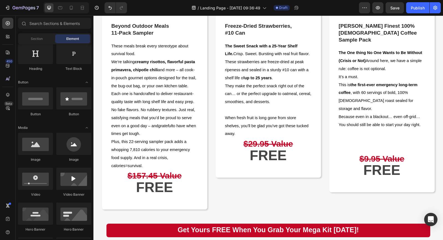
scroll to position [723, 0]
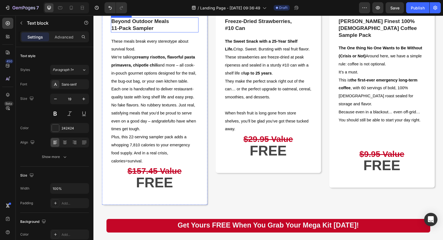
click at [132, 32] on p "11‑Pack Sampler" at bounding box center [154, 28] width 87 height 7
click at [148, 14] on icon at bounding box center [148, 12] width 4 height 4
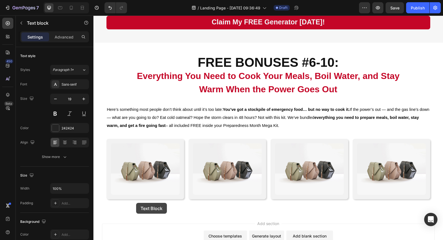
scroll to position [1858, 0]
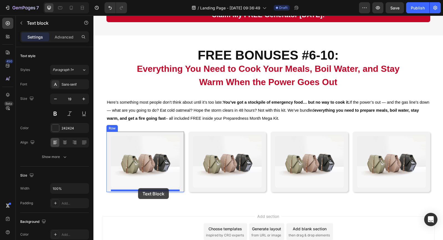
drag, startPoint x: 115, startPoint y: 120, endPoint x: 138, endPoint y: 188, distance: 71.7
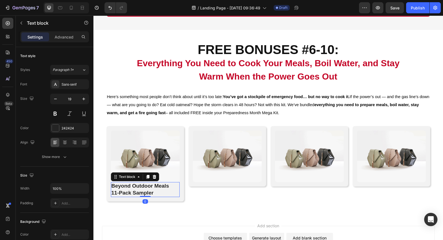
scroll to position [1864, 0]
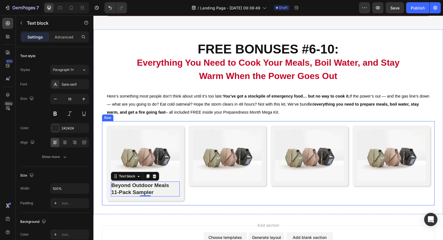
click at [194, 201] on div "Image Row" at bounding box center [228, 163] width 78 height 75
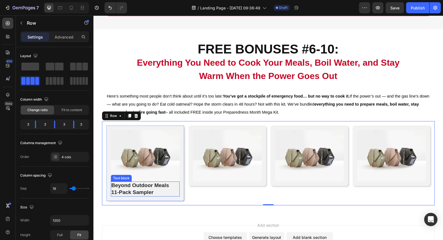
click at [150, 194] on p "11‑Pack Sampler" at bounding box center [145, 192] width 68 height 7
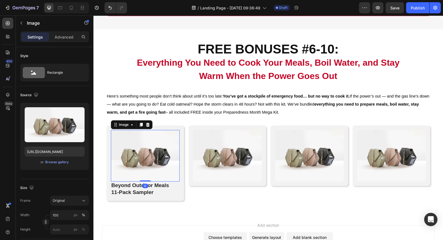
click at [162, 175] on img at bounding box center [145, 156] width 69 height 52
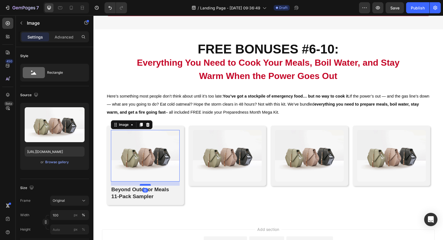
drag, startPoint x: 144, startPoint y: 184, endPoint x: 143, endPoint y: 188, distance: 4.2
click at [143, 186] on div at bounding box center [145, 185] width 11 height 2
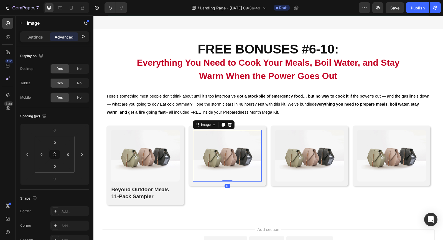
click at [213, 168] on img at bounding box center [227, 156] width 69 height 52
drag, startPoint x: 227, startPoint y: 184, endPoint x: 225, endPoint y: 188, distance: 4.4
click at [225, 186] on div at bounding box center [227, 185] width 11 height 2
type input "15"
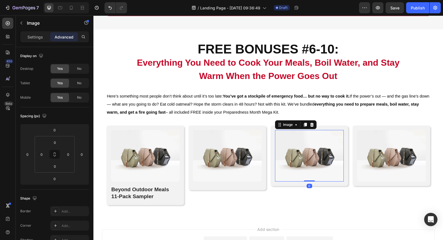
click at [279, 170] on img at bounding box center [309, 156] width 69 height 52
drag, startPoint x: 309, startPoint y: 184, endPoint x: 308, endPoint y: 188, distance: 4.3
click at [308, 186] on div at bounding box center [309, 185] width 11 height 2
type input "15"
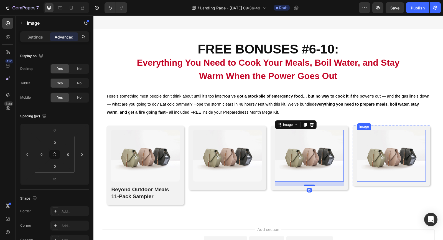
click at [371, 167] on img at bounding box center [391, 156] width 69 height 52
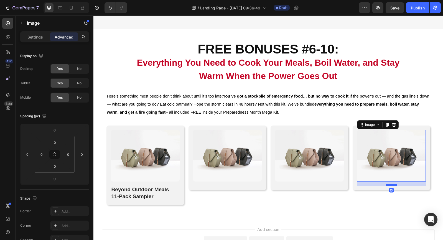
drag, startPoint x: 393, startPoint y: 184, endPoint x: 394, endPoint y: 188, distance: 4.2
click at [394, 186] on div at bounding box center [391, 185] width 11 height 2
type input "15"
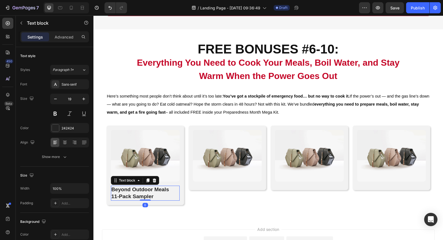
click at [140, 191] on p "Beyond Outdoor Meals" at bounding box center [145, 189] width 68 height 7
click at [148, 183] on icon at bounding box center [147, 181] width 3 height 4
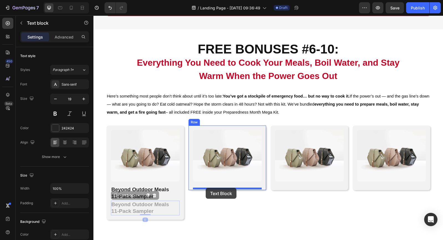
drag, startPoint x: 114, startPoint y: 199, endPoint x: 206, endPoint y: 188, distance: 92.4
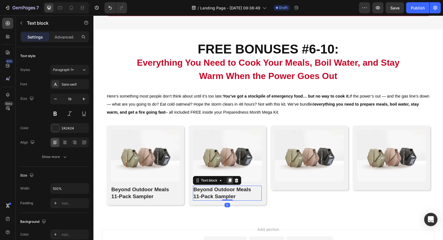
click at [229, 183] on icon at bounding box center [229, 181] width 3 height 4
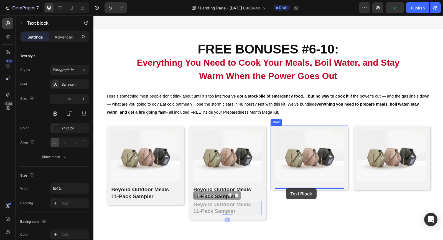
drag, startPoint x: 195, startPoint y: 199, endPoint x: 286, endPoint y: 188, distance: 91.9
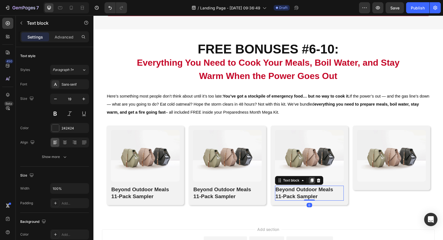
click at [312, 182] on icon at bounding box center [311, 181] width 3 height 4
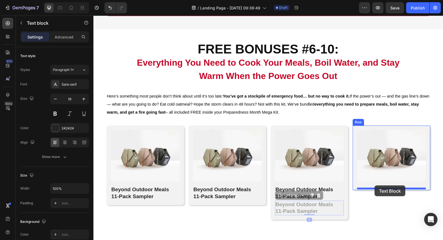
drag, startPoint x: 289, startPoint y: 197, endPoint x: 375, endPoint y: 186, distance: 86.2
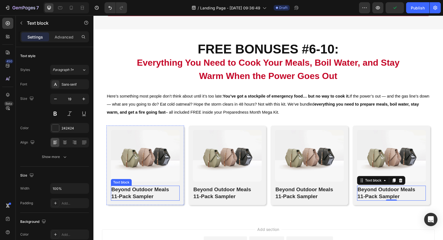
click at [141, 193] on p "Beyond Outdoor Meals" at bounding box center [145, 189] width 68 height 7
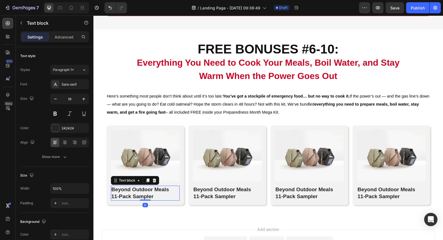
click at [141, 193] on p "Beyond Outdoor Meals" at bounding box center [145, 189] width 68 height 7
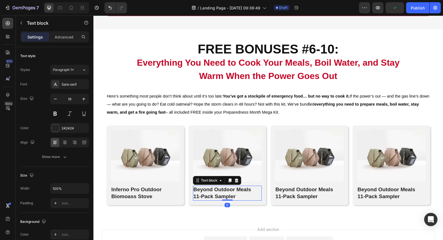
click at [209, 193] on p "Beyond Outdoor Meals" at bounding box center [228, 189] width 68 height 7
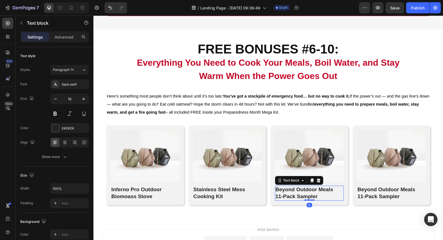
click at [297, 193] on p "Beyond Outdoor Meals" at bounding box center [310, 189] width 68 height 7
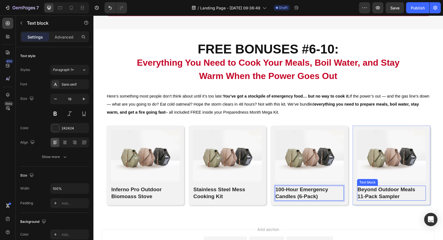
click at [383, 193] on p "Beyond Outdoor Meals" at bounding box center [392, 189] width 68 height 7
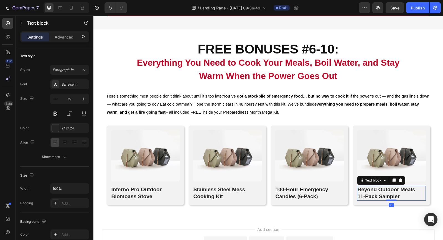
click at [383, 193] on p "Beyond Outdoor Meals" at bounding box center [392, 189] width 68 height 7
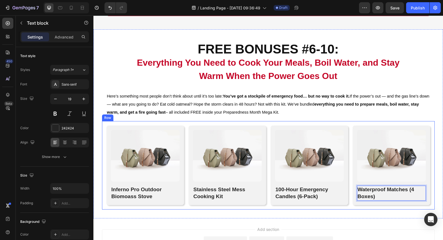
click at [109, 120] on div "Row" at bounding box center [107, 117] width 9 height 5
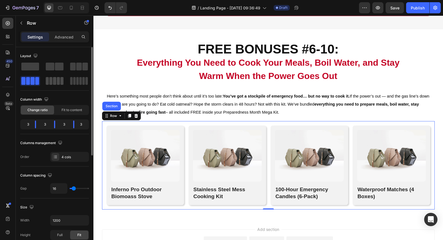
click at [57, 83] on span at bounding box center [58, 81] width 3 height 8
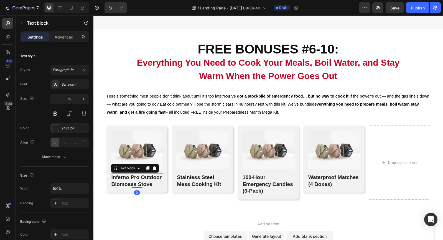
click at [149, 185] on p "Inferno Pro Outdoor Biomoass Stove" at bounding box center [136, 181] width 51 height 14
click at [55, 100] on icon "button" at bounding box center [56, 99] width 6 height 6
type input "18"
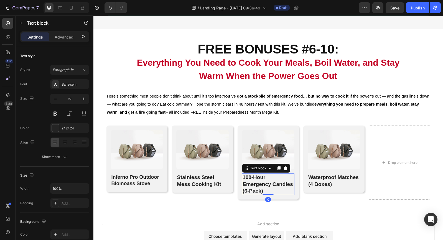
click at [259, 189] on p "100-Hour Emergency Candles (6-Pack)" at bounding box center [268, 184] width 51 height 21
click at [55, 99] on icon "button" at bounding box center [55, 99] width 3 height 1
type input "18"
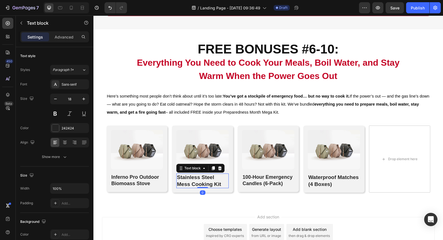
click at [193, 188] on p "Stainless Steel Mess Cooking Kit" at bounding box center [202, 181] width 51 height 14
click at [56, 99] on icon "button" at bounding box center [56, 99] width 6 height 6
type input "18"
click at [311, 187] on p "Waterproof Matches (4 Boxes)" at bounding box center [333, 181] width 51 height 14
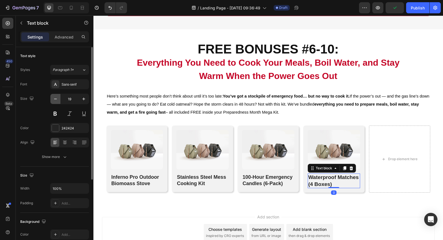
click at [57, 99] on icon "button" at bounding box center [56, 99] width 6 height 6
type input "18"
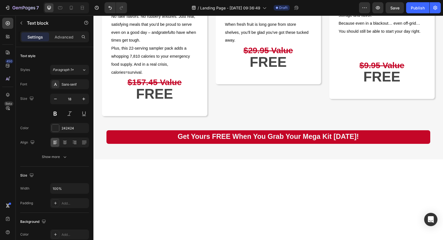
scroll to position [720, 0]
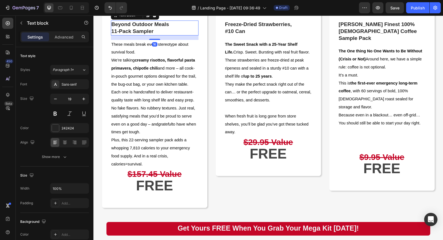
click at [139, 28] on p "Beyond Outdoor Meals" at bounding box center [154, 24] width 87 height 7
drag, startPoint x: 55, startPoint y: 98, endPoint x: 67, endPoint y: 102, distance: 12.3
click at [55, 98] on icon "button" at bounding box center [56, 99] width 6 height 6
type input "18"
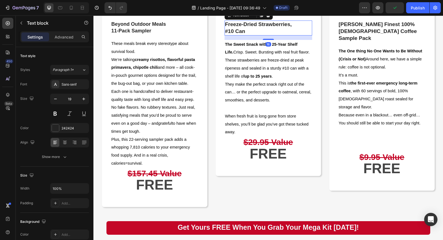
click at [251, 35] on p "#10 Can" at bounding box center [268, 31] width 87 height 7
drag, startPoint x: 56, startPoint y: 99, endPoint x: 86, endPoint y: 98, distance: 30.0
click at [56, 99] on icon "button" at bounding box center [56, 99] width 6 height 6
type input "18"
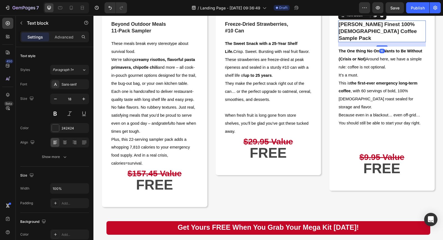
click at [360, 42] on p "[PERSON_NAME] Finest 100% [DEMOGRAPHIC_DATA] Coffee Sample Pack" at bounding box center [382, 31] width 87 height 21
click at [57, 99] on icon "button" at bounding box center [56, 99] width 6 height 6
type input "18"
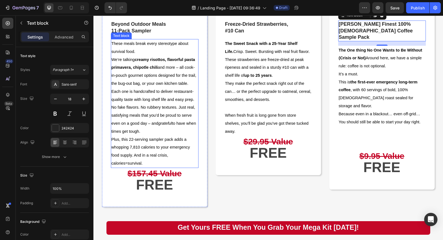
click at [177, 88] on p "We’re talking creamy risottos, flavorful pasta primavera, chipotle chili and mo…" at bounding box center [154, 72] width 87 height 32
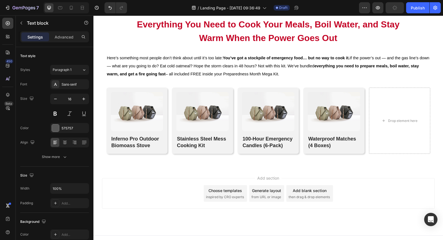
scroll to position [1892, 0]
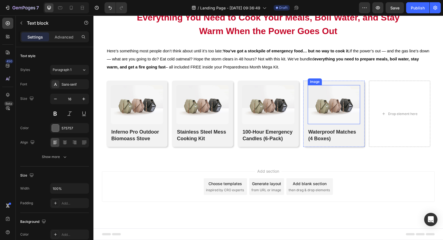
click at [322, 107] on img at bounding box center [334, 104] width 52 height 39
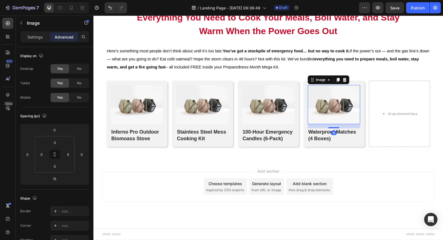
click at [338, 80] on icon at bounding box center [338, 80] width 3 height 4
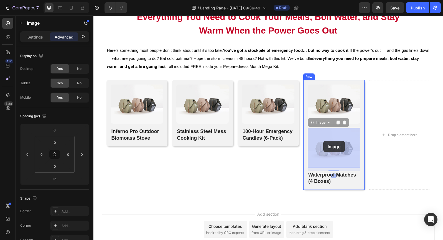
drag, startPoint x: 310, startPoint y: 124, endPoint x: 323, endPoint y: 141, distance: 21.6
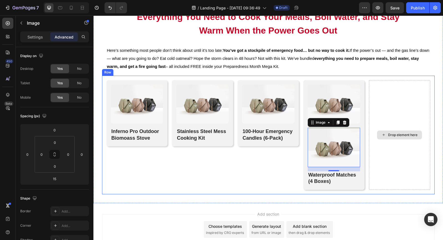
click at [375, 95] on div "Drop element here" at bounding box center [399, 135] width 61 height 110
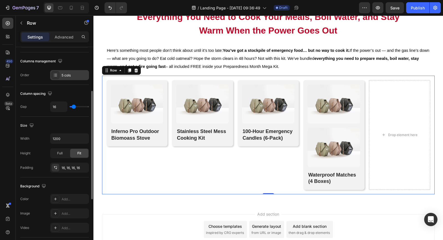
scroll to position [83, 0]
click at [77, 196] on div "Add..." at bounding box center [75, 198] width 26 height 5
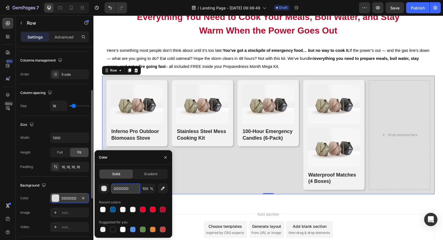
click at [123, 190] on input "DDDDDD" at bounding box center [125, 189] width 29 height 10
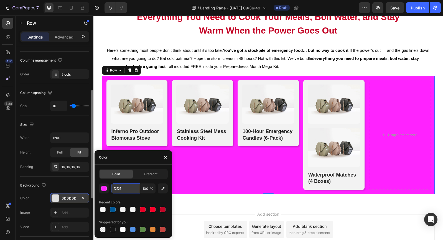
type input "f2f2f2"
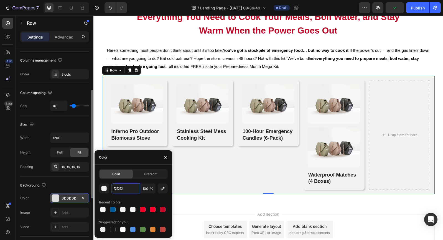
drag, startPoint x: 131, startPoint y: 189, endPoint x: 98, endPoint y: 188, distance: 32.2
click at [98, 188] on div "Solid Gradient f2f2f2 100 % Recent colors Suggested for you" at bounding box center [134, 201] width 78 height 64
click at [205, 210] on div "Add section Choose templates inspired by CRO experts Generate layout from URL o…" at bounding box center [268, 237] width 350 height 68
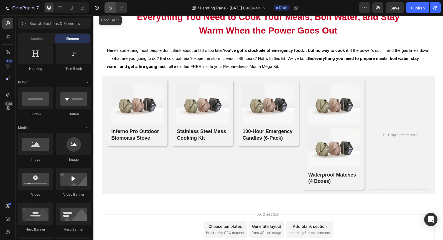
click at [110, 10] on icon "Undo/Redo" at bounding box center [110, 8] width 6 height 6
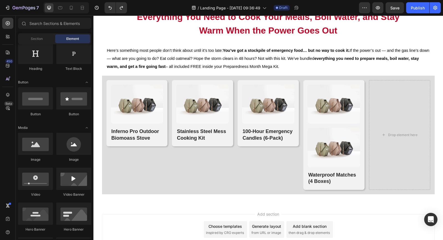
click at [135, 215] on div "Add section Choose templates inspired by CRO experts Generate layout from URL o…" at bounding box center [268, 229] width 333 height 31
click at [108, 9] on icon "Undo/Redo" at bounding box center [110, 8] width 6 height 6
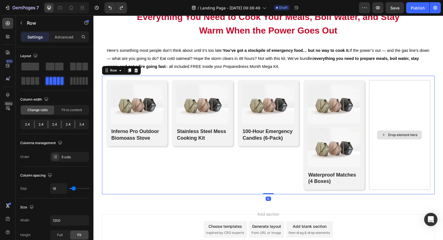
click at [389, 118] on div "Drop element here" at bounding box center [399, 135] width 61 height 110
click at [22, 23] on icon "button" at bounding box center [21, 23] width 4 height 4
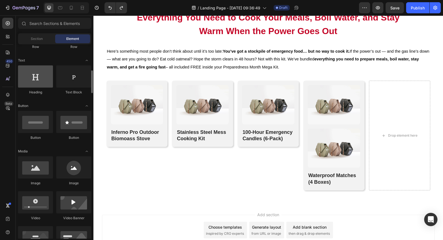
scroll to position [0, 0]
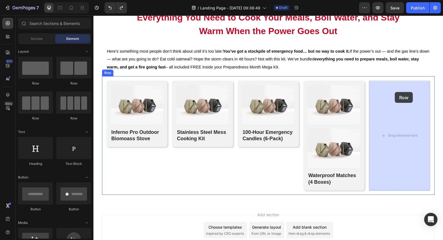
drag, startPoint x: 129, startPoint y: 88, endPoint x: 395, endPoint y: 92, distance: 266.0
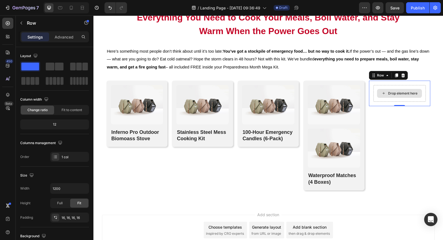
click at [379, 87] on div "Drop element here" at bounding box center [400, 93] width 52 height 17
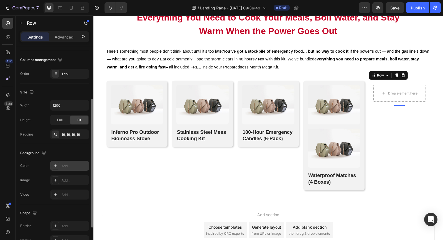
scroll to position [83, 0]
click at [66, 165] on div "Add..." at bounding box center [75, 165] width 26 height 5
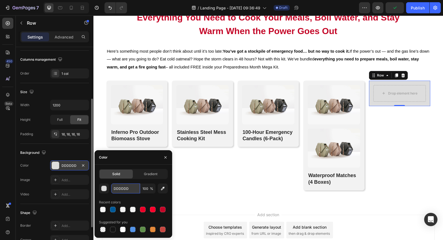
drag, startPoint x: 131, startPoint y: 189, endPoint x: 129, endPoint y: 187, distance: 2.9
click at [129, 187] on input "DDDDDD" at bounding box center [125, 189] width 29 height 10
drag, startPoint x: 131, startPoint y: 189, endPoint x: 114, endPoint y: 188, distance: 16.4
click at [114, 188] on input "DDDDDD" at bounding box center [125, 189] width 29 height 10
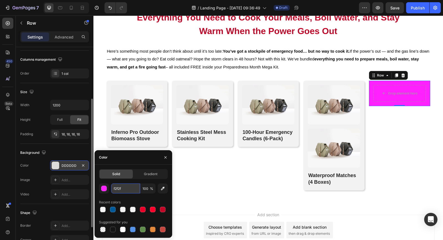
type input "f2f2f2"
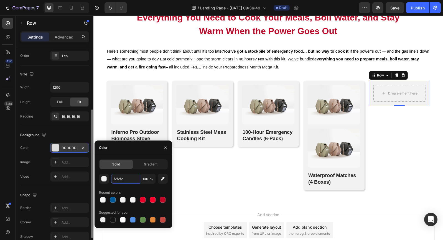
scroll to position [105, 0]
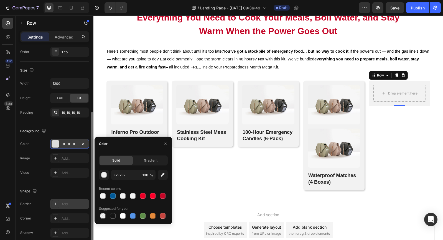
click at [68, 203] on div "Add..." at bounding box center [75, 204] width 26 height 5
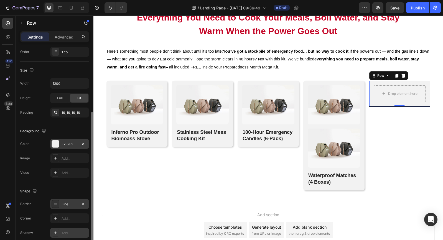
click at [69, 234] on div "Add..." at bounding box center [75, 233] width 26 height 5
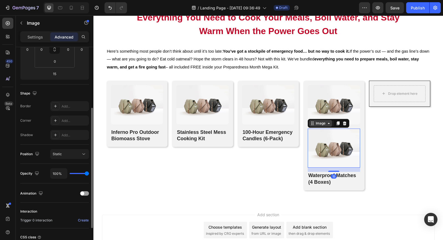
click at [313, 126] on div "Image" at bounding box center [320, 123] width 23 height 7
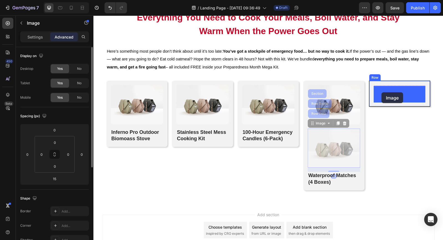
drag, startPoint x: 312, startPoint y: 126, endPoint x: 382, endPoint y: 92, distance: 77.2
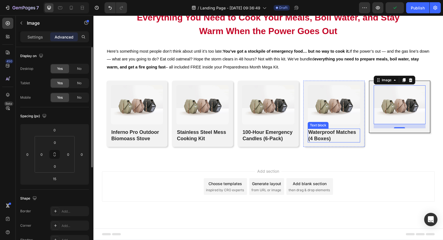
click at [325, 138] on p "Waterproof Matches (4 Boxes)" at bounding box center [333, 135] width 51 height 13
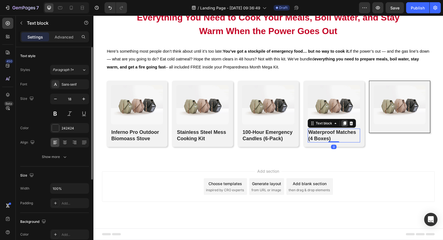
click at [346, 125] on icon at bounding box center [344, 123] width 3 height 4
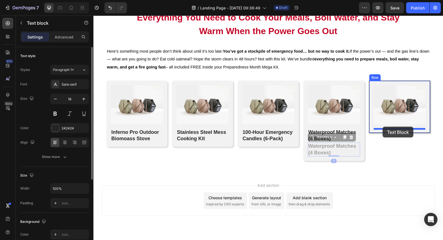
drag, startPoint x: 312, startPoint y: 139, endPoint x: 383, endPoint y: 127, distance: 72.1
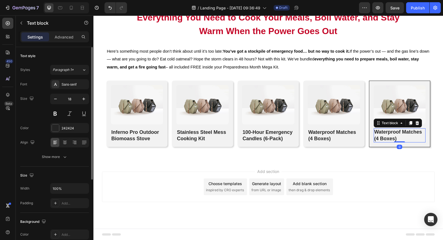
click at [343, 163] on div "Add section Choose templates inspired by CRO experts Generate layout from URL o…" at bounding box center [268, 195] width 350 height 68
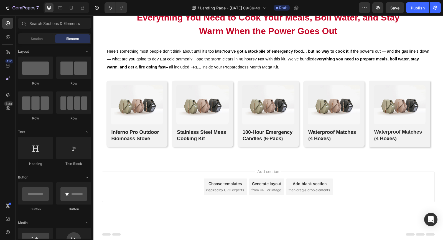
click at [343, 163] on div "Add section Choose templates inspired by CRO experts Generate layout from URL o…" at bounding box center [268, 195] width 350 height 68
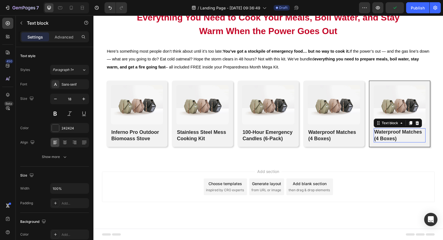
click at [398, 135] on p "Waterproof Matches (4 Boxes)" at bounding box center [399, 135] width 51 height 13
click at [138, 161] on div "Add section Choose templates inspired by CRO experts Generate layout from URL o…" at bounding box center [268, 195] width 350 height 68
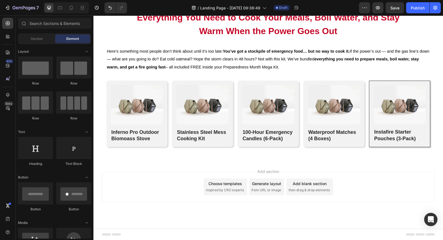
click at [138, 161] on div "Add section Choose templates inspired by CRO experts Generate layout from URL o…" at bounding box center [268, 195] width 350 height 68
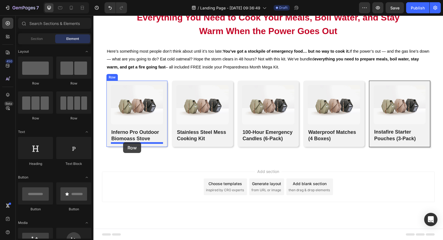
drag, startPoint x: 131, startPoint y: 91, endPoint x: 123, endPoint y: 142, distance: 52.3
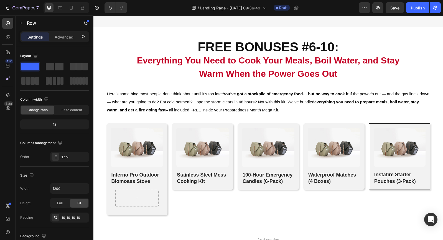
scroll to position [1917, 0]
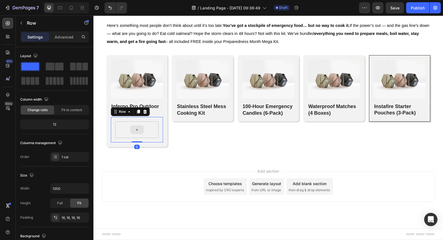
click at [147, 125] on div at bounding box center [137, 129] width 44 height 17
click at [146, 113] on icon at bounding box center [145, 112] width 4 height 4
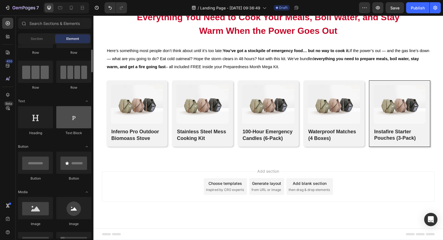
scroll to position [32, 0]
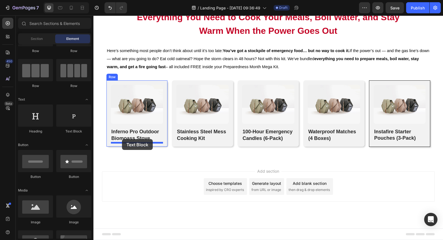
drag, startPoint x: 168, startPoint y: 135, endPoint x: 122, endPoint y: 139, distance: 45.7
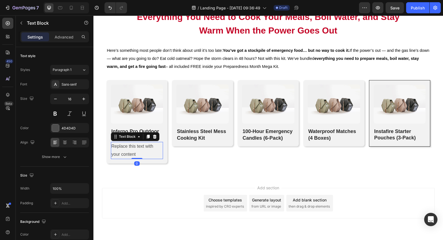
scroll to position [1909, 0]
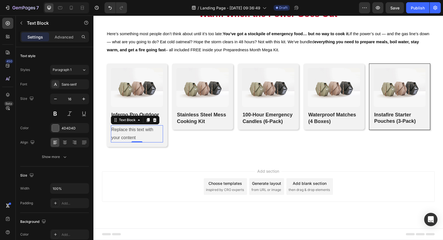
click at [125, 135] on div "Replace this text with your content" at bounding box center [137, 133] width 52 height 17
click at [125, 135] on p "Replace this text with your content" at bounding box center [136, 134] width 51 height 16
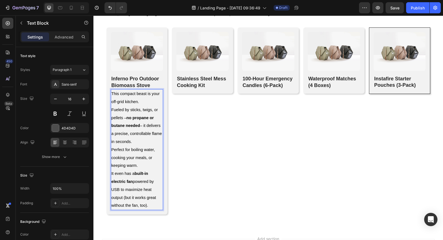
scroll to position [1945, 0]
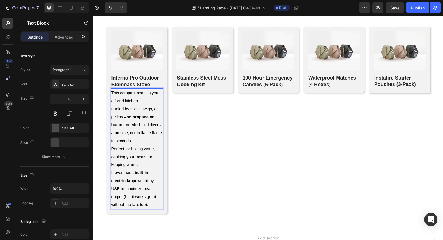
click at [120, 111] on span "Fueled by sticks, twigs, or pellets – no propane or butane needed – it delivers…" at bounding box center [136, 125] width 50 height 36
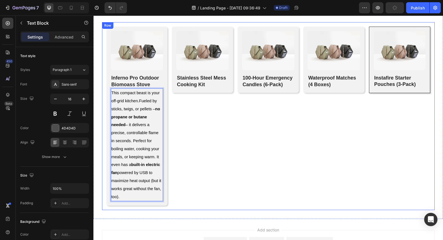
click at [185, 184] on div "Image Stainless Steel Mess Cooking Kit Text block Row" at bounding box center [202, 116] width 61 height 179
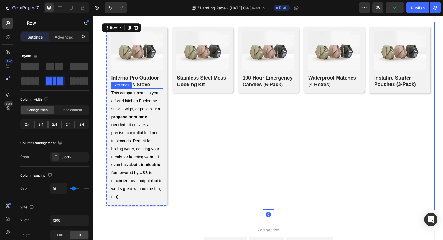
click at [150, 183] on span "This compact beast is your off-grid kitchen.Fueled by sticks, twigs, or pellets…" at bounding box center [136, 145] width 50 height 108
click at [198, 176] on div "Image Stainless Steel Mess Cooking Kit Text block Row" at bounding box center [202, 116] width 61 height 179
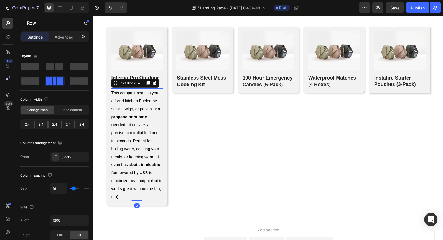
click at [133, 174] on span "This compact beast is your off-grid kitchen.Fueled by sticks, twigs, or pellets…" at bounding box center [136, 145] width 50 height 108
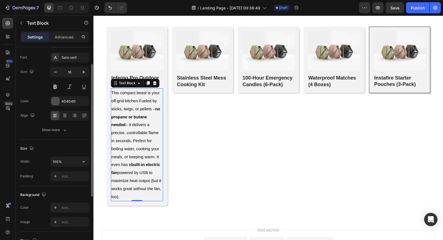
scroll to position [35, 0]
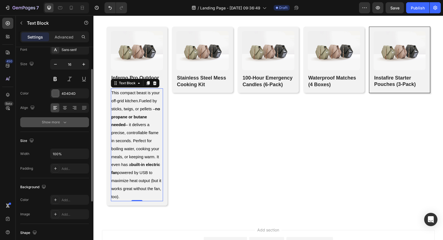
click at [64, 123] on icon "button" at bounding box center [65, 123] width 6 height 6
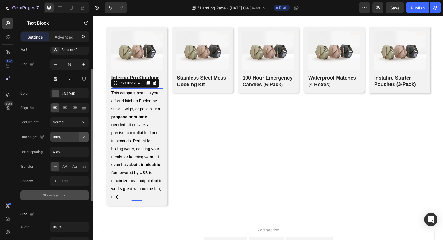
click at [85, 137] on icon "button" at bounding box center [84, 137] width 6 height 6
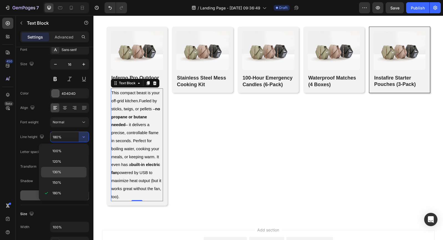
click at [70, 177] on div "130%" at bounding box center [63, 182] width 45 height 11
type input "130%"
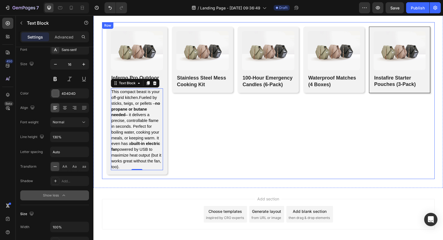
click at [179, 162] on div "Image Stainless Steel Mess Cooking Kit Text block Row" at bounding box center [202, 101] width 61 height 148
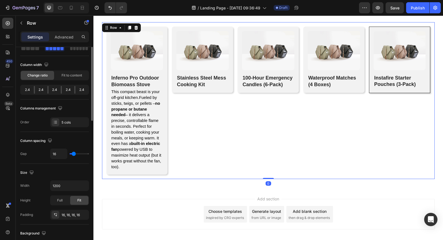
scroll to position [0, 0]
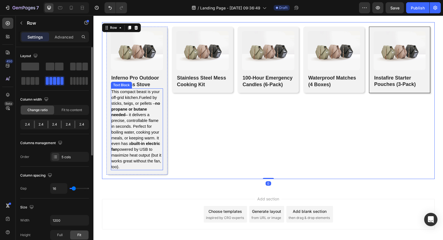
click at [150, 157] on span "This compact beast is your off-grid kitchen.Fueled by sticks, twigs, or pellets…" at bounding box center [136, 129] width 50 height 79
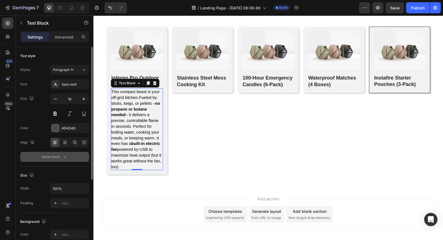
click at [68, 158] on button "Show more" at bounding box center [54, 157] width 69 height 10
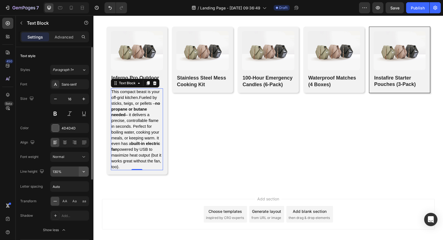
click at [86, 173] on icon "button" at bounding box center [84, 172] width 6 height 6
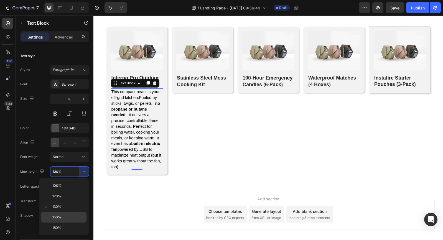
click at [70, 223] on div "150%" at bounding box center [63, 228] width 45 height 11
type input "150%"
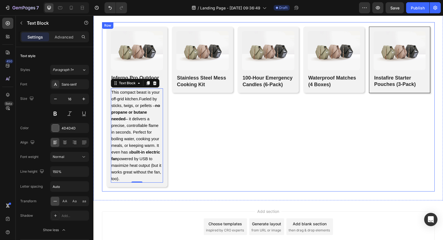
click at [191, 169] on div "Image Stainless Steel Mess Cooking Kit Text block Row" at bounding box center [202, 107] width 61 height 161
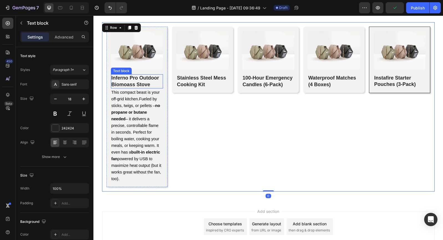
click at [138, 85] on p "Inferno Pro Outdoor Biomoass Stove" at bounding box center [136, 81] width 51 height 13
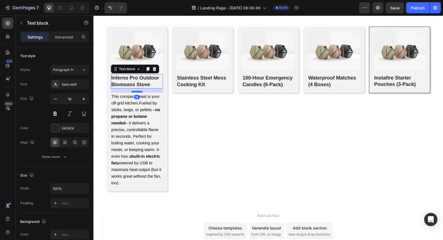
drag, startPoint x: 136, startPoint y: 88, endPoint x: 136, endPoint y: 92, distance: 4.2
click at [136, 92] on div at bounding box center [136, 92] width 11 height 2
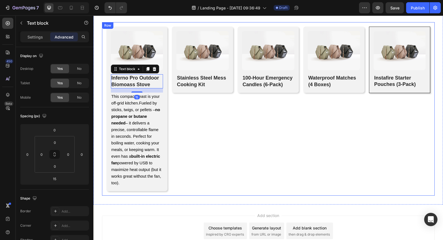
click at [204, 129] on div "Image Stainless Steel Mess Cooking Kit Text block Row" at bounding box center [202, 109] width 61 height 165
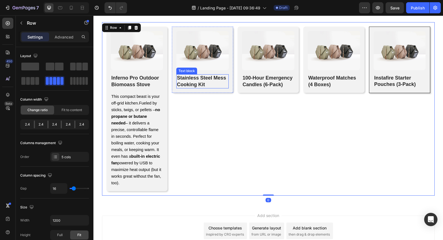
click at [194, 86] on p "Stainless Steel Mess Cooking Kit" at bounding box center [202, 81] width 51 height 13
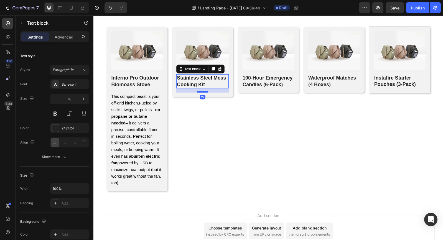
drag, startPoint x: 204, startPoint y: 88, endPoint x: 205, endPoint y: 93, distance: 4.2
click at [205, 93] on div at bounding box center [202, 92] width 11 height 2
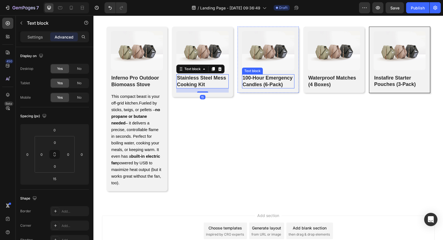
click at [253, 84] on p "100-Hour Emergency Candles (6-Pack)" at bounding box center [268, 81] width 51 height 13
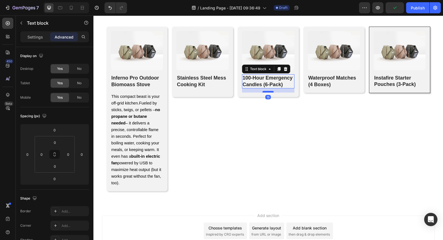
drag, startPoint x: 269, startPoint y: 88, endPoint x: 268, endPoint y: 93, distance: 4.2
click at [268, 93] on div at bounding box center [268, 92] width 11 height 2
type input "15"
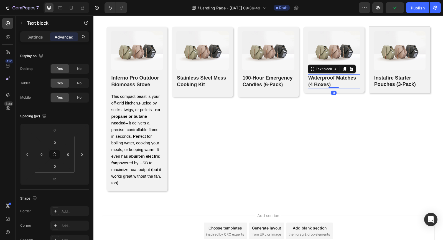
click at [321, 80] on p "Waterproof Matches (4 Boxes)" at bounding box center [333, 81] width 51 height 13
drag, startPoint x: 335, startPoint y: 88, endPoint x: 335, endPoint y: 92, distance: 4.2
click at [335, 92] on div at bounding box center [333, 92] width 11 height 2
type input "15"
click at [395, 84] on p "Instafire Starter Pouches (3-Pack)" at bounding box center [399, 81] width 51 height 13
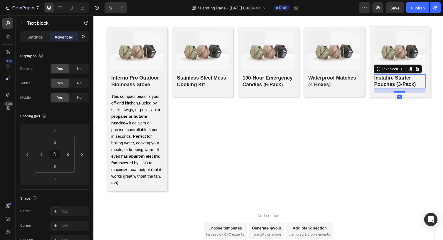
drag, startPoint x: 400, startPoint y: 88, endPoint x: 400, endPoint y: 92, distance: 4.2
click at [400, 92] on div at bounding box center [399, 92] width 11 height 2
type input "15"
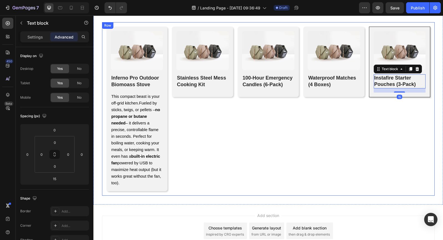
click at [306, 146] on div "Image Waterproof Matches (4 Boxes) Text block Row" at bounding box center [333, 109] width 61 height 165
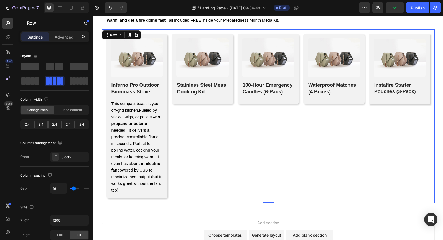
scroll to position [1939, 0]
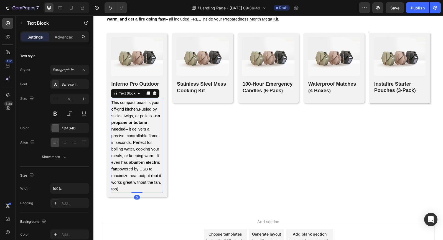
click at [136, 143] on span "This compact beast is your off-grid kitchen.Fueled by sticks, twigs, or pellets…" at bounding box center [136, 145] width 50 height 91
click at [147, 93] on icon at bounding box center [147, 94] width 3 height 4
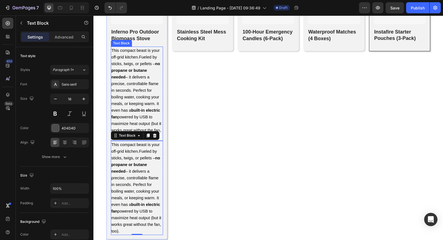
scroll to position [1990, 0]
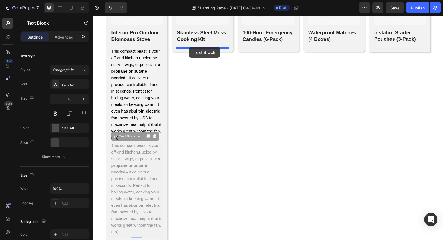
drag, startPoint x: 115, startPoint y: 141, endPoint x: 189, endPoint y: 47, distance: 119.5
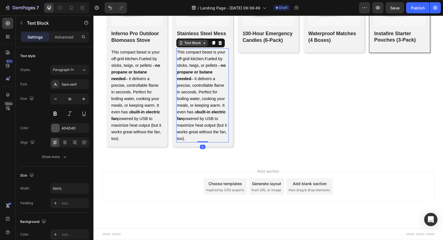
click at [181, 44] on icon at bounding box center [180, 44] width 1 height 1
click at [214, 42] on icon at bounding box center [213, 43] width 3 height 4
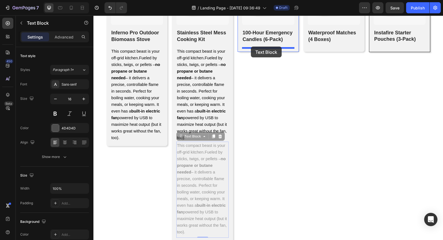
drag, startPoint x: 180, startPoint y: 140, endPoint x: 251, endPoint y: 47, distance: 116.9
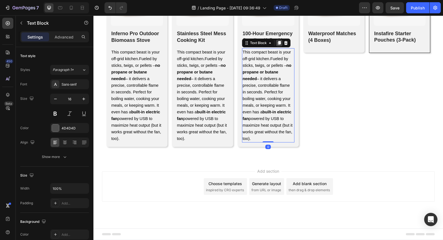
click at [280, 43] on icon at bounding box center [279, 43] width 3 height 4
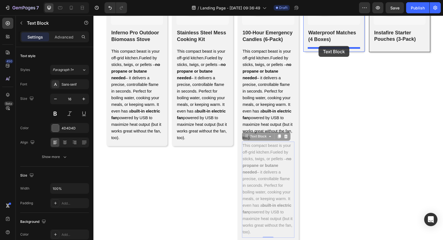
drag, startPoint x: 244, startPoint y: 139, endPoint x: 319, endPoint y: 46, distance: 119.0
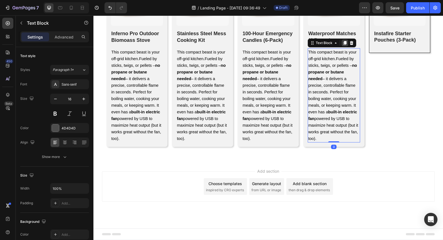
click at [345, 41] on icon at bounding box center [345, 43] width 3 height 4
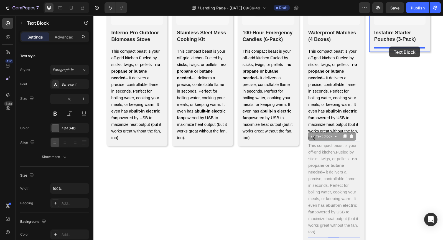
drag, startPoint x: 313, startPoint y: 140, endPoint x: 389, endPoint y: 47, distance: 120.3
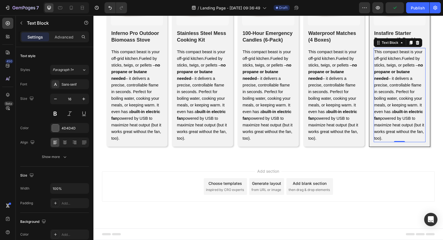
click at [189, 86] on span "This compact beast is your off-grid kitchen.Fueled by sticks, twigs, or pellets…" at bounding box center [202, 95] width 50 height 91
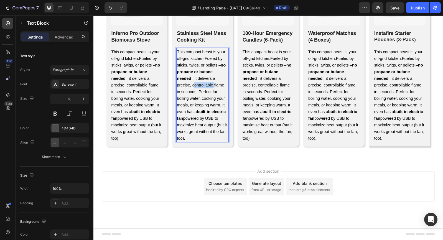
click at [189, 86] on span "This compact beast is your off-grid kitchen.Fueled by sticks, twigs, or pellets…" at bounding box center [202, 95] width 50 height 91
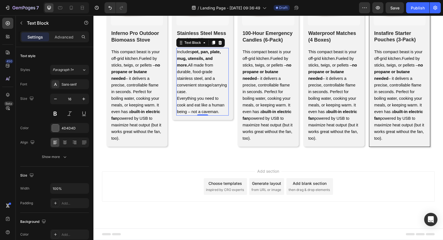
click at [263, 85] on span "This compact beast is your off-grid kitchen.Fueled by sticks, twigs, or pellets…" at bounding box center [268, 95] width 50 height 91
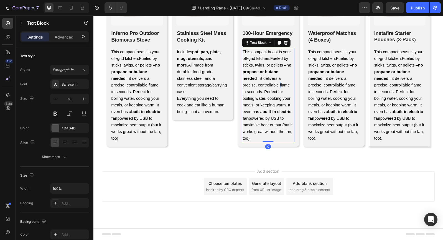
click at [263, 85] on span "This compact beast is your off-grid kitchen.Fueled by sticks, twigs, or pellets…" at bounding box center [268, 95] width 50 height 91
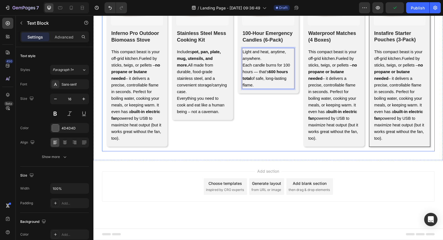
click at [262, 112] on div "Image 100-Hour Emergency Candles (6-Pack) Text block Light and heat, anytime, a…" at bounding box center [268, 64] width 61 height 165
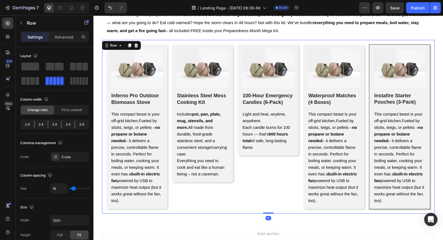
scroll to position [1924, 0]
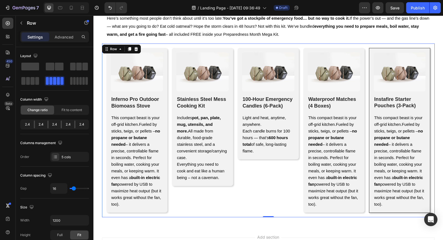
click at [341, 159] on span "This compact beast is your off-grid kitchen.Fueled by sticks, twigs, or pellets…" at bounding box center [333, 161] width 50 height 91
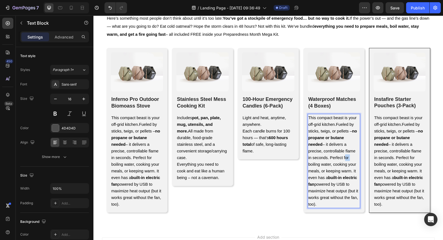
click at [341, 159] on span "This compact beast is your off-grid kitchen.Fueled by sticks, twigs, or pellets…" at bounding box center [333, 161] width 50 height 91
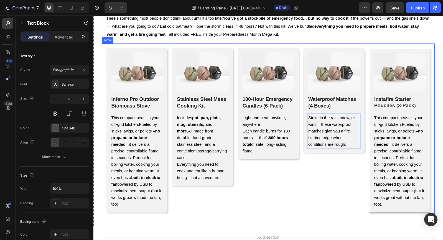
click at [326, 179] on div "Image Waterproof Matches (4 Boxes) Text block Strike in the rain, snow, or wind…" at bounding box center [333, 130] width 61 height 165
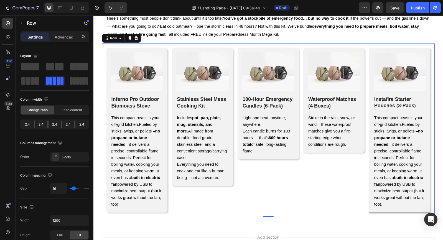
click at [388, 133] on span "This compact beast is your off-grid kitchen.Fueled by sticks, twigs, or pellets…" at bounding box center [399, 161] width 50 height 91
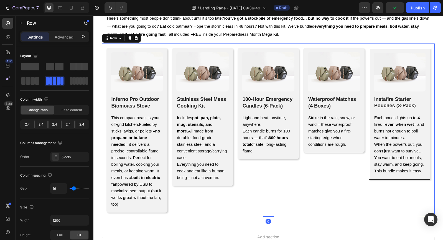
click at [334, 203] on div "Image Waterproof Matches (4 Boxes) Text block Strike in the rain, snow, or wind…" at bounding box center [333, 130] width 61 height 165
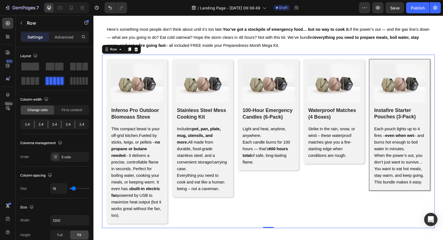
scroll to position [1917, 0]
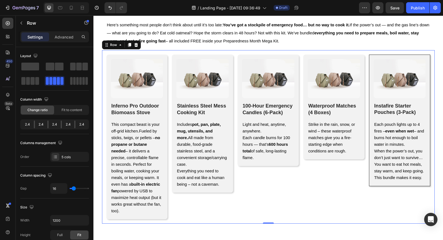
click at [322, 212] on div "Image Waterproof Matches (4 Boxes) Text block Strike in the rain, snow, or wind…" at bounding box center [333, 137] width 61 height 165
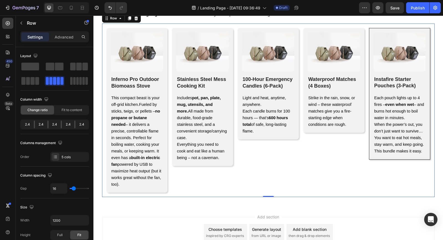
scroll to position [1946, 0]
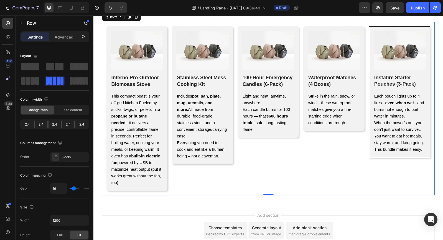
click at [333, 217] on div "Add section Choose templates inspired by CRO experts Generate layout from URL o…" at bounding box center [268, 238] width 350 height 68
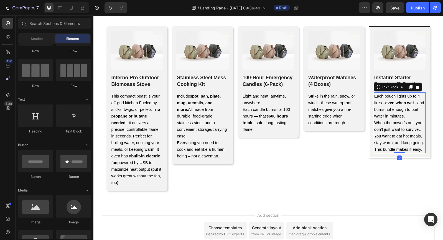
click at [394, 145] on span "When the power’s out, you don’t just want to survive… You want to eat hot meals…" at bounding box center [399, 133] width 50 height 24
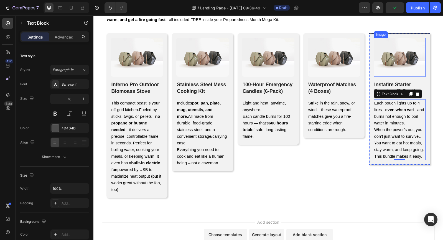
scroll to position [1937, 0]
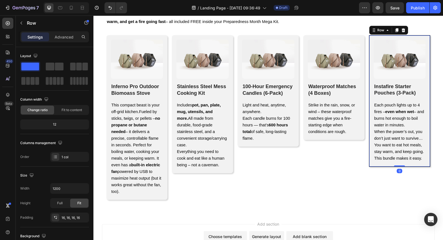
click at [371, 41] on div "Image Instafire Starter Pouches (3-Pack) Text block Each pouch lights up to 4 f…" at bounding box center [399, 101] width 61 height 132
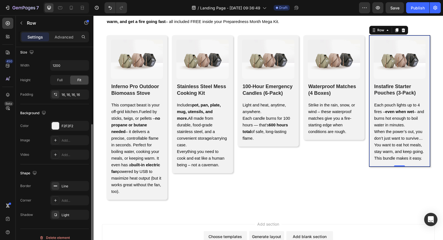
scroll to position [124, 0]
click at [84, 184] on icon "button" at bounding box center [83, 185] width 4 height 4
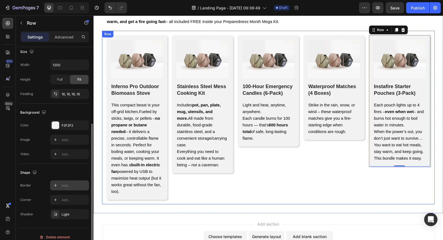
click at [305, 200] on div "Image Waterproof Matches (4 Boxes) Text block Strike in the rain, snow, or wind…" at bounding box center [333, 117] width 61 height 165
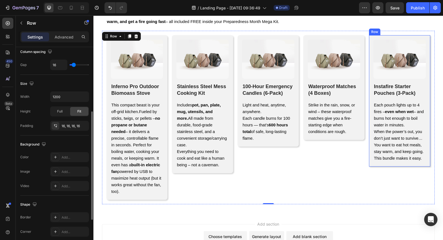
click at [371, 59] on div "Image Instafire Starter Pouches (3-Pack) Text block Each pouch lights up to 4 f…" at bounding box center [399, 100] width 61 height 131
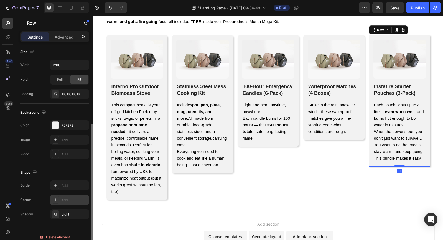
click at [55, 201] on icon at bounding box center [55, 200] width 3 height 3
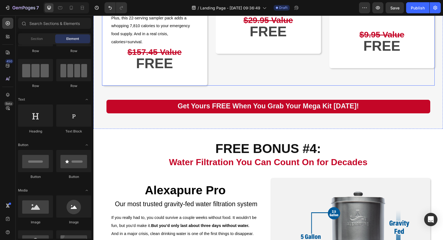
scroll to position [843, 0]
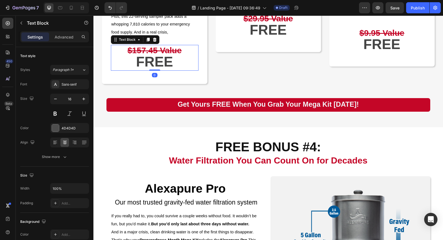
click at [164, 70] on strong "FREE" at bounding box center [154, 62] width 37 height 16
click at [149, 42] on icon at bounding box center [147, 40] width 3 height 4
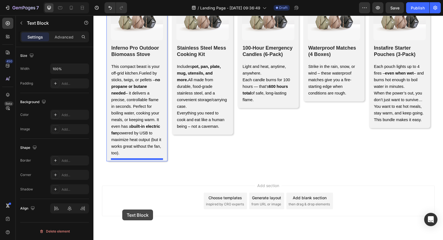
scroll to position [2018, 0]
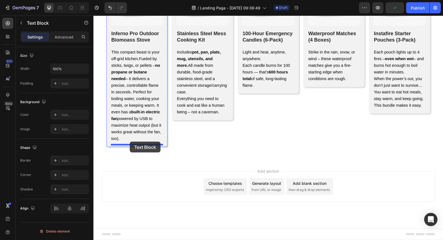
drag, startPoint x: 116, startPoint y: 156, endPoint x: 130, endPoint y: 142, distance: 20.0
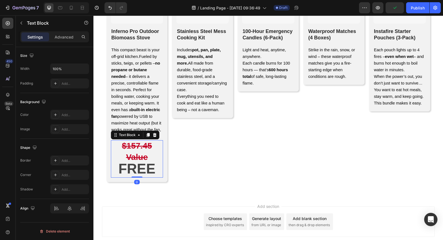
click at [145, 159] on strong "$157.45 Value" at bounding box center [137, 151] width 30 height 21
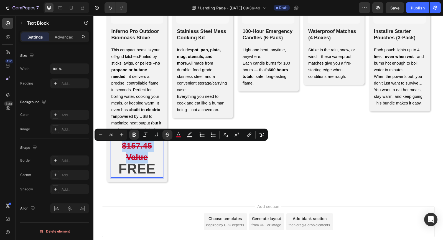
drag, startPoint x: 147, startPoint y: 160, endPoint x: 121, endPoint y: 149, distance: 28.7
click at [121, 149] on p "$157.45 Value" at bounding box center [136, 152] width 51 height 23
click at [102, 134] on icon "Editor contextual toolbar" at bounding box center [101, 135] width 6 height 6
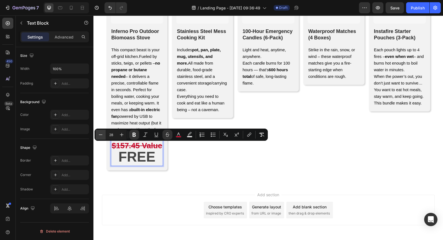
click at [102, 134] on icon "Editor contextual toolbar" at bounding box center [101, 135] width 6 height 6
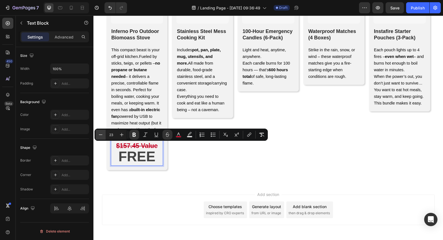
click at [102, 134] on icon "Editor contextual toolbar" at bounding box center [101, 135] width 6 height 6
type input "22"
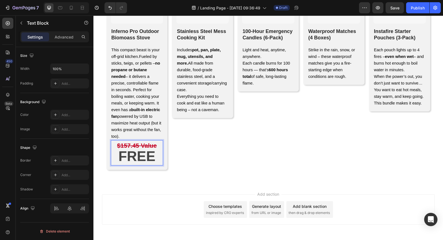
click at [132, 161] on strong "FREE" at bounding box center [136, 157] width 37 height 16
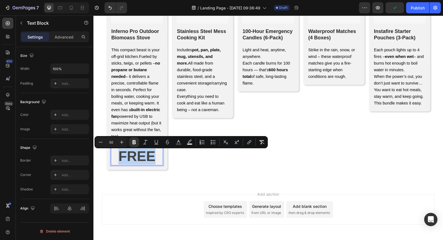
drag, startPoint x: 119, startPoint y: 159, endPoint x: 155, endPoint y: 159, distance: 35.8
click at [155, 159] on strong "FREE" at bounding box center [136, 157] width 37 height 16
click at [100, 143] on icon "Editor contextual toolbar" at bounding box center [101, 143] width 6 height 6
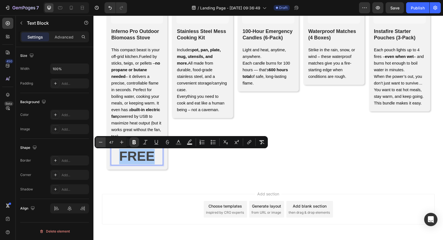
click at [100, 143] on icon "Editor contextual toolbar" at bounding box center [101, 143] width 6 height 6
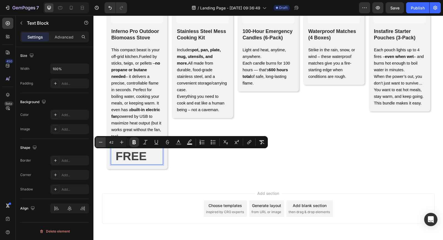
click at [100, 143] on icon "Editor contextual toolbar" at bounding box center [101, 143] width 6 height 6
type input "22"
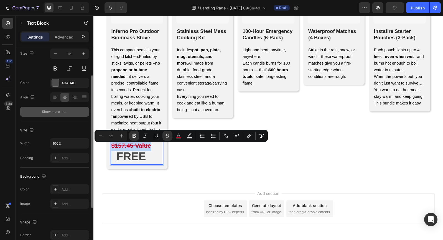
scroll to position [45, 0]
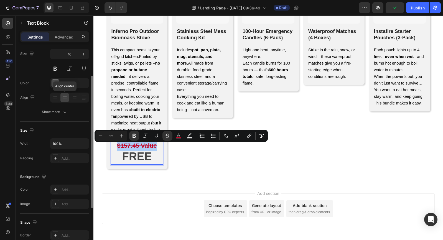
click at [65, 99] on icon at bounding box center [65, 98] width 6 height 6
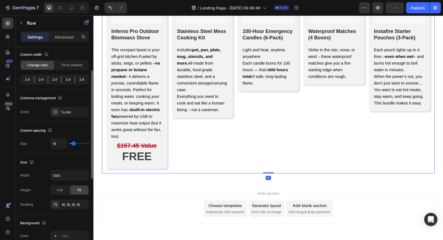
click at [202, 172] on div "Image Inferno Pro Outdoor Biomoass Stove Text block This compact beast is your …" at bounding box center [268, 74] width 333 height 198
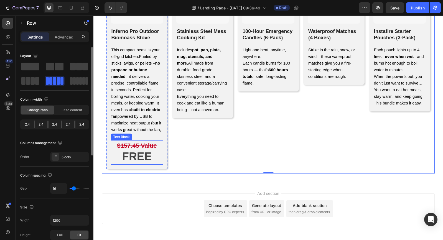
click at [133, 148] on strong "$157.45 Value" at bounding box center [137, 145] width 40 height 7
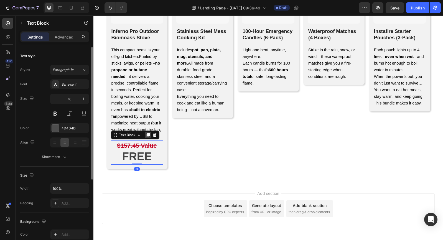
click at [147, 137] on icon at bounding box center [147, 135] width 3 height 4
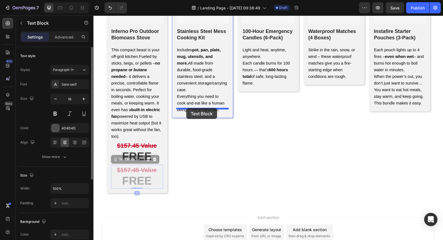
drag, startPoint x: 115, startPoint y: 161, endPoint x: 186, endPoint y: 108, distance: 88.4
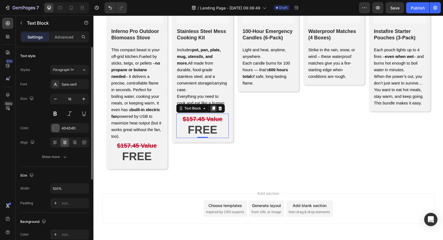
click at [214, 106] on icon at bounding box center [213, 108] width 3 height 4
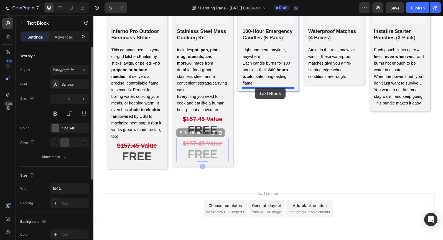
drag, startPoint x: 180, startPoint y: 128, endPoint x: 255, endPoint y: 88, distance: 84.6
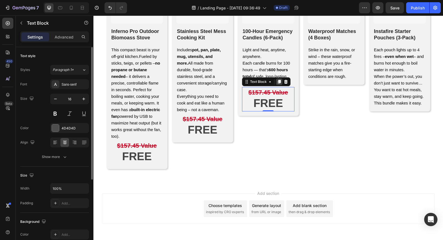
click at [280, 83] on icon at bounding box center [279, 82] width 3 height 4
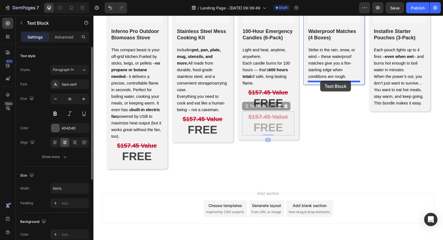
drag, startPoint x: 246, startPoint y: 108, endPoint x: 320, endPoint y: 81, distance: 79.0
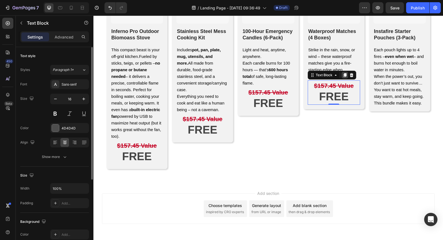
click at [345, 76] on icon at bounding box center [345, 75] width 3 height 4
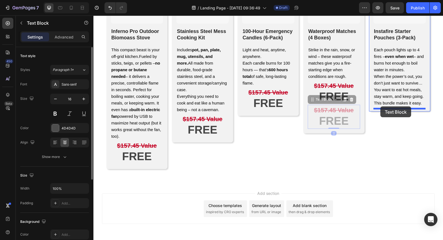
drag, startPoint x: 312, startPoint y: 102, endPoint x: 381, endPoint y: 106, distance: 68.4
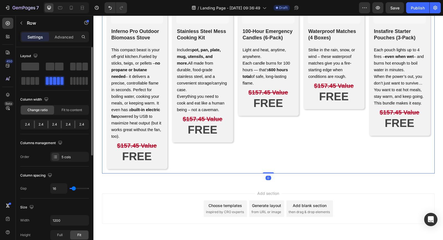
click at [299, 157] on div "Image Inferno Pro Outdoor Biomoass Stove Text block This compact beast is your …" at bounding box center [268, 74] width 333 height 198
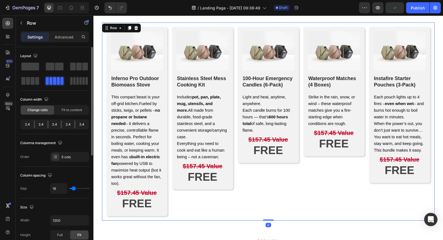
scroll to position [1972, 0]
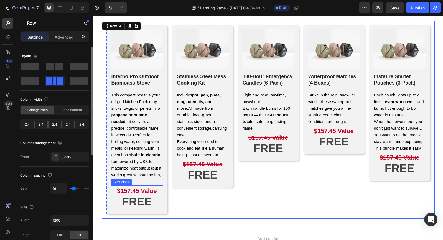
click at [137, 194] on strong "$157.45 Value" at bounding box center [137, 190] width 40 height 7
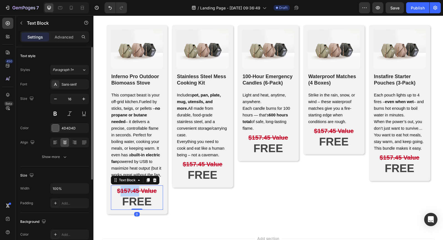
click at [129, 193] on strong "$157.45 Value" at bounding box center [137, 190] width 40 height 7
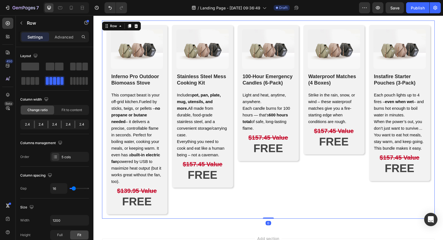
click at [268, 205] on div "Image 100-Hour Emergency Candles (6-Pack) Text block Light and heat, anytime, a…" at bounding box center [268, 119] width 61 height 189
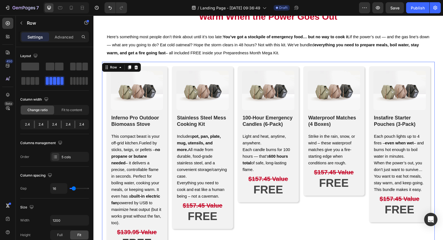
scroll to position [1929, 0]
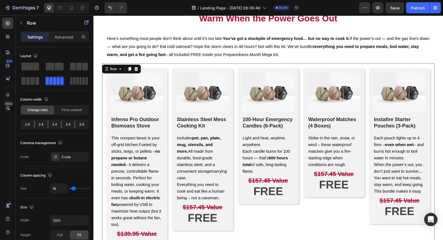
click at [316, 225] on div "Image Waterproof Matches (4 Boxes) Text block Strike in the rain, snow, or wind…" at bounding box center [333, 162] width 61 height 189
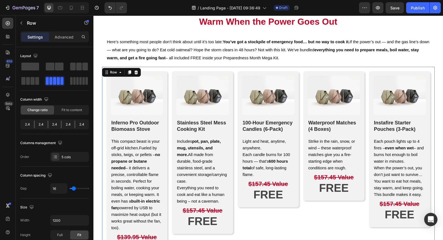
scroll to position [1926, 0]
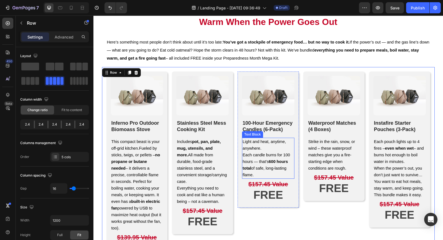
click at [248, 156] on span "Each candle burns for 100 hours — that’s 600 hours total of safe, long-lasting …" at bounding box center [266, 165] width 47 height 24
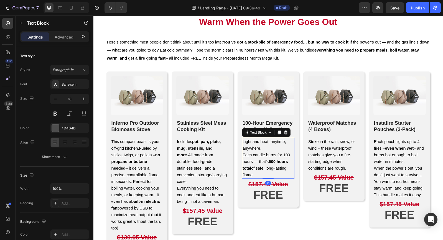
click at [248, 156] on span "Each candle burns for 100 hours — that’s 600 hours total of safe, long-lasting …" at bounding box center [266, 165] width 47 height 24
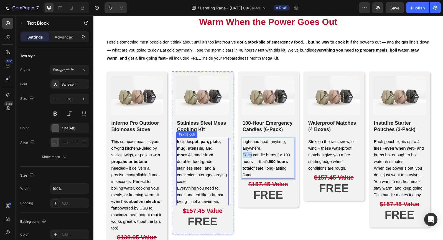
click at [202, 172] on p "Includes pot, pan, plate, mug, utensils, and more. All made from durable, food-…" at bounding box center [202, 161] width 51 height 47
click at [248, 158] on p "Light and heat, anytime, anywhere. Each candle burns for 100 hours — that’s 600…" at bounding box center [268, 158] width 51 height 40
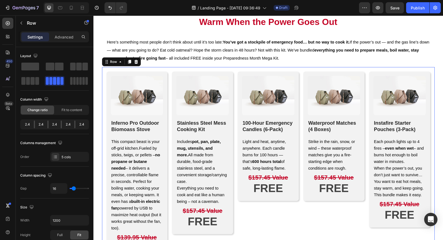
click at [270, 220] on div "Image 100-Hour Emergency Candles (6-Pack) Text block Light and heat, anytime, a…" at bounding box center [268, 166] width 61 height 189
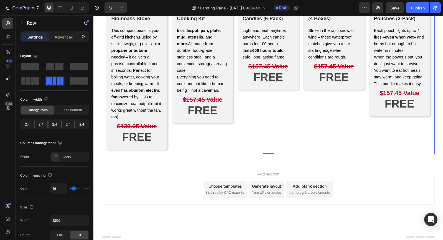
scroll to position [1931, 0]
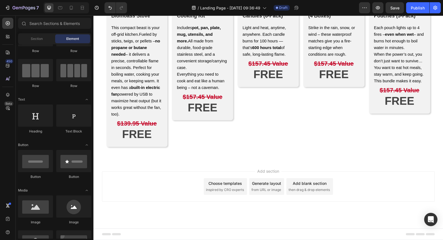
click at [139, 166] on div "Add section Choose templates inspired by CRO experts Generate layout from URL o…" at bounding box center [268, 194] width 350 height 68
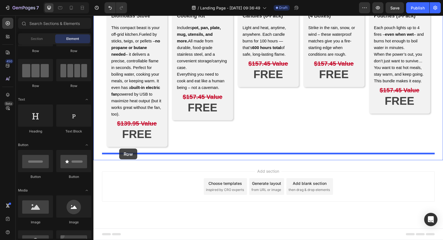
drag, startPoint x: 130, startPoint y: 87, endPoint x: 119, endPoint y: 149, distance: 62.3
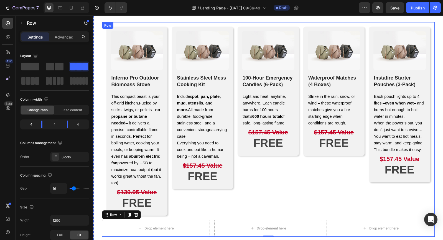
scroll to position [1867, 0]
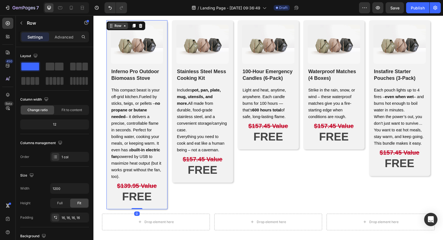
click at [110, 22] on div "Row" at bounding box center [118, 25] width 20 height 7
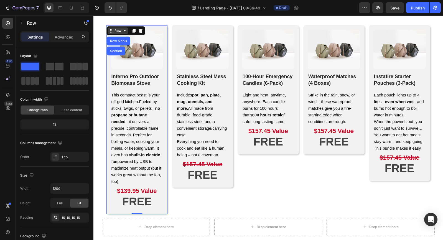
scroll to position [1855, 0]
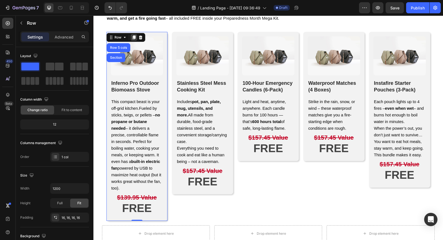
click at [133, 36] on icon at bounding box center [133, 37] width 3 height 4
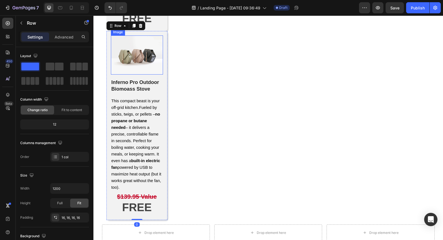
scroll to position [2045, 0]
drag, startPoint x: 134, startPoint y: 28, endPoint x: 123, endPoint y: 27, distance: 11.1
click at [123, 27] on div "Row" at bounding box center [125, 26] width 39 height 9
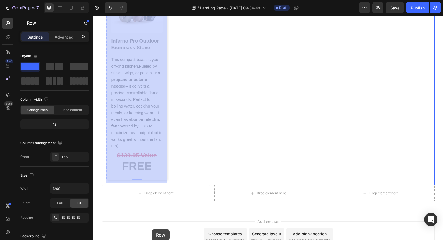
scroll to position [2139, 0]
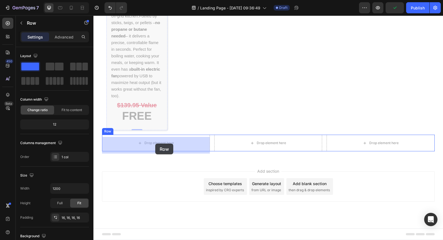
drag, startPoint x: 110, startPoint y: 29, endPoint x: 155, endPoint y: 144, distance: 122.8
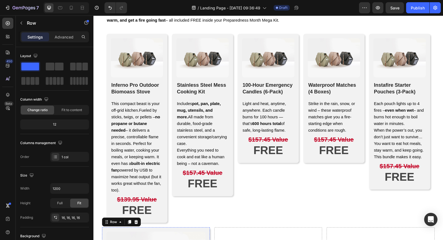
scroll to position [1851, 0]
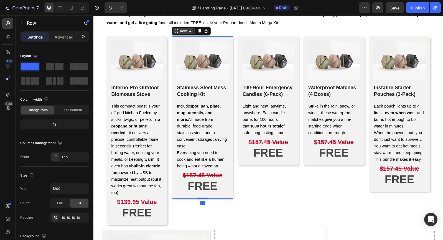
click at [175, 35] on div "Row" at bounding box center [191, 31] width 39 height 9
click at [200, 30] on icon at bounding box center [199, 31] width 3 height 4
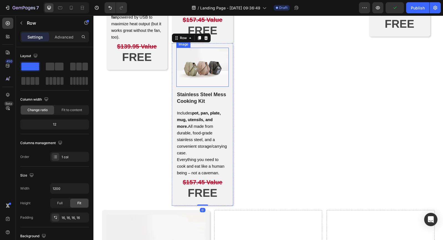
scroll to position [2009, 0]
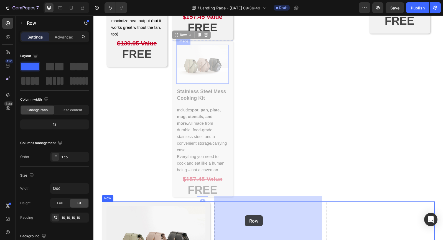
drag, startPoint x: 177, startPoint y: 30, endPoint x: 245, endPoint y: 215, distance: 197.4
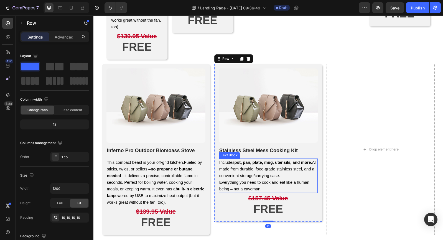
scroll to position [2009, 0]
